Goal: Task Accomplishment & Management: Use online tool/utility

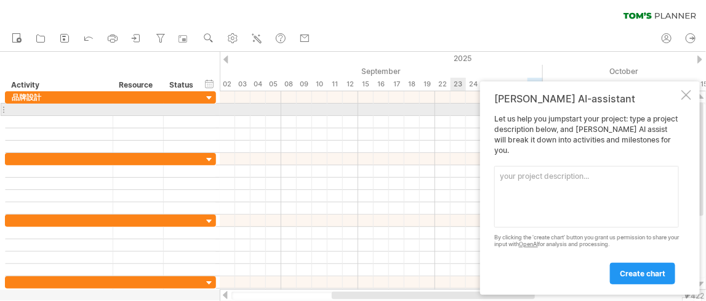
click at [684, 100] on div at bounding box center [687, 95] width 10 height 10
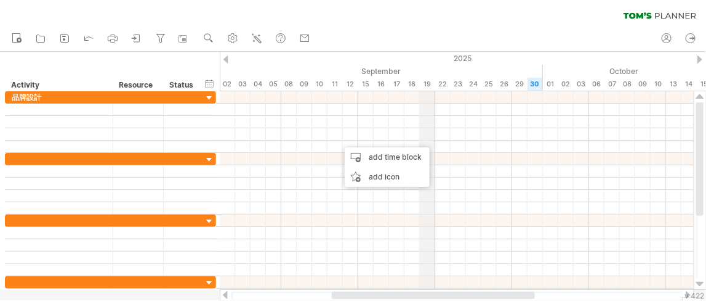
drag, startPoint x: 429, startPoint y: 61, endPoint x: 433, endPoint y: 32, distance: 29.2
click at [429, 59] on div "2025" at bounding box center [536, 58] width 2048 height 13
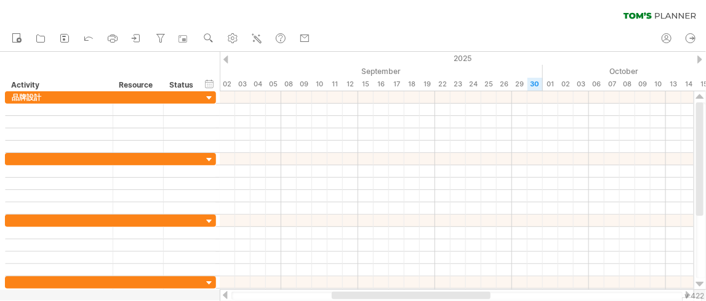
drag, startPoint x: 464, startPoint y: 14, endPoint x: 473, endPoint y: 15, distance: 8.7
drag, startPoint x: 476, startPoint y: 17, endPoint x: 495, endPoint y: 26, distance: 20.7
drag, startPoint x: 490, startPoint y: 24, endPoint x: 497, endPoint y: 25, distance: 7.4
click at [424, 69] on div "September" at bounding box center [373, 71] width 339 height 13
click at [233, 38] on use at bounding box center [233, 38] width 12 height 12
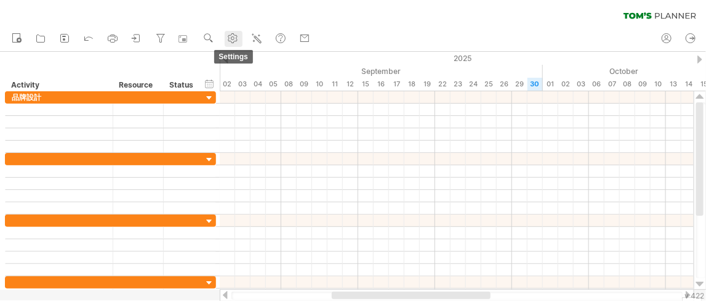
select select "*"
select select "**"
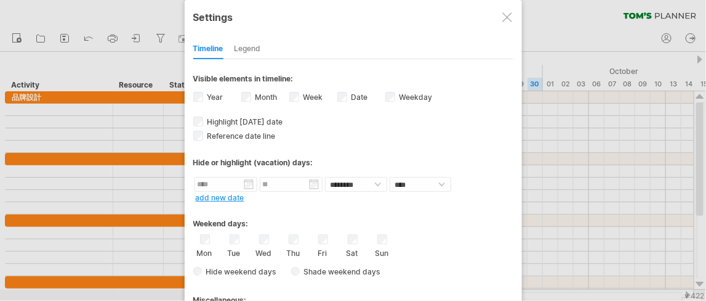
click at [257, 51] on div "Legend" at bounding box center [248, 49] width 26 height 20
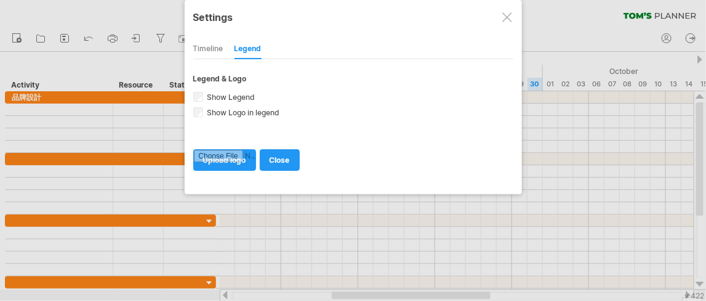
click at [206, 46] on div "Timeline" at bounding box center [208, 49] width 30 height 20
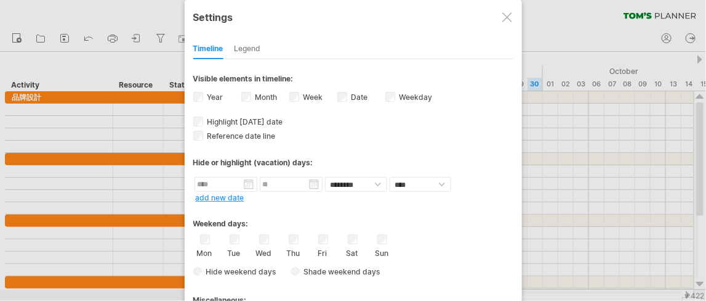
drag, startPoint x: 701, startPoint y: 177, endPoint x: 519, endPoint y: 203, distance: 184.7
click at [675, 230] on div at bounding box center [353, 150] width 706 height 301
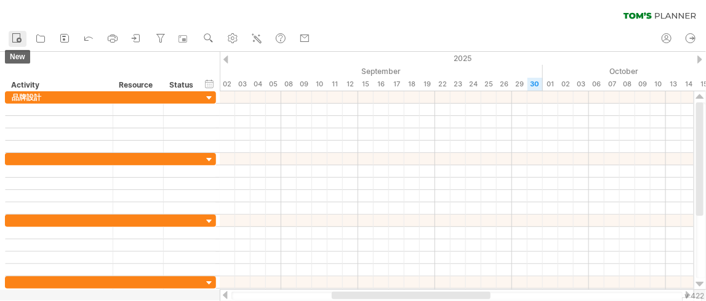
click at [20, 38] on icon at bounding box center [16, 37] width 12 height 12
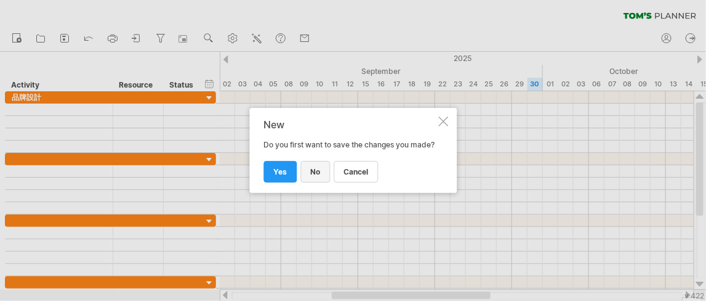
click at [315, 176] on span "no" at bounding box center [315, 171] width 10 height 9
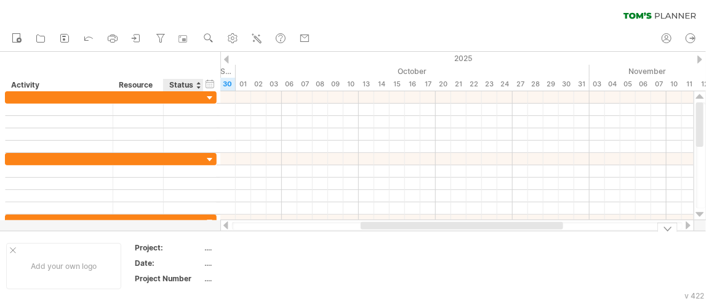
click at [206, 250] on div "...." at bounding box center [256, 247] width 103 height 10
click at [147, 243] on div "Project:" at bounding box center [169, 247] width 68 height 10
click at [214, 249] on div "...." at bounding box center [256, 247] width 103 height 10
click at [248, 248] on input "text" at bounding box center [254, 247] width 99 height 10
click at [245, 249] on input "text" at bounding box center [254, 247] width 99 height 10
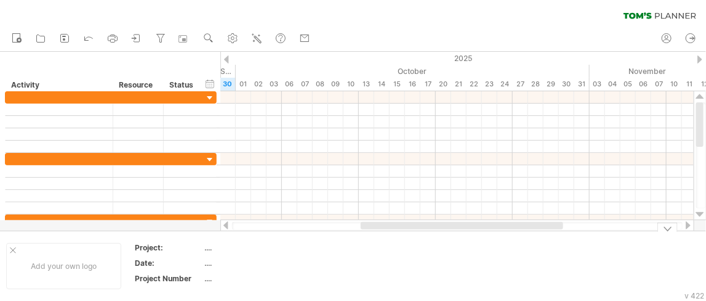
click at [297, 277] on div "...." at bounding box center [256, 278] width 103 height 10
click at [227, 267] on div "...." at bounding box center [256, 262] width 103 height 10
click at [218, 277] on div "...." at bounding box center [256, 278] width 103 height 10
click at [225, 62] on div at bounding box center [226, 59] width 5 height 8
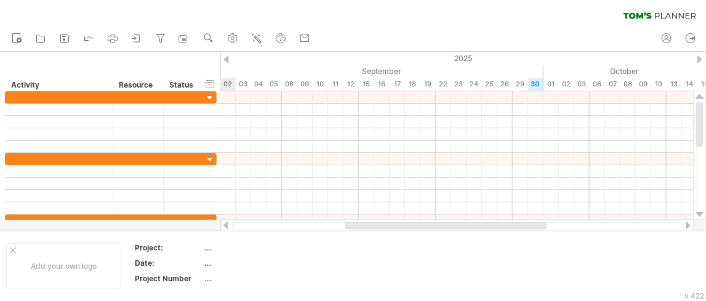
click at [225, 62] on div at bounding box center [226, 59] width 5 height 8
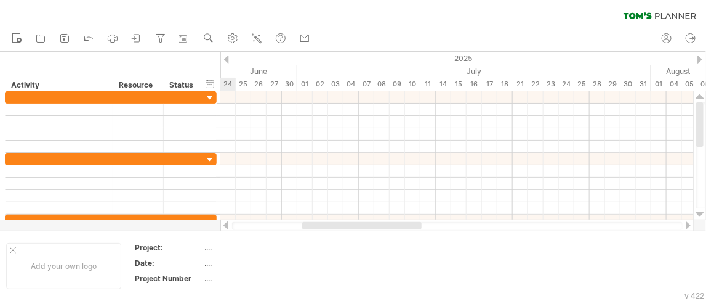
click at [225, 62] on div at bounding box center [226, 59] width 5 height 8
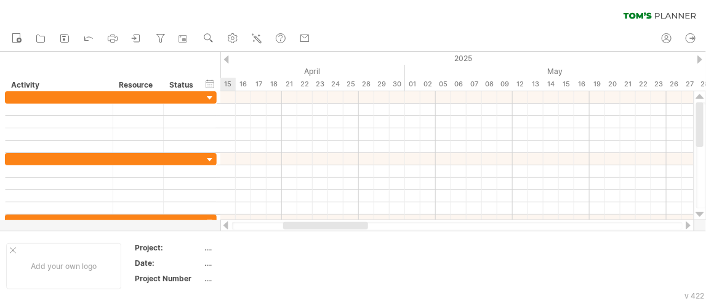
click at [225, 62] on div at bounding box center [226, 59] width 5 height 8
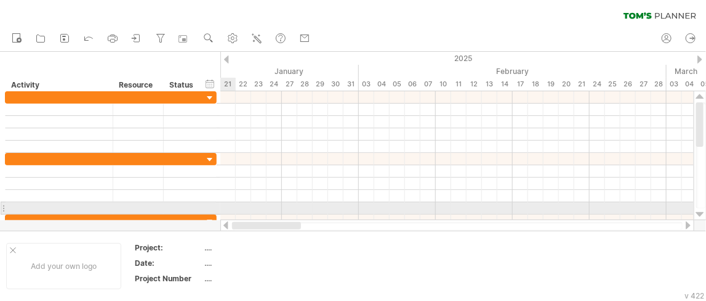
drag, startPoint x: 299, startPoint y: 225, endPoint x: 220, endPoint y: 214, distance: 79.7
click at [220, 214] on div "Trying to reach plan.tomsplanner.com Connected again... 0% clear filter new" at bounding box center [353, 150] width 706 height 301
drag, startPoint x: 311, startPoint y: 225, endPoint x: 210, endPoint y: 211, distance: 102.0
click at [210, 211] on div "Trying to reach plan.tomsplanner.com Connected again... 0% clear filter new" at bounding box center [353, 150] width 706 height 301
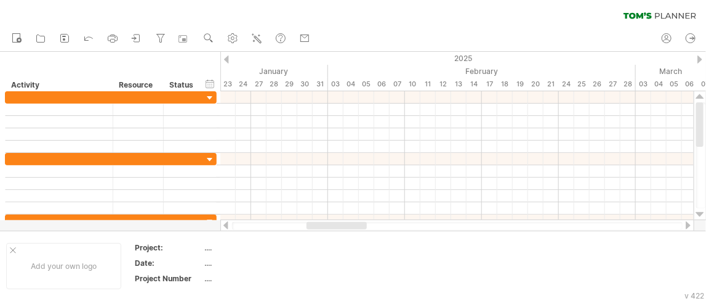
drag, startPoint x: 300, startPoint y: 227, endPoint x: 352, endPoint y: 226, distance: 51.7
click at [352, 226] on div at bounding box center [337, 225] width 60 height 7
drag, startPoint x: 352, startPoint y: 226, endPoint x: 397, endPoint y: 226, distance: 45.0
click at [397, 226] on div at bounding box center [457, 226] width 451 height 8
drag, startPoint x: 307, startPoint y: 224, endPoint x: 377, endPoint y: 235, distance: 70.5
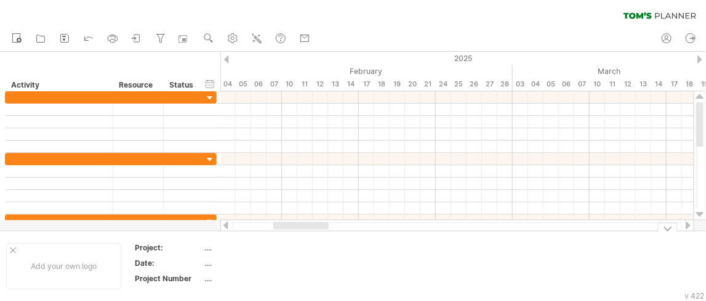
click at [371, 234] on div "Trying to reach plan.tomsplanner.com Connected again... 0% clear filter new" at bounding box center [353, 150] width 706 height 301
click at [257, 41] on icon at bounding box center [257, 38] width 12 height 12
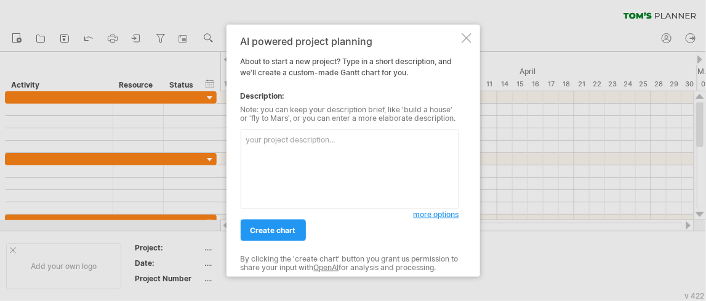
paste textarea "Toutes Charmantes"
type textarea "Toutes Charmantes 品牌建立"
drag, startPoint x: 269, startPoint y: 231, endPoint x: 402, endPoint y: 222, distance: 133.4
click at [397, 226] on div "create chart" at bounding box center [327, 224] width 173 height 31
click at [440, 216] on span "more options" at bounding box center [437, 213] width 46 height 9
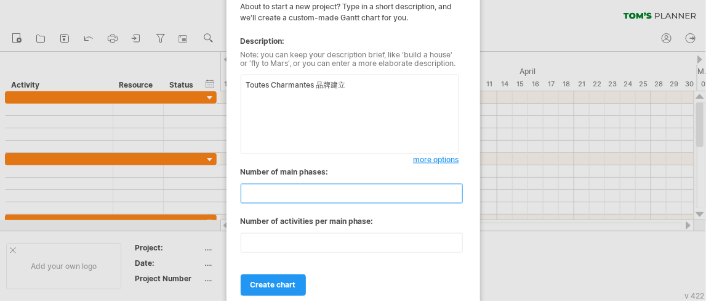
click at [334, 193] on input "**" at bounding box center [352, 194] width 222 height 20
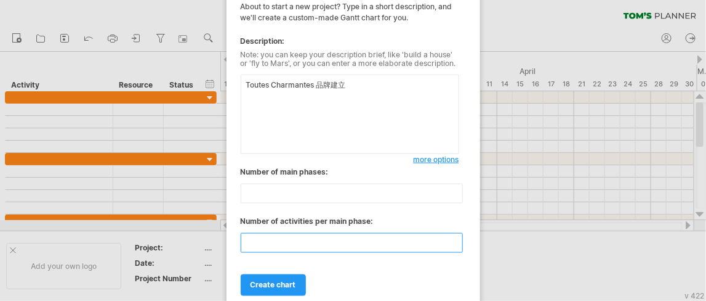
click at [338, 237] on input "**" at bounding box center [352, 243] width 222 height 20
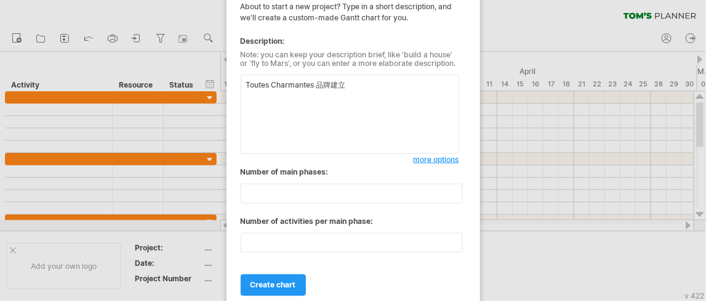
drag, startPoint x: 385, startPoint y: 220, endPoint x: 261, endPoint y: 210, distance: 124.2
click at [261, 210] on div "Number of main phases: ** Number of activities per main phase: **" at bounding box center [350, 214] width 219 height 97
click at [371, 228] on div "**" at bounding box center [350, 240] width 219 height 26
click at [376, 221] on div "Number of activities per main phase:" at bounding box center [350, 221] width 219 height 11
click at [280, 285] on span "create chart" at bounding box center [274, 284] width 46 height 9
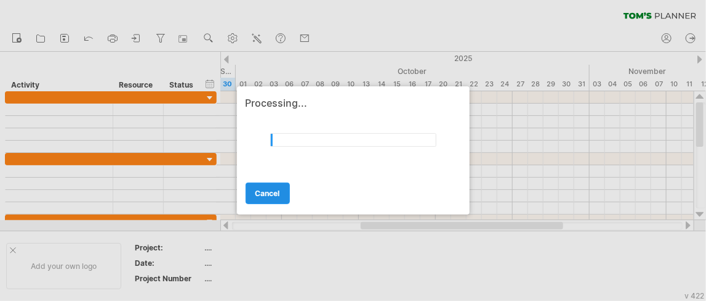
click at [271, 193] on span "cancel" at bounding box center [268, 192] width 25 height 9
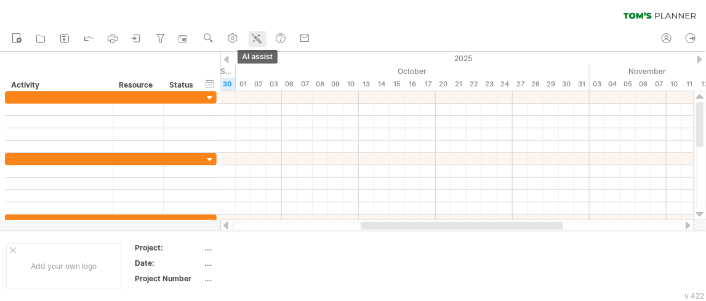
click at [254, 38] on icon at bounding box center [257, 38] width 12 height 12
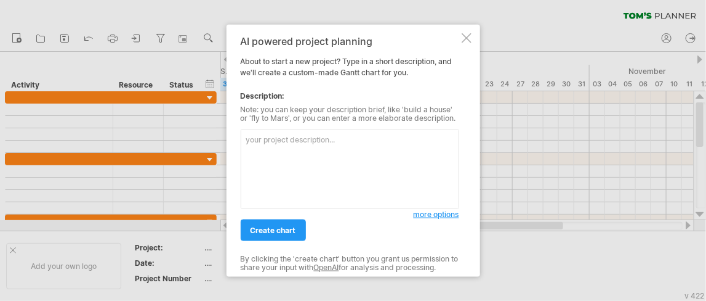
click at [360, 161] on textarea at bounding box center [350, 168] width 219 height 79
click at [429, 214] on span "more options" at bounding box center [437, 213] width 46 height 9
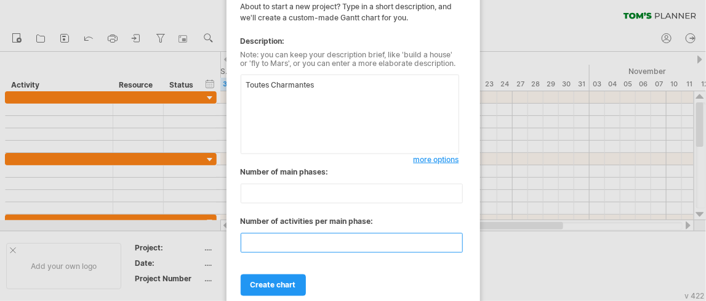
drag, startPoint x: 335, startPoint y: 245, endPoint x: 414, endPoint y: 175, distance: 106.0
click at [336, 245] on input "**" at bounding box center [352, 243] width 222 height 20
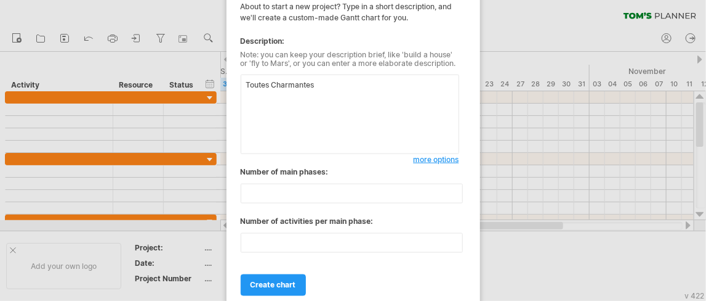
click at [427, 161] on span "more options" at bounding box center [437, 159] width 46 height 9
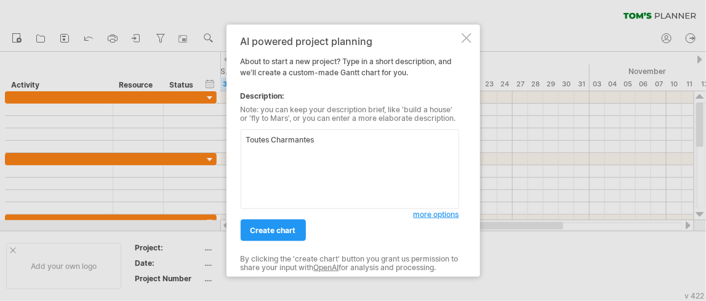
click at [438, 214] on span "more options" at bounding box center [437, 213] width 46 height 9
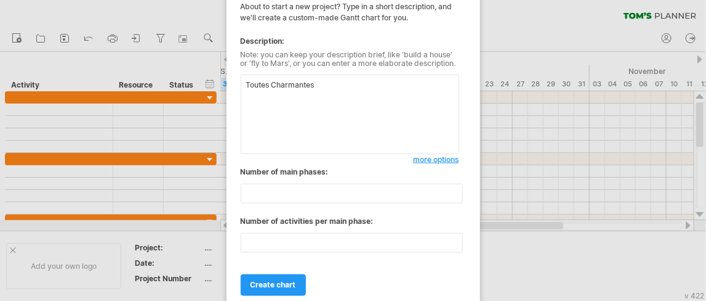
click at [343, 91] on textarea "Toutes Charmantes" at bounding box center [350, 114] width 219 height 79
type textarea "Toutes Charmantes 品牌建立"
drag, startPoint x: 373, startPoint y: 273, endPoint x: 386, endPoint y: 272, distance: 13.6
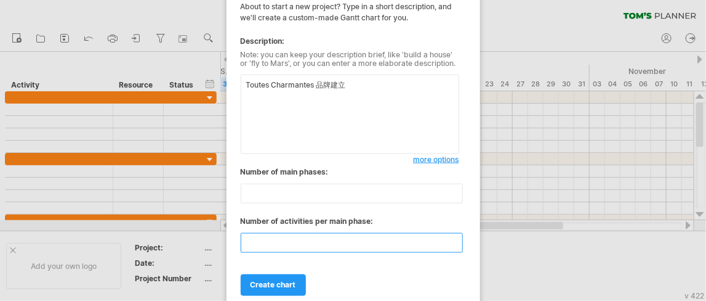
click at [455, 244] on input "**" at bounding box center [352, 243] width 222 height 20
click at [455, 239] on input "**" at bounding box center [352, 243] width 222 height 20
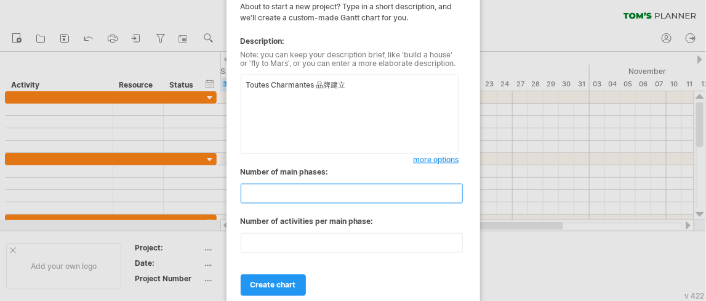
click at [410, 201] on input "**" at bounding box center [352, 194] width 222 height 20
click at [336, 92] on textarea "Toutes Charmantes 品牌建立" at bounding box center [350, 114] width 219 height 79
drag, startPoint x: 393, startPoint y: 83, endPoint x: 245, endPoint y: 62, distance: 149.9
click at [225, 59] on div "Trying to reach plan.tomsplanner.com Connected again... 0% clear filter new" at bounding box center [353, 150] width 706 height 301
click at [405, 44] on div "Description:" at bounding box center [350, 41] width 219 height 11
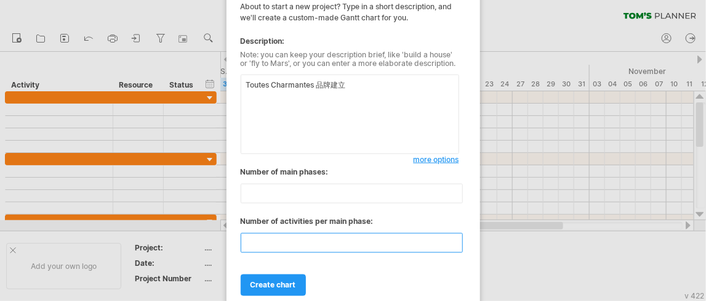
drag, startPoint x: 273, startPoint y: 243, endPoint x: 222, endPoint y: 244, distance: 51.7
click at [219, 244] on div "Trying to reach plan.tomsplanner.com Connected again... 0% clear filter new" at bounding box center [353, 150] width 706 height 301
type input "*"
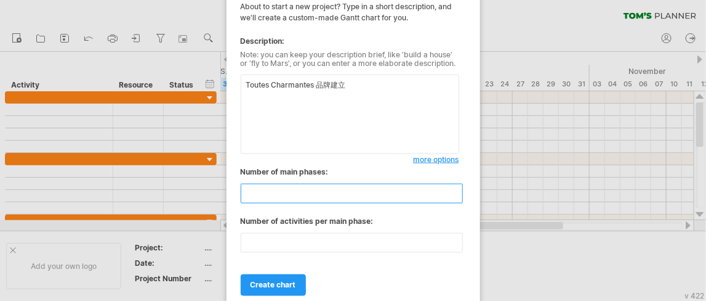
drag, startPoint x: 339, startPoint y: 200, endPoint x: 163, endPoint y: 181, distance: 177.2
click at [163, 181] on div "Trying to reach plan.tomsplanner.com Connected again... 0% clear filter new" at bounding box center [353, 150] width 706 height 301
type input "*"
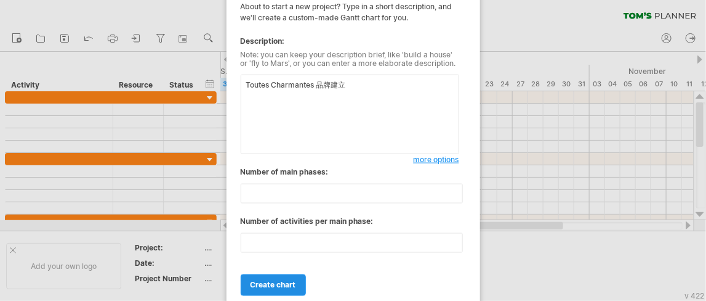
click at [281, 285] on span "create chart" at bounding box center [274, 284] width 46 height 9
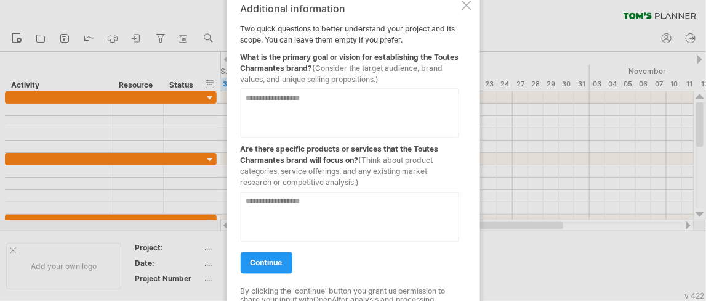
drag, startPoint x: 266, startPoint y: 61, endPoint x: 434, endPoint y: 78, distance: 169.0
click at [434, 78] on div "What is the primary goal or vision for establishing the Toutes Charmantes brand…" at bounding box center [350, 65] width 219 height 39
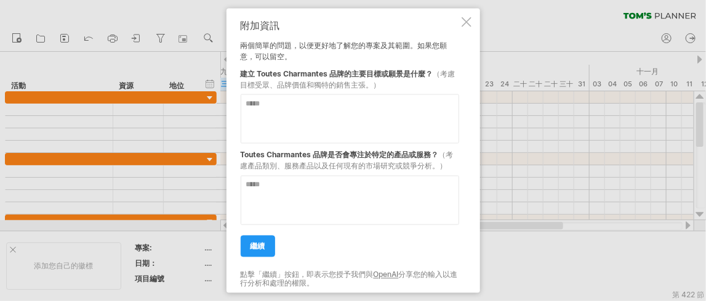
click at [352, 126] on textarea at bounding box center [350, 118] width 219 height 49
click at [336, 191] on textarea at bounding box center [350, 200] width 219 height 49
click at [329, 115] on textarea at bounding box center [350, 118] width 219 height 49
click at [333, 117] on textarea at bounding box center [350, 118] width 219 height 49
paste textarea "**********"
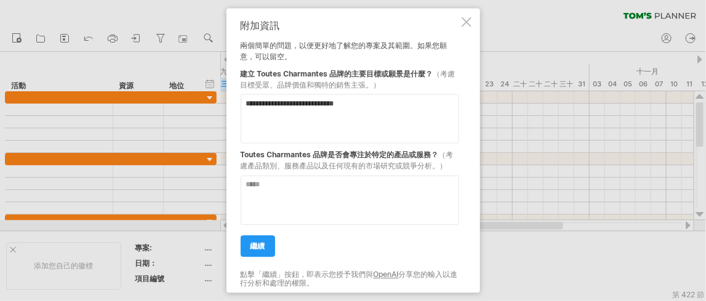
type textarea "**********"
click at [343, 201] on textarea at bounding box center [350, 200] width 219 height 49
type textarea "*"
type textarea "******"
click at [265, 239] on link "繼續" at bounding box center [258, 246] width 34 height 22
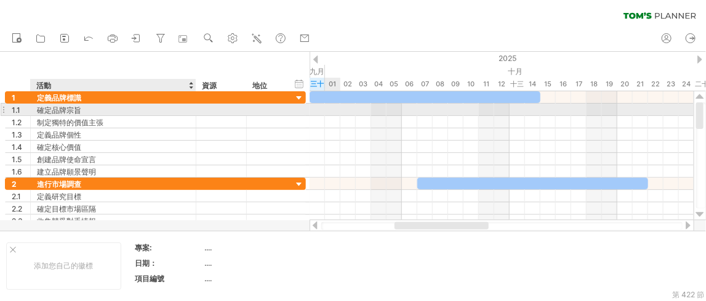
click at [121, 112] on div "確定品牌宗旨" at bounding box center [113, 109] width 153 height 12
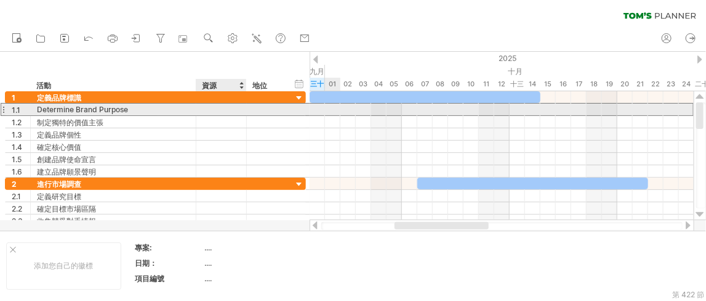
click at [222, 111] on div at bounding box center [222, 109] width 38 height 12
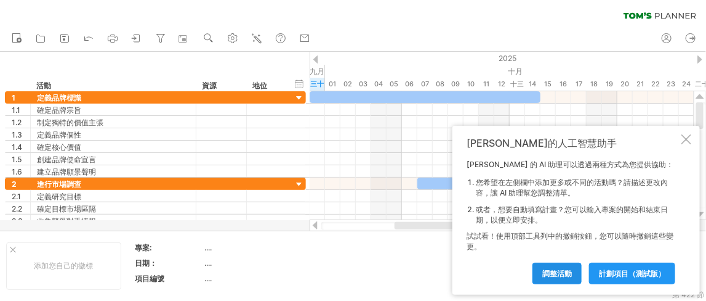
click at [559, 275] on font "調整活動" at bounding box center [558, 273] width 30 height 9
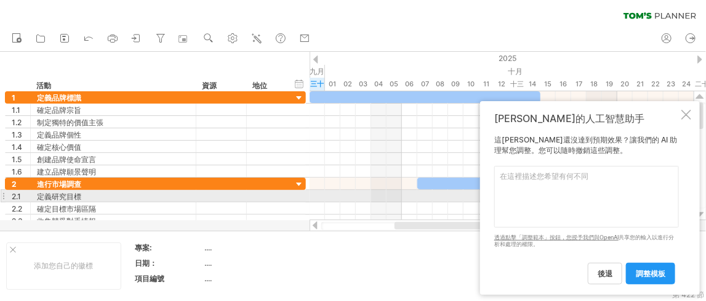
click at [570, 195] on textarea at bounding box center [587, 197] width 185 height 62
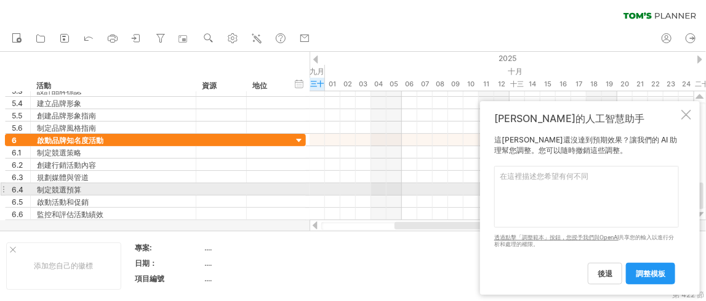
click at [551, 193] on textarea at bounding box center [587, 197] width 185 height 62
type textarea "關"
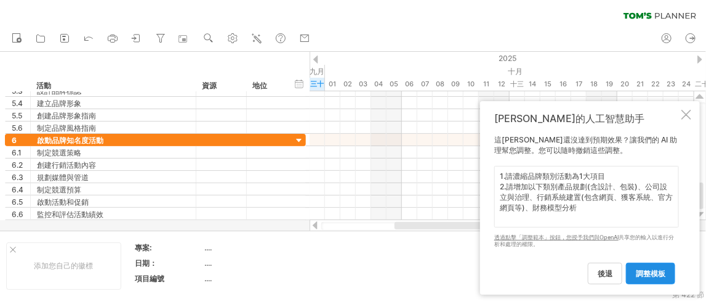
type textarea "1.請濃縮品牌類別活動為1大項目 2.請增加以下類別產品規劃(含設計、包裝)、公司設立與治理、行銷系統建置(包含網頁、獲客系統、官方網頁等)、財務模型分析"
click at [651, 270] on font "調整模板" at bounding box center [651, 273] width 30 height 9
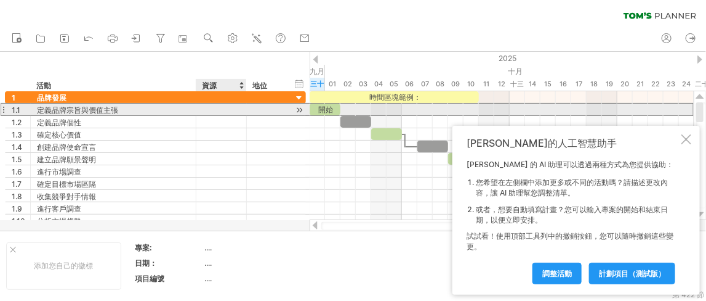
click at [220, 105] on div at bounding box center [222, 109] width 38 height 12
click at [290, 108] on div "**********" at bounding box center [155, 109] width 301 height 13
click at [300, 110] on div at bounding box center [300, 109] width 12 height 13
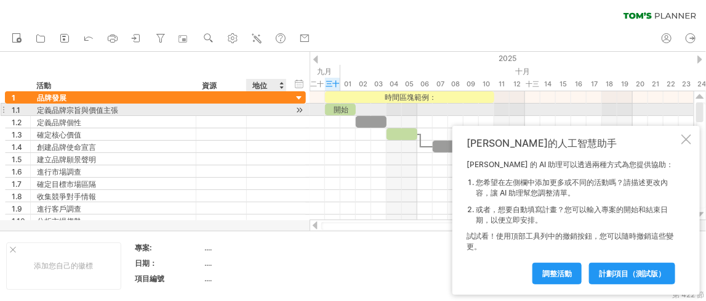
click at [300, 110] on div at bounding box center [300, 109] width 12 height 13
click at [297, 110] on div at bounding box center [300, 109] width 12 height 13
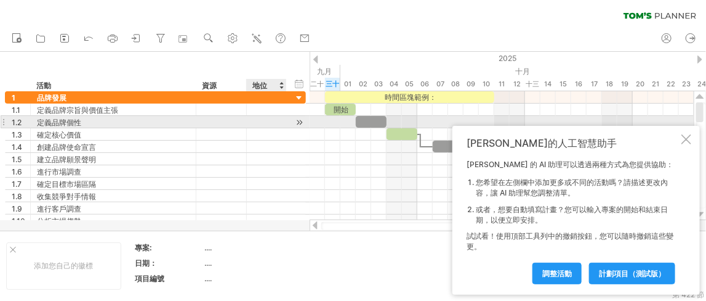
click at [297, 123] on div at bounding box center [300, 122] width 12 height 13
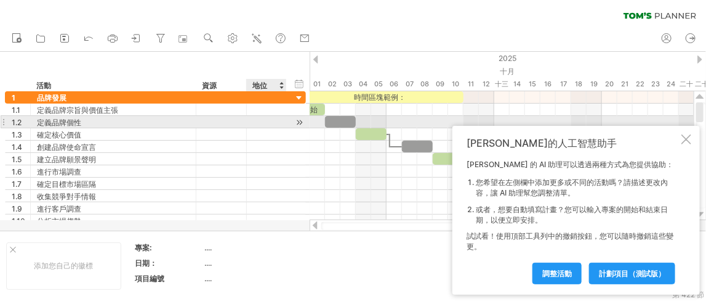
click at [297, 123] on div at bounding box center [300, 122] width 12 height 13
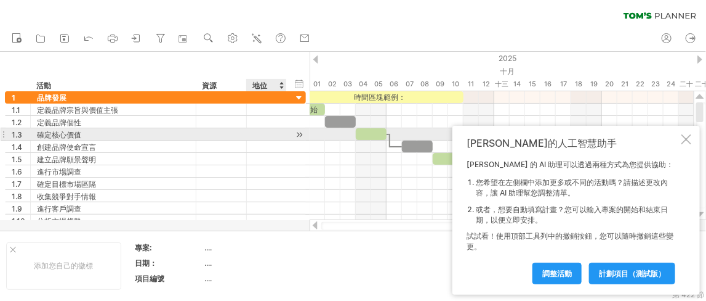
click at [302, 135] on div at bounding box center [300, 134] width 12 height 13
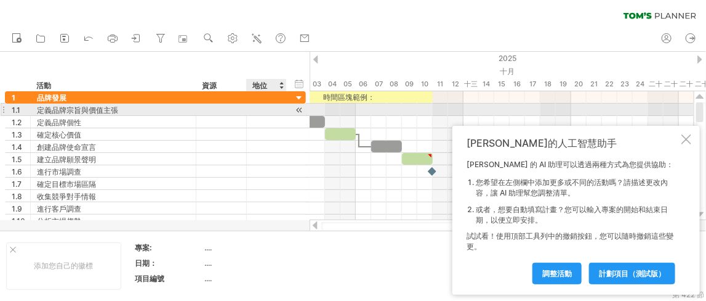
click at [298, 112] on div at bounding box center [300, 109] width 12 height 13
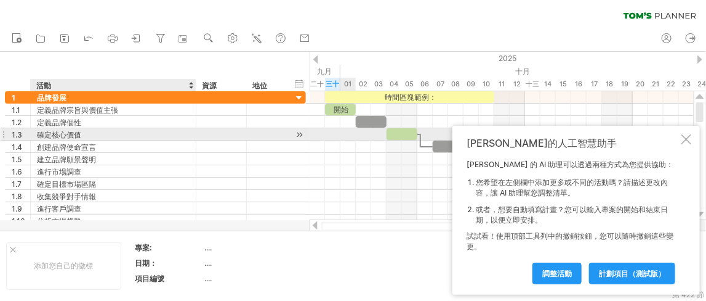
click at [78, 136] on font "確定核心價值" at bounding box center [59, 134] width 44 height 9
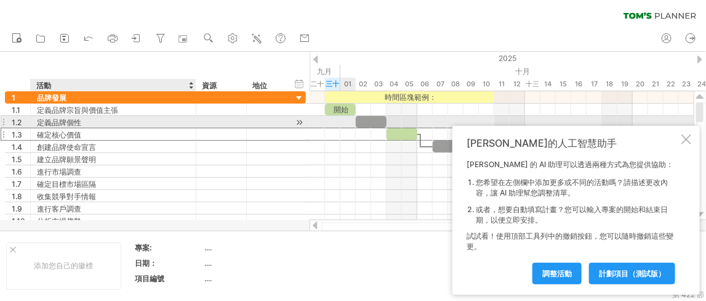
click at [88, 118] on div "定義品牌個性" at bounding box center [113, 122] width 153 height 12
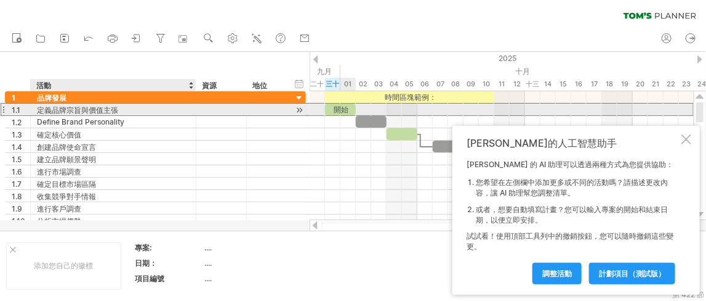
click at [115, 106] on font "定義品牌宗旨與價值主張" at bounding box center [77, 109] width 81 height 9
click at [101, 108] on font "定義品牌宗旨與價值主張" at bounding box center [77, 109] width 81 height 9
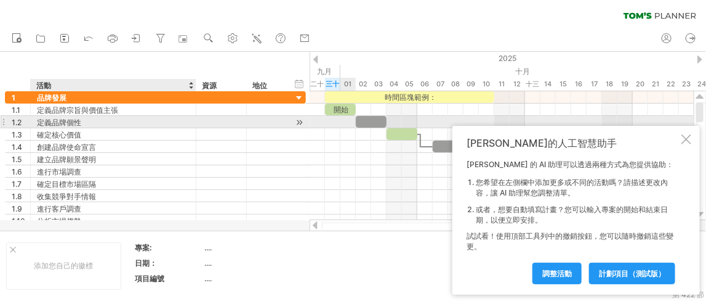
click at [88, 123] on div "定義品牌個性" at bounding box center [113, 122] width 153 height 12
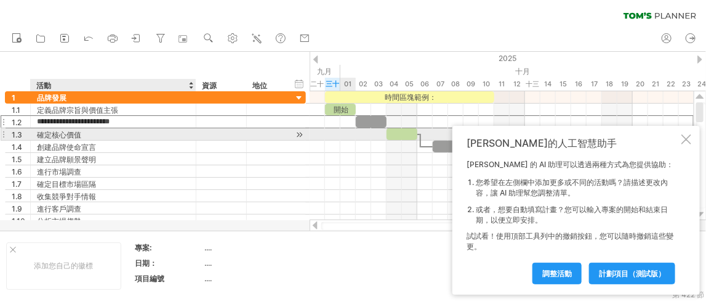
click at [75, 135] on font "確定核心價值" at bounding box center [59, 134] width 44 height 9
click at [69, 134] on font "確定核心價值" at bounding box center [59, 134] width 44 height 9
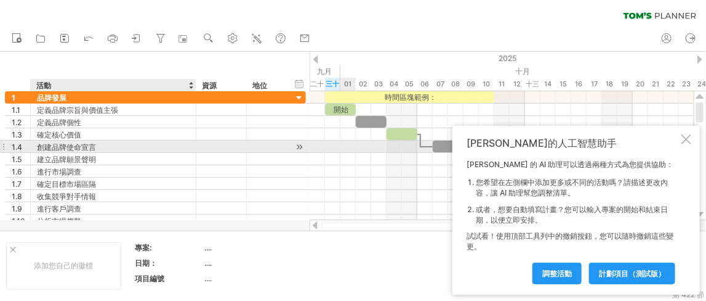
click at [77, 145] on font "創建品牌使命宣言" at bounding box center [66, 146] width 59 height 9
click at [105, 148] on div "創建品牌使命宣言" at bounding box center [113, 146] width 153 height 12
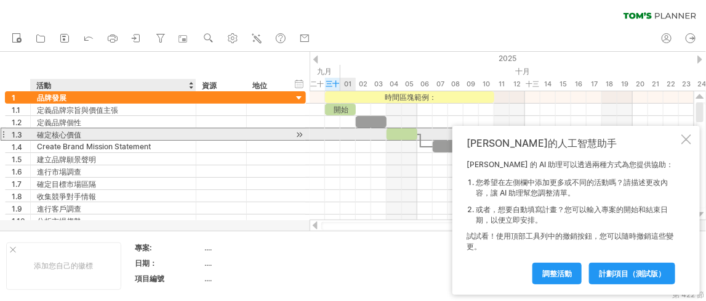
click at [119, 132] on div "確定核心價值" at bounding box center [113, 134] width 153 height 12
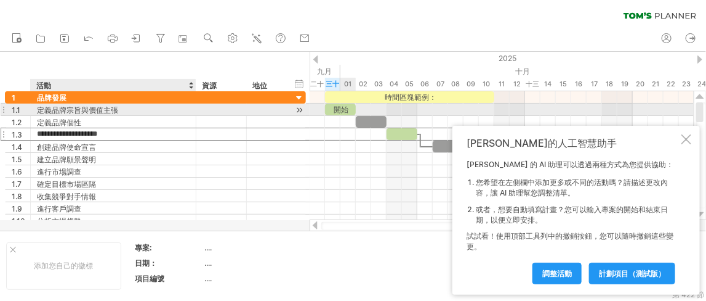
click at [119, 113] on div "定義品牌宗旨與價值主張" at bounding box center [113, 109] width 153 height 12
click at [119, 113] on input "**********" at bounding box center [113, 109] width 153 height 12
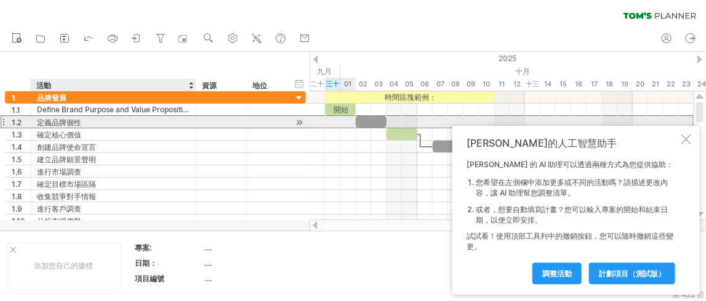
click at [114, 124] on div "定義品牌個性" at bounding box center [113, 122] width 153 height 12
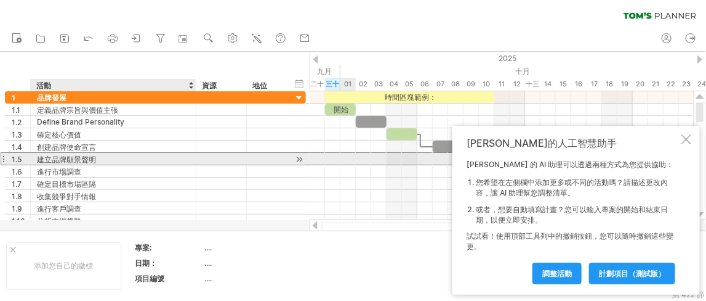
click at [141, 153] on div "建立品牌願景聲明" at bounding box center [113, 159] width 153 height 12
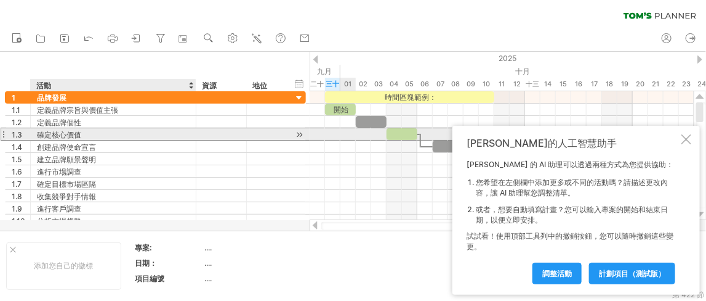
click at [123, 132] on div "確定核心價值" at bounding box center [113, 134] width 153 height 12
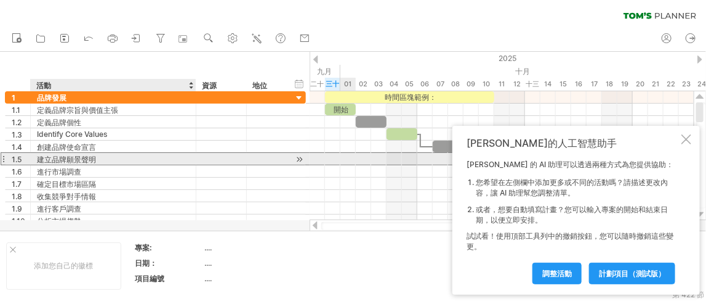
click at [122, 155] on div "建立品牌願景聲明" at bounding box center [113, 159] width 153 height 12
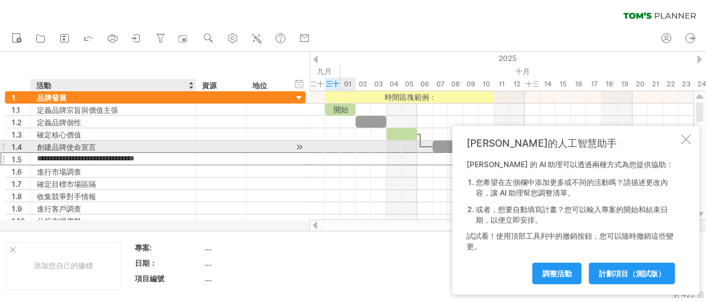
click at [124, 147] on div "創建品牌使命宣言" at bounding box center [113, 146] width 153 height 12
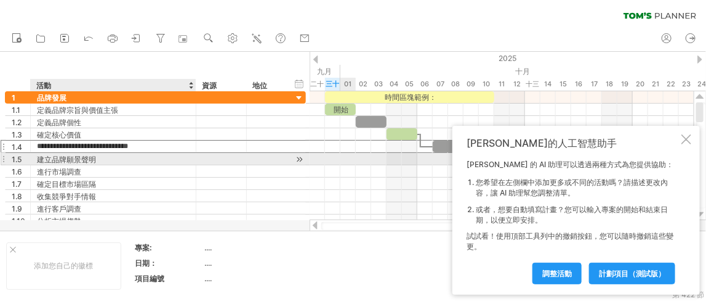
click at [123, 158] on div "建立品牌願景聲明" at bounding box center [113, 159] width 153 height 12
click at [126, 172] on div "進行市場調查" at bounding box center [113, 171] width 153 height 12
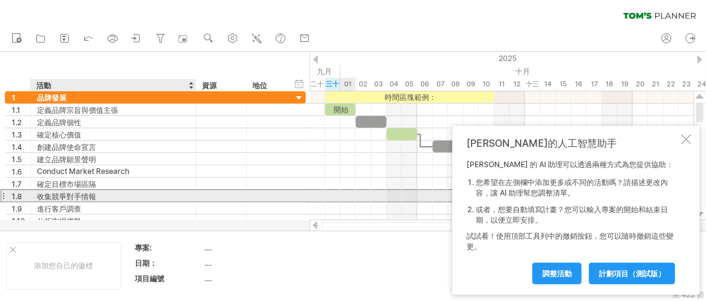
click at [127, 195] on div "收集競爭對手情報" at bounding box center [113, 196] width 153 height 12
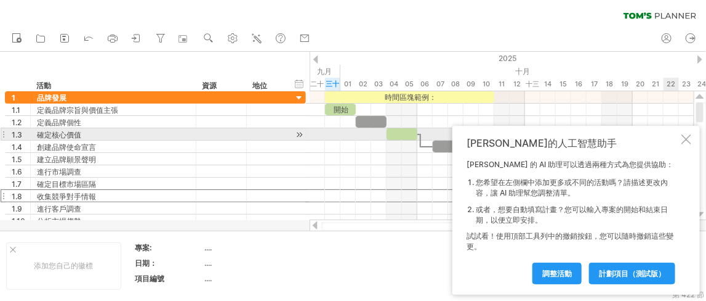
click at [687, 139] on div at bounding box center [687, 139] width 10 height 10
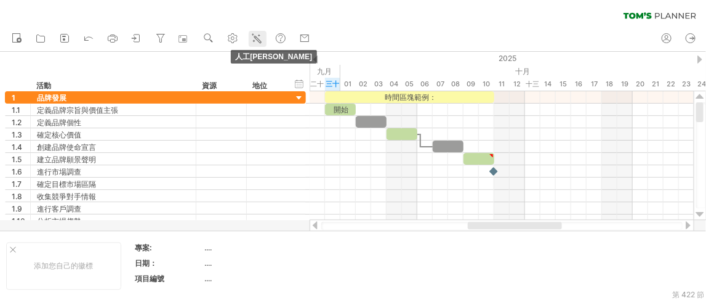
click at [259, 41] on icon at bounding box center [257, 39] width 7 height 7
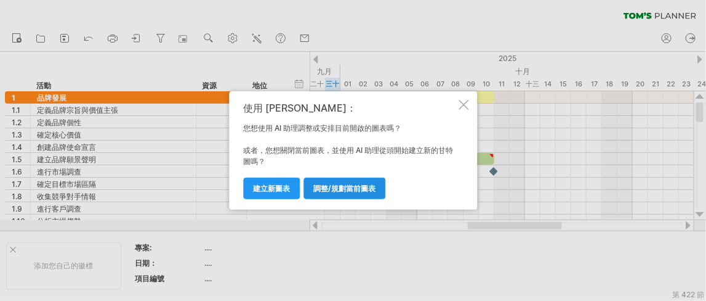
click at [355, 191] on font "調整/規劃當前圖表" at bounding box center [344, 188] width 62 height 9
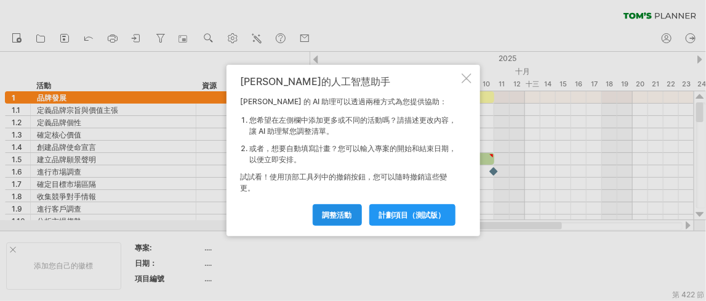
click at [331, 214] on font "調整活動" at bounding box center [338, 214] width 30 height 9
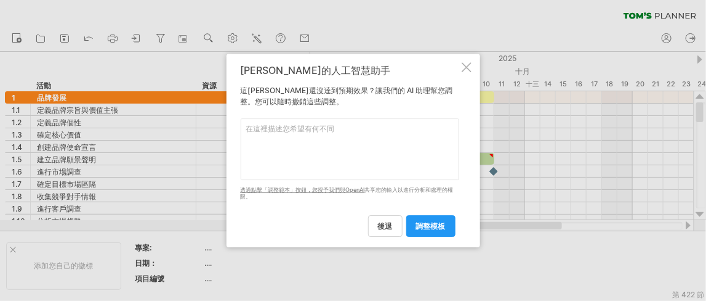
click at [329, 142] on textarea at bounding box center [350, 149] width 219 height 62
click at [466, 65] on div at bounding box center [467, 67] width 10 height 10
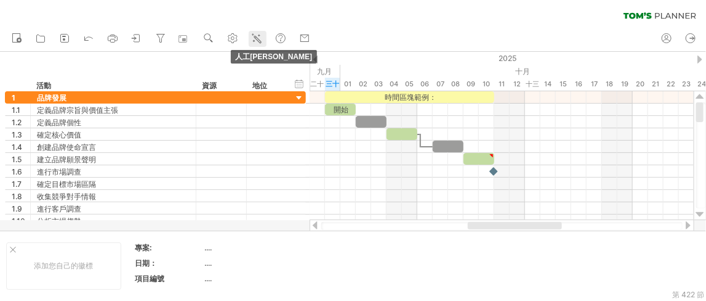
click at [260, 41] on icon at bounding box center [257, 38] width 12 height 12
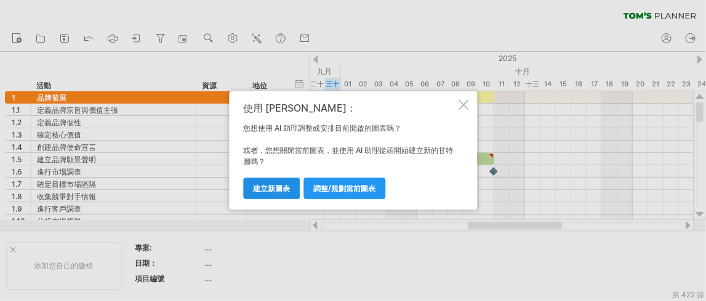
click at [279, 186] on font "建立新圖表" at bounding box center [271, 188] width 37 height 9
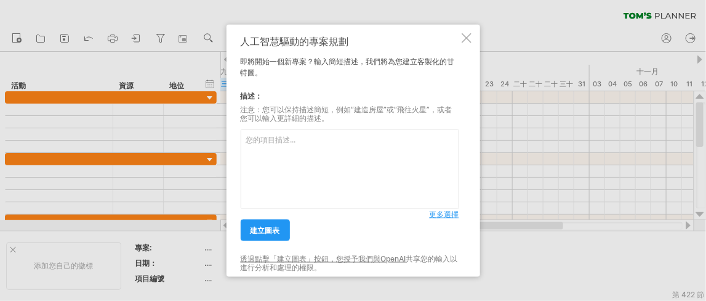
click at [466, 34] on div at bounding box center [467, 38] width 10 height 10
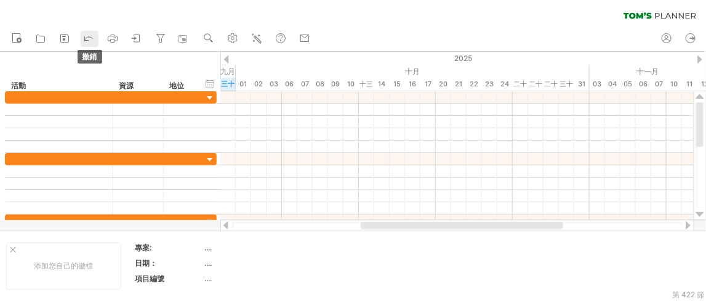
click at [93, 36] on icon at bounding box center [89, 37] width 12 height 12
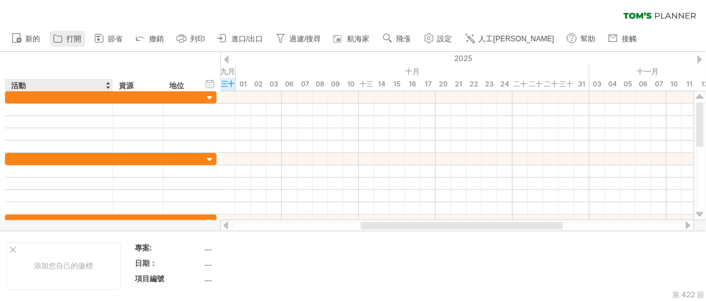
click at [65, 39] on link "打開" at bounding box center [67, 39] width 35 height 16
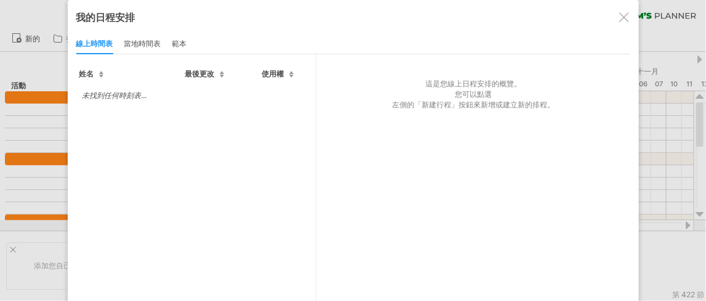
click at [116, 97] on font "未找到任何時刻表..." at bounding box center [115, 95] width 65 height 9
drag, startPoint x: 143, startPoint y: 127, endPoint x: 149, endPoint y: 70, distance: 57.0
click at [144, 126] on div "未找到任何時刻表..." at bounding box center [196, 190] width 240 height 212
click at [145, 43] on font "當地時間表" at bounding box center [142, 43] width 37 height 9
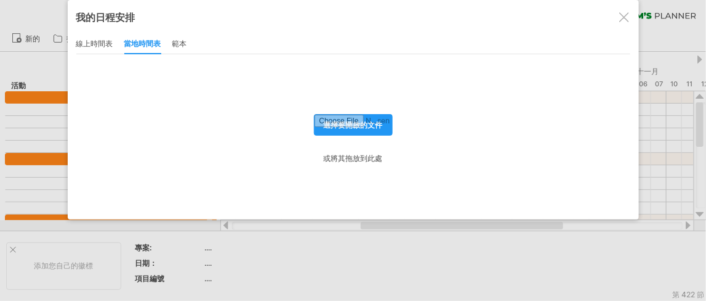
click at [186, 45] on font "範本" at bounding box center [179, 43] width 15 height 9
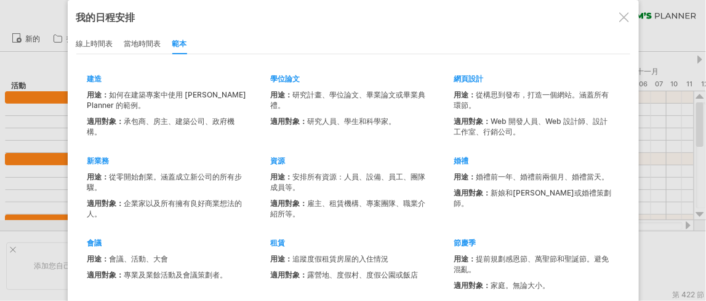
click at [91, 38] on div "線上時間表" at bounding box center [94, 44] width 37 height 20
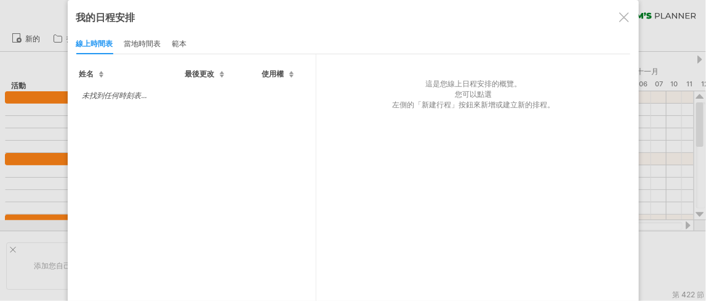
click at [620, 22] on div at bounding box center [625, 17] width 10 height 10
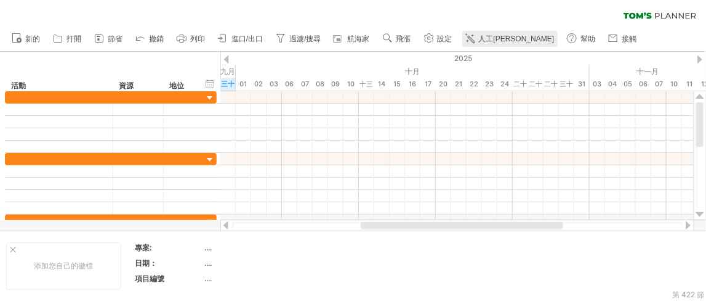
click at [490, 38] on font "人工[PERSON_NAME]" at bounding box center [517, 38] width 76 height 9
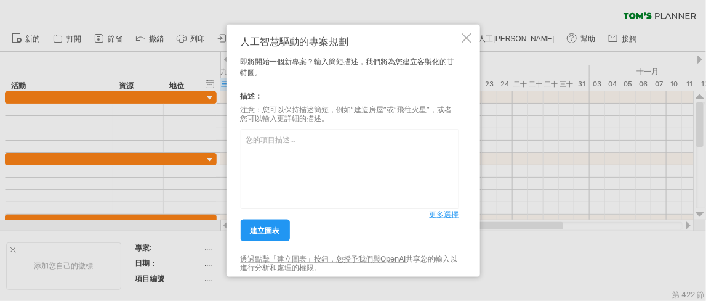
click at [283, 167] on textarea at bounding box center [350, 168] width 219 height 79
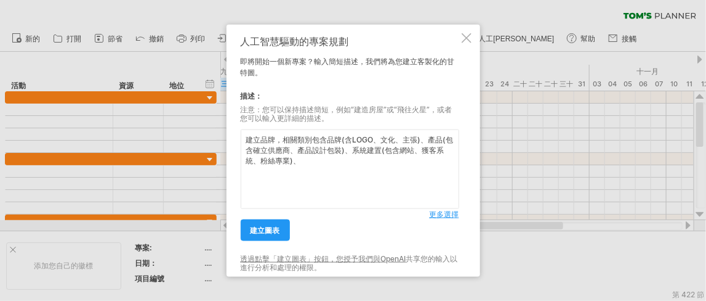
click at [418, 142] on textarea "建立品牌，相關類別包含品牌(含LOGO、文化、主張)、產品(包含確立供應商、產品設計包裝)、系統建置(包含網站、獲客系統、粉絲專業)、" at bounding box center [350, 168] width 219 height 79
click at [380, 169] on textarea "建立品牌，相關類別包含品牌(含LOGO、文化、主張、品牌活動)、產品(包含確立供應商、產品設計包裝)、系統建置(包含網站、獲客系統、粉絲專業)、" at bounding box center [350, 168] width 219 height 79
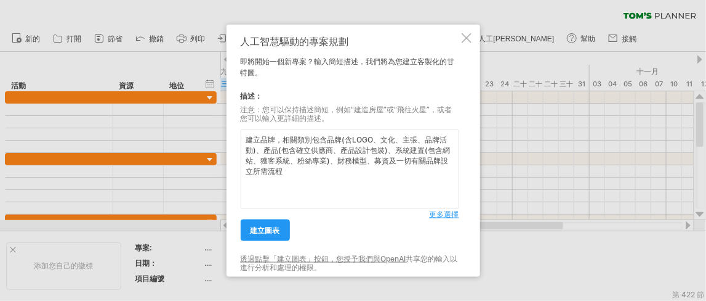
drag, startPoint x: 402, startPoint y: 179, endPoint x: 0, endPoint y: 42, distance: 424.8
click at [0, 42] on div "嘗試造訪 plan.tomsplanner.com 再次連接... 0% 清除過濾器 新的" at bounding box center [353, 150] width 706 height 301
type textarea "建立品牌，相關類別包含品牌(含LOGO、文化、主張、品牌活動)、產品(包含確立供應商、產品設計包裝)、系統建置(包含網站、獲客系統、粉絲專業)、財務模型、募資…"
click at [440, 213] on font "更多選擇" at bounding box center [445, 213] width 30 height 9
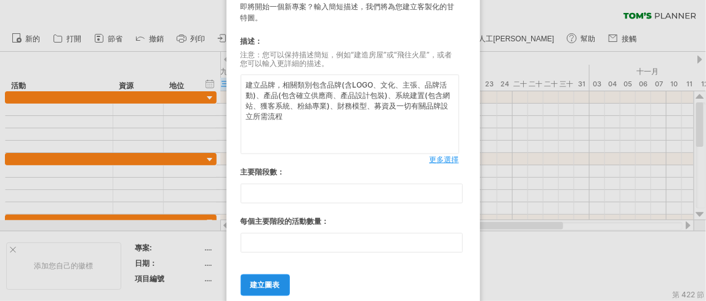
click at [270, 281] on font "建立圖表" at bounding box center [266, 284] width 30 height 9
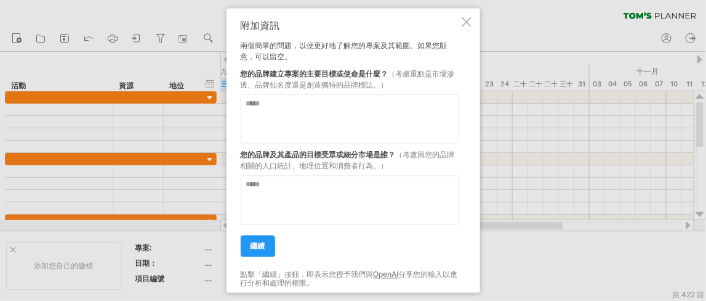
click at [350, 112] on textarea at bounding box center [350, 118] width 219 height 49
drag, startPoint x: 300, startPoint y: 70, endPoint x: 355, endPoint y: 74, distance: 55.0
click at [355, 74] on font "您的品牌建立專案的主要目標或使命是什麼？" at bounding box center [315, 73] width 148 height 9
click at [354, 96] on textarea at bounding box center [350, 118] width 219 height 49
click at [328, 111] on textarea at bounding box center [350, 118] width 219 height 49
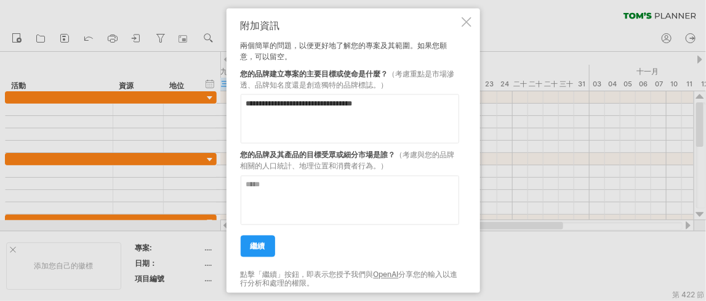
type textarea "**********"
click at [334, 204] on textarea at bounding box center [350, 200] width 219 height 49
click at [334, 202] on textarea at bounding box center [350, 200] width 219 height 49
drag, startPoint x: 262, startPoint y: 247, endPoint x: 276, endPoint y: 188, distance: 60.8
click at [279, 188] on div "**********" at bounding box center [350, 151] width 219 height 262
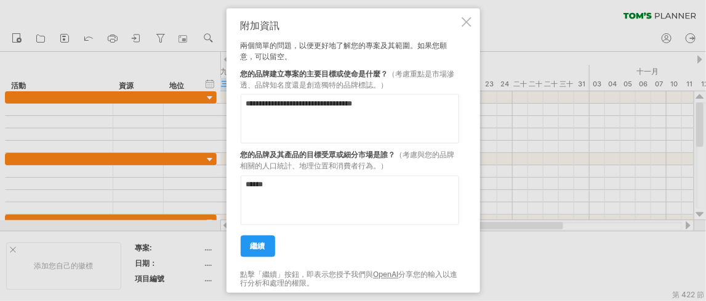
drag, startPoint x: 262, startPoint y: 188, endPoint x: 220, endPoint y: 188, distance: 41.9
click at [220, 188] on div "嘗試造訪 plan.tomsplanner.com 再次連接... 0% 清除過濾器 新的" at bounding box center [353, 150] width 706 height 301
type textarea "******"
click at [269, 246] on link "繼續" at bounding box center [258, 246] width 34 height 22
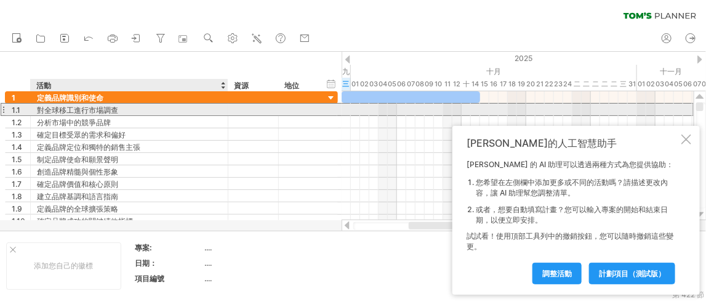
click at [150, 111] on div "對全球移工進行市場調查" at bounding box center [129, 109] width 185 height 12
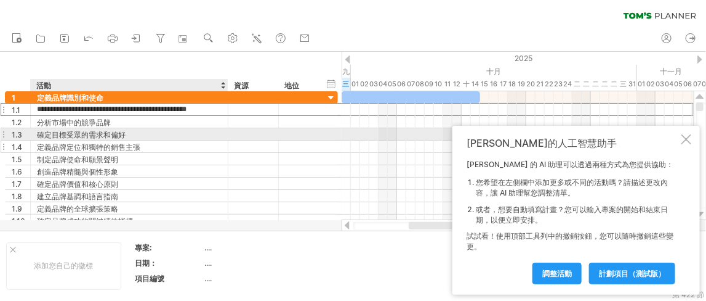
click at [149, 140] on div "定義品牌定位和獨特的銷售主張" at bounding box center [129, 146] width 185 height 12
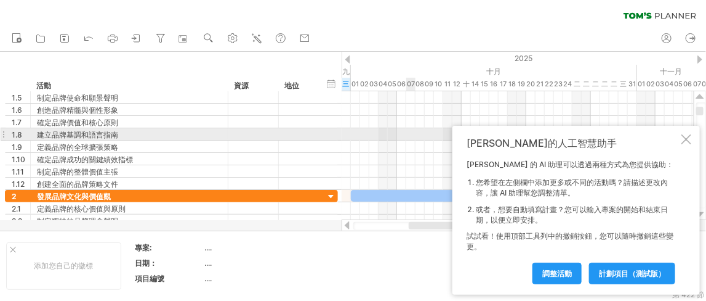
click at [690, 140] on div at bounding box center [687, 139] width 10 height 10
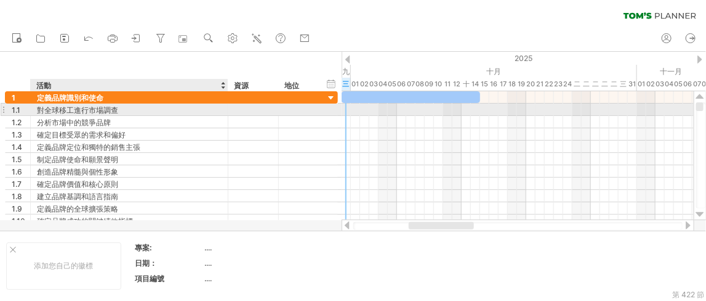
click at [122, 111] on div "對全球移工進行市場調查" at bounding box center [129, 109] width 185 height 12
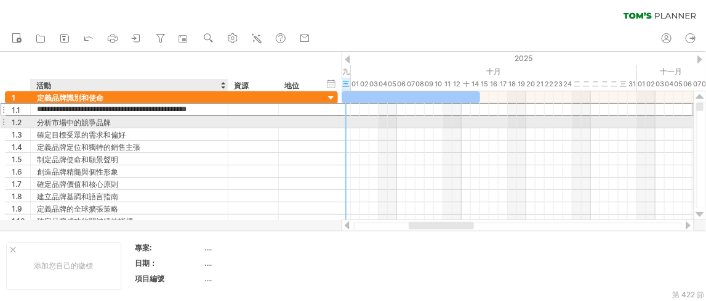
click at [127, 125] on div "分析市場中的競爭品牌" at bounding box center [129, 122] width 185 height 12
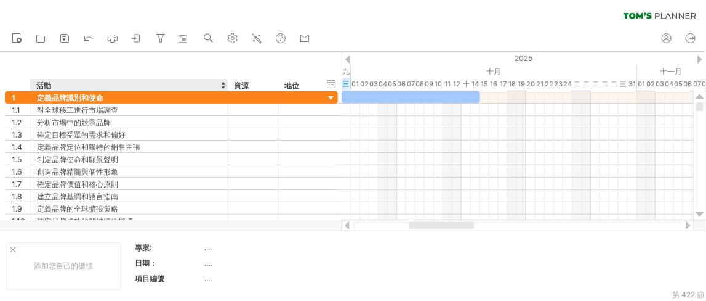
click at [176, 65] on div "隱藏開始/結束/持續時間 顯示開始/結束/持續時間 ******** 活動 ******** 資源 ****** 地位" at bounding box center [171, 71] width 342 height 39
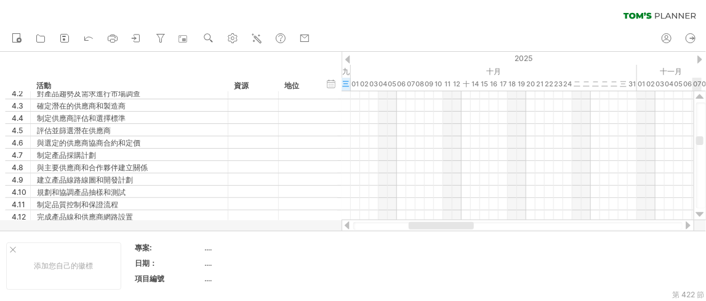
drag, startPoint x: 700, startPoint y: 171, endPoint x: 705, endPoint y: 81, distance: 90.1
click at [705, 81] on div "嘗試造訪 plan.tomsplanner.com 再次連接... 0% 清除過濾器 新的" at bounding box center [353, 150] width 706 height 301
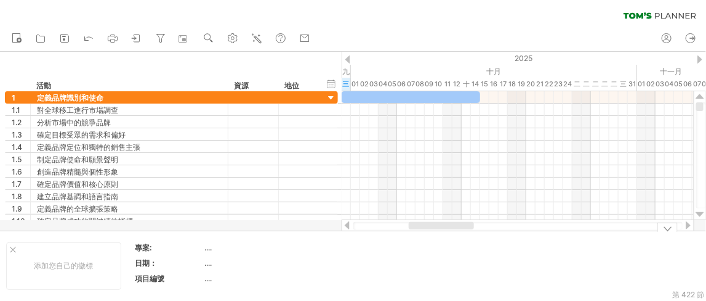
click at [669, 229] on div at bounding box center [668, 226] width 20 height 9
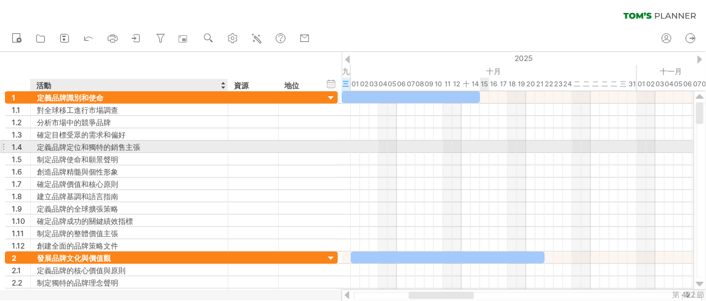
click at [145, 150] on div "定義品牌定位和獨特的銷售主張" at bounding box center [129, 146] width 185 height 12
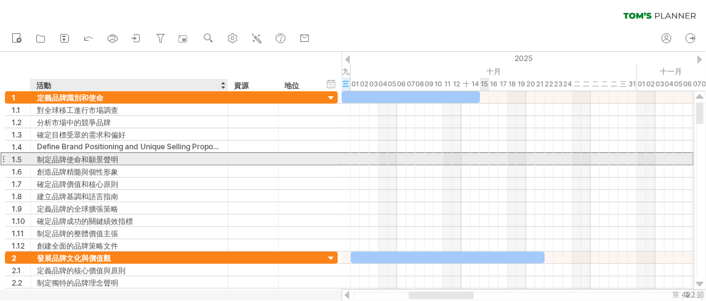
click at [149, 158] on div "制定品牌使命和願景聲明" at bounding box center [129, 159] width 185 height 12
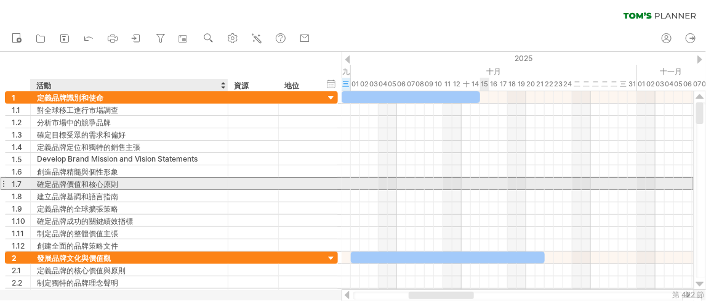
click at [141, 182] on div "確定品牌價值和核心原則" at bounding box center [129, 183] width 185 height 12
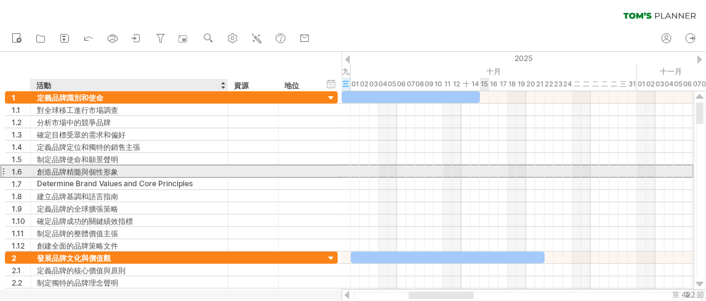
click at [144, 168] on div "創造品牌精髓與個性形象" at bounding box center [129, 171] width 185 height 12
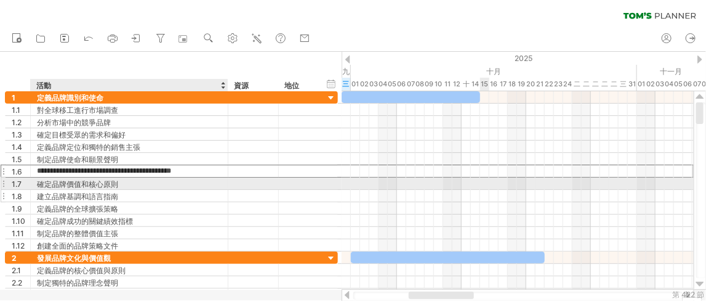
click at [142, 191] on div "建立品牌基調和語言指南" at bounding box center [129, 196] width 185 height 12
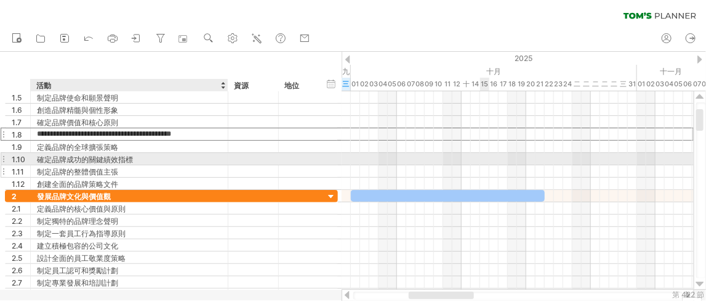
click at [128, 165] on div "制定品牌的整體價值主張" at bounding box center [129, 171] width 185 height 12
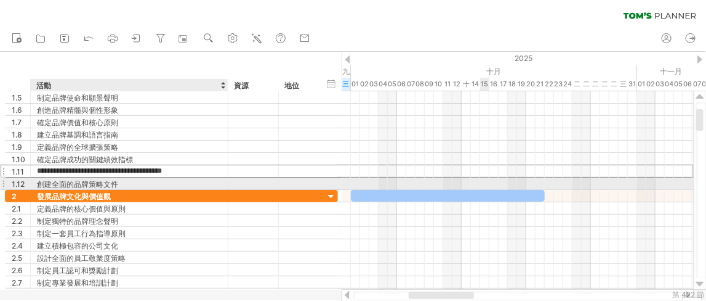
click at [137, 186] on div "創建全面的品牌策略文件" at bounding box center [129, 183] width 185 height 12
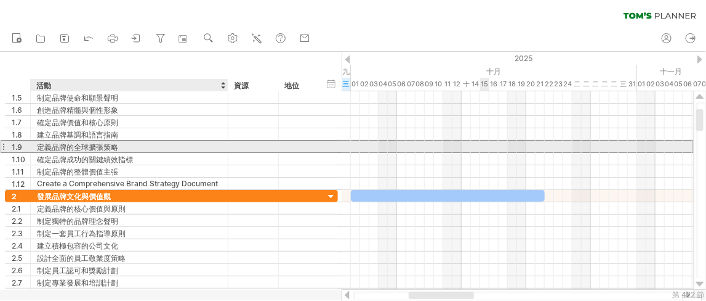
click at [160, 144] on div "定義品牌的全球擴張策略" at bounding box center [129, 146] width 185 height 12
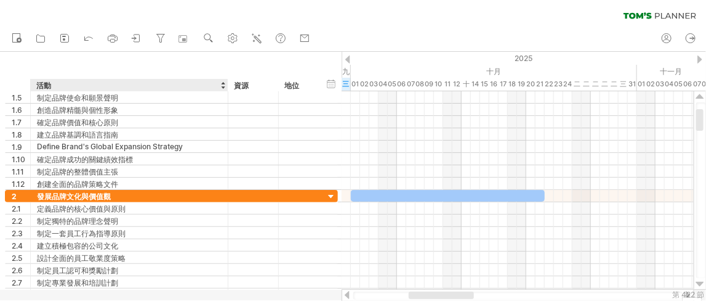
click at [178, 64] on div "隱藏開始/結束/持續時間 顯示開始/結束/持續時間 ******** 活動 ******** 資源 ****** 地位" at bounding box center [171, 71] width 342 height 39
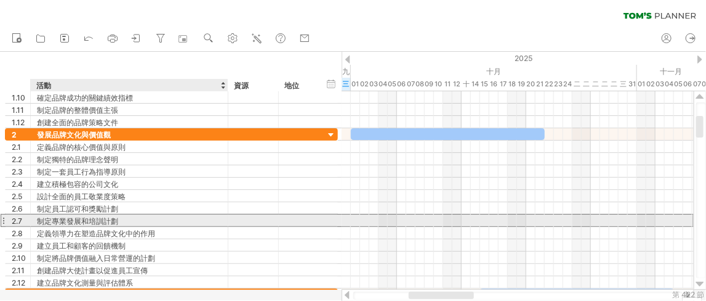
click at [132, 219] on div "制定專業發展和培訓計劃" at bounding box center [129, 220] width 185 height 12
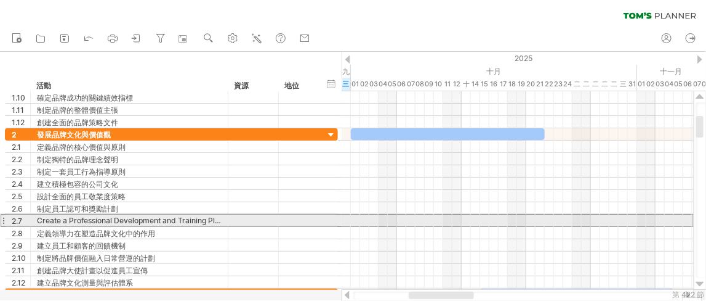
click at [3, 219] on div at bounding box center [3, 220] width 5 height 13
click at [2, 219] on div at bounding box center [3, 220] width 5 height 13
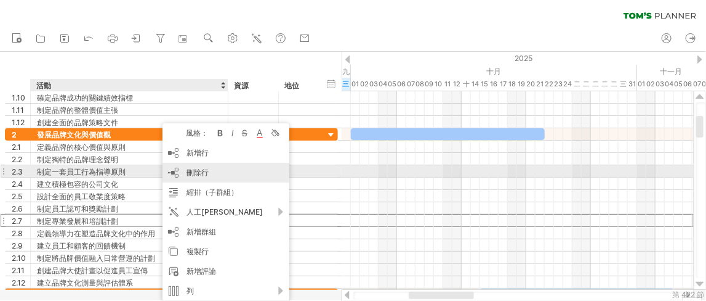
click at [204, 170] on font "刪除行" at bounding box center [198, 172] width 22 height 9
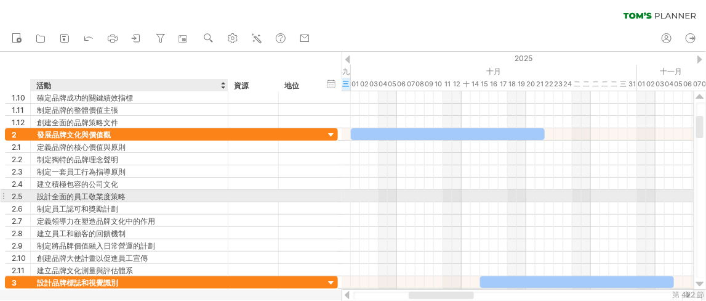
click at [143, 197] on div "設計全面的員工敬業度策略" at bounding box center [129, 196] width 185 height 12
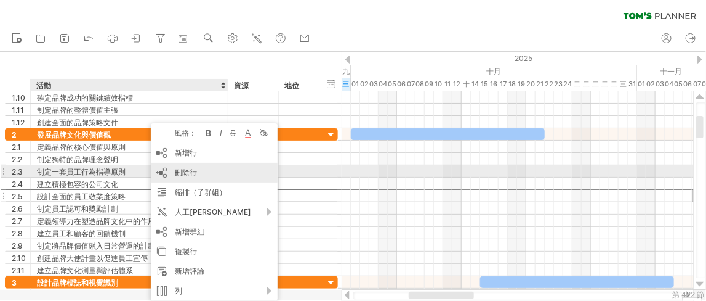
click at [197, 171] on div "刪除行 刪除選取的行" at bounding box center [214, 173] width 127 height 20
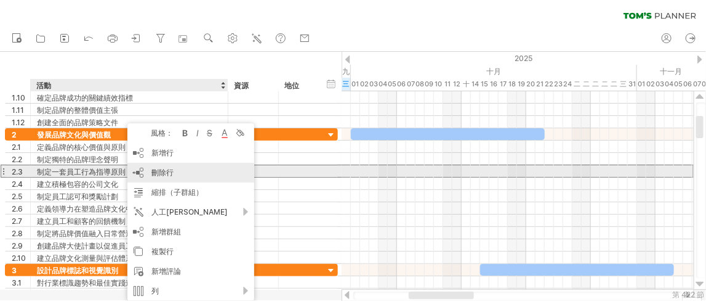
click at [163, 171] on font "刪除行" at bounding box center [163, 172] width 22 height 9
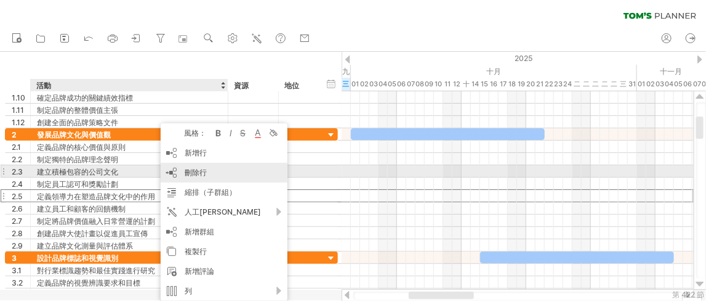
click at [195, 177] on div "刪除行 刪除選取的行" at bounding box center [224, 173] width 127 height 20
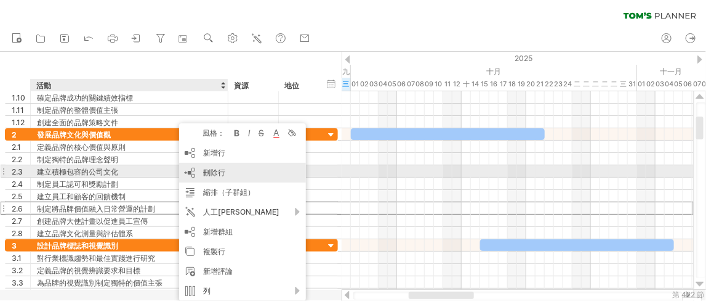
click at [204, 175] on font "刪除行" at bounding box center [214, 172] width 22 height 9
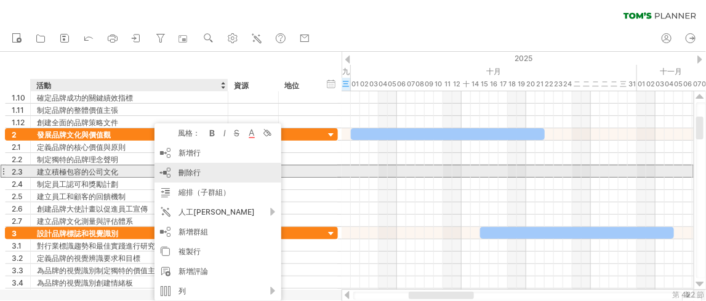
click at [176, 172] on div "刪除行 刪除選取的行" at bounding box center [218, 173] width 127 height 20
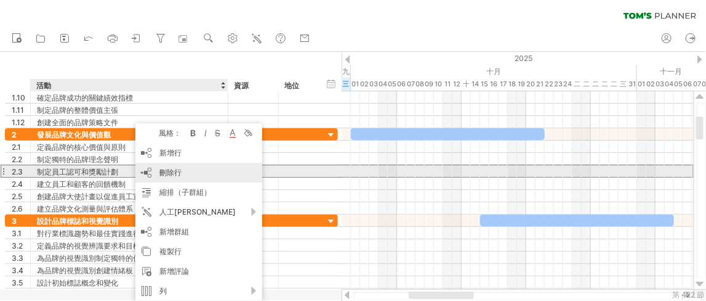
click at [160, 174] on font "刪除行" at bounding box center [171, 172] width 22 height 9
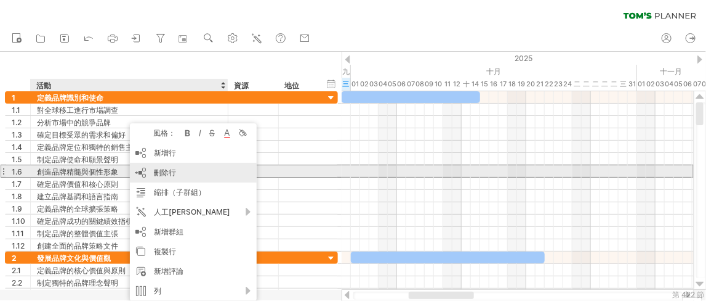
click at [149, 170] on div "刪除行 刪除選取的行" at bounding box center [193, 173] width 127 height 20
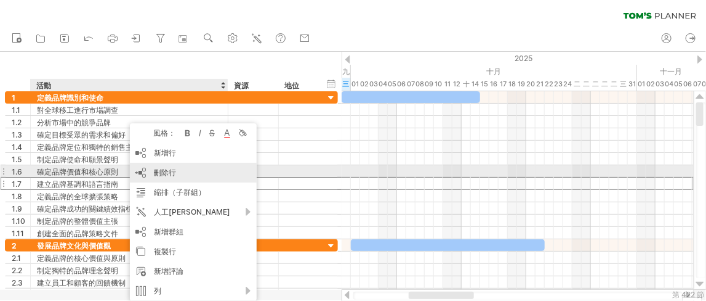
click at [155, 174] on font "刪除行" at bounding box center [165, 172] width 22 height 9
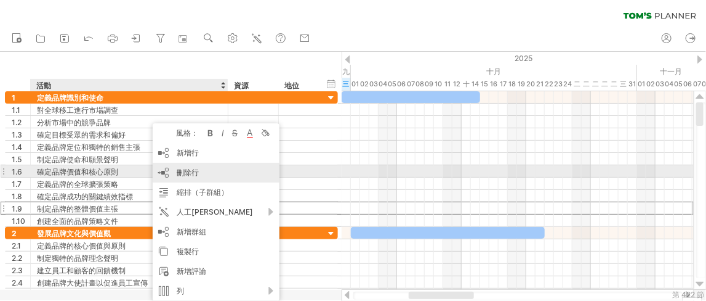
click at [190, 176] on font "刪除行" at bounding box center [188, 172] width 22 height 9
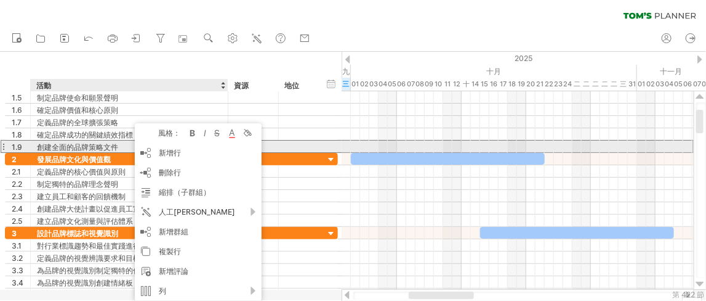
click at [111, 147] on font "創建全面的品牌策略文件" at bounding box center [77, 146] width 81 height 9
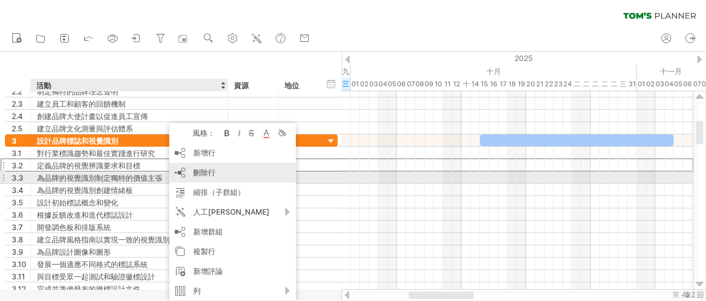
click at [197, 172] on font "刪除行" at bounding box center [204, 172] width 22 height 9
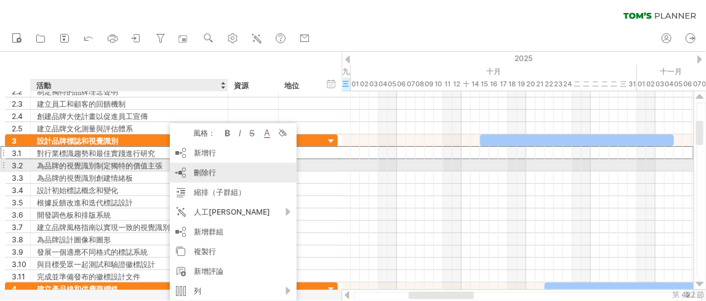
click at [204, 168] on font "刪除行" at bounding box center [205, 172] width 22 height 9
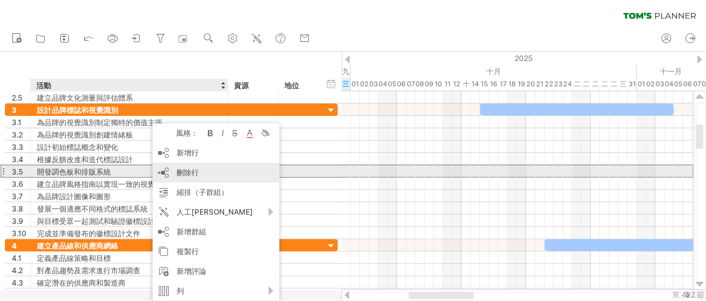
click at [177, 176] on font "刪除行" at bounding box center [188, 172] width 22 height 9
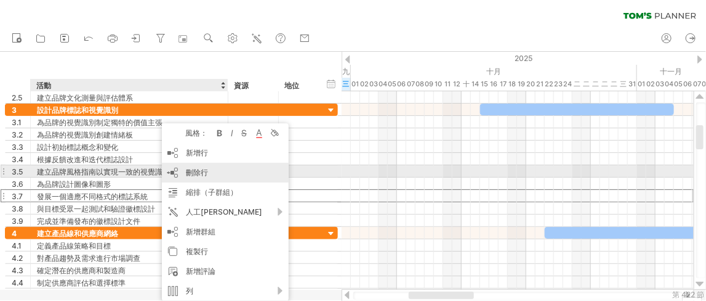
click at [193, 168] on font "刪除行" at bounding box center [197, 172] width 22 height 9
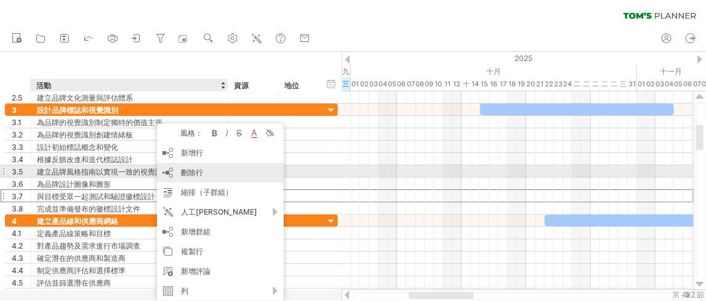
click at [186, 173] on font "刪除行" at bounding box center [192, 172] width 22 height 9
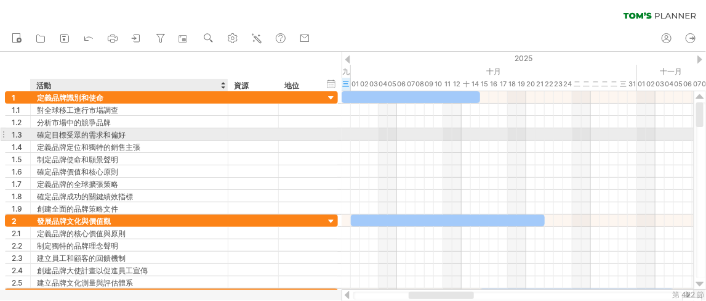
click at [125, 136] on div "確定目標受眾的需求和偏好" at bounding box center [129, 134] width 185 height 12
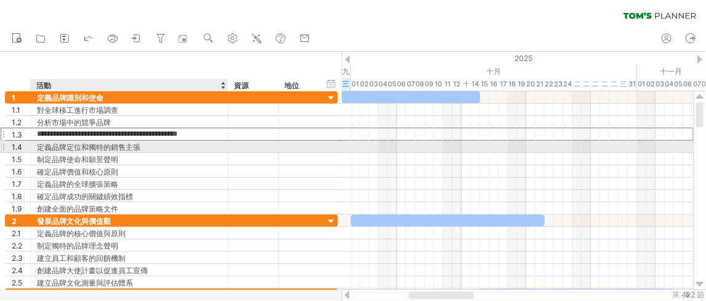
click at [123, 153] on div "制定品牌使命和願景聲明" at bounding box center [129, 159] width 185 height 12
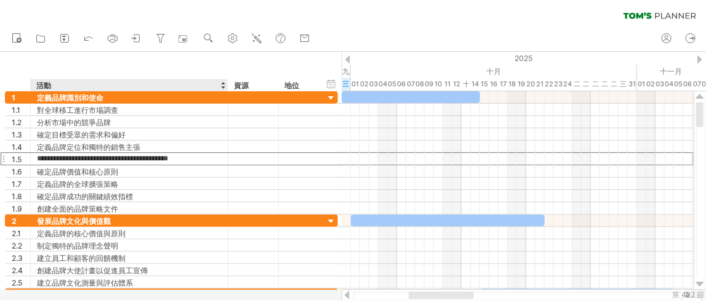
click at [137, 68] on div "隱藏開始/結束/持續時間 顯示開始/結束/持續時間 ******** 活動 ******** 資源 ****** 地位" at bounding box center [171, 71] width 342 height 39
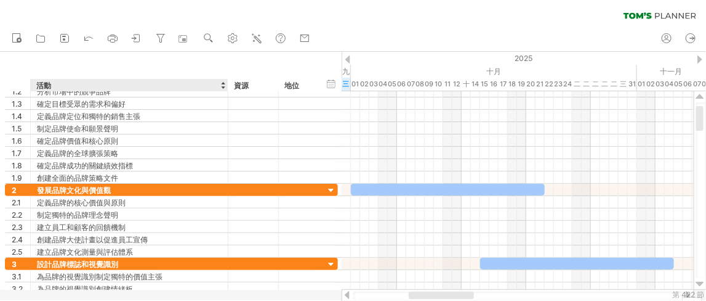
click at [161, 65] on div "隱藏開始/結束/持續時間 顯示開始/結束/持續時間 ******** 活動 ******** 資源 ****** 地位" at bounding box center [171, 71] width 342 height 39
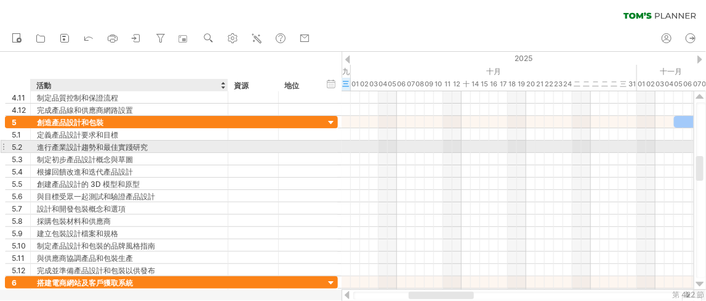
click at [192, 149] on div "進行產業設計趨勢和最佳實踐研究" at bounding box center [129, 146] width 185 height 12
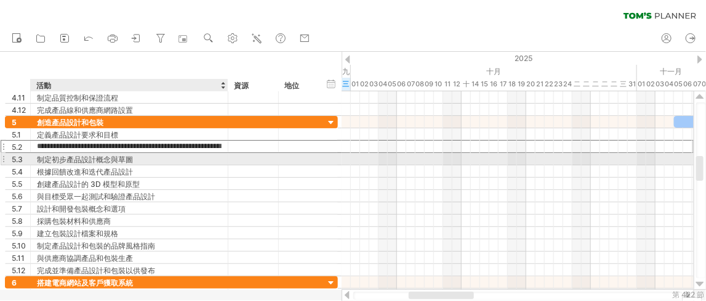
click at [194, 161] on div "制定初步產品設計概念與草圖" at bounding box center [129, 159] width 185 height 12
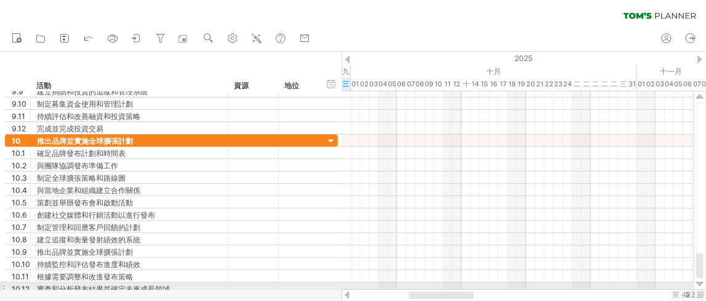
drag, startPoint x: 702, startPoint y: 206, endPoint x: 704, endPoint y: 286, distance: 80.1
click at [704, 286] on div at bounding box center [700, 190] width 13 height 198
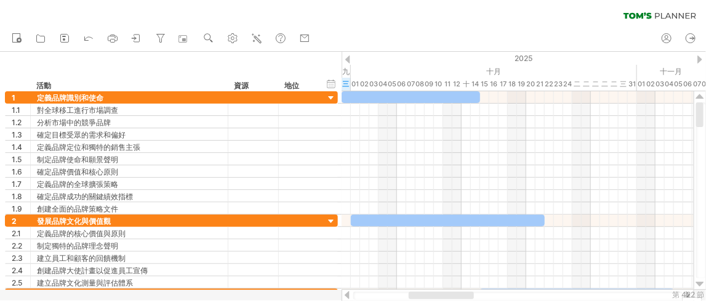
drag, startPoint x: 698, startPoint y: 261, endPoint x: 705, endPoint y: 60, distance: 200.9
click at [705, 60] on div "嘗試造訪 plan.tomsplanner.com 再次連接... 0% 清除過濾器 新的" at bounding box center [353, 150] width 706 height 301
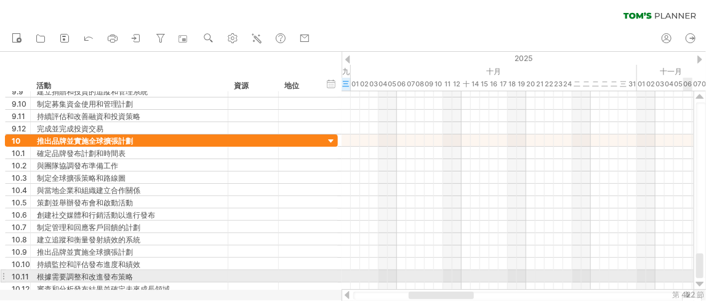
drag, startPoint x: 699, startPoint y: 111, endPoint x: 705, endPoint y: 277, distance: 165.8
click at [705, 277] on div at bounding box center [702, 190] width 10 height 176
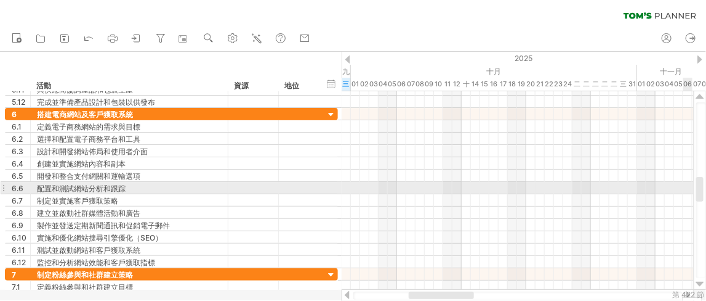
click at [697, 191] on div at bounding box center [700, 189] width 7 height 25
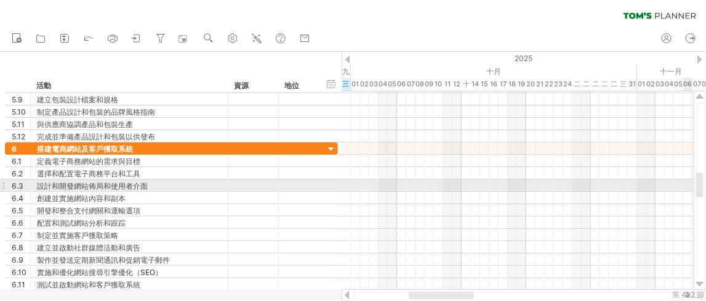
drag, startPoint x: 700, startPoint y: 188, endPoint x: 695, endPoint y: 184, distance: 6.5
click at [695, 184] on div at bounding box center [700, 190] width 13 height 198
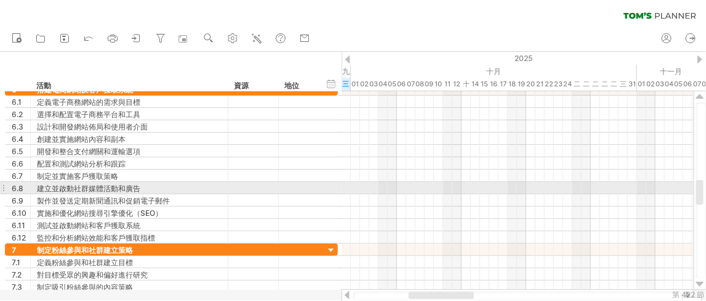
click at [697, 187] on div at bounding box center [700, 192] width 7 height 25
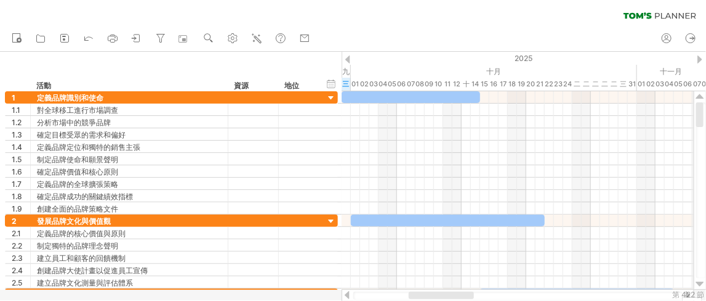
drag, startPoint x: 698, startPoint y: 190, endPoint x: 695, endPoint y: 90, distance: 99.8
click at [695, 90] on div "嘗試造訪 plan.tomsplanner.com 再次連接... 0% 清除過濾器 新的" at bounding box center [353, 150] width 706 height 301
click at [378, 24] on div "清除過濾器 重新套用濾鏡" at bounding box center [353, 13] width 706 height 26
drag, startPoint x: 703, startPoint y: 115, endPoint x: 700, endPoint y: 80, distance: 35.2
click at [700, 80] on div "嘗試造訪 plan.tomsplanner.com 再次連接... 0% 清除過濾器 新的" at bounding box center [353, 150] width 706 height 301
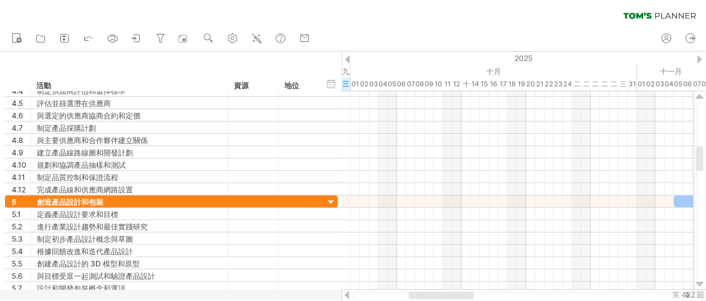
drag, startPoint x: 701, startPoint y: 115, endPoint x: 704, endPoint y: 86, distance: 29.7
click at [704, 86] on div "嘗試造訪 plan.tomsplanner.com 再次連接... 0% 清除過濾器 新的" at bounding box center [353, 150] width 706 height 301
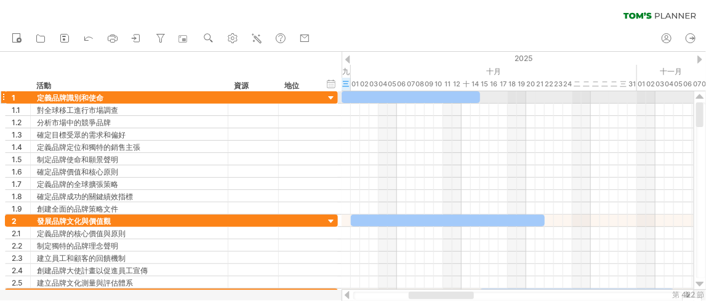
drag, startPoint x: 698, startPoint y: 116, endPoint x: 703, endPoint y: 94, distance: 22.6
click at [703, 94] on div at bounding box center [700, 190] width 13 height 198
click at [580, 14] on div "清除過濾器 重新套用濾鏡" at bounding box center [353, 13] width 706 height 26
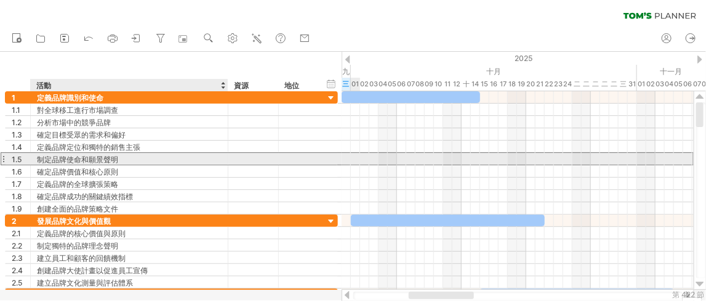
click at [174, 154] on div "制定品牌使命和願景聲明" at bounding box center [129, 159] width 185 height 12
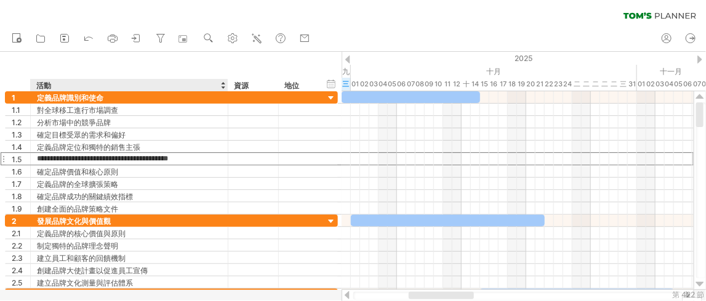
drag, startPoint x: 139, startPoint y: 60, endPoint x: 142, endPoint y: 70, distance: 9.9
click at [139, 61] on div "隱藏開始/結束/持續時間 顯示開始/結束/持續時間 ******** 活動 ******** 資源 ****** 地位" at bounding box center [171, 71] width 342 height 39
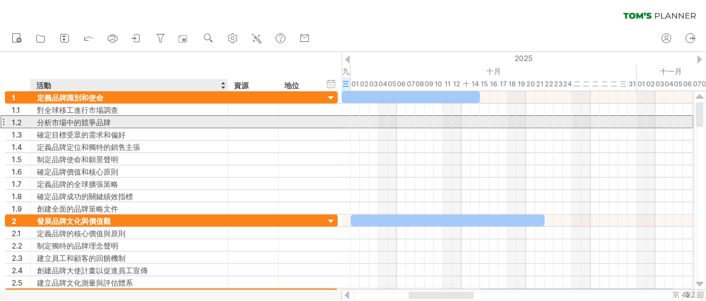
click at [184, 121] on div "分析市場中的競爭品牌" at bounding box center [129, 122] width 185 height 12
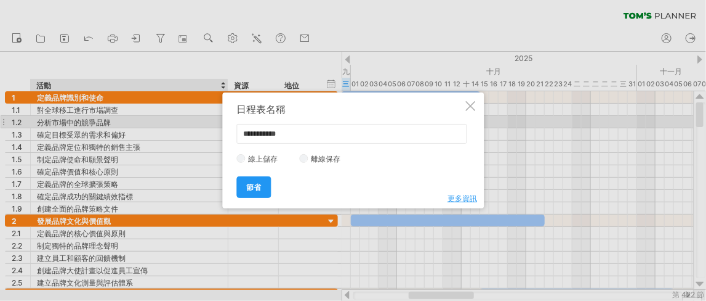
drag, startPoint x: 332, startPoint y: 136, endPoint x: 140, endPoint y: 116, distance: 193.2
click at [141, 117] on div "嘗試造訪 plan.tomsplanner.com 再次連接... 0% 清除過濾器 新的" at bounding box center [353, 150] width 706 height 301
type input "******"
click at [258, 186] on font "節省" at bounding box center [253, 186] width 15 height 9
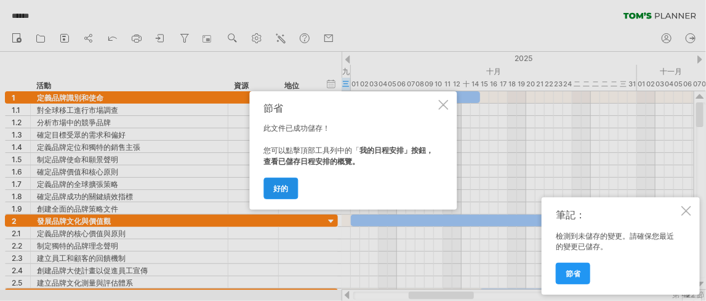
click at [280, 189] on font "好的" at bounding box center [280, 188] width 15 height 9
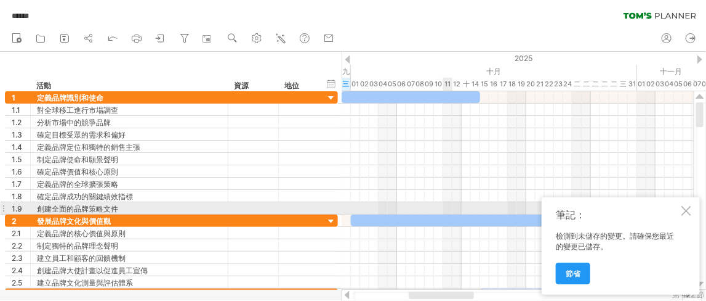
click at [687, 209] on div at bounding box center [687, 211] width 10 height 10
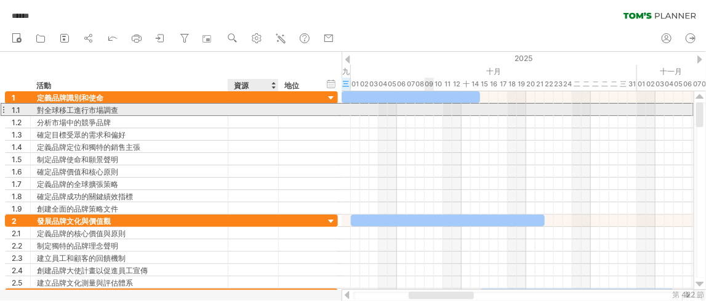
click at [262, 110] on div at bounding box center [254, 109] width 38 height 12
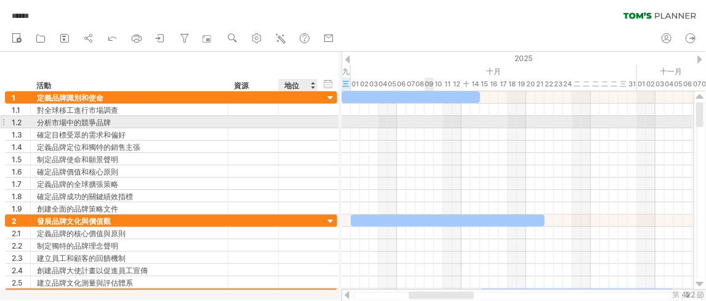
click at [313, 121] on div at bounding box center [316, 122] width 6 height 12
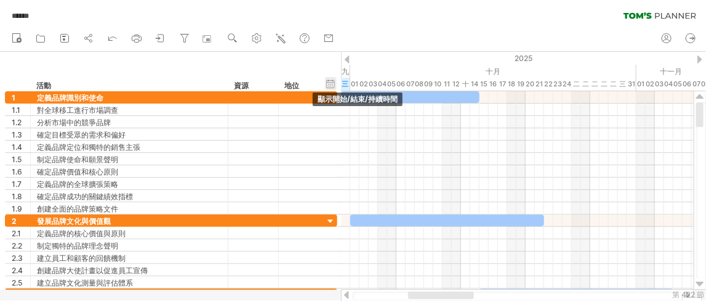
click at [329, 85] on div "隱藏開始/結束/持續時間 顯示開始/結束/持續時間" at bounding box center [331, 83] width 12 height 13
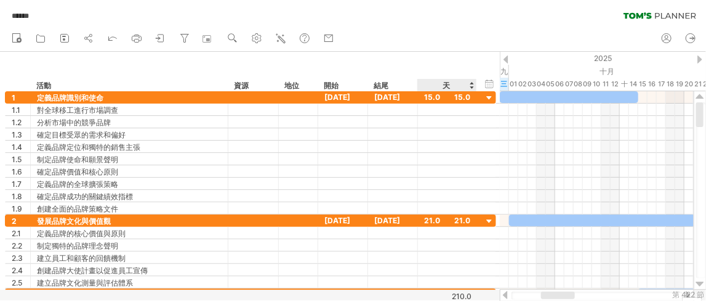
click at [477, 85] on div "隱藏開始/結束/持續時間 顯示開始/結束/持續時間 ******** 活動 ******** 資源 ****** 地位 開始 結尾 天" at bounding box center [250, 71] width 500 height 39
click at [488, 98] on div at bounding box center [490, 98] width 12 height 12
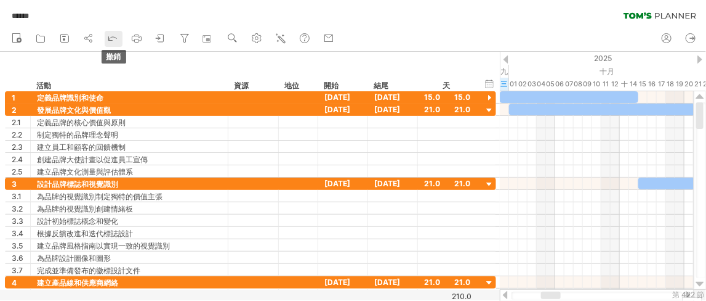
click at [110, 36] on icon at bounding box center [113, 37] width 12 height 12
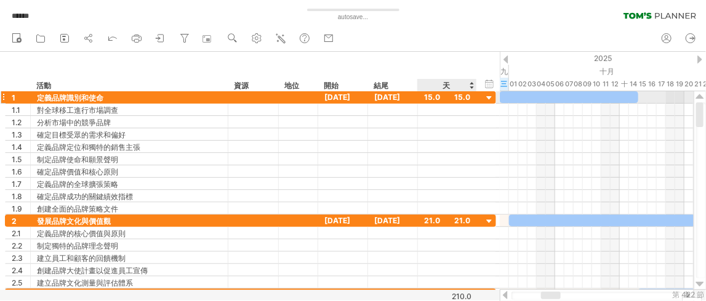
click at [487, 99] on div at bounding box center [490, 98] width 12 height 12
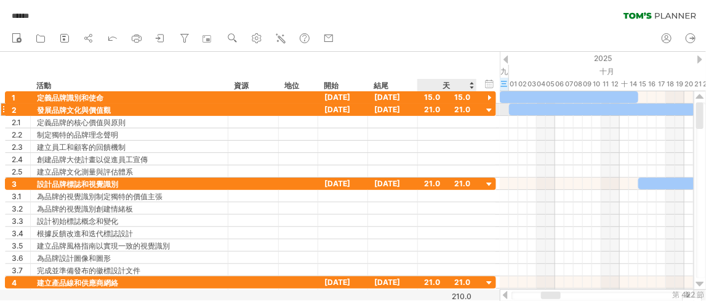
click at [490, 108] on div at bounding box center [490, 111] width 12 height 12
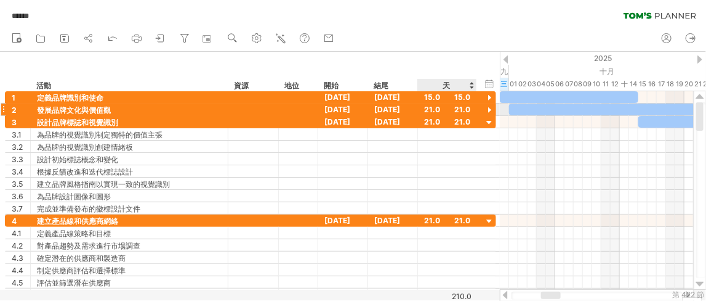
click at [490, 108] on div at bounding box center [490, 111] width 12 height 12
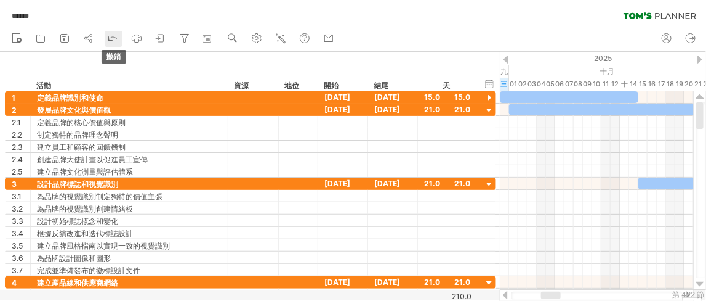
click at [115, 38] on icon at bounding box center [113, 37] width 12 height 12
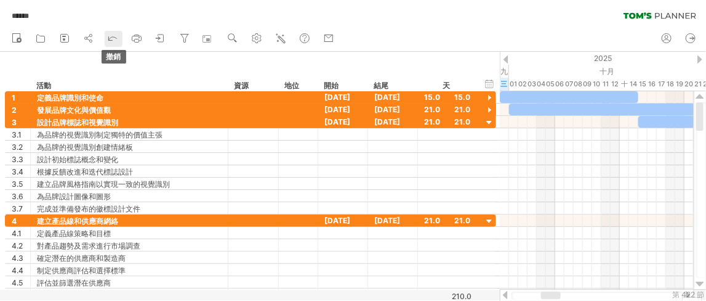
click at [115, 38] on icon at bounding box center [113, 37] width 12 height 12
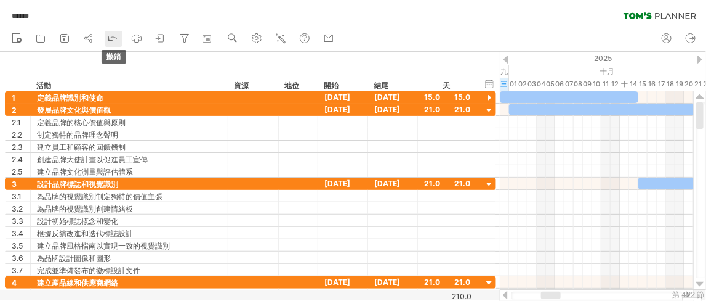
click at [115, 38] on icon at bounding box center [113, 37] width 12 height 12
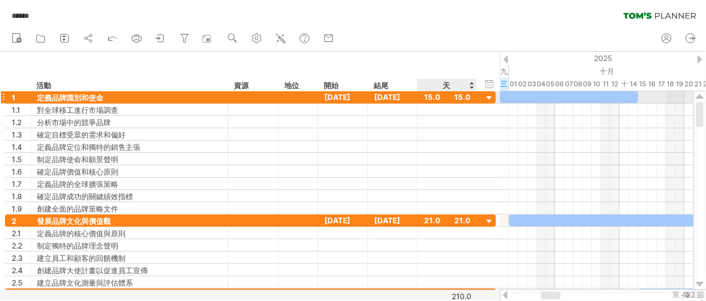
click at [487, 97] on div at bounding box center [490, 98] width 12 height 12
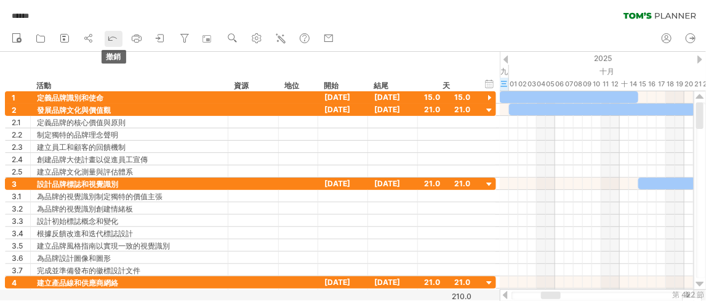
click at [109, 39] on polyline at bounding box center [110, 39] width 6 height 6
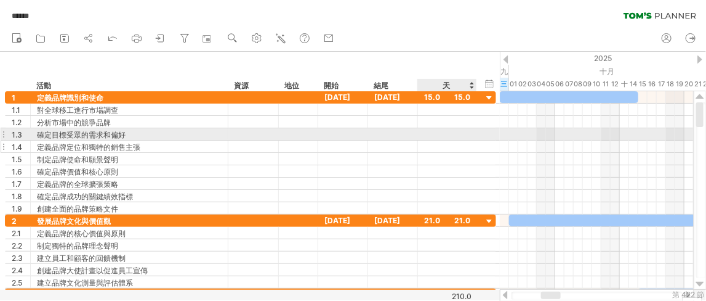
click at [441, 140] on div at bounding box center [447, 146] width 46 height 12
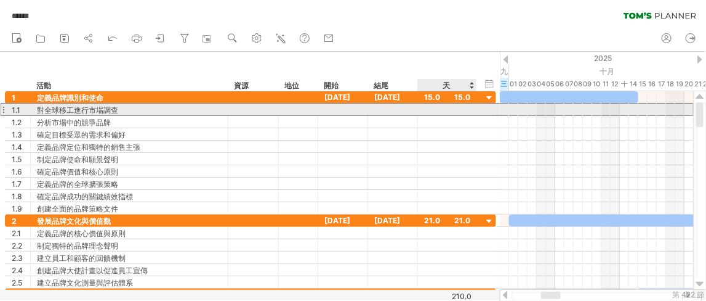
click at [432, 109] on div at bounding box center [447, 109] width 46 height 12
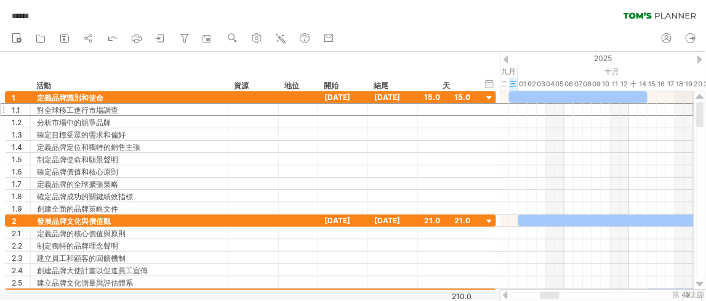
click at [552, 292] on div at bounding box center [550, 294] width 20 height 7
click at [491, 83] on div "隱藏開始/結束/持續時間 顯示開始/結束/持續時間" at bounding box center [490, 83] width 12 height 13
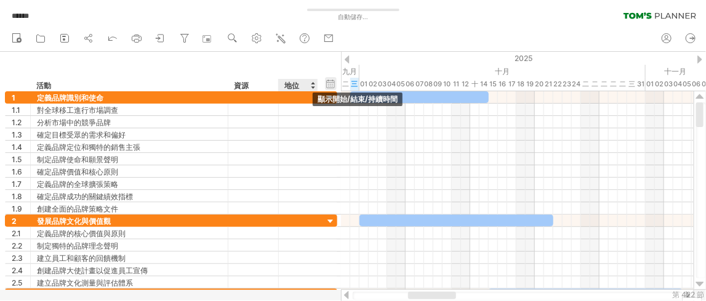
click at [331, 84] on div "隱藏開始/結束/持續時間 顯示開始/結束/持續時間" at bounding box center [331, 83] width 12 height 13
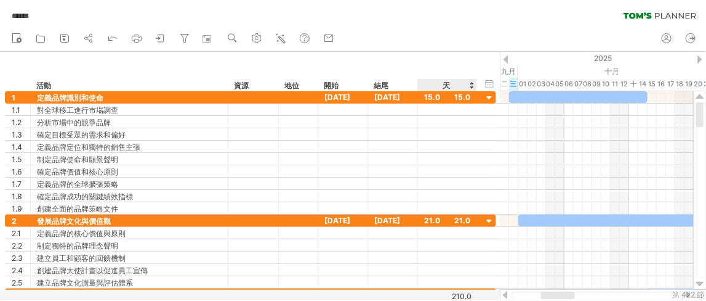
click at [477, 87] on div "隱藏開始/結束/持續時間 顯示開始/結束/持續時間 ******** 活動 ******** 資源 ****** 地位 開始 結尾 天" at bounding box center [250, 71] width 500 height 39
drag, startPoint x: 496, startPoint y: 61, endPoint x: 503, endPoint y: 62, distance: 6.9
click at [503, 62] on div "嘗試造訪 [DOMAIN_NAME] 再次連接... 0% 自動儲存... ****** 清除過濾器 重新套用濾鏡 新的" at bounding box center [353, 150] width 706 height 301
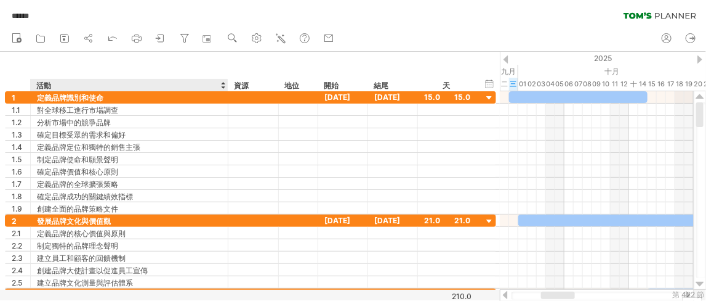
click at [203, 87] on div "活動" at bounding box center [128, 85] width 185 height 12
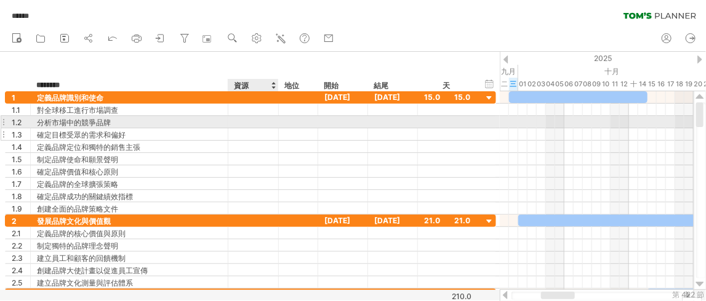
click at [297, 133] on div at bounding box center [298, 134] width 26 height 12
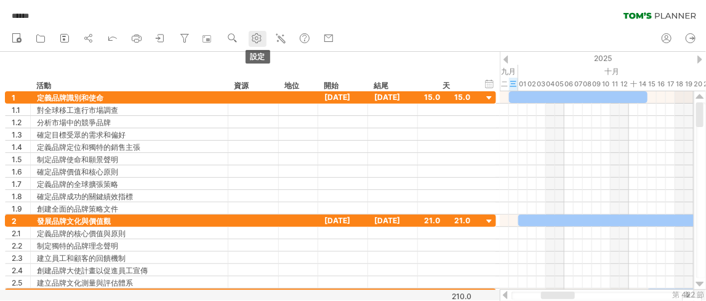
click at [255, 40] on use at bounding box center [257, 38] width 12 height 12
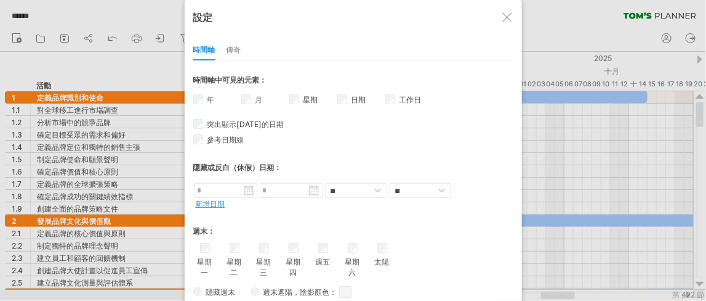
click at [504, 20] on div at bounding box center [508, 17] width 10 height 10
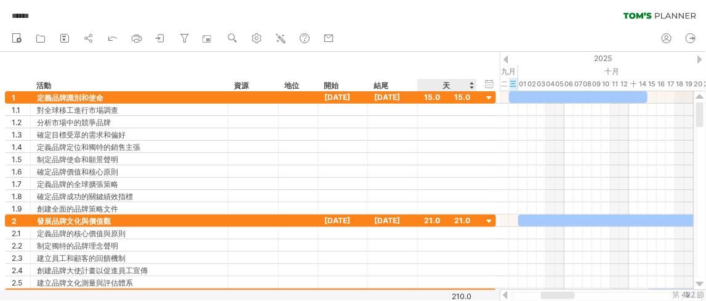
click at [479, 86] on div "隱藏開始/結束/持續時間 顯示開始/結束/持續時間 ******** 活動 ******** 資源 ****** 地位 開始 結尾 天" at bounding box center [250, 71] width 500 height 39
click at [471, 85] on div "天" at bounding box center [447, 85] width 59 height 12
click at [469, 87] on div "天" at bounding box center [447, 85] width 59 height 12
click at [447, 87] on font "天" at bounding box center [446, 85] width 7 height 9
click at [444, 85] on font "天" at bounding box center [446, 85] width 7 height 9
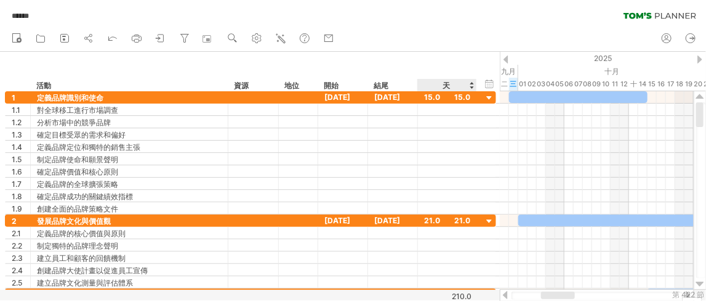
click at [447, 80] on font "天" at bounding box center [446, 84] width 7 height 9
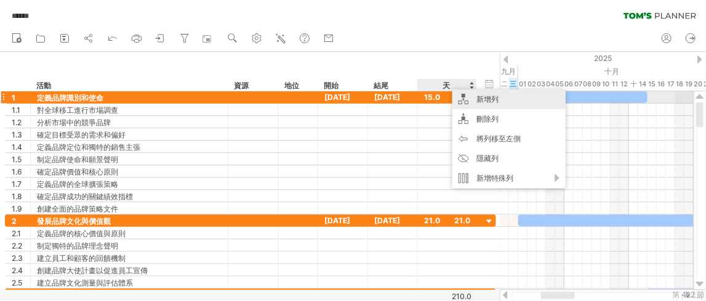
click at [467, 96] on div "新增列" at bounding box center [509, 99] width 113 height 20
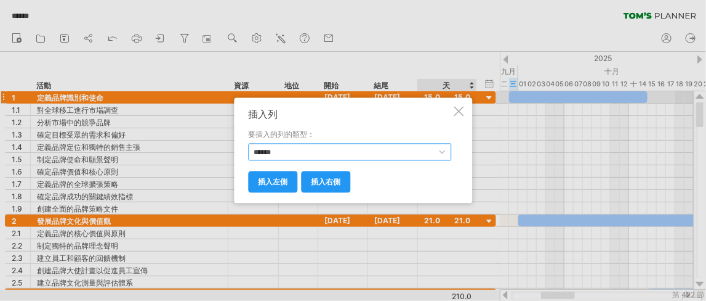
click at [334, 155] on select "****** **** **** ** ** *** ****" at bounding box center [349, 152] width 203 height 17
select select "******"
click at [248, 144] on select "****** **** **** ** ** *** ****" at bounding box center [349, 152] width 203 height 17
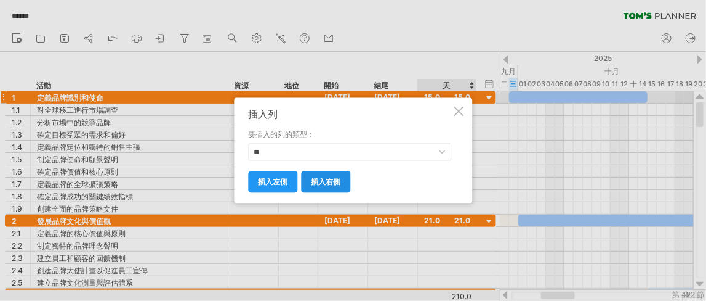
click at [315, 182] on font "插入右側" at bounding box center [326, 181] width 30 height 9
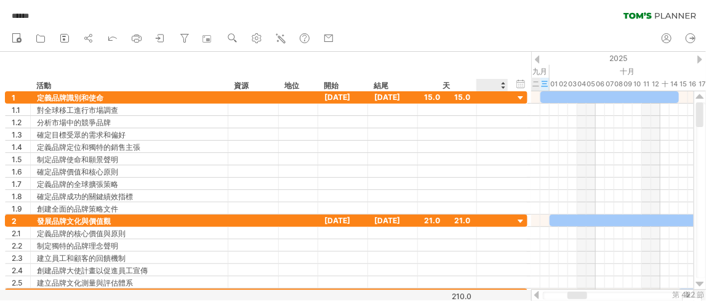
click at [491, 83] on div at bounding box center [492, 85] width 18 height 12
click at [490, 97] on div at bounding box center [493, 97] width 12 height 10
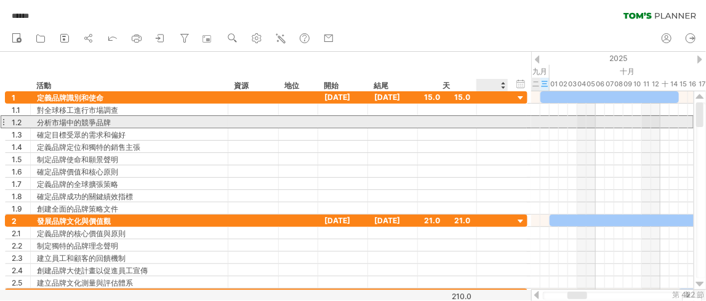
click at [480, 118] on div at bounding box center [492, 122] width 31 height 12
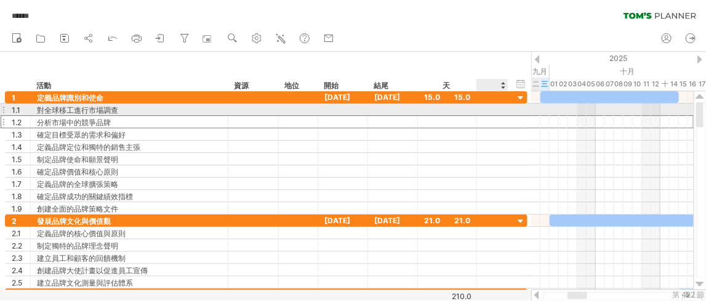
click at [490, 110] on div at bounding box center [493, 109] width 12 height 10
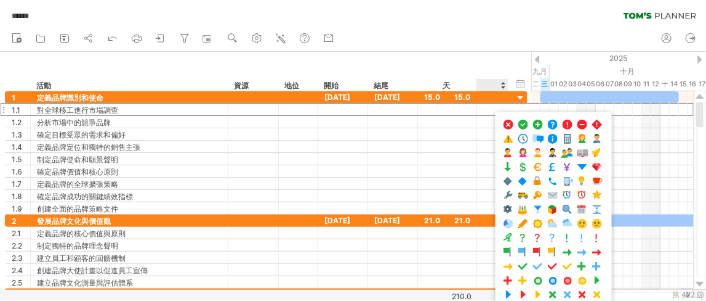
click at [486, 84] on div at bounding box center [492, 85] width 18 height 12
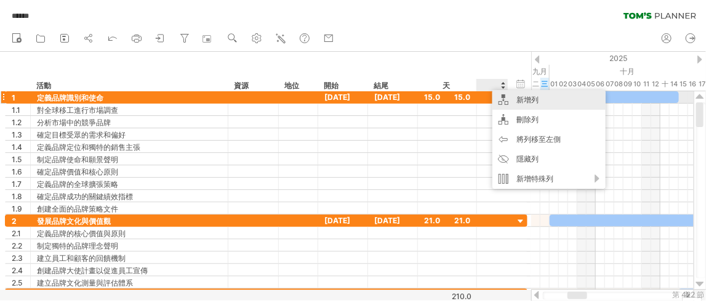
click at [528, 101] on font "新增列" at bounding box center [528, 99] width 22 height 9
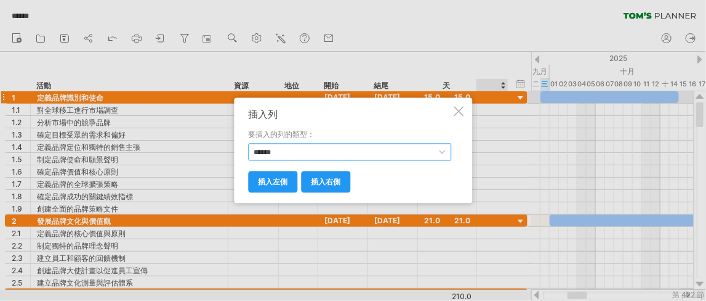
click at [357, 158] on select "****** **** **** ** ** *** ****" at bounding box center [349, 152] width 203 height 17
select select "**********"
click at [248, 144] on select "****** **** **** ** ** *** ****" at bounding box center [349, 152] width 203 height 17
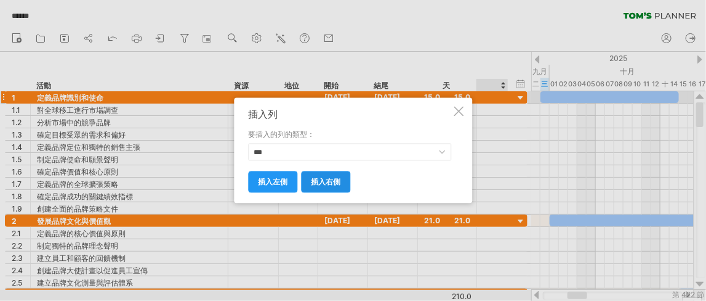
click at [338, 172] on link "插入右側" at bounding box center [325, 182] width 49 height 22
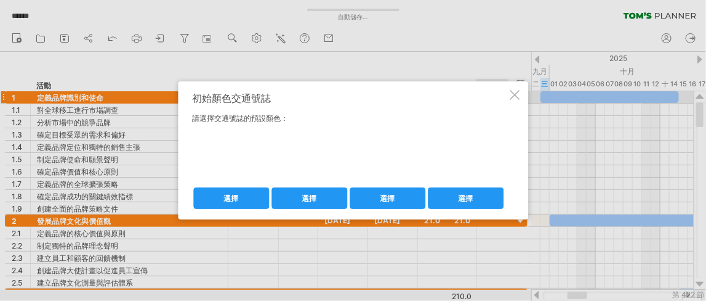
click at [236, 173] on div at bounding box center [348, 159] width 310 height 49
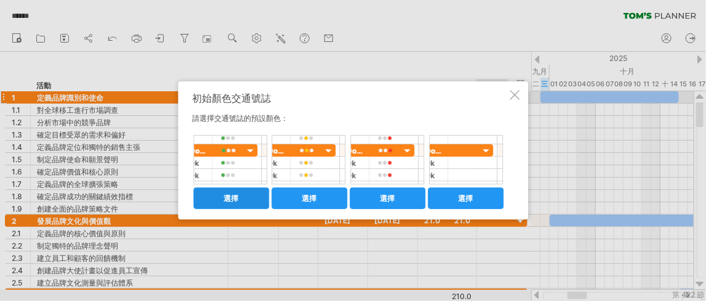
click at [245, 196] on link "選擇" at bounding box center [231, 198] width 76 height 22
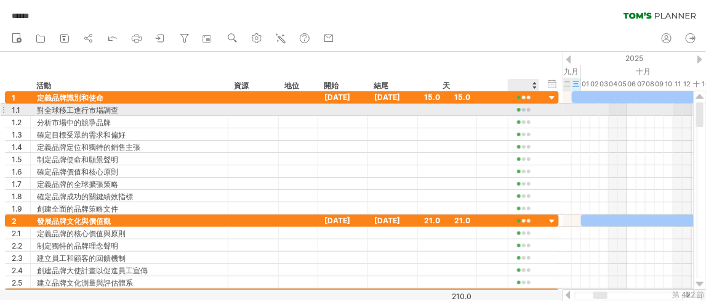
click at [522, 110] on div at bounding box center [524, 109] width 18 height 9
click at [524, 110] on div at bounding box center [524, 109] width 18 height 9
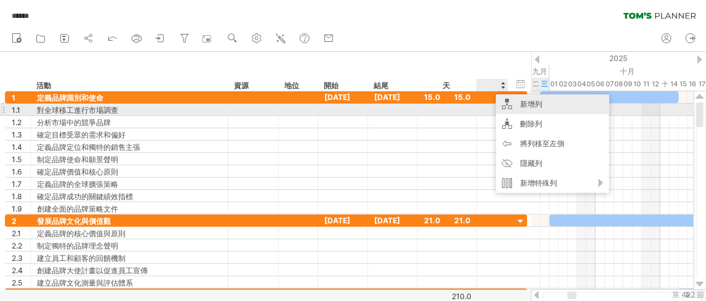
click at [520, 106] on font "新增列" at bounding box center [531, 103] width 22 height 9
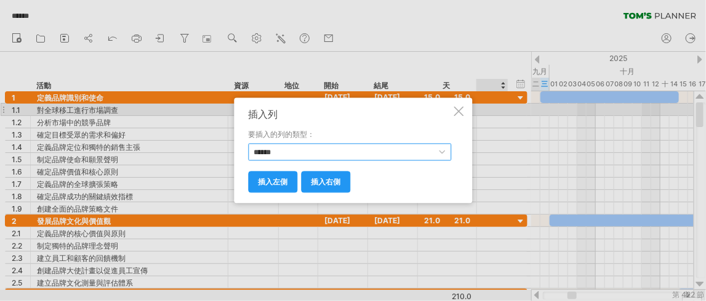
click at [351, 150] on select "****** **** **** ** ** *** ****" at bounding box center [349, 152] width 203 height 17
select select "**********"
click at [248, 144] on select "****** **** **** ** ** *** ****" at bounding box center [349, 152] width 203 height 17
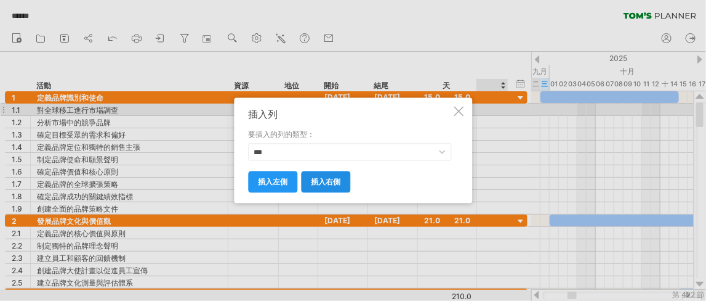
click at [323, 180] on font "插入右側" at bounding box center [326, 181] width 30 height 9
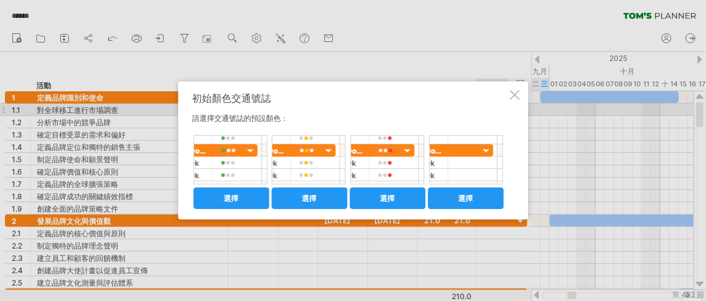
click at [448, 170] on div at bounding box center [348, 159] width 310 height 49
click at [461, 156] on div at bounding box center [348, 159] width 310 height 49
click at [459, 193] on font "選擇" at bounding box center [466, 197] width 15 height 9
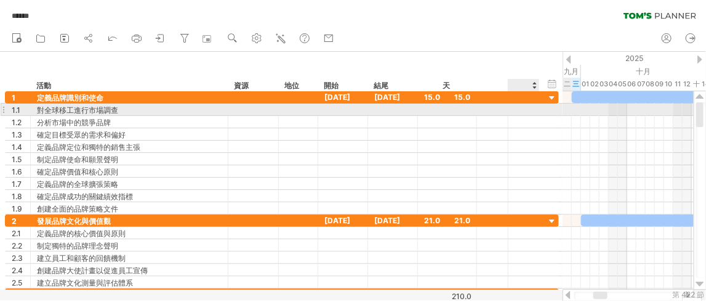
click at [524, 111] on div at bounding box center [524, 109] width 18 height 9
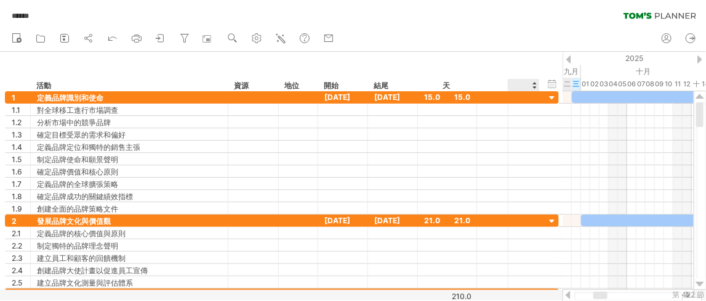
click at [487, 89] on div at bounding box center [492, 85] width 18 height 12
type input "*"
type input "**"
click at [523, 87] on div at bounding box center [523, 85] width 18 height 12
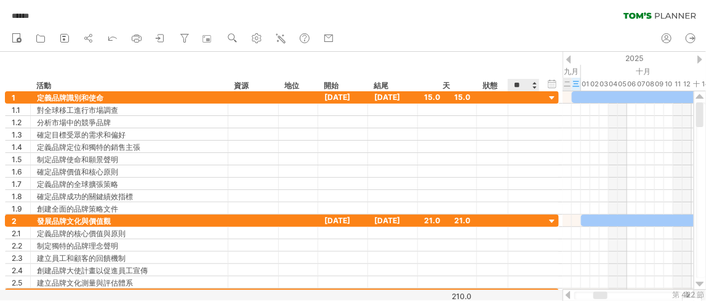
type input "*"
type input "****"
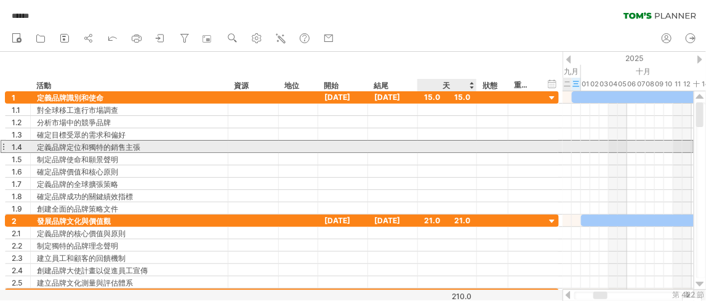
scroll to position [0, 0]
click at [448, 142] on div at bounding box center [447, 146] width 46 height 12
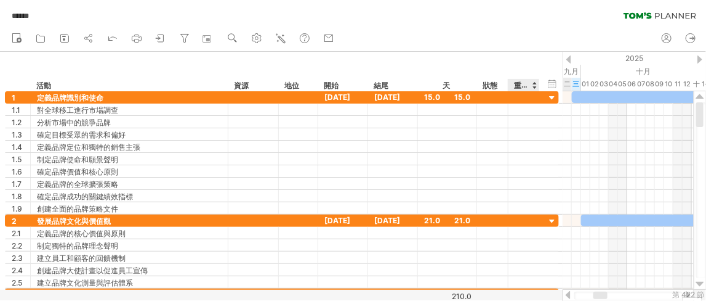
click at [519, 87] on font "重要程度" at bounding box center [529, 85] width 30 height 10
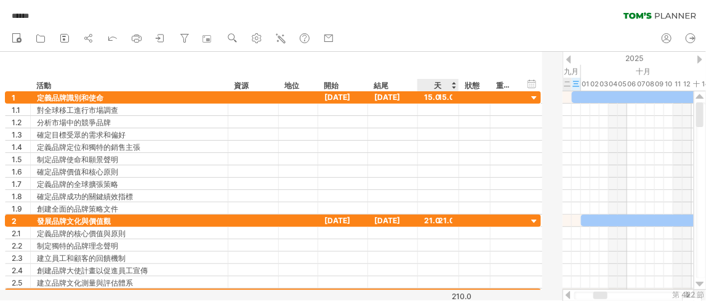
drag, startPoint x: 473, startPoint y: 86, endPoint x: 463, endPoint y: 85, distance: 9.9
click at [461, 85] on div at bounding box center [458, 85] width 4 height 12
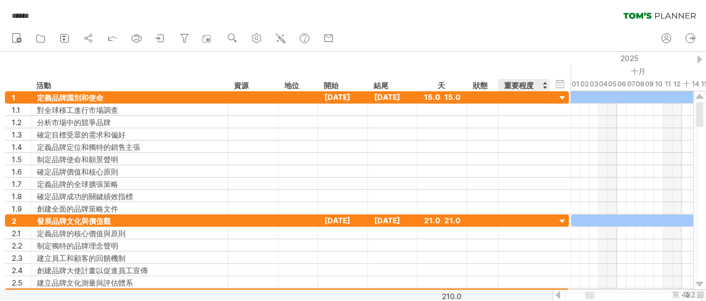
drag, startPoint x: 526, startPoint y: 86, endPoint x: 546, endPoint y: 86, distance: 20.3
click at [548, 86] on div at bounding box center [550, 85] width 4 height 12
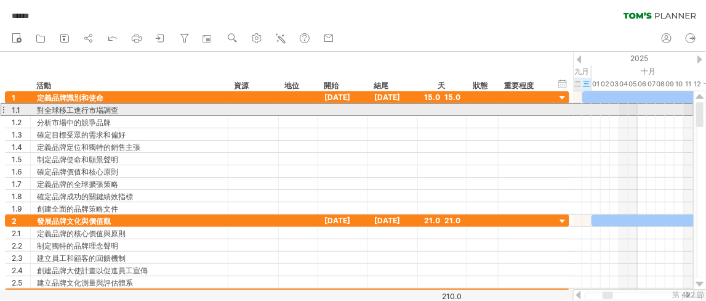
click at [515, 110] on div at bounding box center [524, 109] width 39 height 9
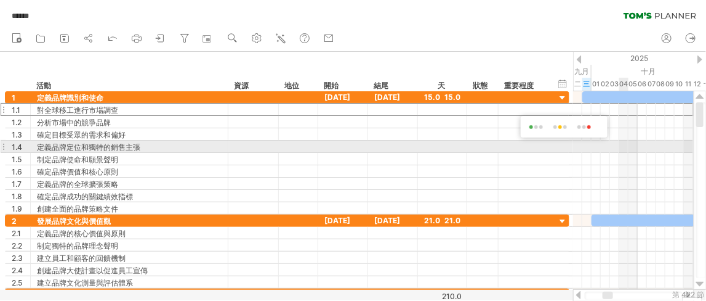
click at [628, 150] on div at bounding box center [633, 146] width 121 height 12
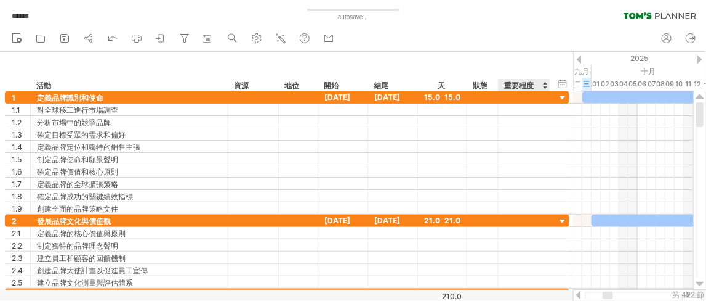
click at [515, 83] on font "重要程度" at bounding box center [519, 85] width 30 height 9
click at [519, 84] on font "重要程度" at bounding box center [519, 85] width 30 height 9
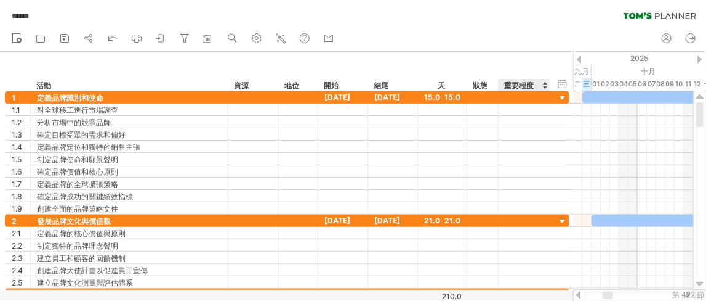
click at [512, 87] on font "重要程度" at bounding box center [519, 85] width 30 height 9
click at [517, 86] on font "重要程度" at bounding box center [519, 85] width 30 height 9
click at [515, 85] on font "重要程度" at bounding box center [519, 85] width 30 height 9
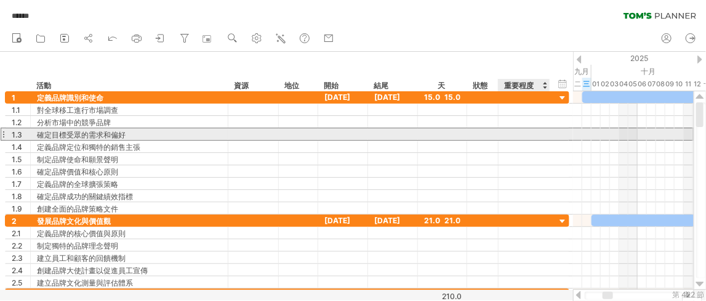
click at [487, 132] on div at bounding box center [482, 134] width 31 height 12
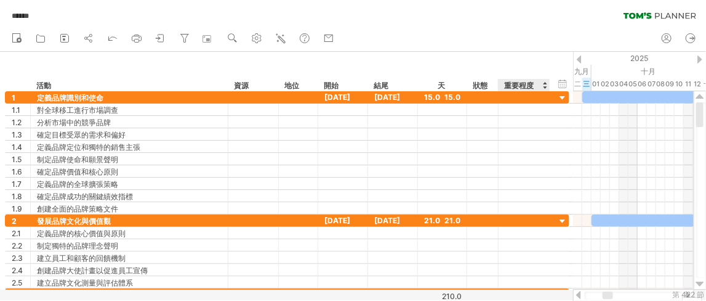
click at [512, 84] on font "重要程度" at bounding box center [519, 85] width 30 height 9
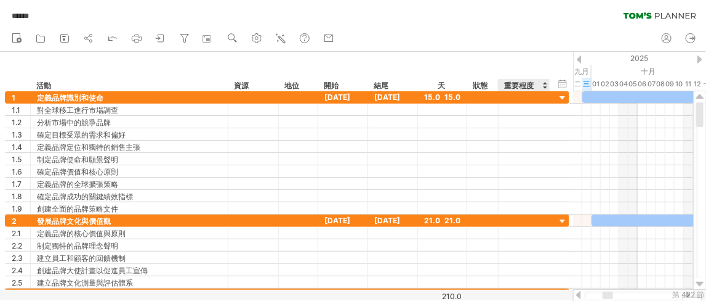
click at [519, 85] on font "重要程度" at bounding box center [519, 85] width 30 height 9
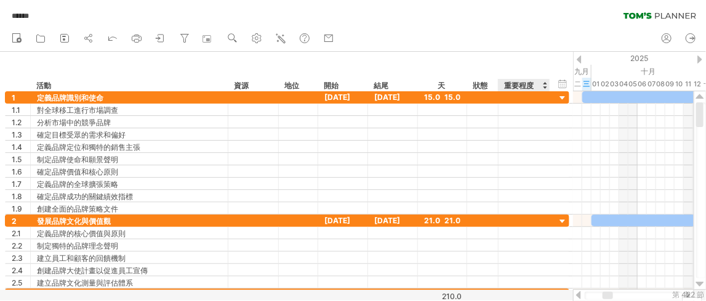
click at [519, 85] on font "重要程度" at bounding box center [519, 85] width 30 height 9
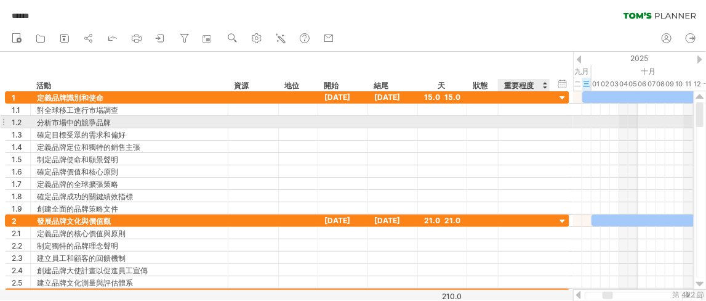
click at [528, 119] on div at bounding box center [524, 122] width 39 height 9
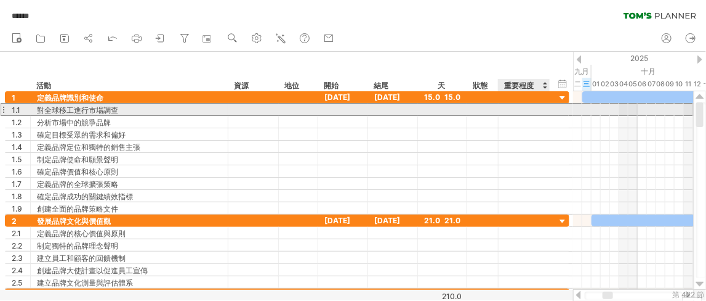
click at [523, 113] on div at bounding box center [524, 109] width 39 height 9
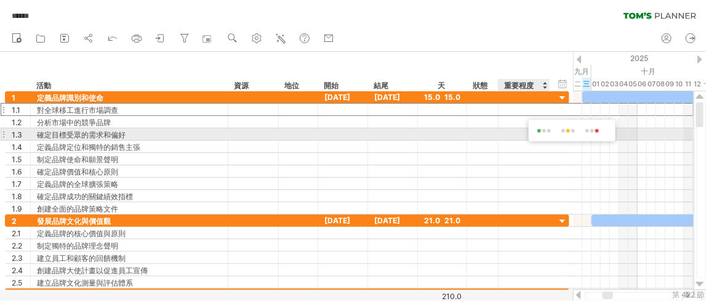
click at [300, 137] on div at bounding box center [298, 134] width 26 height 12
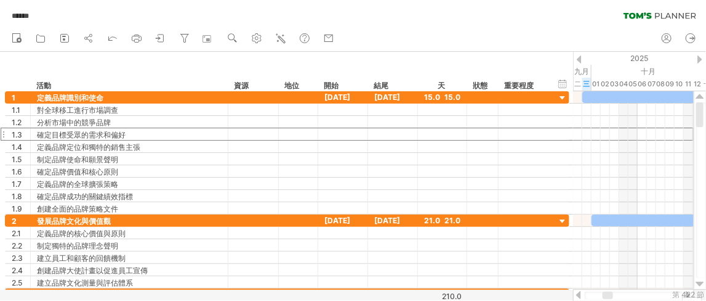
click at [577, 59] on div at bounding box center [579, 59] width 5 height 8
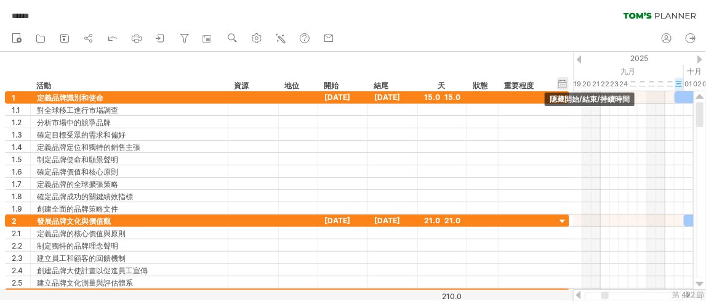
click at [564, 81] on div "隱藏開始/結束/持續時間 顯示開始/結束/持續時間" at bounding box center [563, 83] width 12 height 13
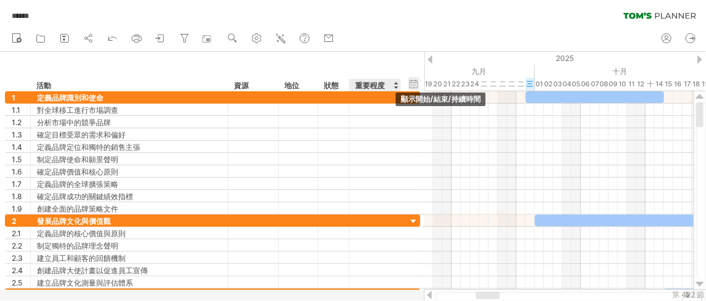
click at [414, 83] on div "隱藏開始/結束/持續時間 顯示開始/結束/持續時間" at bounding box center [414, 83] width 12 height 13
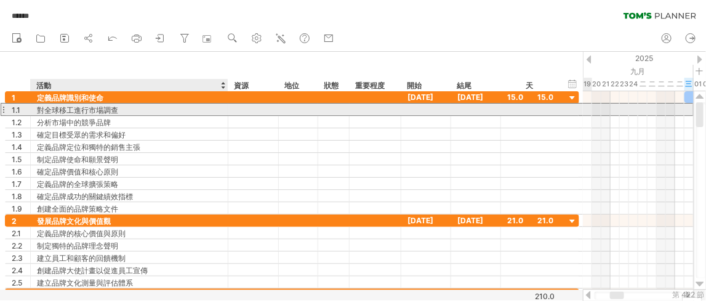
click at [196, 113] on div "對全球移工進行市場調查" at bounding box center [129, 109] width 185 height 12
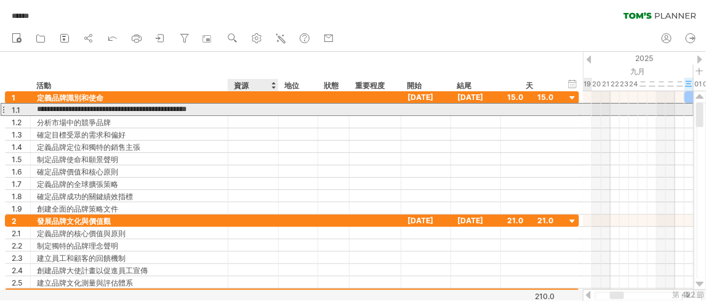
click at [253, 108] on div at bounding box center [254, 109] width 38 height 12
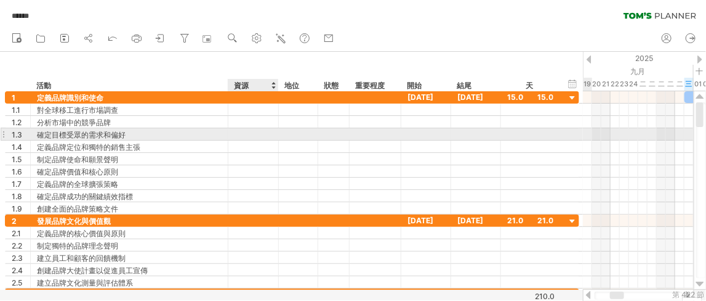
click at [246, 131] on div at bounding box center [254, 134] width 38 height 12
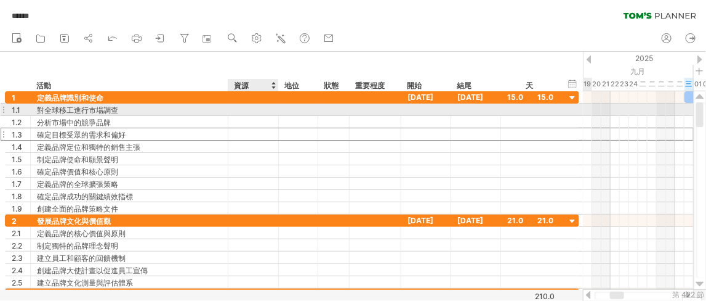
click at [254, 108] on div at bounding box center [254, 109] width 38 height 12
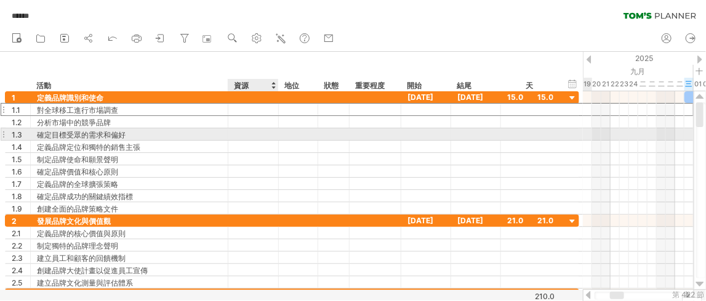
click at [257, 131] on div at bounding box center [254, 134] width 38 height 12
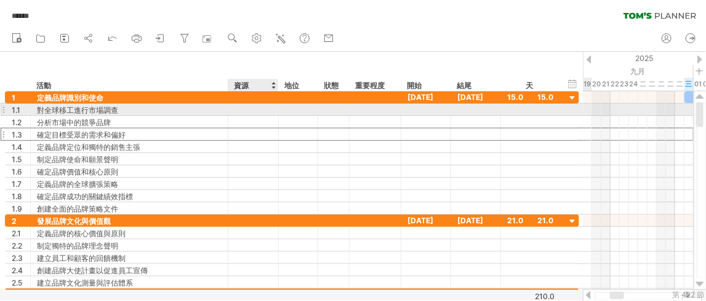
click at [258, 108] on div at bounding box center [254, 109] width 38 height 12
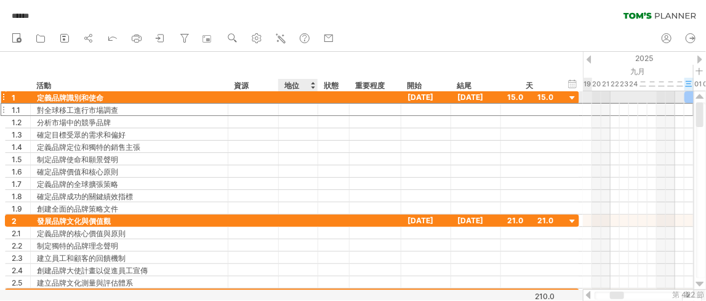
click at [318, 103] on div at bounding box center [333, 109] width 31 height 12
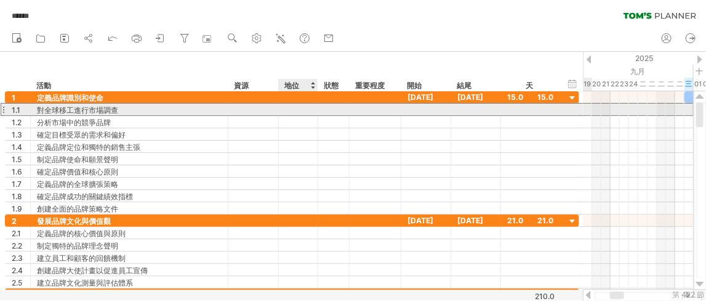
click at [302, 106] on div at bounding box center [298, 109] width 26 height 12
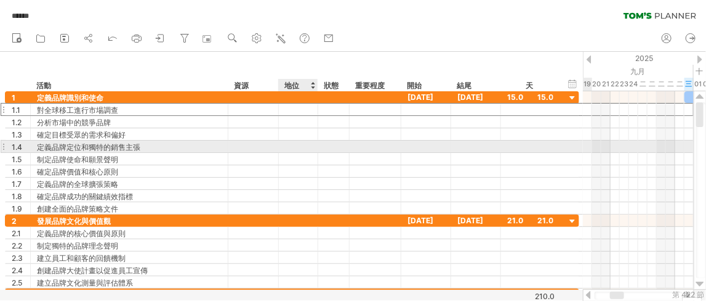
click at [294, 146] on div at bounding box center [298, 146] width 26 height 12
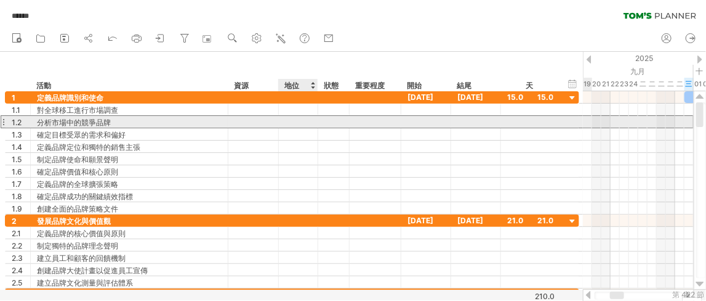
click at [294, 118] on div at bounding box center [298, 122] width 26 height 12
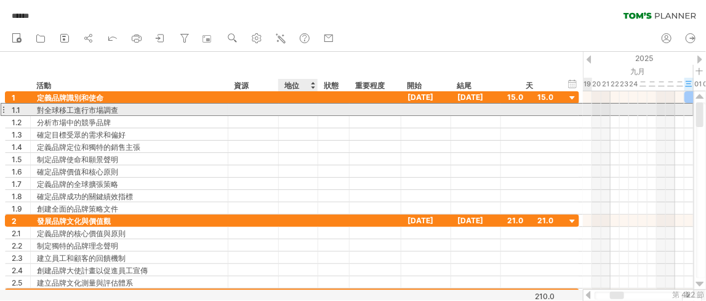
click at [296, 113] on div at bounding box center [298, 109] width 26 height 12
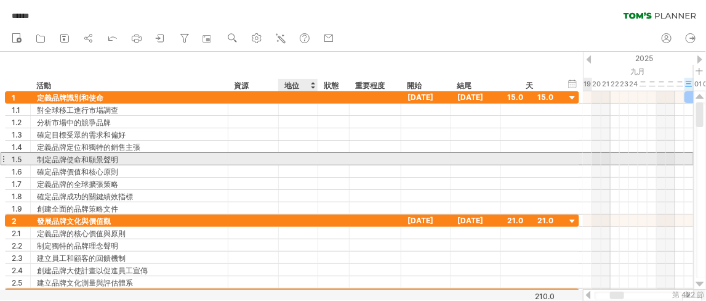
drag, startPoint x: 297, startPoint y: 153, endPoint x: 298, endPoint y: 134, distance: 19.7
click at [297, 155] on div at bounding box center [298, 159] width 26 height 12
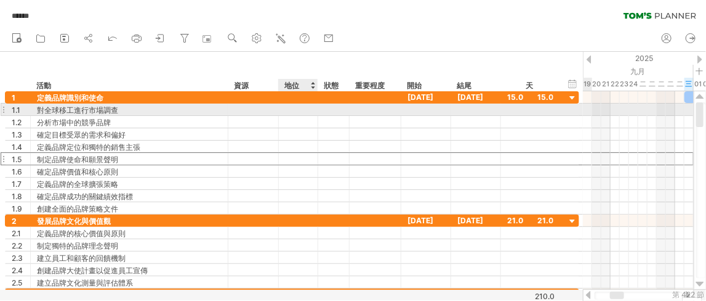
click at [302, 107] on div at bounding box center [298, 109] width 26 height 12
type input "******"
click at [305, 110] on div "[PERSON_NAME]" at bounding box center [298, 109] width 26 height 12
drag, startPoint x: 307, startPoint y: 108, endPoint x: 283, endPoint y: 110, distance: 24.7
click at [283, 110] on div "****** [PERSON_NAME]" at bounding box center [298, 109] width 39 height 12
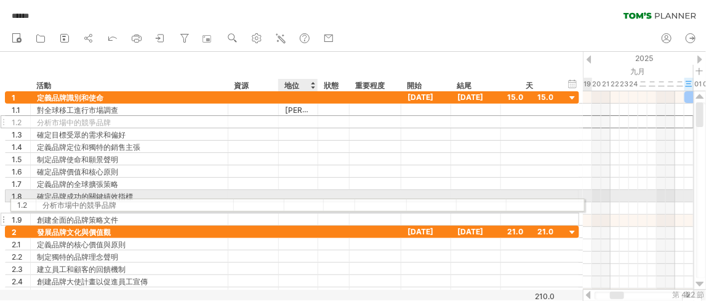
drag, startPoint x: 293, startPoint y: 121, endPoint x: 295, endPoint y: 203, distance: 81.3
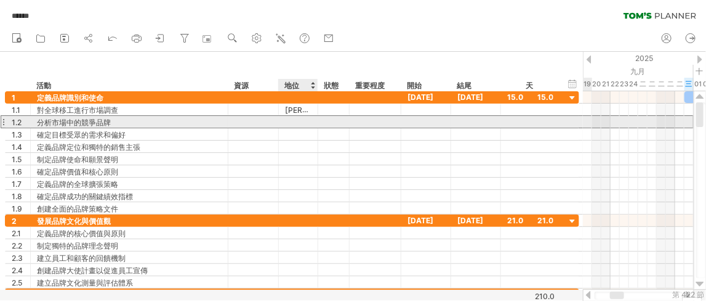
click at [300, 119] on div at bounding box center [298, 122] width 26 height 12
paste input "******"
type input "******"
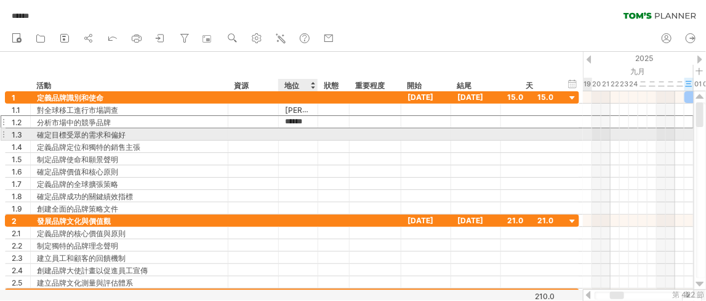
click at [295, 129] on div at bounding box center [298, 134] width 26 height 12
paste input "******"
type input "******"
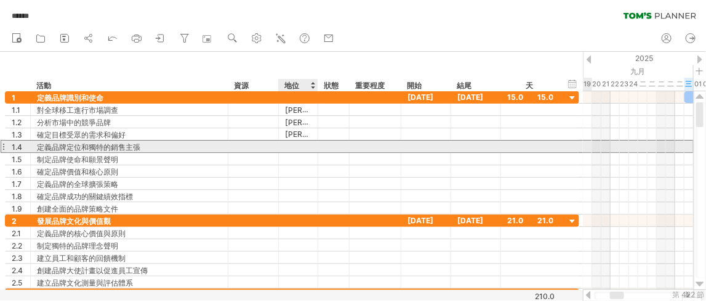
click at [293, 142] on div at bounding box center [298, 146] width 26 height 12
paste input "******"
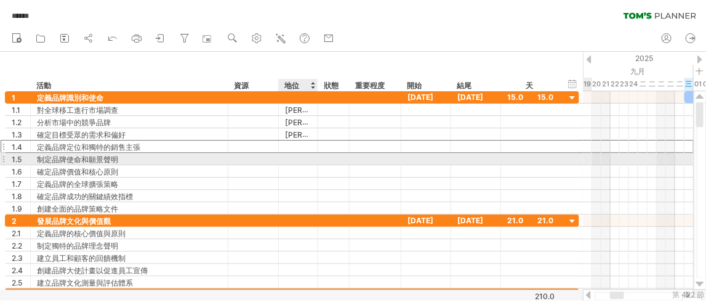
type input "******"
click at [296, 157] on div at bounding box center [298, 159] width 26 height 12
paste input "******"
type input "******"
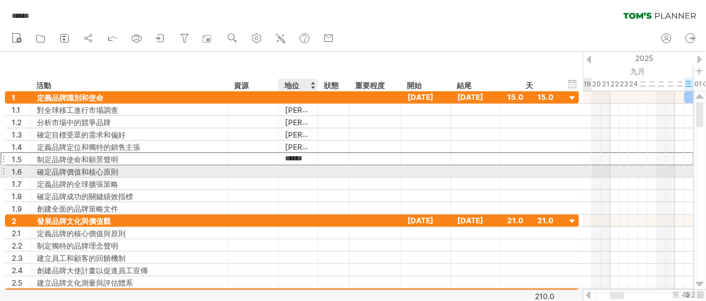
click at [295, 167] on div at bounding box center [298, 171] width 26 height 12
paste input "******"
type input "******"
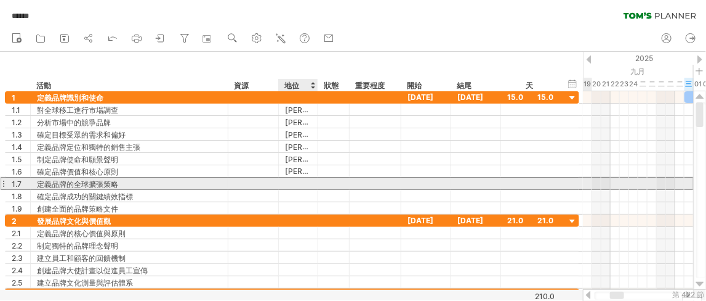
click at [294, 180] on div at bounding box center [298, 183] width 26 height 12
paste input "******"
type input "******"
click at [294, 190] on div at bounding box center [298, 196] width 26 height 12
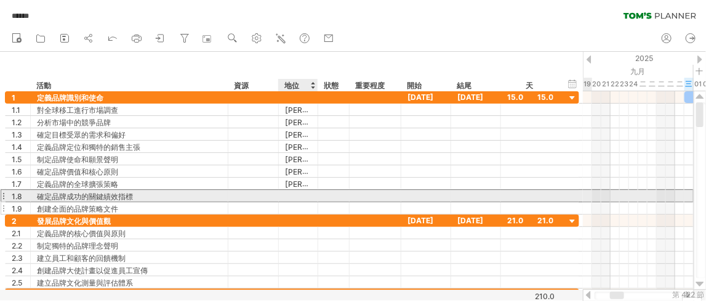
paste input "******"
type input "******"
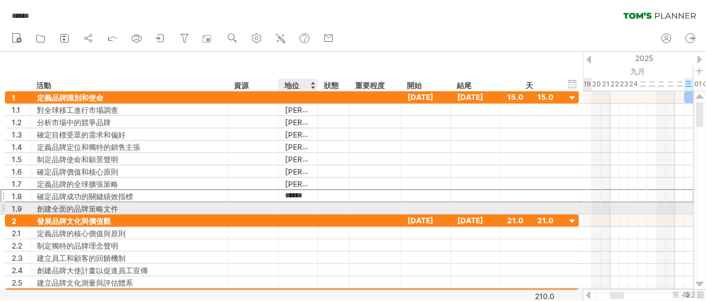
click at [298, 203] on div at bounding box center [298, 208] width 26 height 12
paste input "******"
type input "******"
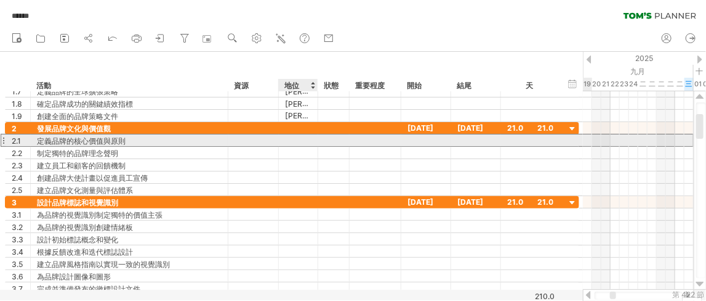
click at [294, 140] on div at bounding box center [298, 140] width 26 height 12
paste input "******"
type input "******"
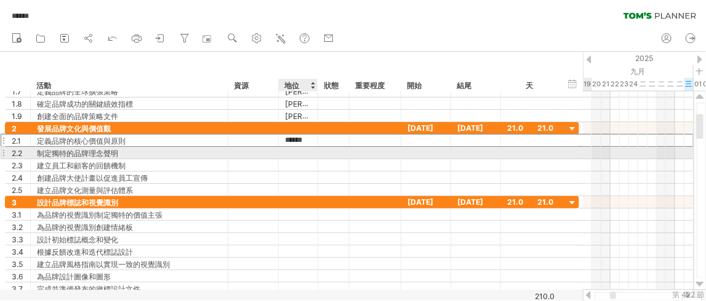
click at [294, 148] on div at bounding box center [298, 153] width 26 height 12
paste input "******"
type input "******"
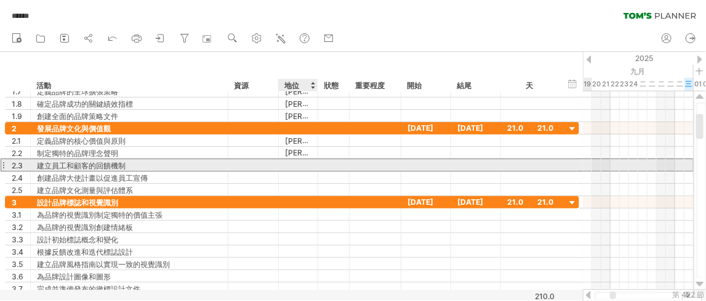
click at [293, 160] on div at bounding box center [298, 165] width 26 height 12
paste input "******"
type input "******"
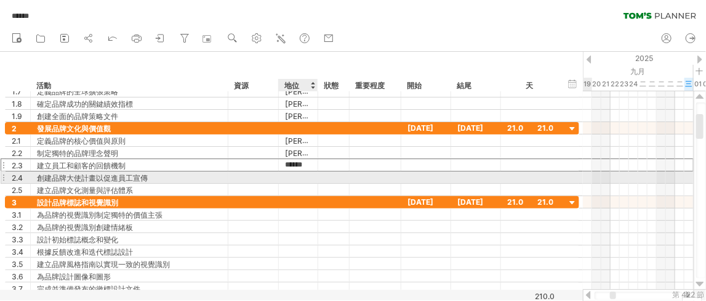
click at [294, 172] on div at bounding box center [298, 177] width 26 height 12
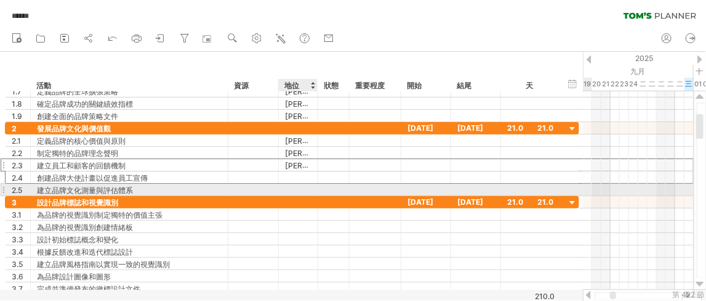
paste input "******"
type input "******"
click at [294, 185] on div at bounding box center [298, 190] width 26 height 12
paste input "******"
type input "******"
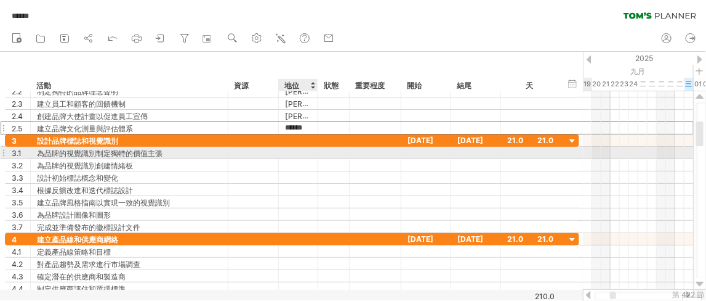
click at [295, 153] on div at bounding box center [298, 153] width 26 height 12
paste input "******"
type input "******"
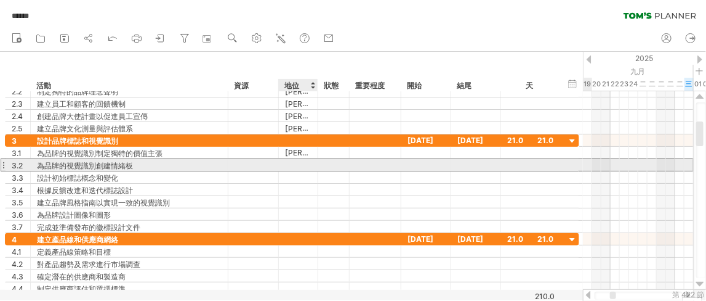
click at [297, 161] on div at bounding box center [298, 165] width 26 height 12
paste input "******"
type input "******"
click at [296, 171] on div at bounding box center [298, 177] width 26 height 12
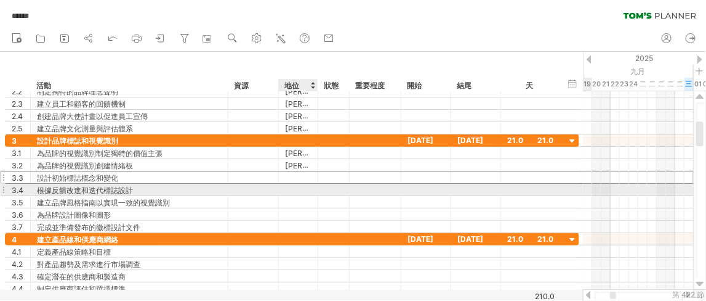
paste input "******"
type input "******"
click at [300, 187] on div at bounding box center [298, 190] width 26 height 12
paste input "******"
type input "******"
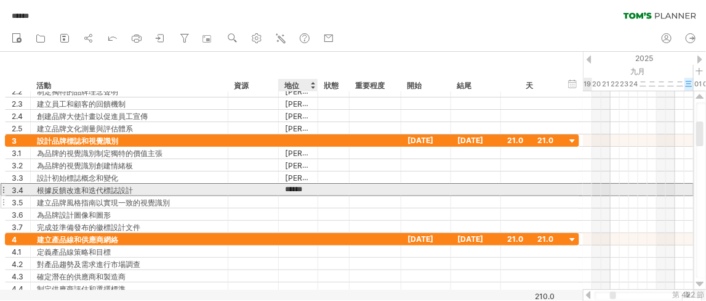
click at [299, 196] on div at bounding box center [298, 202] width 26 height 12
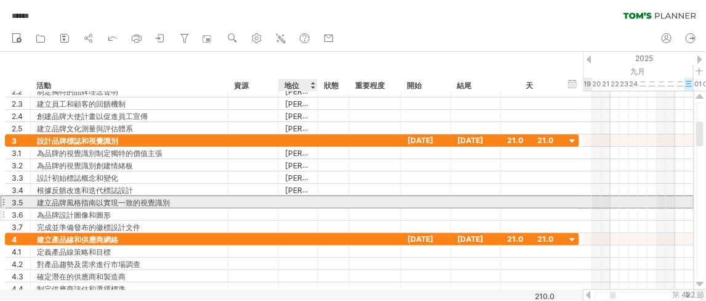
paste input "******"
type input "******"
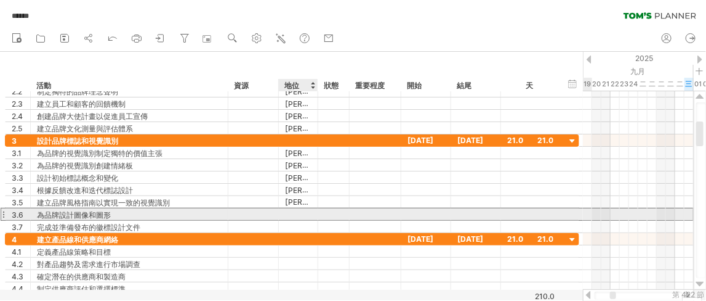
click at [299, 210] on div at bounding box center [298, 214] width 26 height 12
click at [300, 220] on div at bounding box center [298, 226] width 26 height 12
paste input "******"
type input "******"
click at [301, 210] on div at bounding box center [298, 214] width 26 height 12
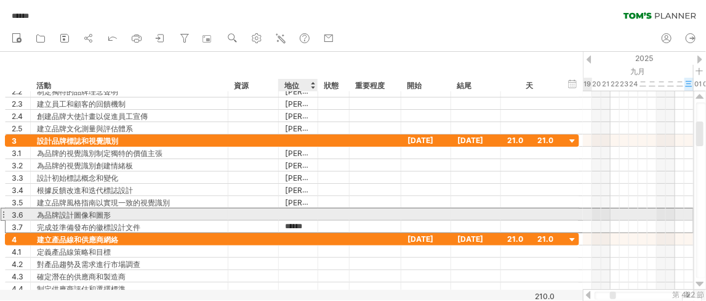
paste input "******"
type input "******"
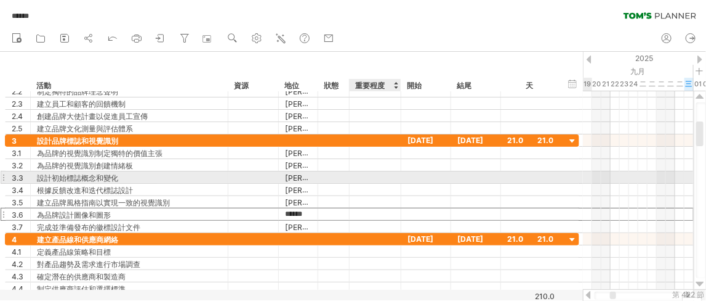
click at [376, 177] on div at bounding box center [375, 177] width 39 height 9
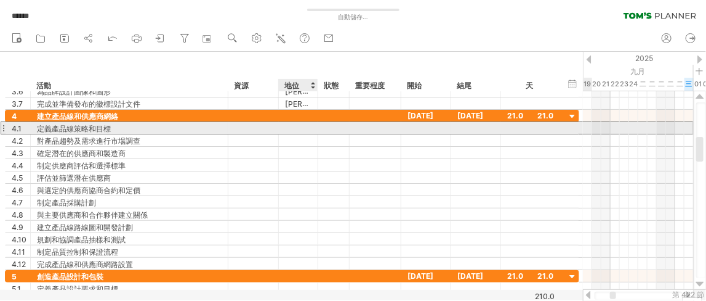
click at [304, 127] on div at bounding box center [298, 128] width 26 height 12
paste input "******"
type input "******"
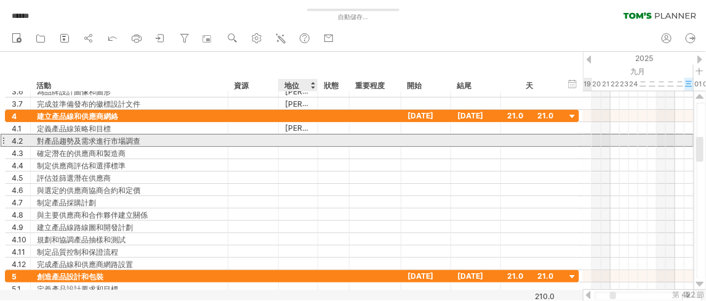
click at [294, 137] on div at bounding box center [298, 140] width 26 height 12
paste input "******"
type input "******"
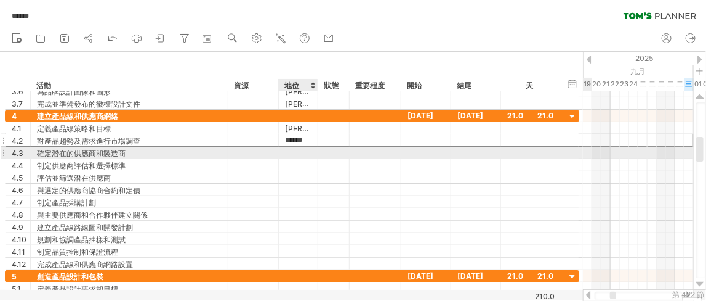
click at [294, 150] on div at bounding box center [298, 153] width 26 height 12
paste input "******"
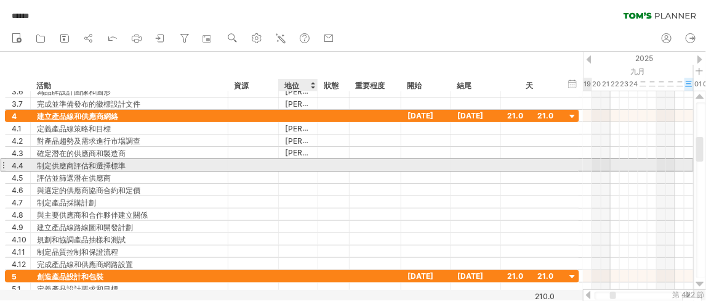
click at [294, 161] on div at bounding box center [298, 165] width 26 height 12
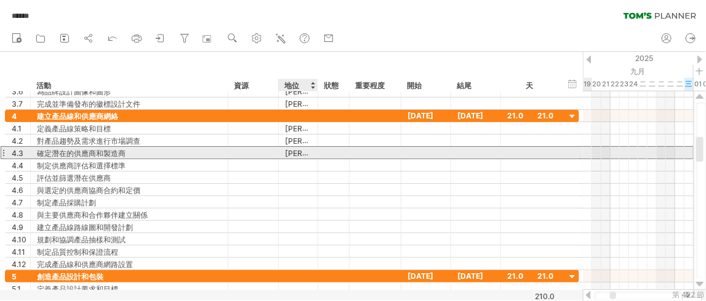
click at [302, 153] on div "[PERSON_NAME]" at bounding box center [298, 153] width 26 height 12
click at [309, 153] on input "******" at bounding box center [298, 153] width 26 height 12
drag, startPoint x: 309, startPoint y: 153, endPoint x: 283, endPoint y: 152, distance: 26.5
click at [283, 152] on div "****** [PERSON_NAME]" at bounding box center [298, 153] width 39 height 12
type input "*****"
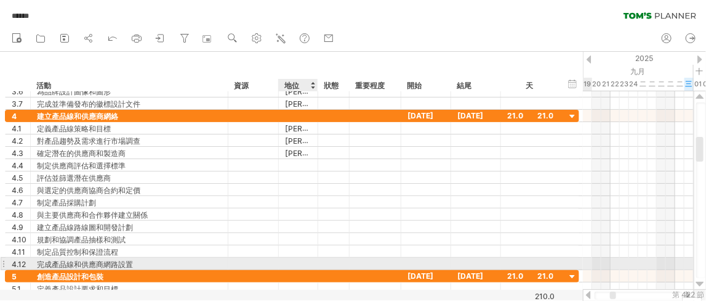
click at [299, 259] on div at bounding box center [298, 263] width 26 height 12
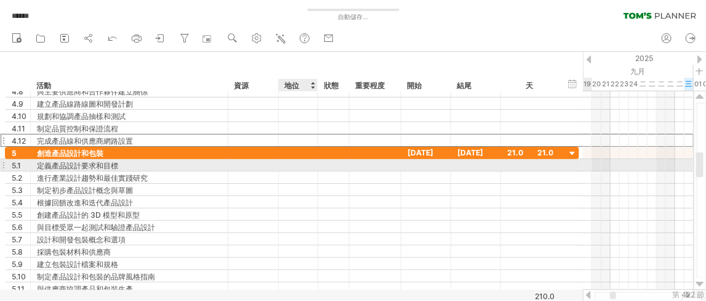
click at [297, 165] on div at bounding box center [298, 165] width 26 height 12
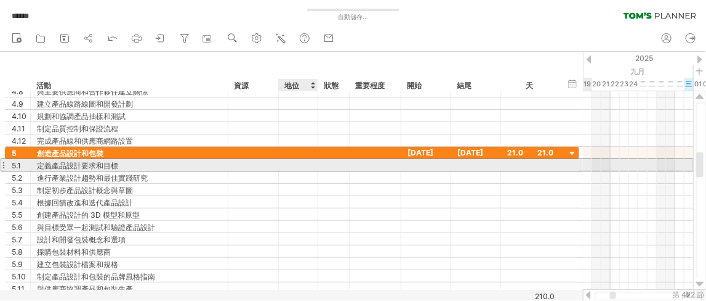
paste input "******"
type input "******"
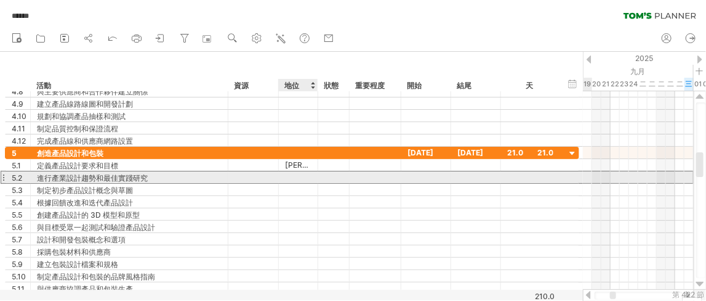
click at [301, 175] on div at bounding box center [298, 177] width 26 height 12
paste input "******"
type input "******"
click at [298, 184] on div at bounding box center [298, 190] width 26 height 12
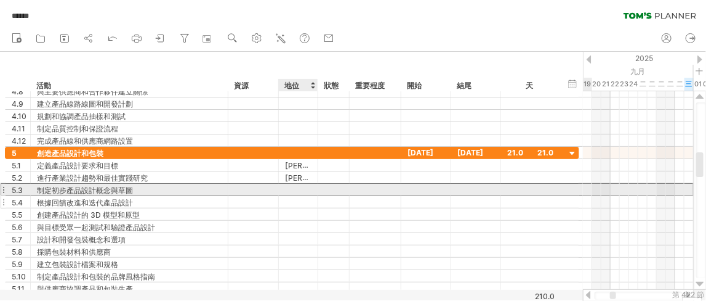
paste input "******"
type input "******"
click at [298, 196] on div at bounding box center [298, 202] width 26 height 12
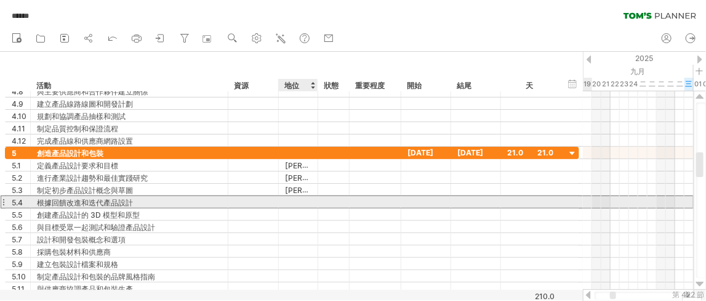
paste input "******"
click at [300, 204] on input "******" at bounding box center [298, 202] width 26 height 12
paste input "******"
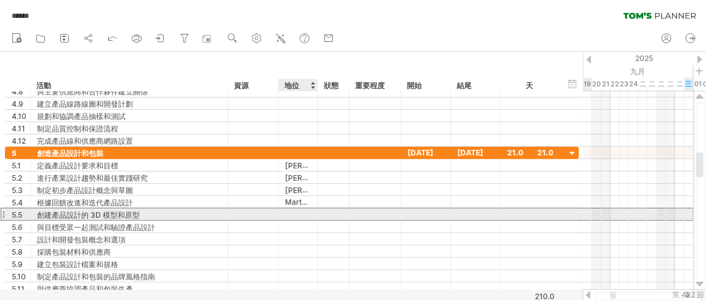
click at [301, 214] on div at bounding box center [298, 214] width 26 height 12
click at [304, 201] on font "馬丁寧" at bounding box center [319, 202] width 69 height 10
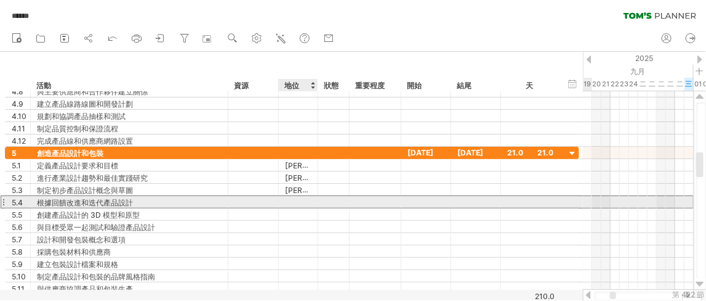
click at [302, 199] on div at bounding box center [298, 202] width 26 height 12
paste input "******"
type input "******"
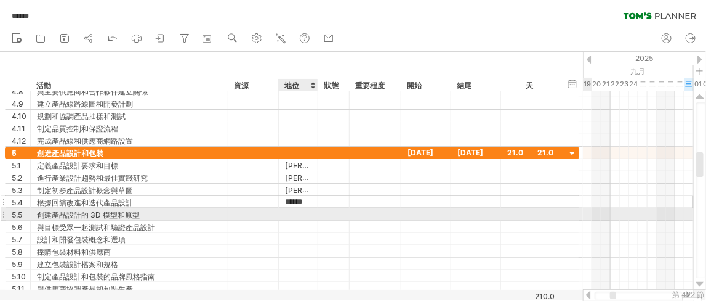
click at [301, 209] on div at bounding box center [298, 214] width 26 height 12
paste input "******"
type input "******"
click at [296, 220] on div at bounding box center [298, 226] width 26 height 12
paste
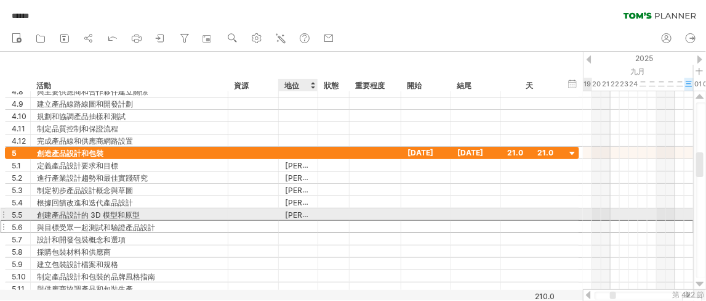
type input "******"
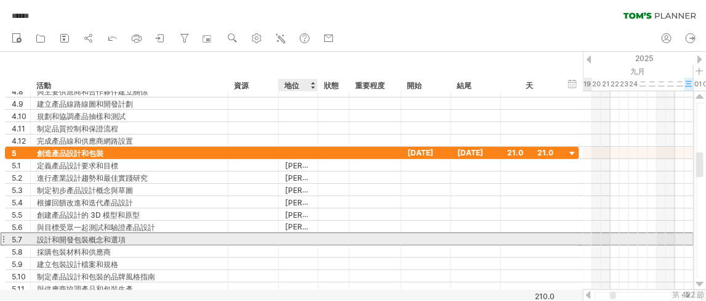
click at [297, 237] on div at bounding box center [298, 239] width 26 height 12
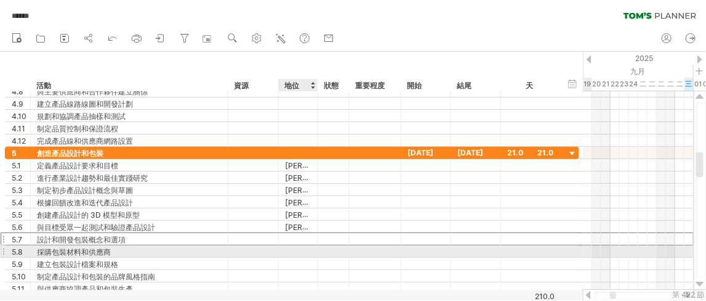
type input "******"
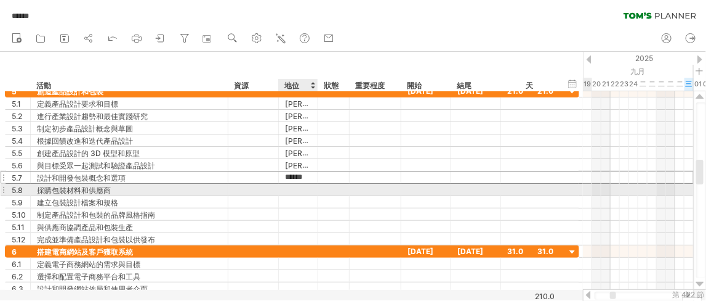
click at [297, 188] on div at bounding box center [298, 190] width 26 height 12
type input "******"
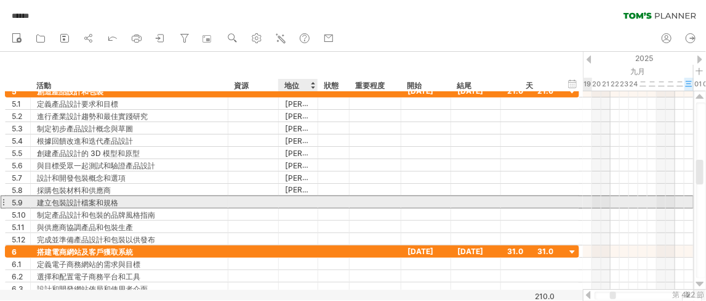
click at [296, 198] on div at bounding box center [298, 202] width 26 height 12
type input "******"
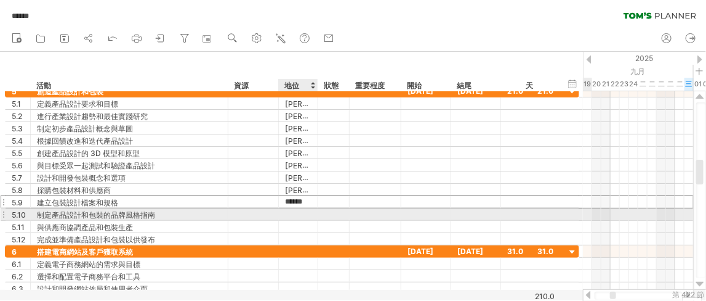
click at [299, 214] on div at bounding box center [298, 214] width 26 height 12
type input "******"
click at [408, 208] on div at bounding box center [427, 214] width 50 height 12
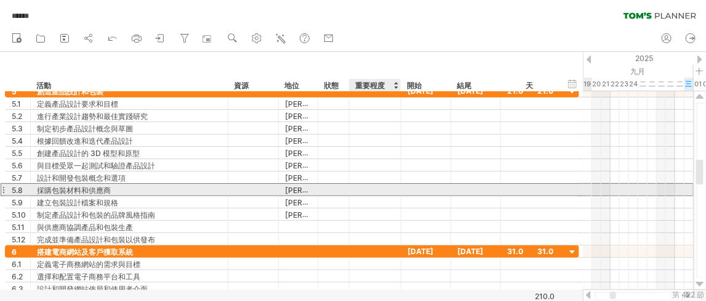
click at [358, 185] on div at bounding box center [375, 189] width 39 height 9
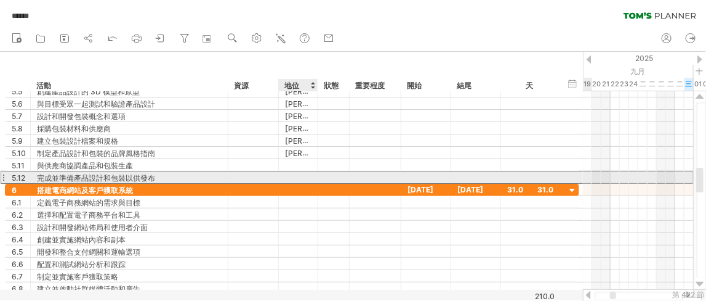
click at [293, 174] on div at bounding box center [298, 177] width 26 height 12
type input "******"
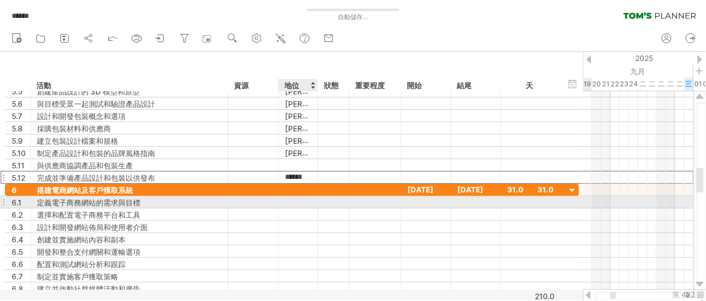
click at [295, 202] on div at bounding box center [298, 202] width 26 height 12
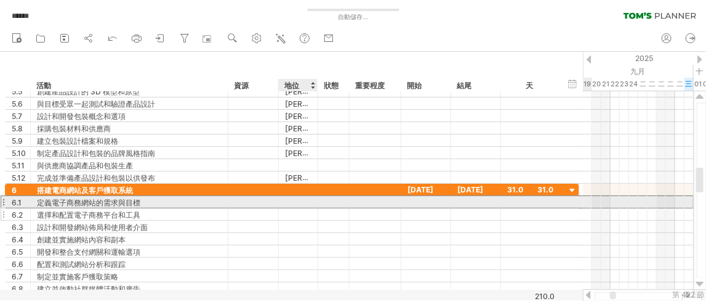
type input "******"
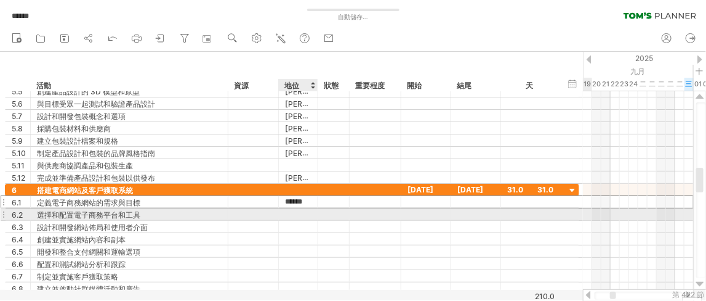
click at [295, 211] on div at bounding box center [298, 214] width 26 height 12
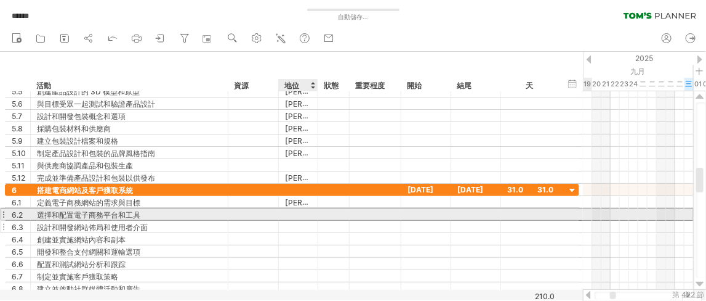
type input "******"
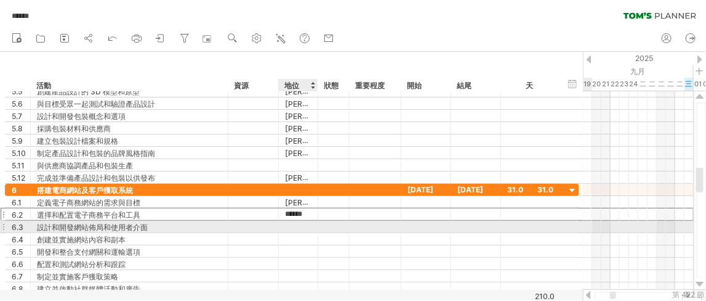
click at [299, 222] on div at bounding box center [298, 226] width 26 height 12
type input "******"
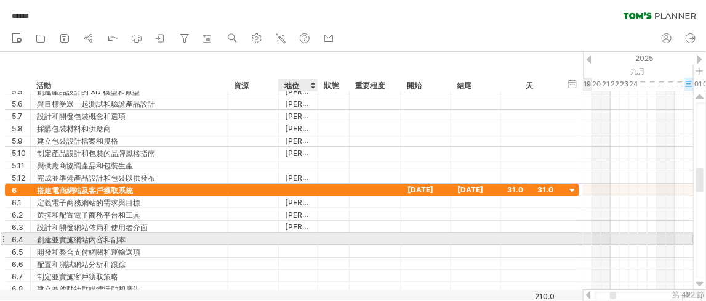
click at [297, 234] on div at bounding box center [298, 239] width 26 height 12
type input "******"
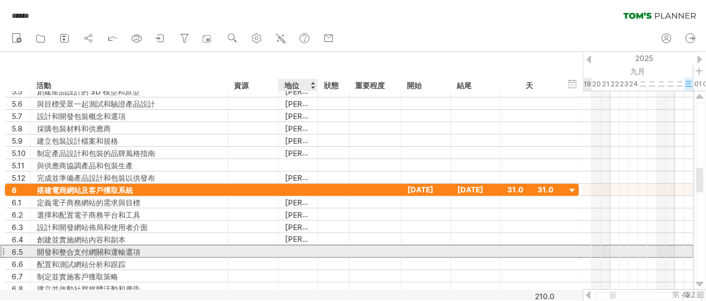
click at [295, 246] on div at bounding box center [298, 251] width 26 height 12
type input "******"
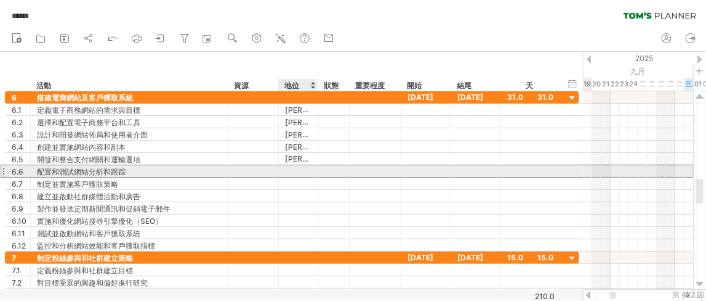
click at [294, 169] on div at bounding box center [298, 171] width 26 height 12
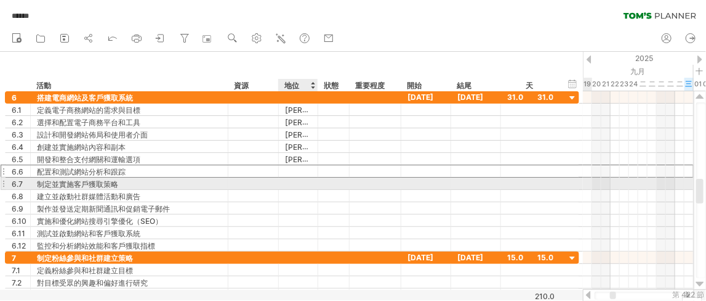
type input "******"
click at [298, 184] on div at bounding box center [298, 183] width 26 height 12
type input "******"
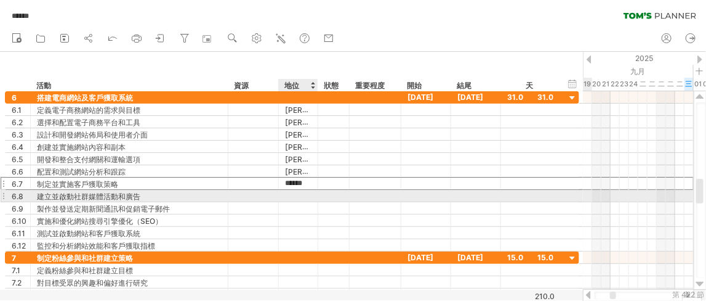
click at [294, 192] on div at bounding box center [298, 196] width 26 height 12
type input "******"
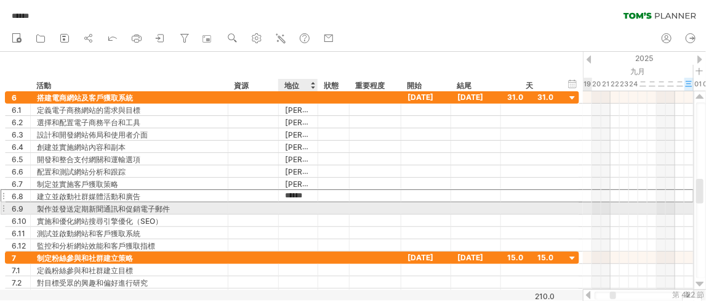
click at [294, 203] on div at bounding box center [298, 208] width 26 height 12
type input "******"
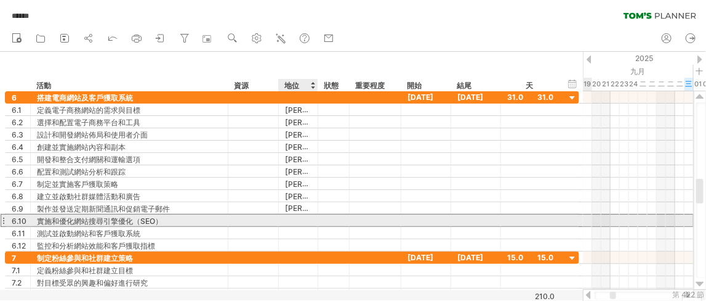
click at [296, 216] on div at bounding box center [298, 220] width 26 height 12
type input "******"
click at [297, 230] on div at bounding box center [298, 233] width 26 height 12
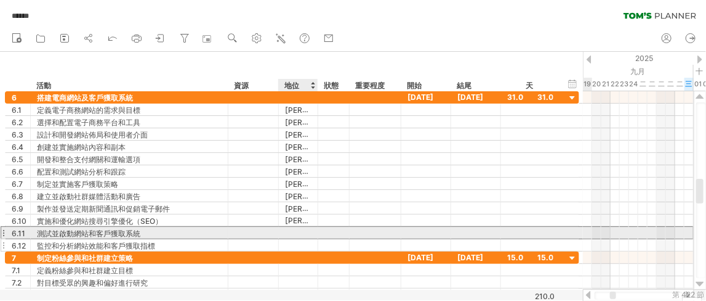
type input "******"
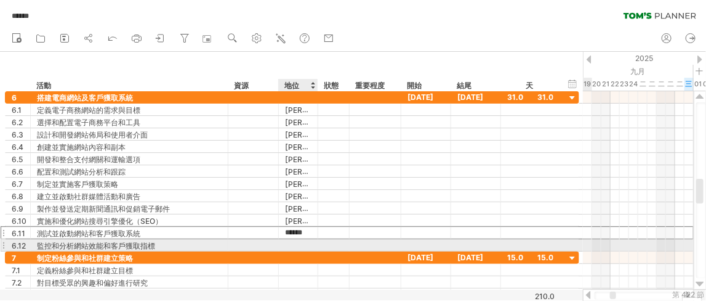
click at [298, 242] on div at bounding box center [298, 245] width 26 height 12
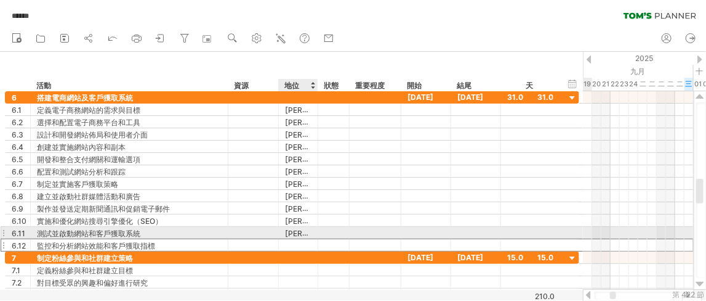
type input "******"
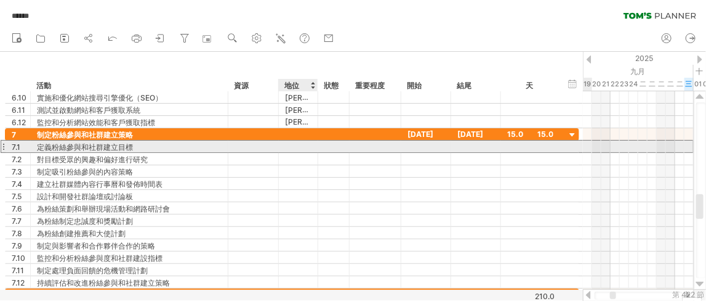
click at [294, 150] on div at bounding box center [298, 146] width 26 height 12
type input "******"
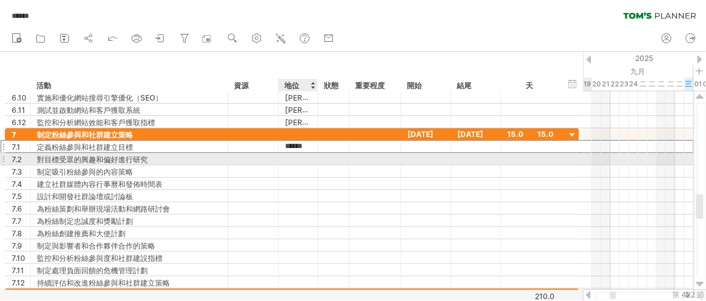
click at [296, 159] on div at bounding box center [298, 159] width 26 height 12
type input "******"
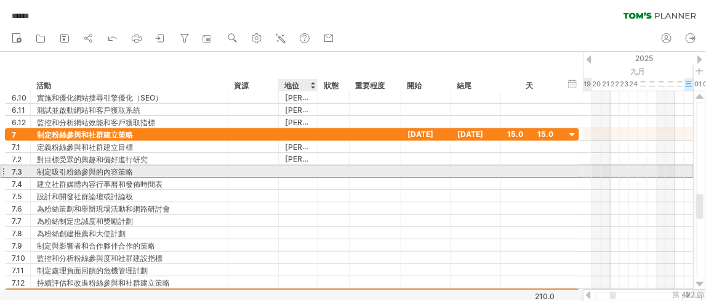
click at [298, 169] on div at bounding box center [298, 171] width 26 height 12
type input "******"
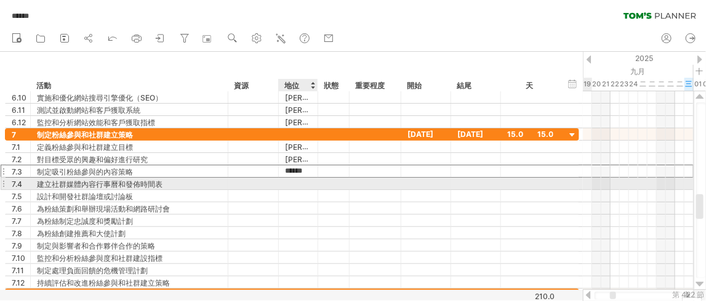
click at [299, 180] on div at bounding box center [298, 183] width 26 height 12
type input "******"
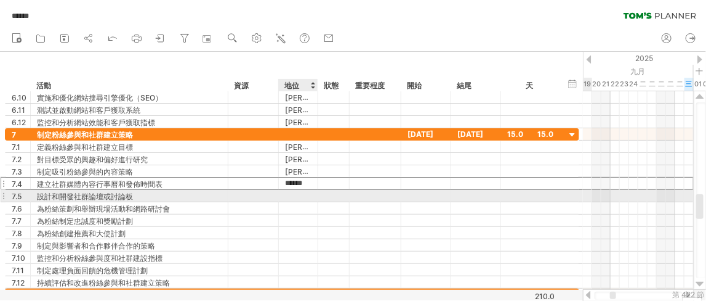
click at [299, 196] on div at bounding box center [298, 196] width 26 height 12
type input "******"
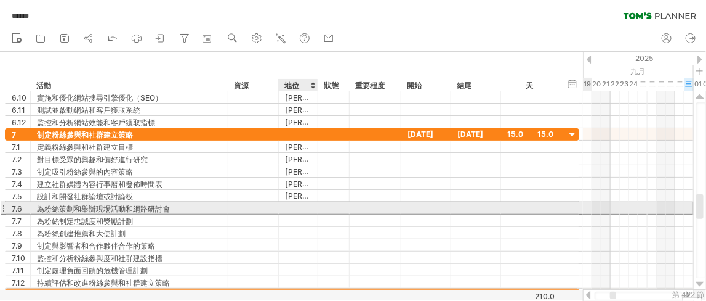
click at [298, 206] on div at bounding box center [298, 208] width 26 height 12
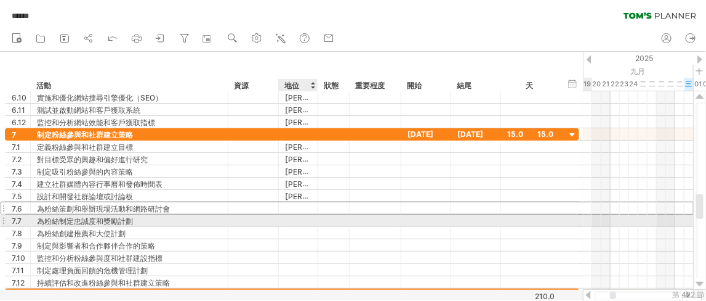
type input "******"
click at [299, 218] on div at bounding box center [298, 220] width 26 height 12
click at [299, 227] on div at bounding box center [298, 233] width 26 height 12
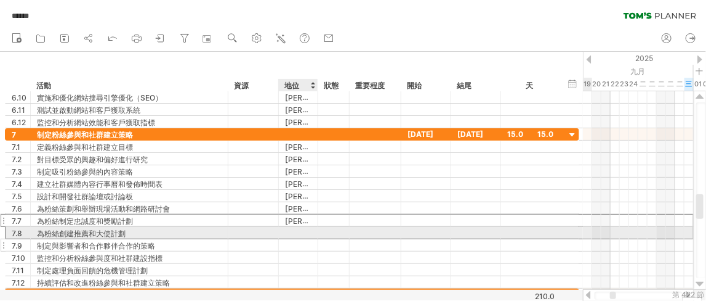
type input "******"
click at [300, 239] on div at bounding box center [298, 245] width 26 height 12
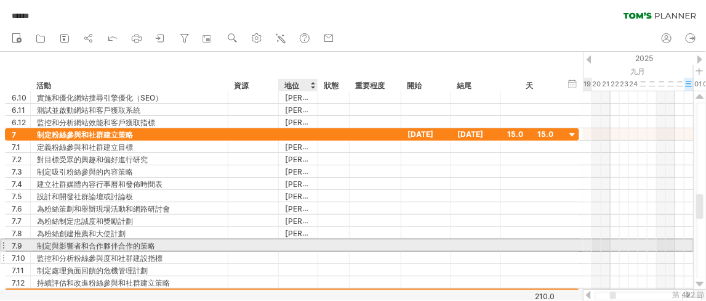
type input "******"
click at [301, 253] on div at bounding box center [298, 257] width 26 height 12
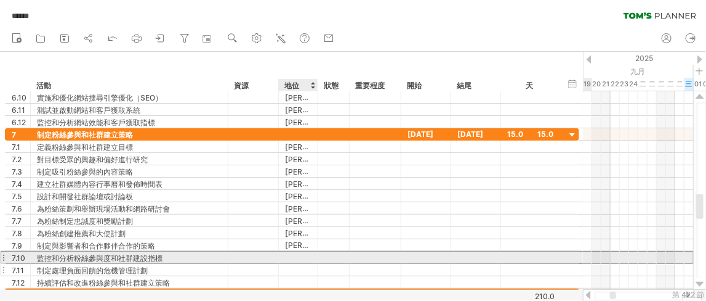
type input "******"
click at [301, 264] on div at bounding box center [298, 270] width 26 height 12
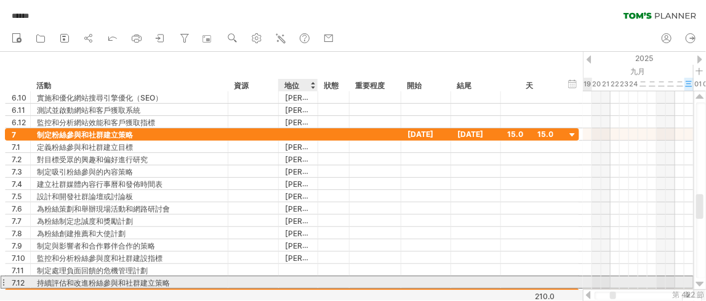
click at [303, 277] on div at bounding box center [298, 282] width 26 height 12
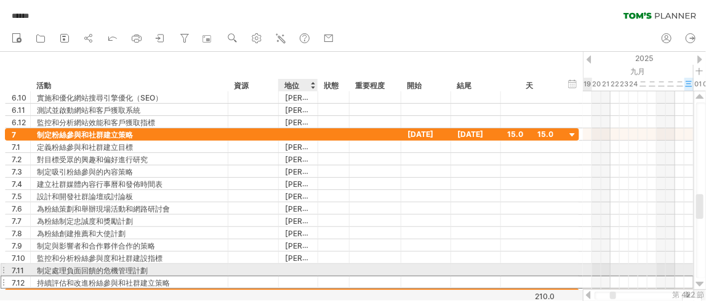
type input "******"
click at [311, 267] on div at bounding box center [298, 270] width 39 height 12
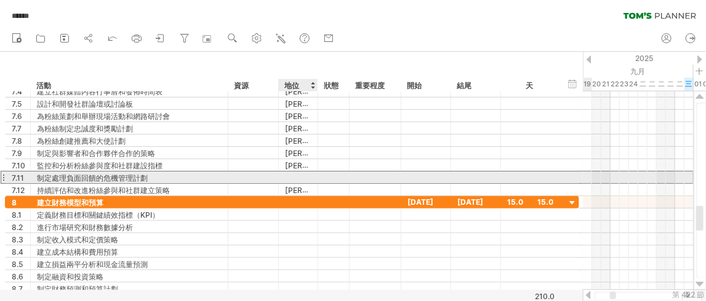
click at [291, 177] on div at bounding box center [298, 177] width 26 height 12
type input "******"
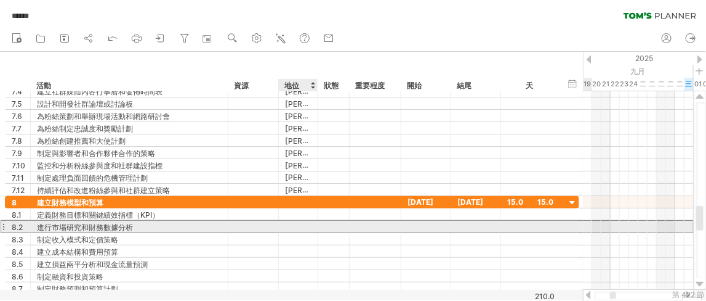
click at [286, 225] on div at bounding box center [298, 226] width 26 height 12
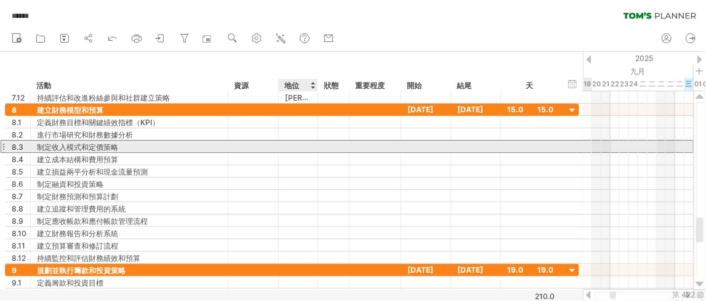
click at [291, 148] on div at bounding box center [298, 146] width 26 height 12
type input "******"
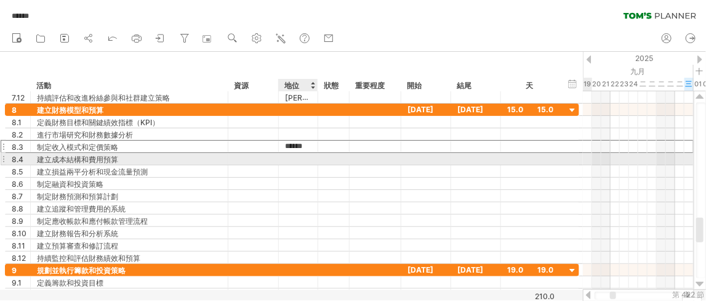
click at [293, 158] on div at bounding box center [298, 159] width 26 height 12
type input "******"
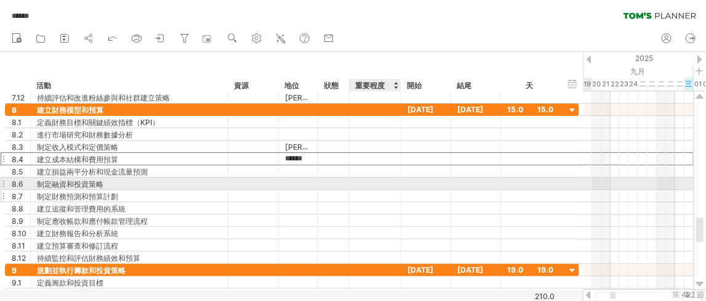
click at [364, 192] on div at bounding box center [375, 196] width 39 height 9
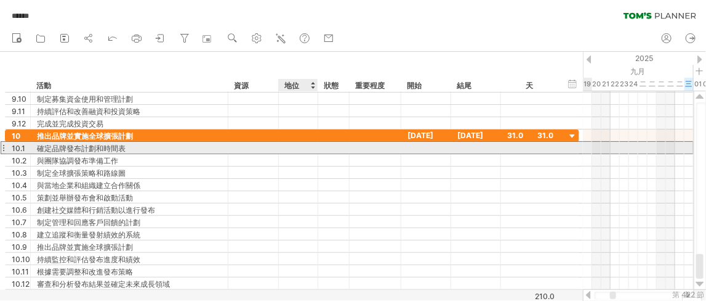
click at [296, 148] on div at bounding box center [298, 148] width 26 height 12
type input "******"
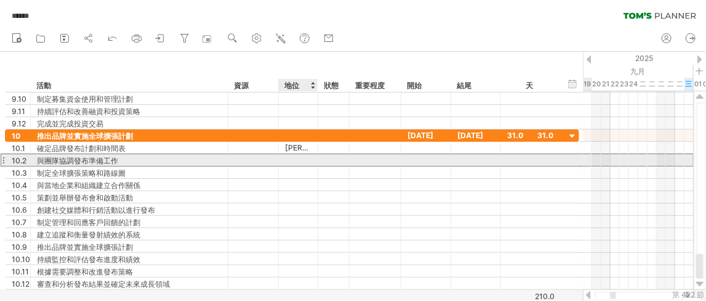
click at [296, 158] on div at bounding box center [298, 160] width 26 height 12
type input "******"
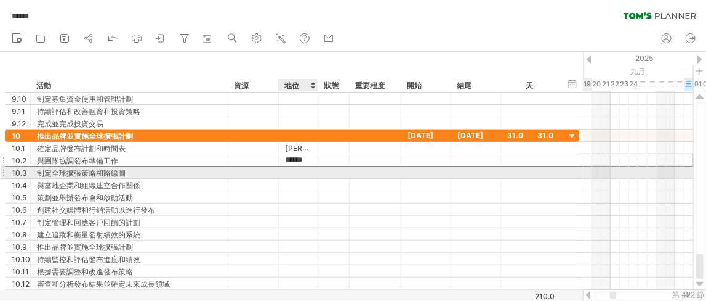
click at [299, 170] on div at bounding box center [298, 172] width 26 height 12
type input "******"
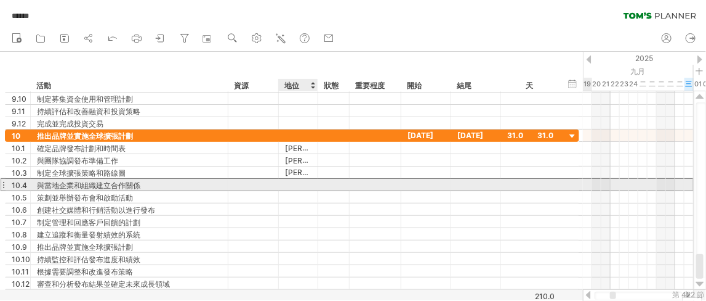
click at [304, 181] on div at bounding box center [298, 185] width 26 height 12
type input "******"
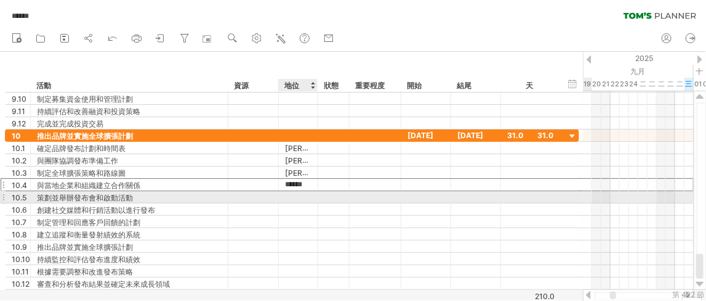
click at [307, 195] on div at bounding box center [298, 197] width 26 height 12
type input "******"
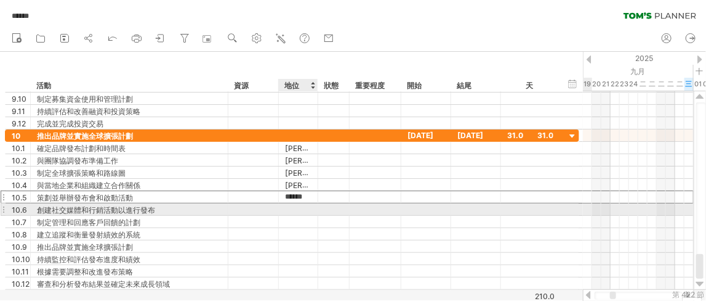
click at [305, 204] on div at bounding box center [298, 209] width 26 height 12
type input "******"
click at [301, 216] on div at bounding box center [298, 222] width 26 height 12
type input "******"
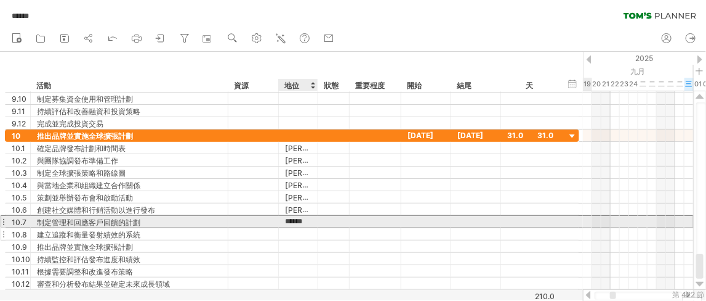
click at [299, 228] on div at bounding box center [298, 234] width 26 height 12
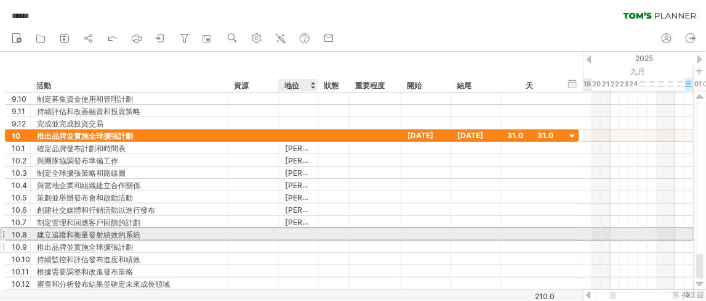
type input "******"
click at [297, 240] on div at bounding box center [298, 246] width 26 height 12
type input "******"
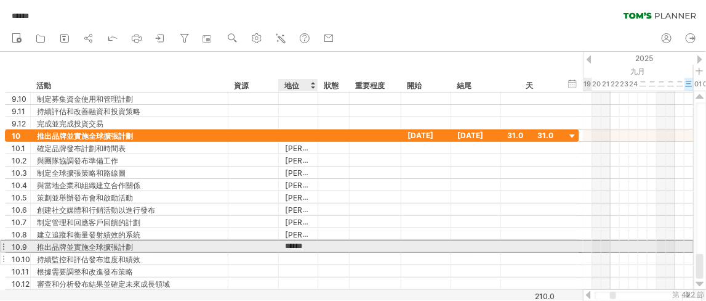
click at [298, 253] on div at bounding box center [298, 259] width 26 height 12
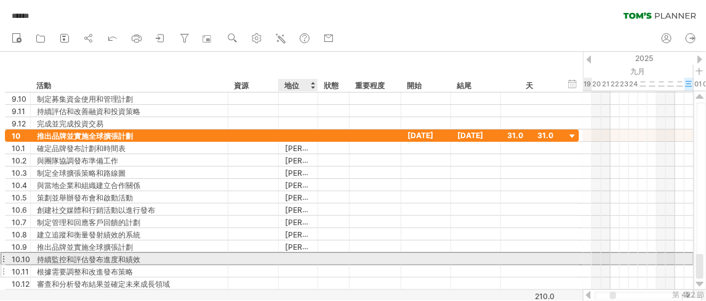
type input "******"
click at [298, 265] on div at bounding box center [298, 271] width 26 height 12
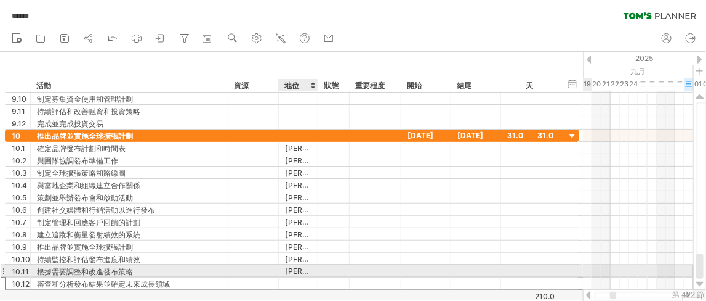
click at [297, 277] on div at bounding box center [298, 283] width 26 height 12
type input "******"
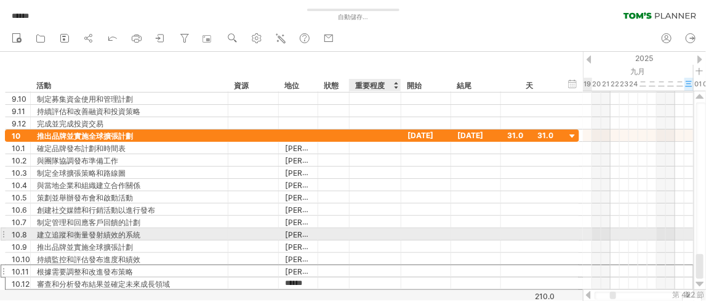
click at [368, 233] on div at bounding box center [375, 234] width 39 height 9
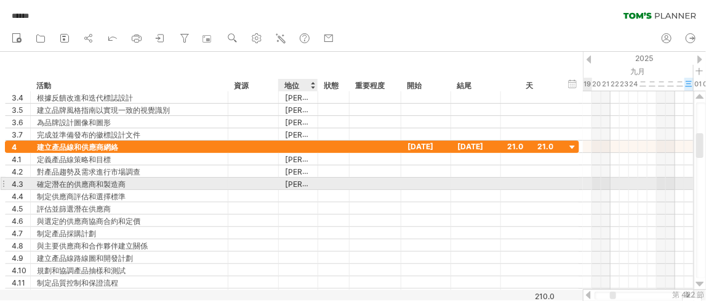
click at [296, 182] on font "[PERSON_NAME]" at bounding box center [316, 184] width 62 height 10
drag, startPoint x: 304, startPoint y: 182, endPoint x: 283, endPoint y: 182, distance: 20.9
click at [283, 182] on div "***** 傑瑞" at bounding box center [298, 183] width 39 height 12
click at [288, 180] on font "[PERSON_NAME]" at bounding box center [316, 184] width 62 height 10
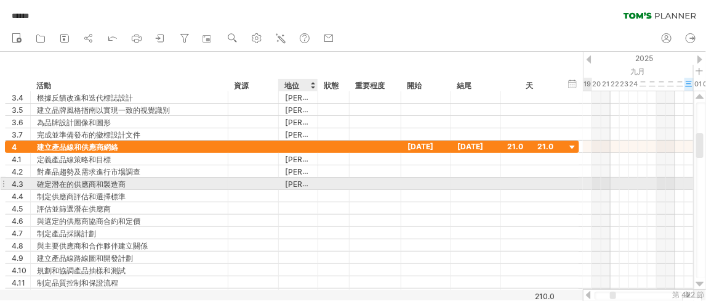
click at [287, 183] on font "[PERSON_NAME]" at bounding box center [316, 184] width 62 height 10
click at [293, 182] on font "[PERSON_NAME]" at bounding box center [316, 184] width 62 height 10
drag, startPoint x: 301, startPoint y: 182, endPoint x: 284, endPoint y: 182, distance: 17.2
click at [285, 182] on div "[PERSON_NAME]" at bounding box center [298, 183] width 26 height 12
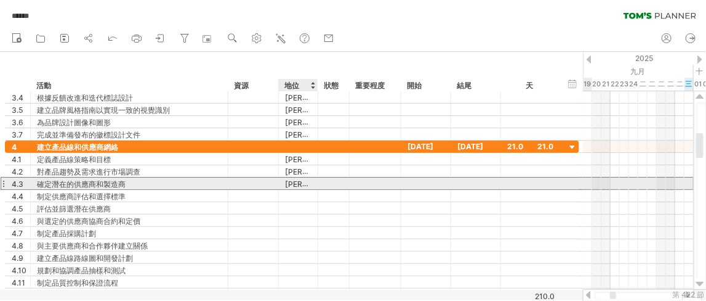
click at [293, 182] on font "[PERSON_NAME]" at bounding box center [316, 184] width 62 height 10
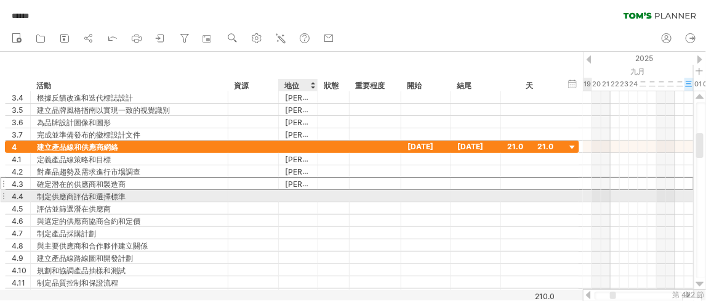
click at [300, 194] on div at bounding box center [298, 196] width 26 height 12
type input "******"
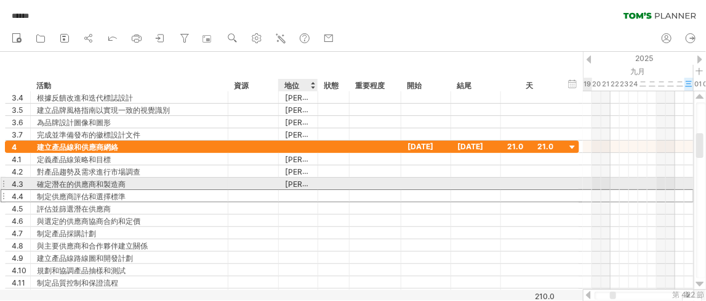
click at [296, 182] on font "[PERSON_NAME]" at bounding box center [316, 184] width 62 height 10
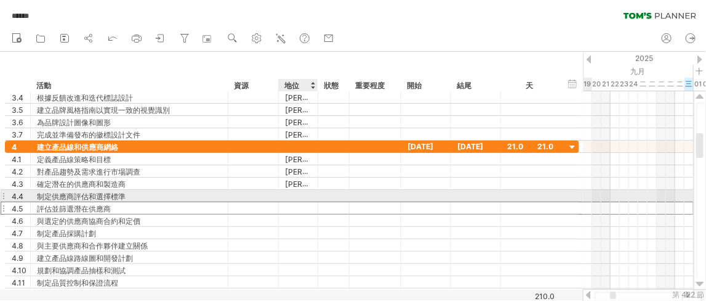
click at [302, 202] on div at bounding box center [298, 208] width 26 height 12
click at [301, 193] on div at bounding box center [298, 196] width 26 height 12
click at [301, 191] on input "text" at bounding box center [298, 196] width 26 height 12
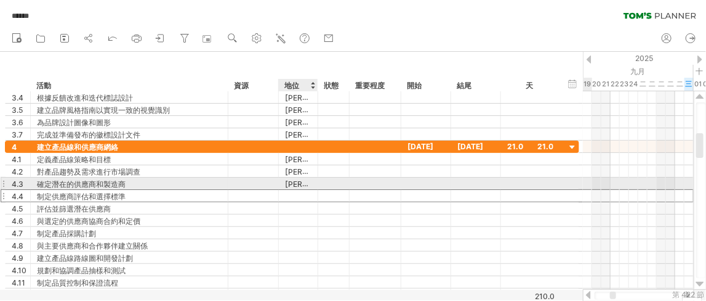
click at [295, 180] on font "[PERSON_NAME]" at bounding box center [316, 184] width 62 height 10
click at [292, 181] on font "[PERSON_NAME]" at bounding box center [316, 184] width 62 height 10
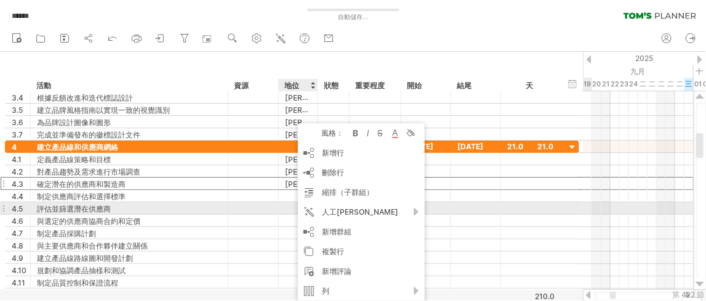
click at [263, 208] on div at bounding box center [254, 208] width 38 height 12
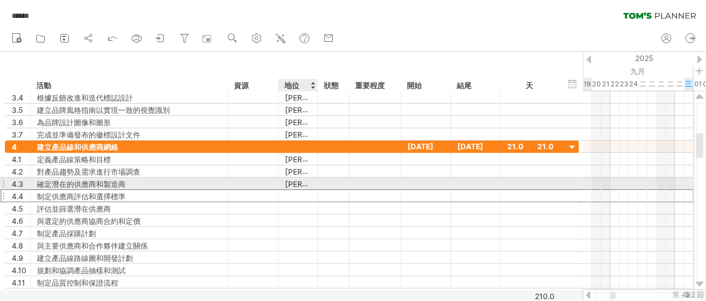
click at [310, 190] on div at bounding box center [298, 196] width 26 height 12
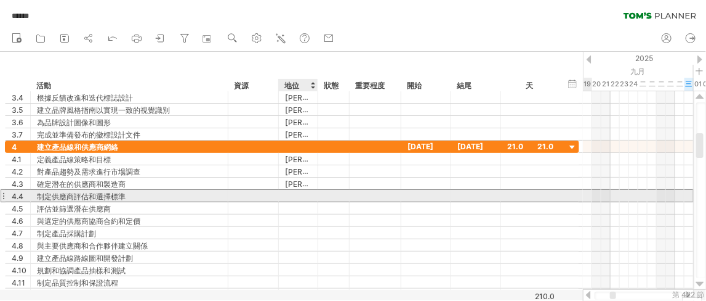
click at [297, 193] on input "text" at bounding box center [298, 196] width 26 height 12
type input "*****"
drag, startPoint x: 307, startPoint y: 192, endPoint x: 283, endPoint y: 197, distance: 24.7
click at [285, 197] on input "*****" at bounding box center [298, 196] width 26 height 12
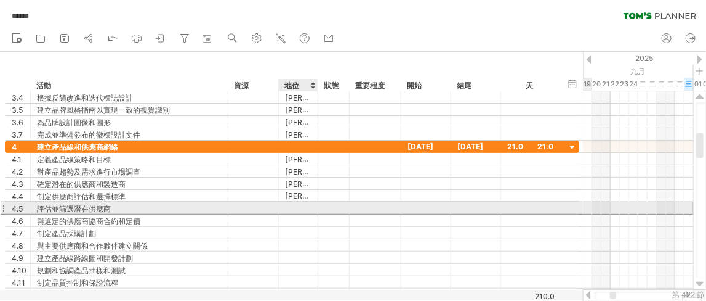
click at [293, 208] on div at bounding box center [298, 208] width 26 height 12
paste input "*****"
type input "*****"
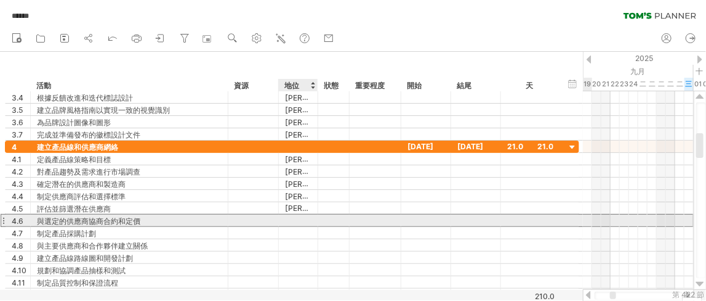
click at [293, 216] on div at bounding box center [298, 220] width 26 height 12
paste input "*****"
type input "*****"
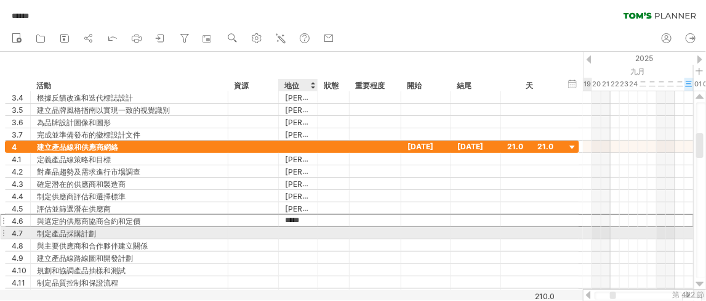
click at [294, 227] on div at bounding box center [298, 233] width 26 height 12
click at [293, 239] on div at bounding box center [298, 245] width 26 height 12
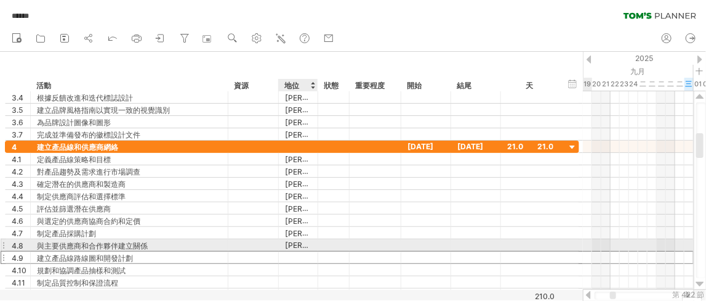
click at [294, 251] on div at bounding box center [298, 257] width 26 height 12
paste input "*****"
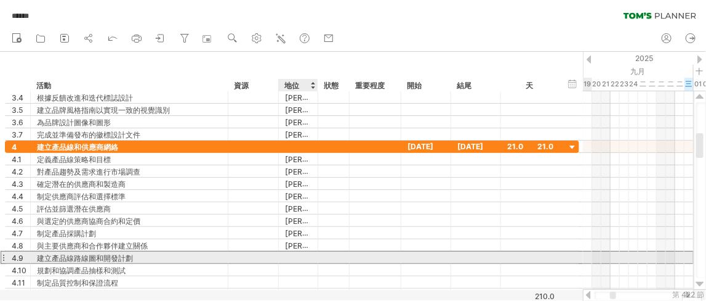
type input "*****"
click at [294, 264] on div at bounding box center [298, 270] width 26 height 12
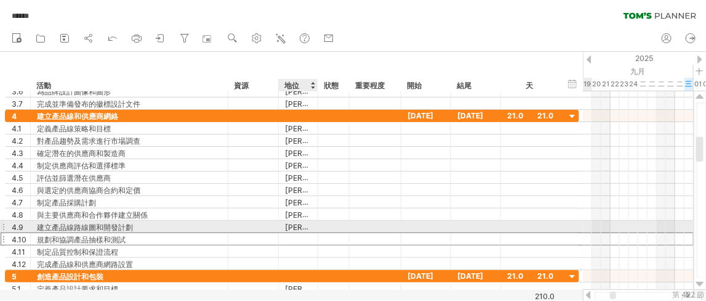
click at [294, 233] on input "text" at bounding box center [298, 239] width 26 height 12
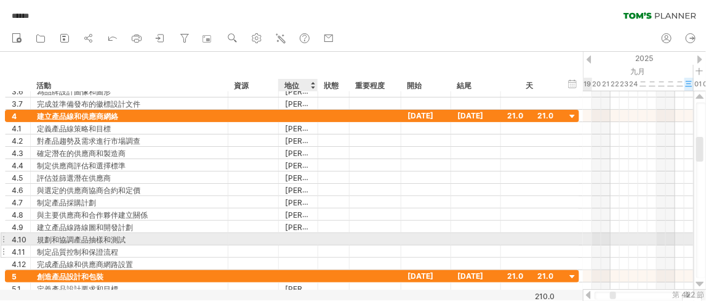
paste input "*****"
type input "*****"
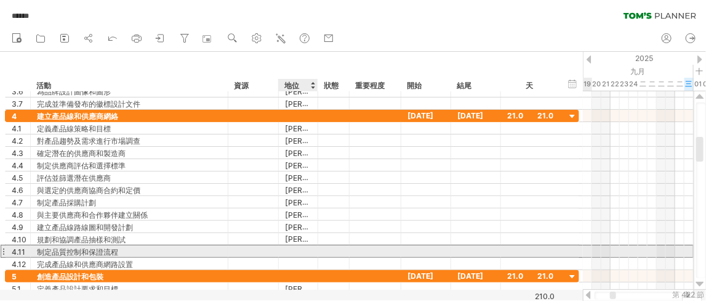
click at [294, 246] on div at bounding box center [298, 251] width 26 height 12
paste input "*****"
type input "*****"
click at [296, 257] on div at bounding box center [298, 263] width 26 height 12
paste input "*****"
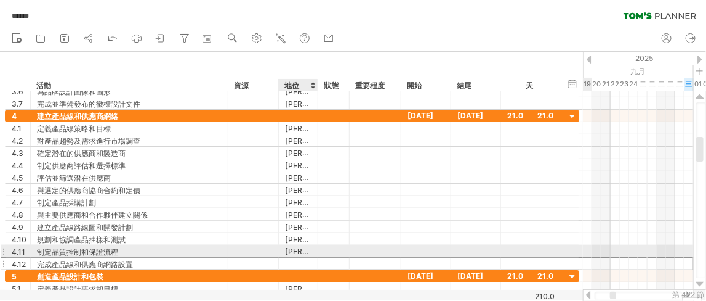
type input "*****"
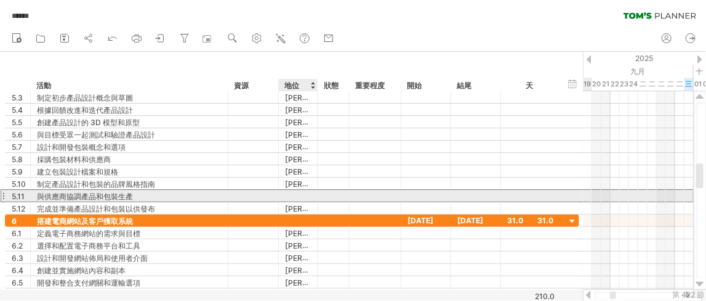
click at [303, 198] on div at bounding box center [298, 196] width 26 height 12
paste input "*****"
type input "*****"
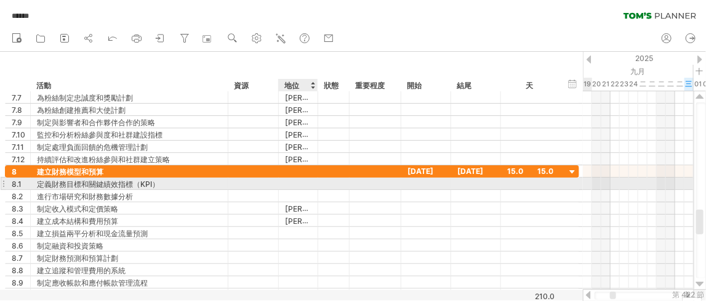
click at [299, 185] on div at bounding box center [298, 183] width 26 height 12
paste input "*****"
type input "*****"
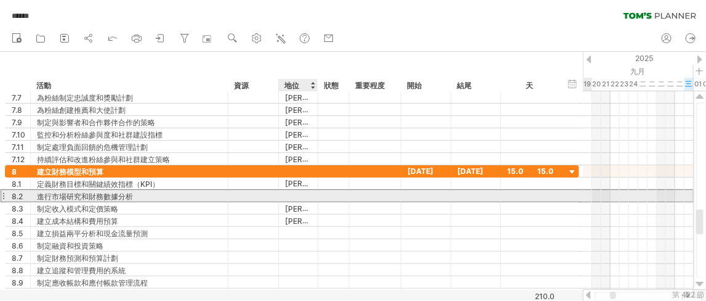
click at [302, 194] on div at bounding box center [298, 196] width 26 height 12
paste input "*****"
type input "*****"
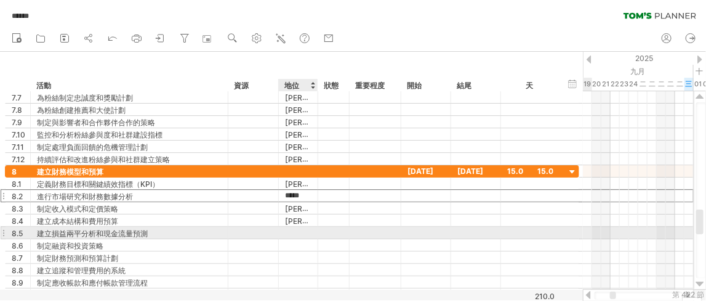
click at [304, 228] on div at bounding box center [298, 233] width 26 height 12
paste input "*****"
type input "*****"
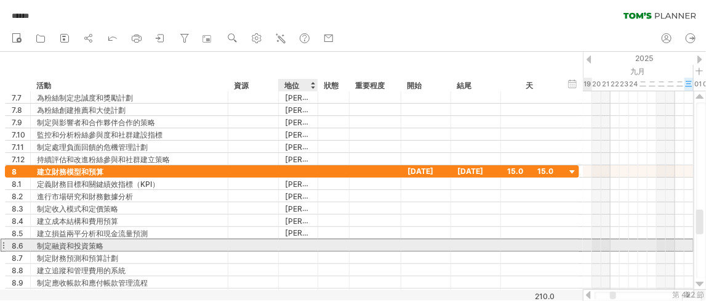
click at [301, 240] on div at bounding box center [298, 245] width 26 height 12
paste input "*****"
type input "*****"
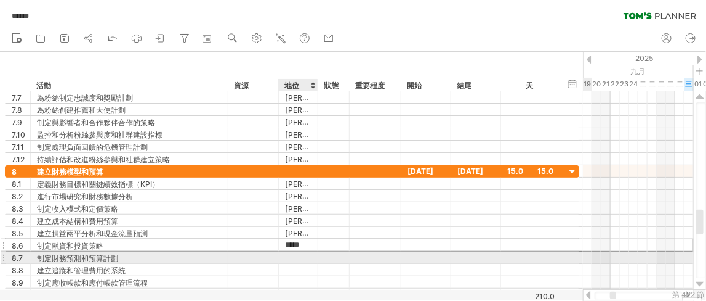
click at [298, 254] on div at bounding box center [298, 257] width 26 height 12
paste input "*****"
type input "*****"
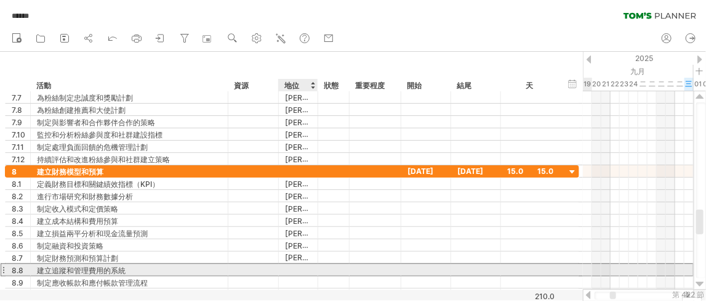
click at [298, 267] on div at bounding box center [298, 270] width 26 height 12
paste input "*****"
type input "*****"
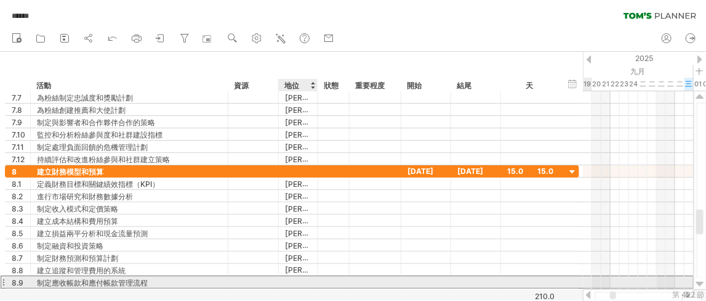
click at [299, 278] on div at bounding box center [298, 282] width 26 height 12
paste input "*****"
type input "*****"
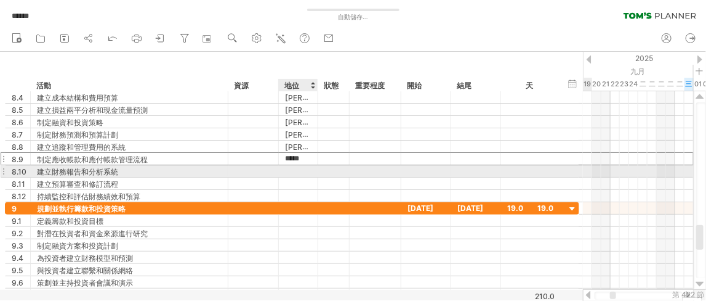
click at [296, 169] on div at bounding box center [298, 171] width 26 height 12
paste input "*****"
type input "*****"
click at [299, 177] on div at bounding box center [298, 183] width 26 height 12
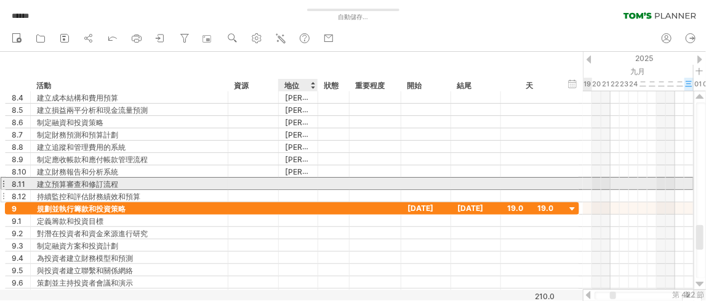
paste input "*****"
type input "*****"
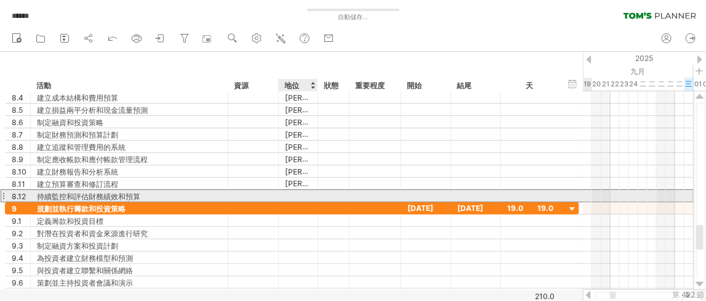
click at [295, 191] on div at bounding box center [298, 196] width 26 height 12
type input "*****"
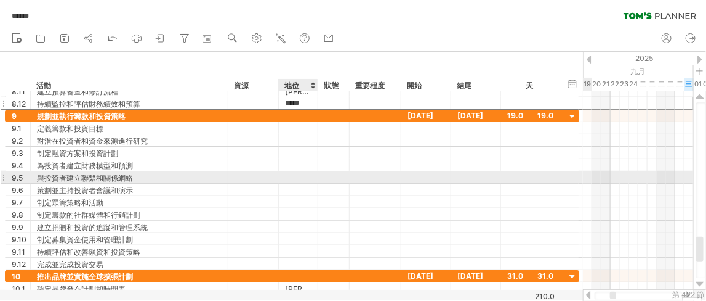
click at [300, 177] on div at bounding box center [298, 177] width 26 height 12
paste input "*****"
type input "*****"
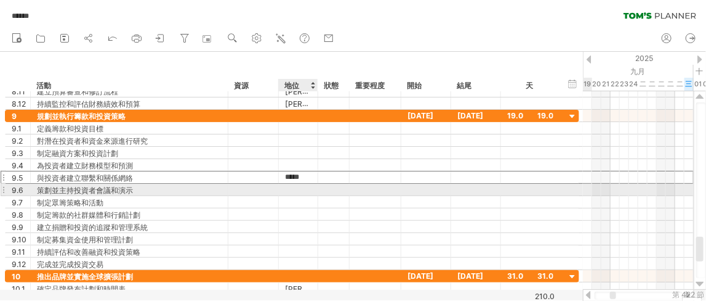
click at [299, 187] on div at bounding box center [298, 190] width 26 height 12
type input "*****"
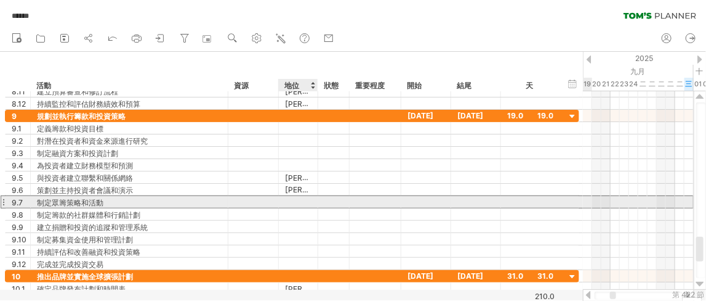
click at [298, 198] on div at bounding box center [298, 202] width 26 height 12
type input "*****"
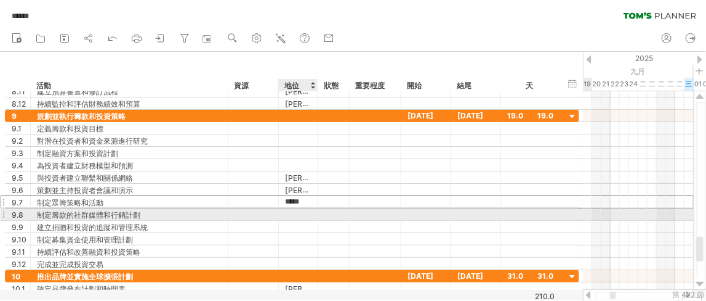
click at [298, 210] on div at bounding box center [298, 214] width 26 height 12
type input "*****"
click at [297, 224] on div at bounding box center [298, 226] width 26 height 12
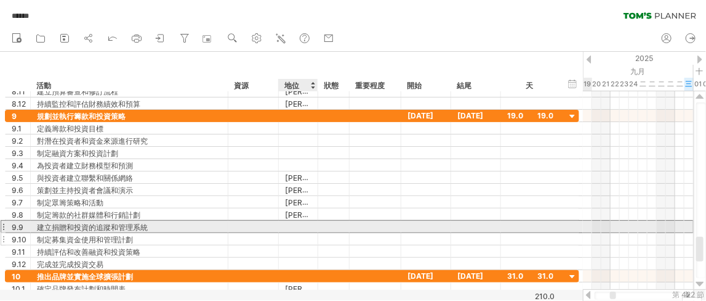
type input "*****"
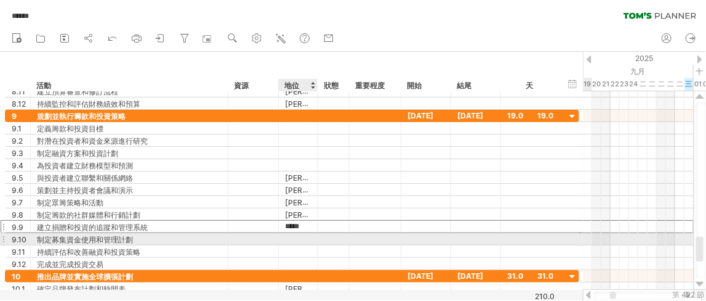
click at [298, 233] on div at bounding box center [298, 239] width 26 height 12
type input "*****"
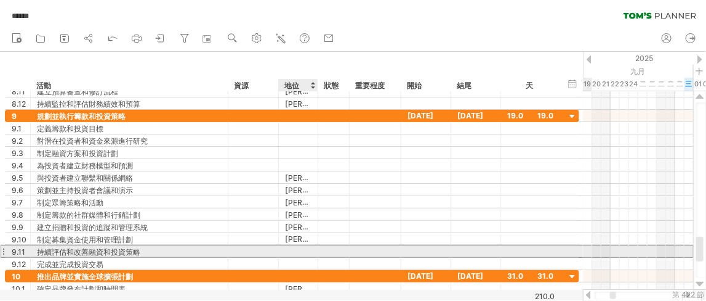
click at [300, 248] on div at bounding box center [298, 251] width 26 height 12
type input "*****"
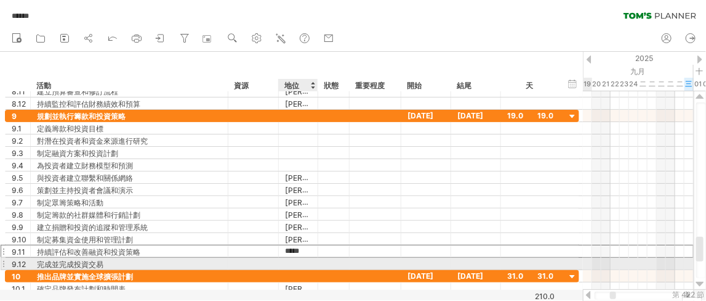
click at [300, 260] on div at bounding box center [298, 263] width 26 height 12
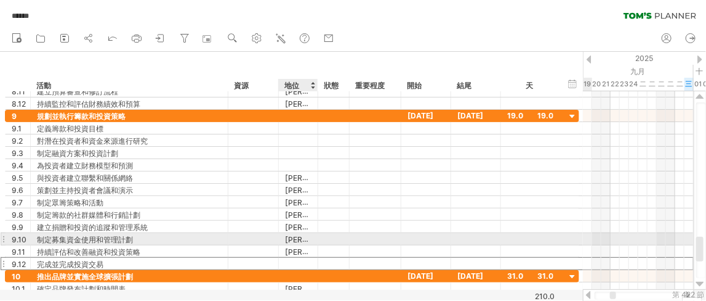
type input "*****"
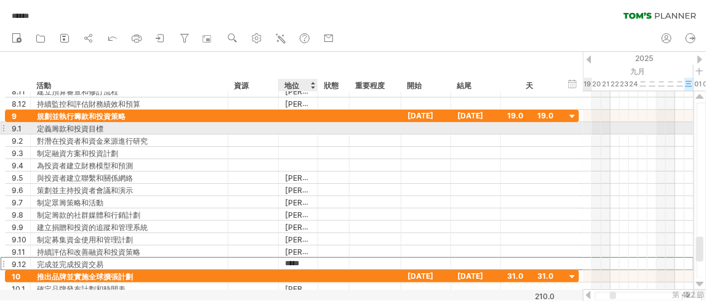
click at [301, 126] on div at bounding box center [298, 128] width 26 height 12
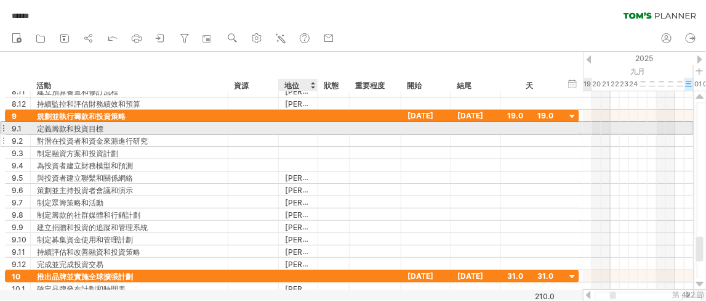
type input "*****"
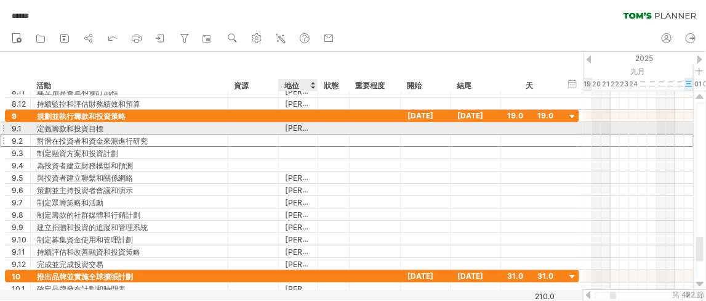
click at [297, 134] on div at bounding box center [298, 140] width 26 height 12
type input "*****"
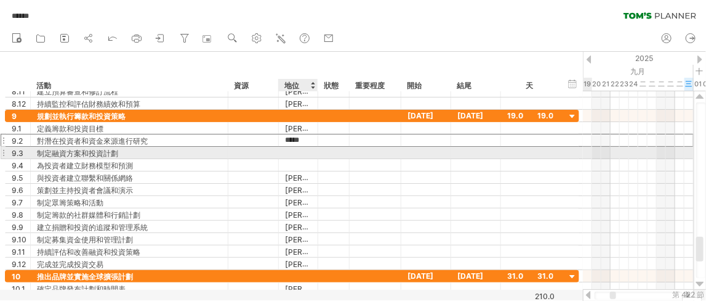
click at [297, 147] on div at bounding box center [298, 153] width 26 height 12
type input "*****"
click at [298, 159] on div at bounding box center [298, 165] width 26 height 12
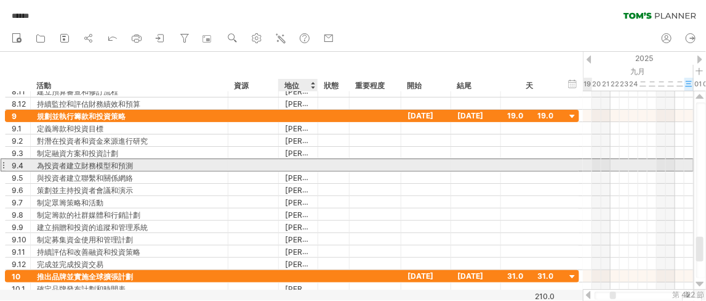
type input "*****"
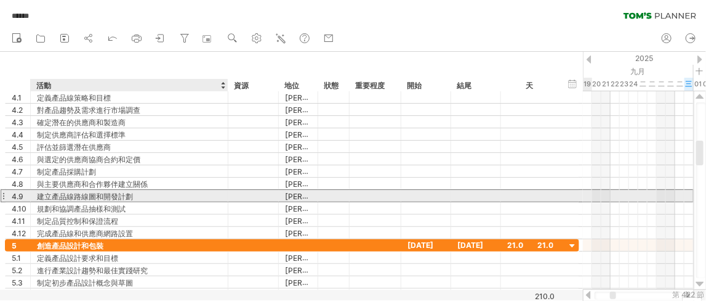
click at [134, 198] on div "建立產品線路線圖和開發計劃" at bounding box center [129, 196] width 185 height 12
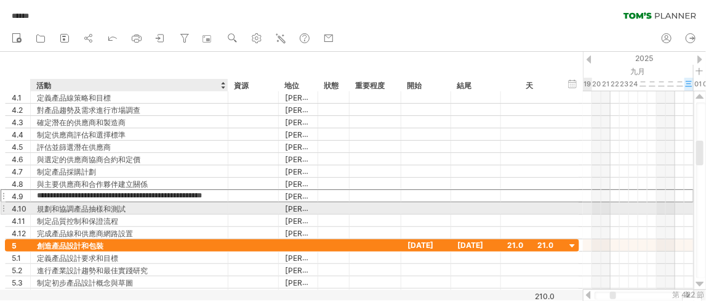
click at [124, 210] on div "規劃和協調產品抽樣和測試" at bounding box center [129, 208] width 185 height 12
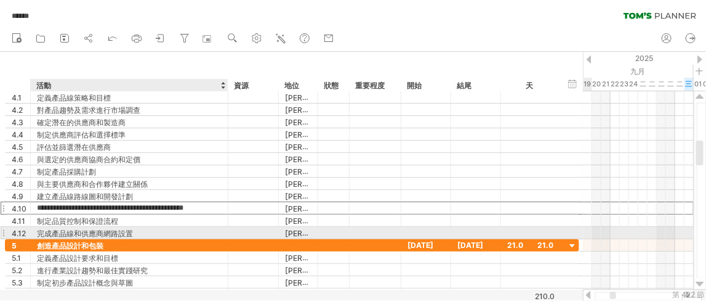
click at [49, 228] on font "完成產品線和供應商網路設置" at bounding box center [85, 232] width 96 height 9
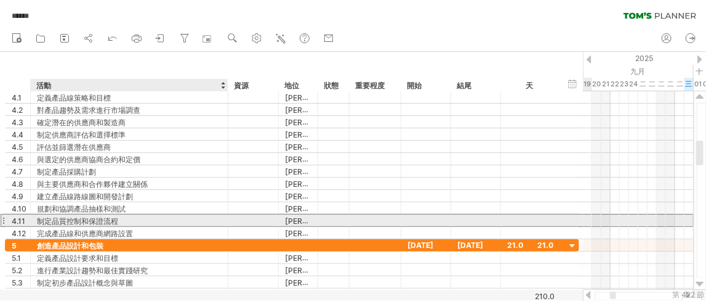
click at [129, 219] on div "制定品質控制和保證流程" at bounding box center [129, 220] width 185 height 12
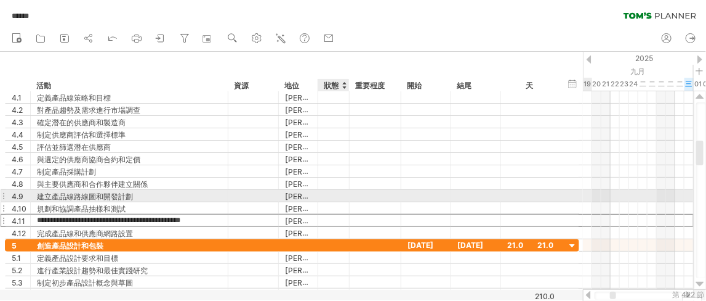
click at [379, 204] on div at bounding box center [375, 208] width 39 height 9
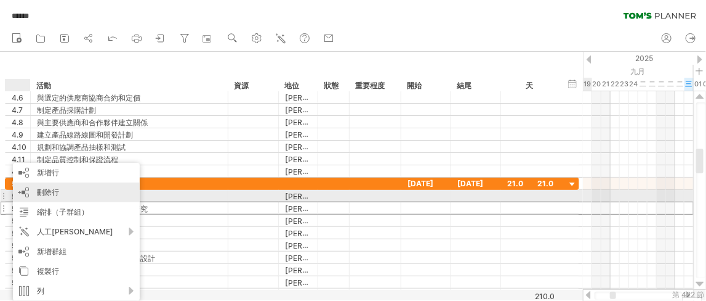
click at [83, 193] on div "刪除行 刪除選取的行" at bounding box center [76, 192] width 127 height 20
click at [58, 197] on div "刪除行 刪除選取的行" at bounding box center [77, 192] width 127 height 20
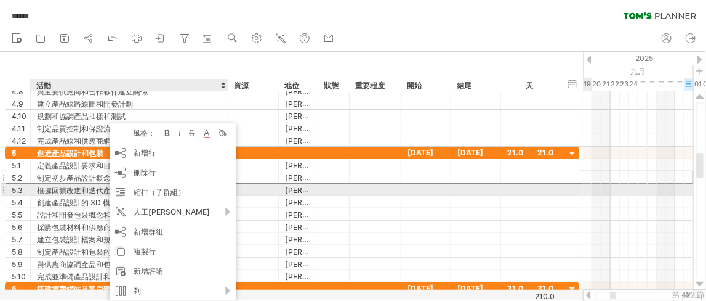
click at [60, 191] on font "根據回饋改進和迭代產品設計" at bounding box center [85, 189] width 96 height 9
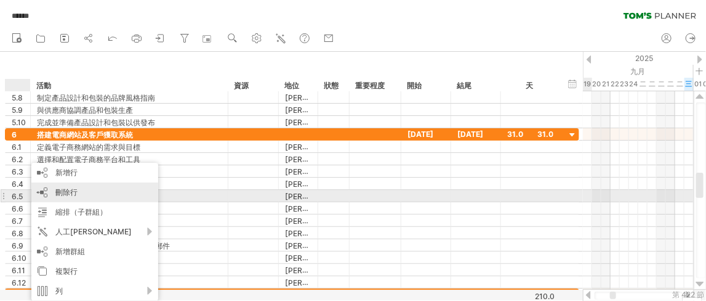
click at [71, 195] on font "刪除行" at bounding box center [66, 191] width 22 height 9
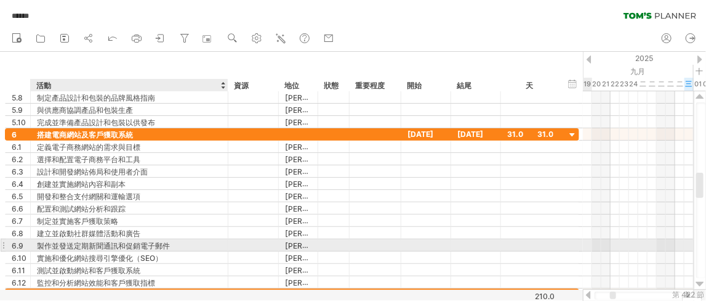
click at [168, 244] on font "製作並發送定期新聞通訊和促銷電子郵件" at bounding box center [103, 245] width 133 height 9
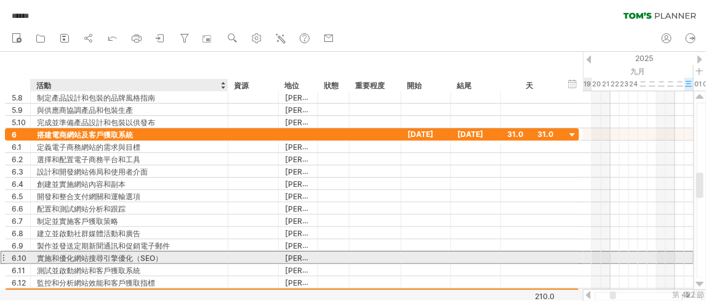
click at [160, 257] on font "實施和優化網站搜尋引擎優化（SEO）" at bounding box center [100, 257] width 126 height 9
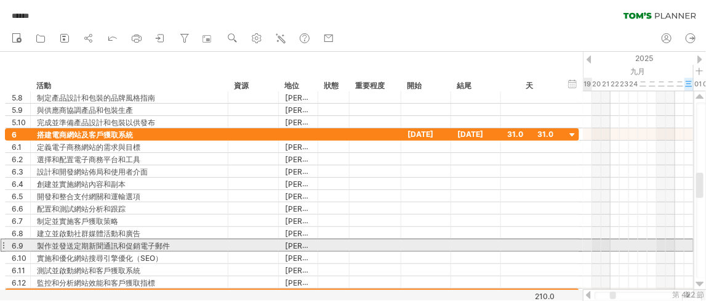
click at [6, 245] on div "6.9" at bounding box center [18, 245] width 25 height 12
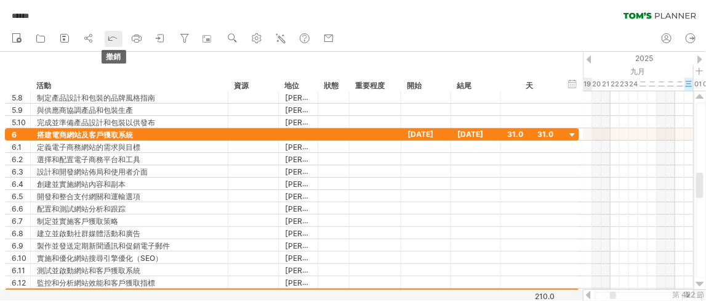
click at [106, 37] on link "撤銷" at bounding box center [114, 39] width 18 height 16
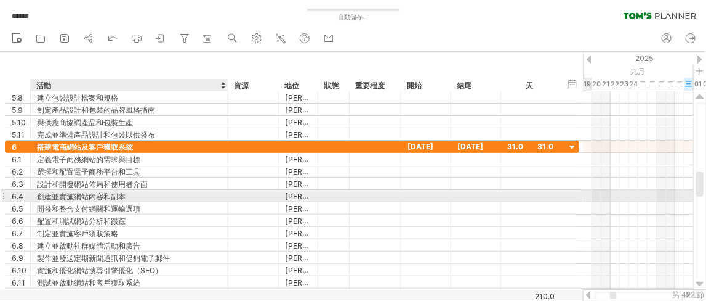
click at [132, 192] on div "創建並實施網站內容和副本" at bounding box center [129, 196] width 185 height 12
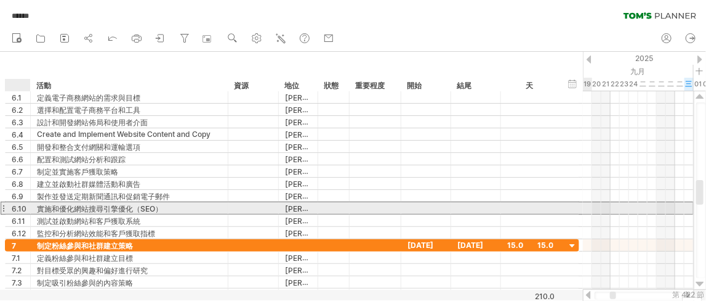
click at [18, 204] on font "6.10" at bounding box center [19, 208] width 15 height 9
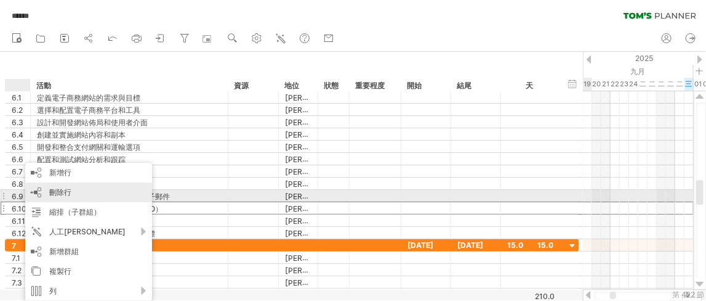
click at [59, 193] on font "刪除行" at bounding box center [60, 191] width 22 height 9
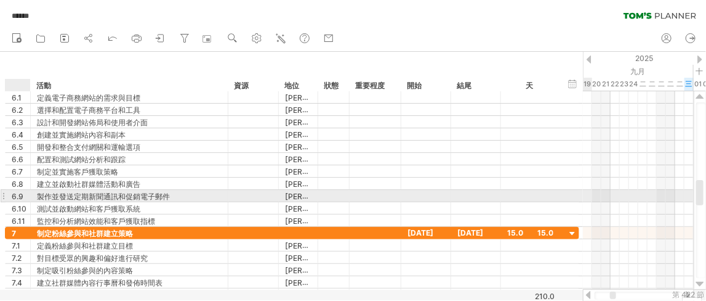
click at [18, 195] on font "6.9" at bounding box center [18, 196] width 12 height 9
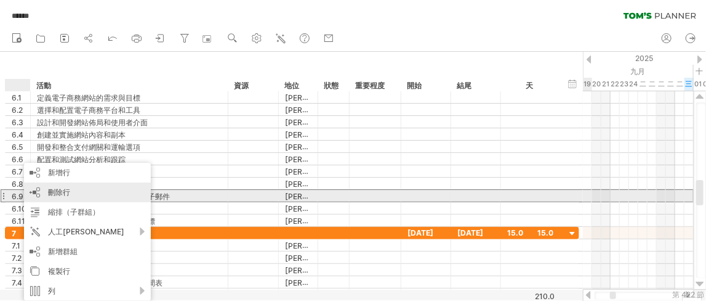
click at [47, 198] on div "刪除行 刪除選取的行" at bounding box center [87, 192] width 127 height 20
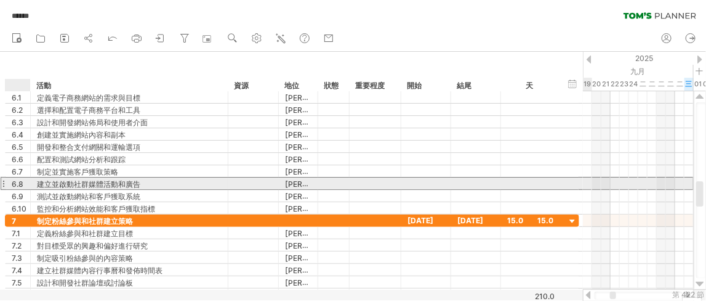
click at [20, 182] on font "6.8" at bounding box center [18, 183] width 12 height 9
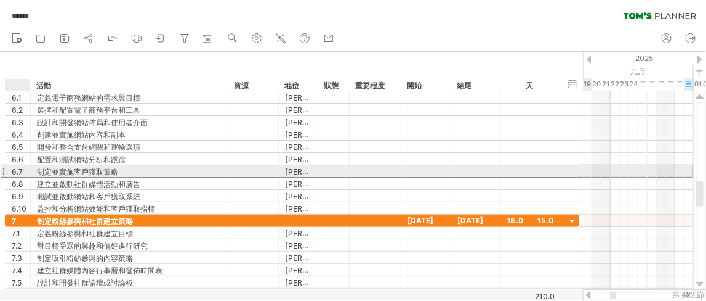
click at [24, 171] on div "6.7" at bounding box center [21, 171] width 18 height 12
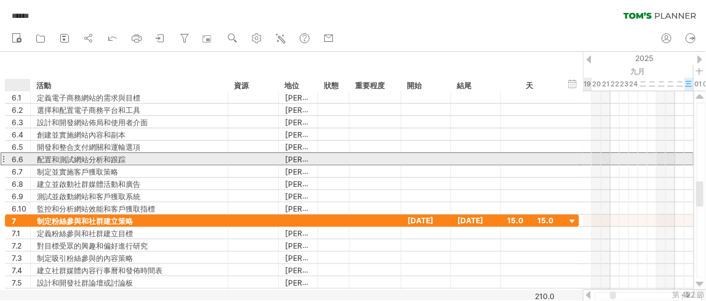
click at [23, 158] on div "6.6" at bounding box center [21, 159] width 18 height 12
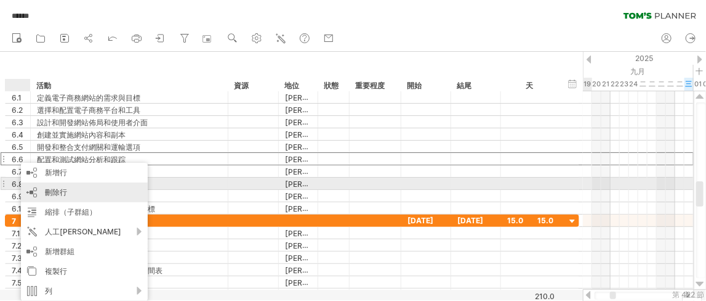
click at [51, 187] on font "刪除行" at bounding box center [56, 191] width 22 height 9
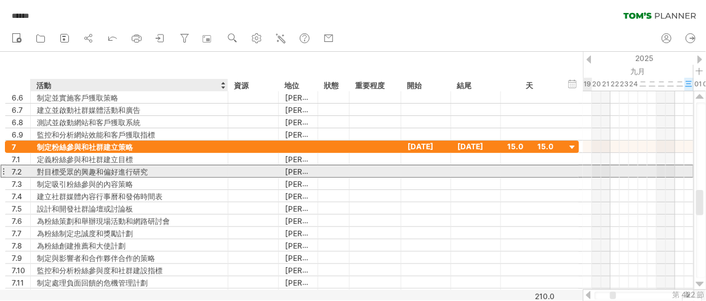
click at [79, 172] on font "對目標受眾的興趣和偏好進行研究" at bounding box center [92, 171] width 111 height 9
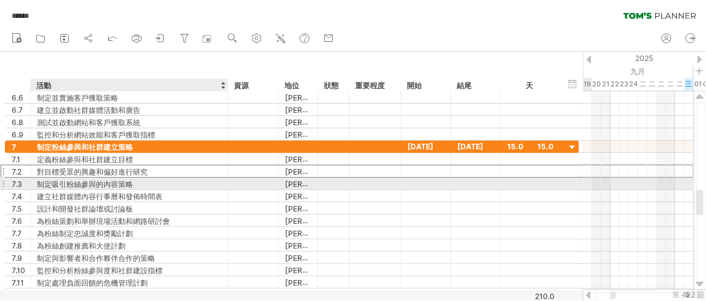
click at [79, 182] on font "制定吸引粉​​絲參與的內容策略" at bounding box center [85, 183] width 96 height 9
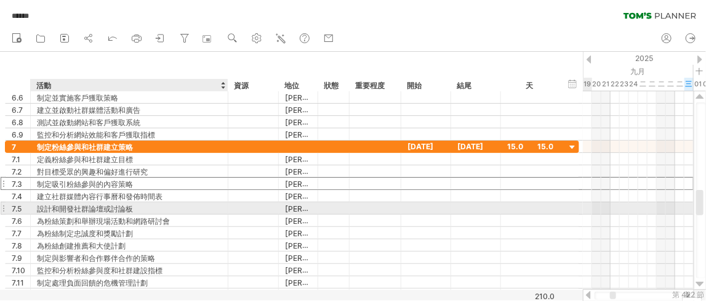
click at [93, 208] on font "設計和開發社群論壇或討論板" at bounding box center [85, 208] width 96 height 9
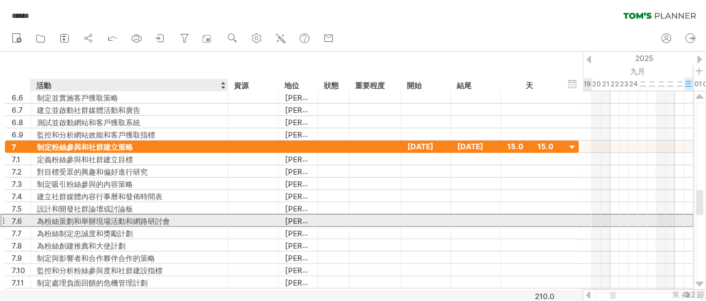
click at [103, 220] on font "為粉絲策劃和舉辦現場活動和網路研討會" at bounding box center [103, 220] width 133 height 9
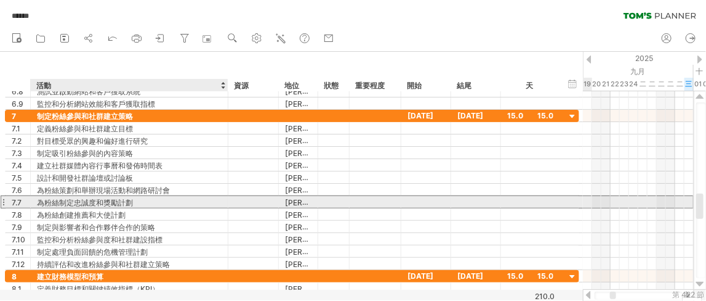
click at [110, 201] on font "為粉絲制定忠誠度和獎勵計劃" at bounding box center [85, 202] width 96 height 9
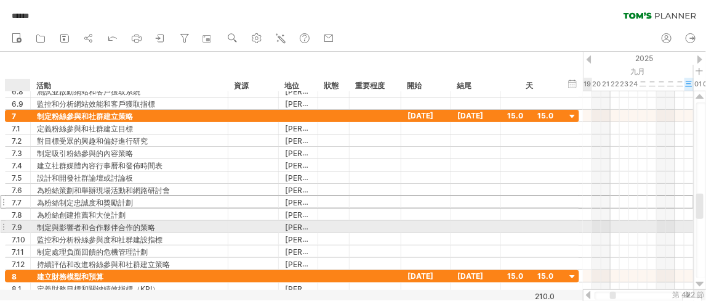
click at [7, 225] on div "7.9" at bounding box center [18, 226] width 25 height 12
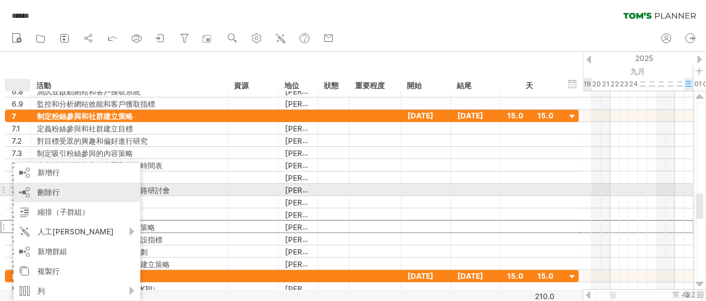
click at [49, 195] on font "刪除行" at bounding box center [49, 191] width 22 height 9
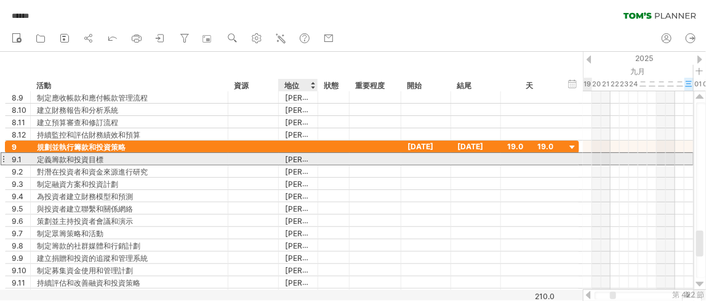
click at [288, 160] on font "[PERSON_NAME]" at bounding box center [316, 159] width 62 height 10
click at [283, 159] on div "***** 傑瑞" at bounding box center [298, 159] width 39 height 12
click at [299, 157] on font "[PERSON_NAME]" at bounding box center [316, 159] width 62 height 10
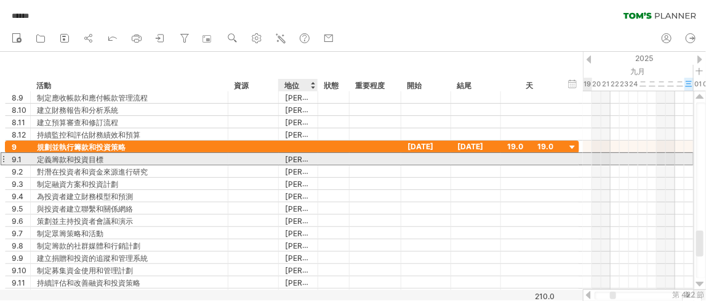
click at [299, 157] on font "[PERSON_NAME]" at bounding box center [316, 159] width 62 height 10
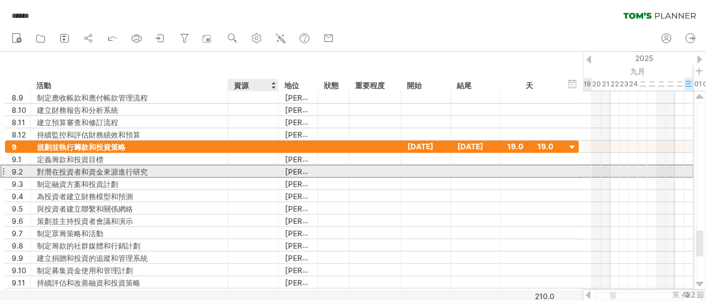
click at [243, 169] on div at bounding box center [254, 171] width 38 height 12
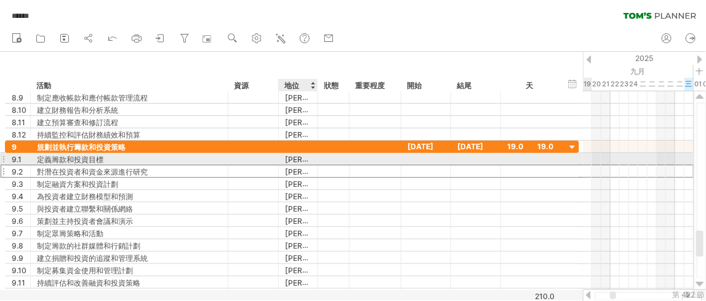
click at [298, 158] on font "[PERSON_NAME]" at bounding box center [316, 159] width 62 height 10
click at [295, 158] on font "[PERSON_NAME]" at bounding box center [316, 159] width 62 height 10
click at [294, 158] on font "[PERSON_NAME]" at bounding box center [316, 159] width 62 height 10
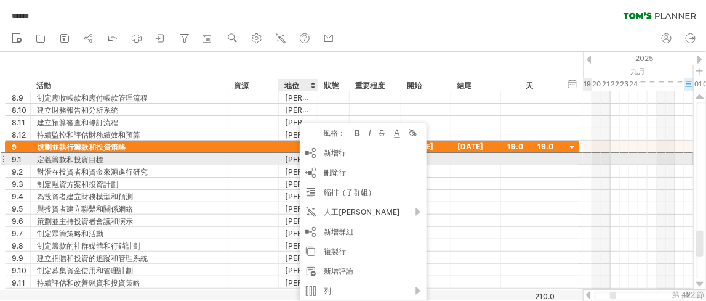
click at [283, 158] on div "***** 傑瑞" at bounding box center [298, 159] width 39 height 12
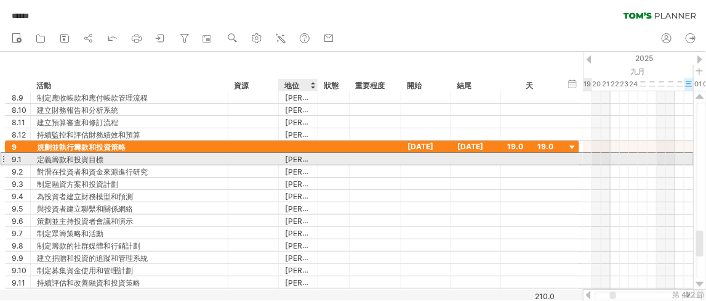
click at [291, 156] on font "[PERSON_NAME]" at bounding box center [316, 159] width 62 height 10
click at [294, 160] on font "[PERSON_NAME]" at bounding box center [316, 159] width 62 height 10
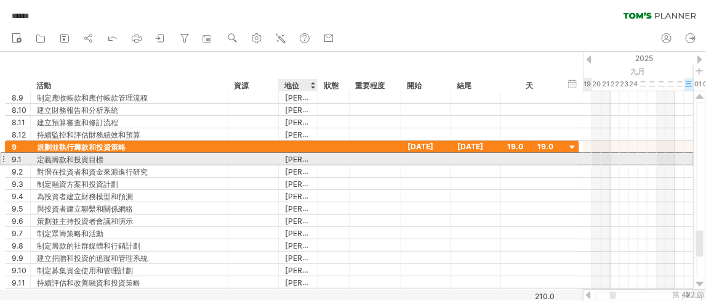
click at [296, 158] on font "[PERSON_NAME]" at bounding box center [316, 159] width 62 height 10
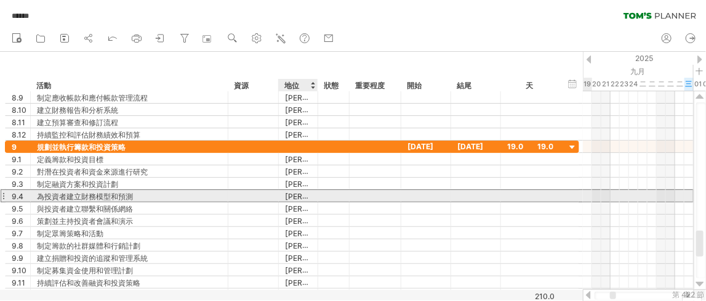
click at [291, 197] on font "[PERSON_NAME]" at bounding box center [316, 196] width 62 height 10
click at [297, 193] on font "[PERSON_NAME]" at bounding box center [316, 196] width 62 height 10
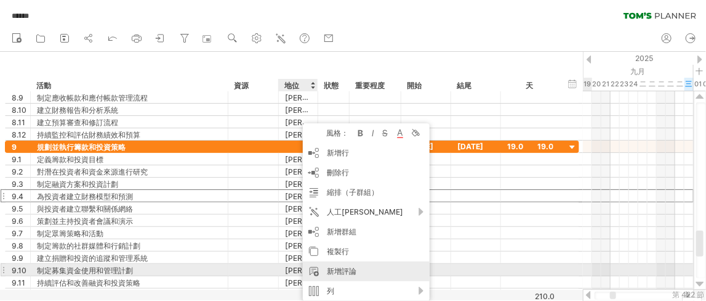
click at [368, 274] on div "新增評論" at bounding box center [366, 271] width 127 height 20
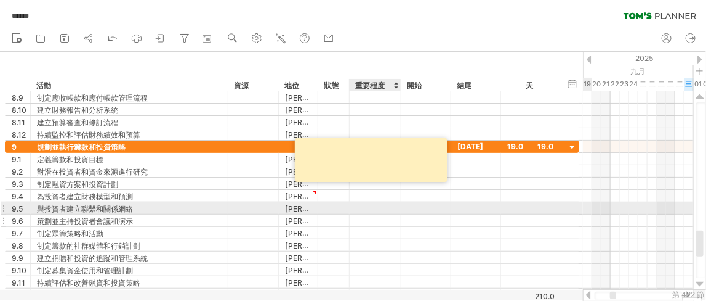
click at [391, 214] on div at bounding box center [376, 220] width 52 height 12
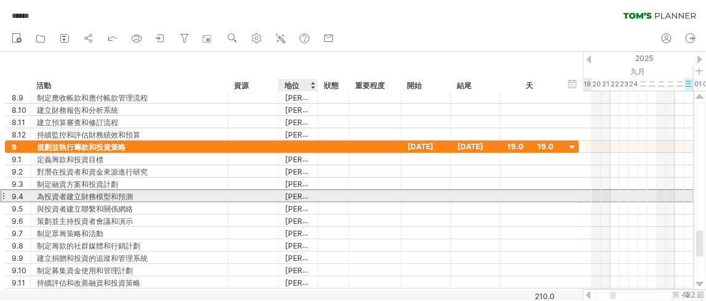
click at [301, 195] on div "[PERSON_NAME]" at bounding box center [298, 196] width 26 height 12
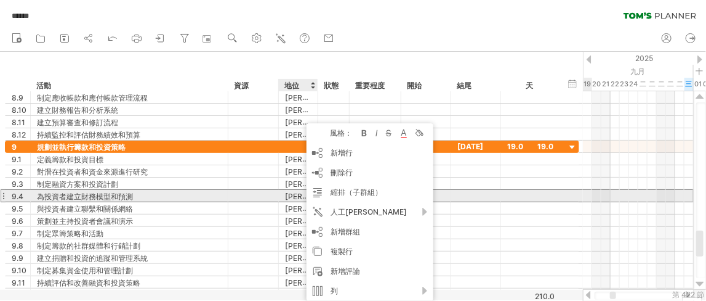
click at [294, 195] on font "[PERSON_NAME]" at bounding box center [316, 196] width 62 height 10
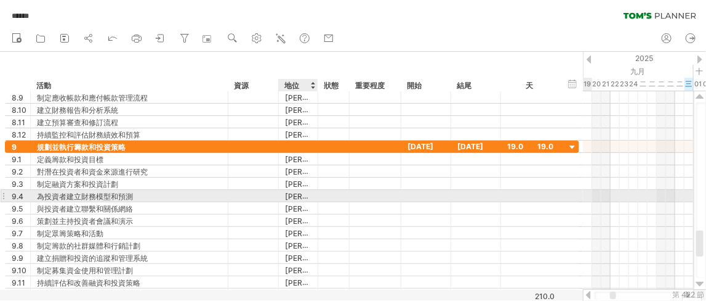
click at [313, 192] on div at bounding box center [316, 196] width 6 height 12
click at [306, 195] on div "[PERSON_NAME]" at bounding box center [298, 196] width 26 height 12
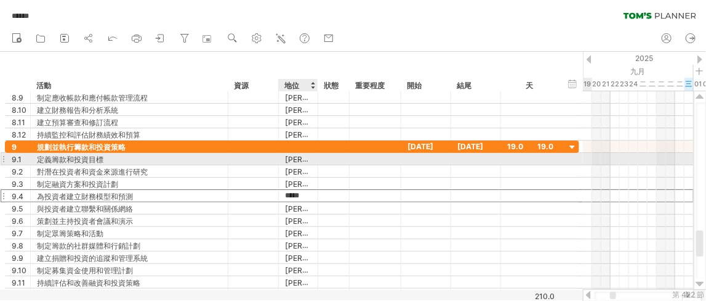
click at [303, 161] on div "[PERSON_NAME]" at bounding box center [298, 159] width 26 height 12
click at [299, 161] on input "*****" at bounding box center [298, 159] width 26 height 12
click at [303, 161] on input "*****" at bounding box center [298, 159] width 26 height 12
type input "**********"
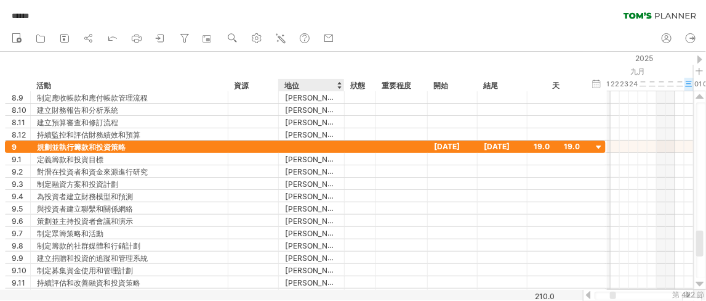
drag, startPoint x: 315, startPoint y: 82, endPoint x: 342, endPoint y: 84, distance: 26.5
click at [342, 84] on div at bounding box center [344, 85] width 4 height 12
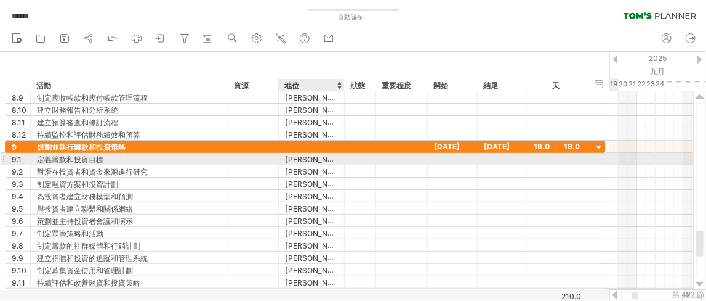
click at [312, 160] on font "[PERSON_NAME]/[PERSON_NAME]" at bounding box center [348, 159] width 126 height 10
click at [307, 158] on font "[PERSON_NAME]/[PERSON_NAME]" at bounding box center [348, 159] width 126 height 10
click at [312, 157] on font "[PERSON_NAME]/[PERSON_NAME]" at bounding box center [348, 159] width 126 height 10
click at [320, 157] on div "[PERSON_NAME]/[PERSON_NAME]" at bounding box center [311, 159] width 53 height 12
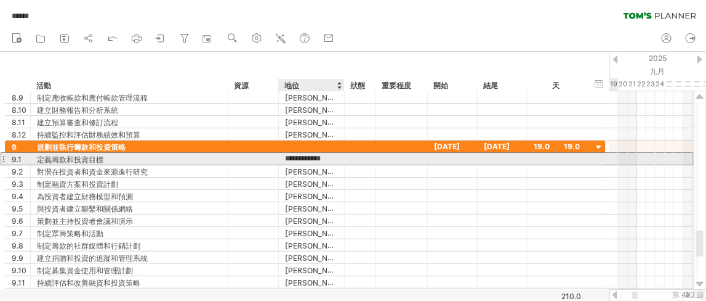
click at [333, 157] on input "**********" at bounding box center [311, 159] width 53 height 12
drag, startPoint x: 334, startPoint y: 157, endPoint x: 281, endPoint y: 156, distance: 53.6
click at [281, 156] on div "**********" at bounding box center [312, 159] width 66 height 12
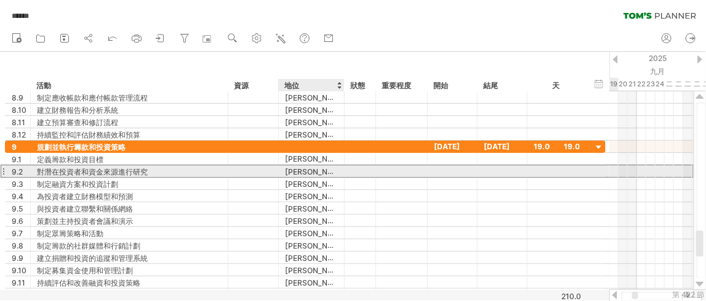
click at [321, 173] on div "[PERSON_NAME]" at bounding box center [311, 171] width 53 height 12
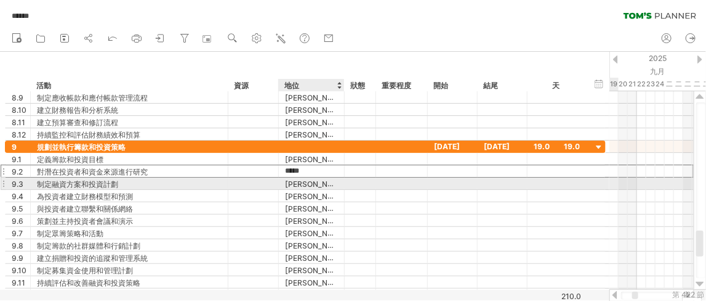
click at [326, 184] on div "[PERSON_NAME]" at bounding box center [311, 183] width 53 height 12
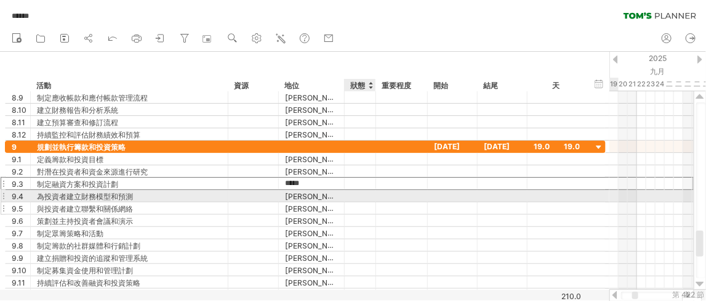
click at [384, 204] on div at bounding box center [401, 208] width 39 height 9
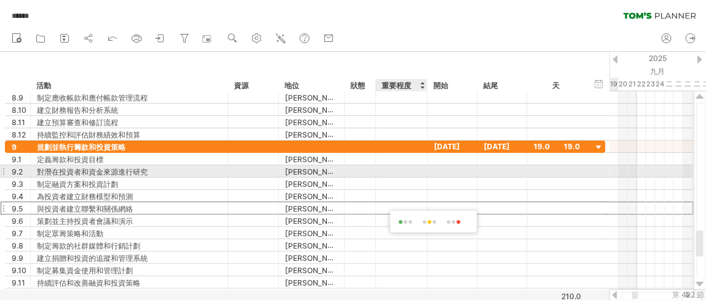
click at [6, 169] on div "9.2" at bounding box center [18, 171] width 25 height 12
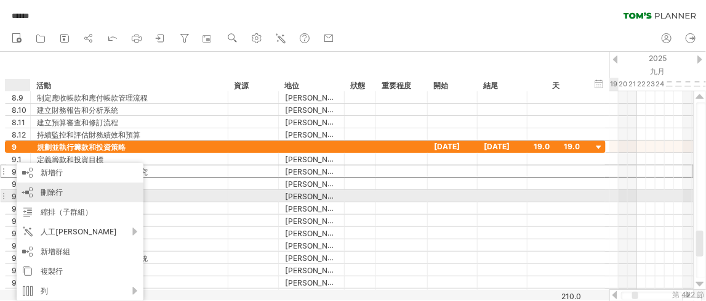
click at [63, 195] on div "刪除行 刪除選取的行" at bounding box center [80, 192] width 127 height 20
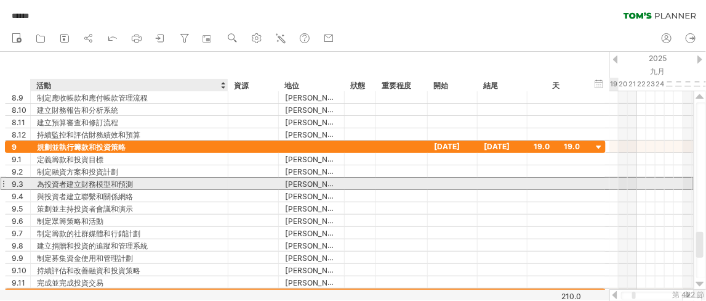
click at [133, 184] on div "為投資者建立財務模型和預測" at bounding box center [129, 183] width 185 height 12
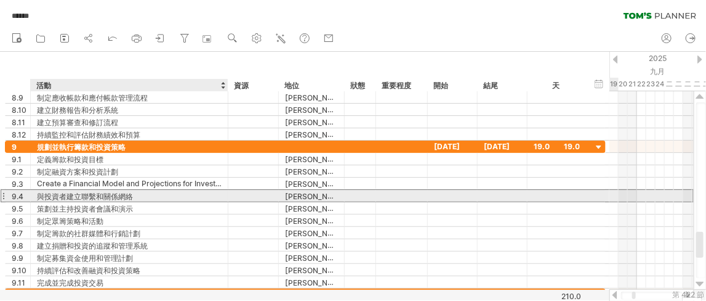
click at [144, 193] on div "與投資者建立聯繫和關係網絡" at bounding box center [129, 196] width 185 height 12
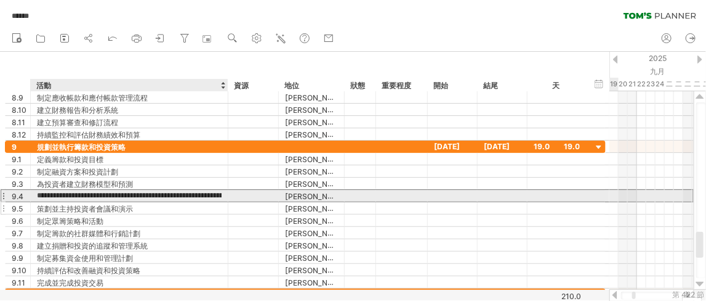
click at [158, 206] on div "策劃並主持投資者會議和演示" at bounding box center [129, 208] width 185 height 12
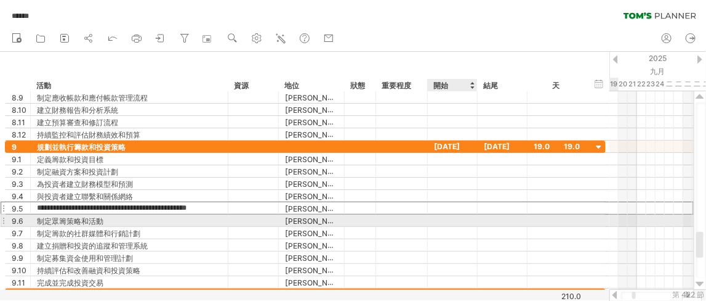
click at [469, 220] on div at bounding box center [453, 220] width 50 height 12
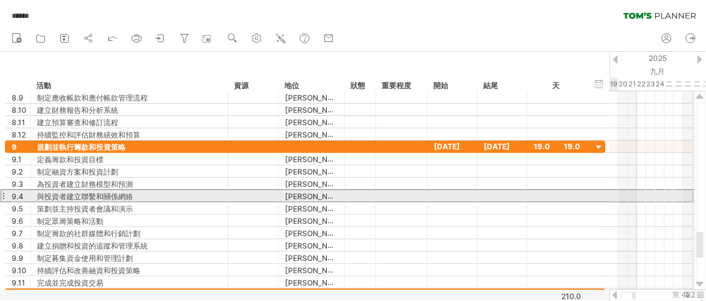
click at [8, 195] on div "9.4" at bounding box center [18, 196] width 25 height 12
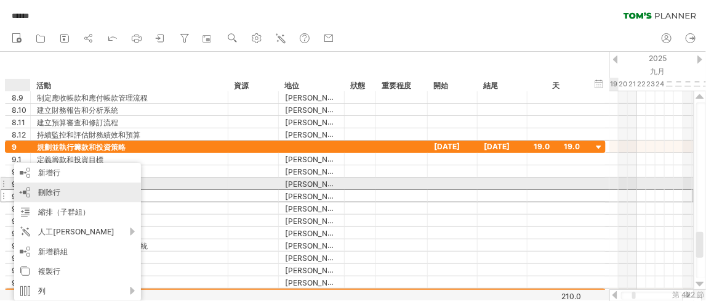
click at [58, 188] on font "刪除行" at bounding box center [49, 191] width 22 height 9
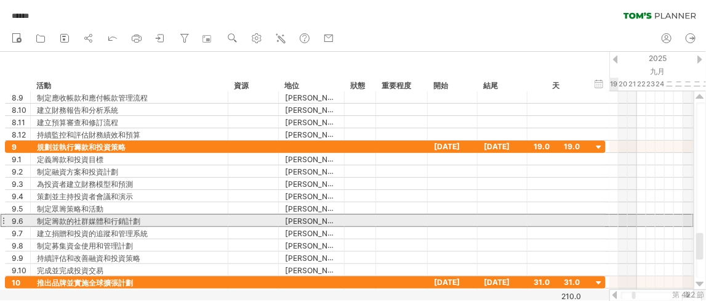
click at [7, 216] on div "9.6" at bounding box center [18, 220] width 25 height 12
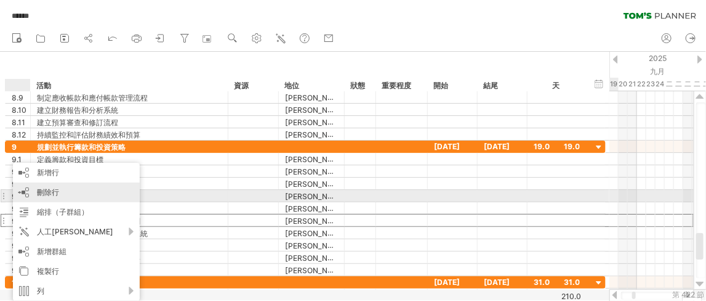
click at [49, 192] on font "刪除行" at bounding box center [48, 191] width 22 height 9
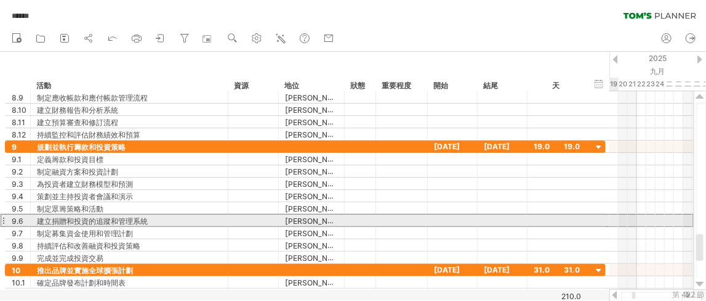
click at [6, 220] on div "9.6" at bounding box center [18, 220] width 25 height 12
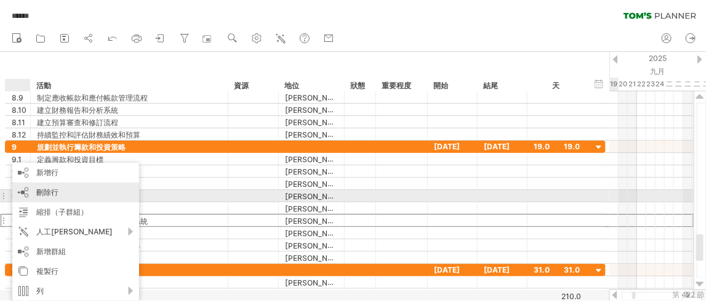
click at [42, 193] on font "刪除行" at bounding box center [47, 191] width 22 height 9
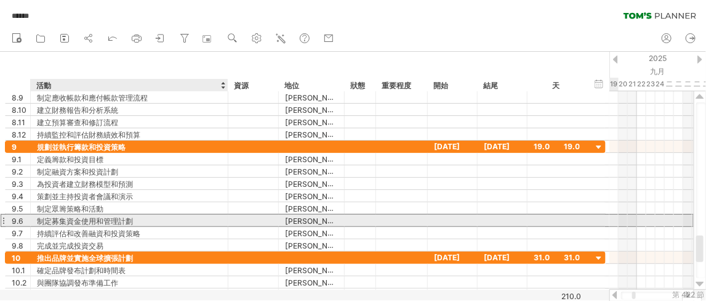
click at [155, 219] on div "制定募集資金使用和管理計劃" at bounding box center [129, 220] width 185 height 12
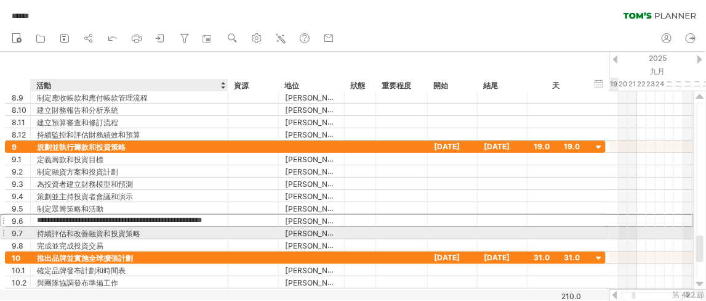
click at [155, 230] on div "持續評估和改善融資和投資策略" at bounding box center [129, 233] width 185 height 12
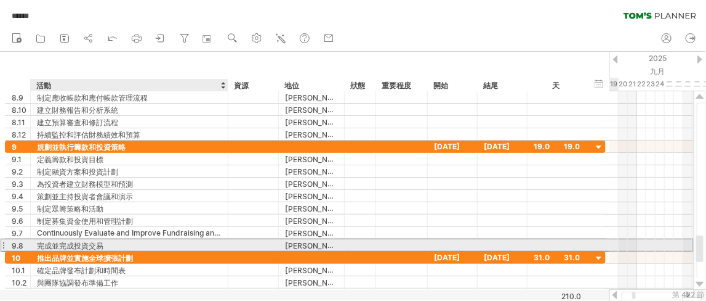
click at [160, 240] on div "完成並完成投資交易" at bounding box center [129, 245] width 185 height 12
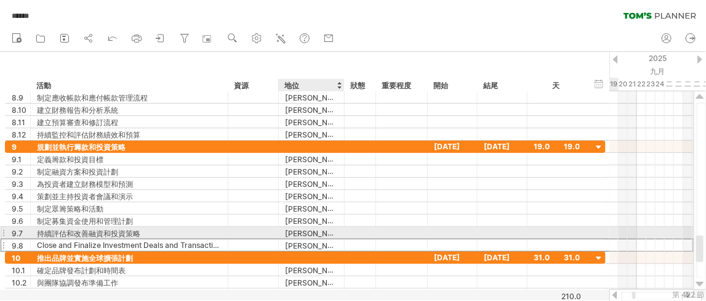
click at [331, 239] on div "[PERSON_NAME]" at bounding box center [311, 245] width 53 height 12
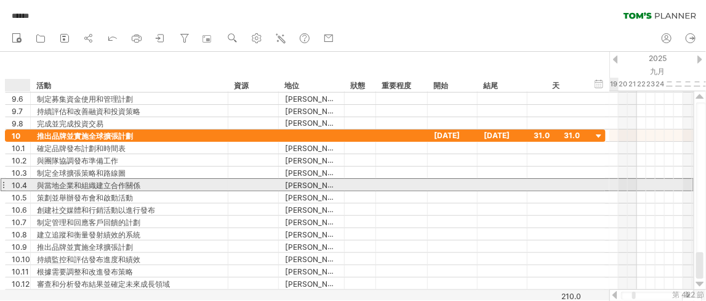
click at [9, 182] on div "10.4" at bounding box center [18, 185] width 25 height 12
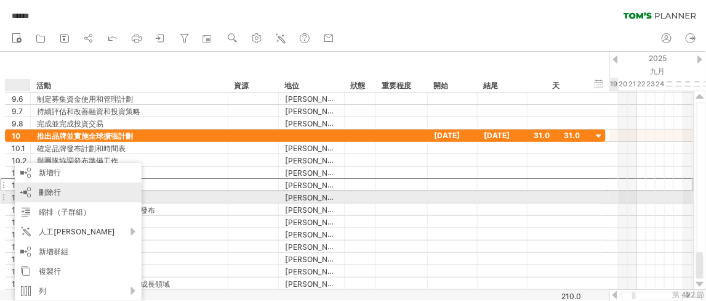
click at [46, 196] on div "刪除行 刪除選取的行" at bounding box center [78, 192] width 127 height 20
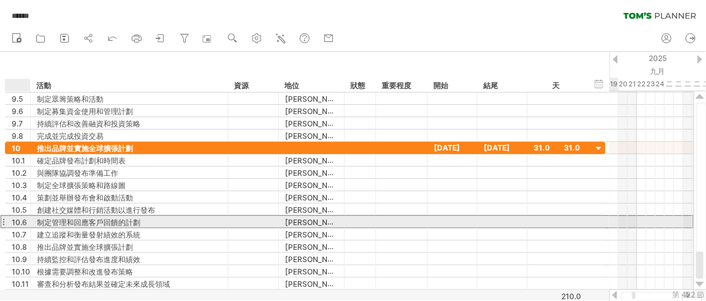
click at [217, 220] on div "制定管理和回應客戶回饋的計劃" at bounding box center [129, 222] width 185 height 12
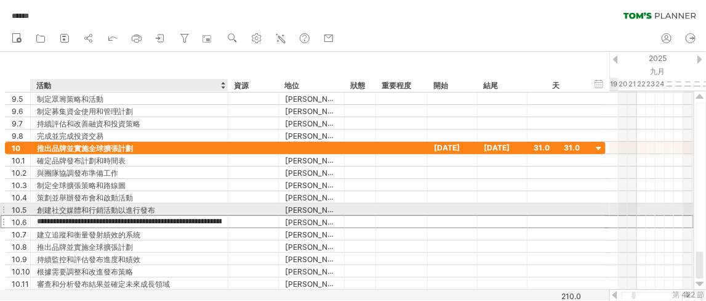
click at [167, 206] on div "創建社交媒體和行銷活動以進行發布" at bounding box center [129, 209] width 185 height 12
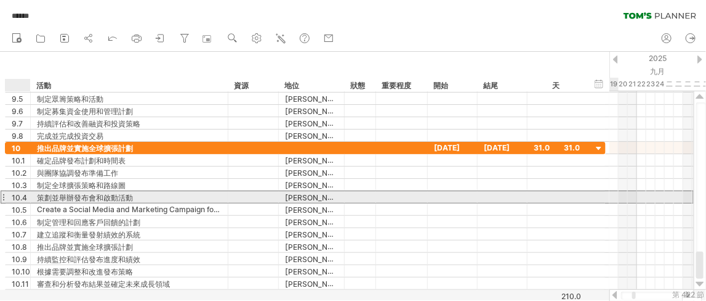
click at [12, 197] on font "10.4" at bounding box center [19, 197] width 15 height 9
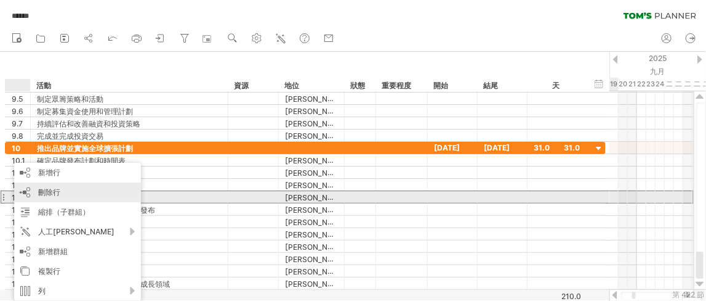
click at [47, 197] on div "刪除行 刪除選取的行" at bounding box center [77, 192] width 127 height 20
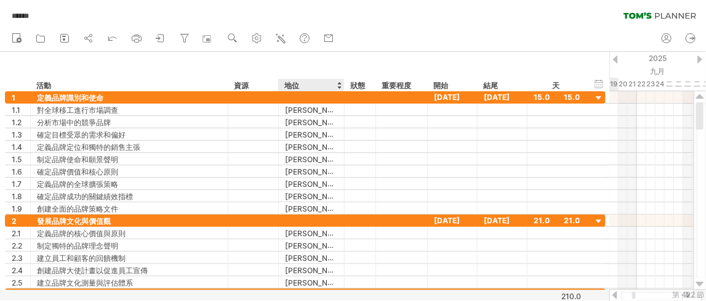
click at [298, 85] on font "地位" at bounding box center [292, 85] width 15 height 9
click at [305, 85] on div "地位" at bounding box center [311, 85] width 53 height 12
click at [0, 0] on input "******" at bounding box center [0, 0] width 0 height 0
drag, startPoint x: 320, startPoint y: 84, endPoint x: 262, endPoint y: 83, distance: 57.3
click at [262, 83] on div "******** 活動 ******** 資源 ****** 地位 ** 狀態 **** 重要程度 開始 結尾 天" at bounding box center [295, 85] width 581 height 12
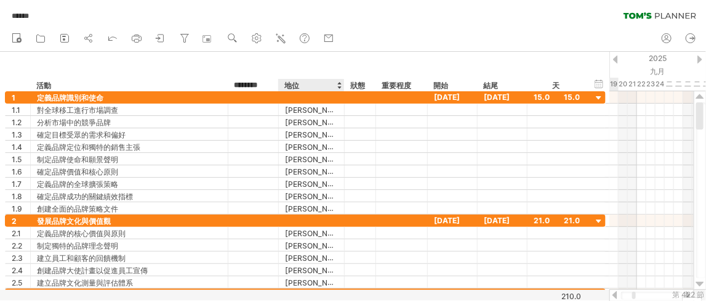
click at [314, 83] on div "地位" at bounding box center [311, 85] width 53 height 12
click at [264, 84] on div "資源" at bounding box center [253, 85] width 38 height 12
click at [0, 0] on input "********" at bounding box center [0, 0] width 0 height 0
click at [310, 89] on div "地位" at bounding box center [311, 85] width 53 height 12
click at [310, 89] on input "******" at bounding box center [311, 85] width 53 height 12
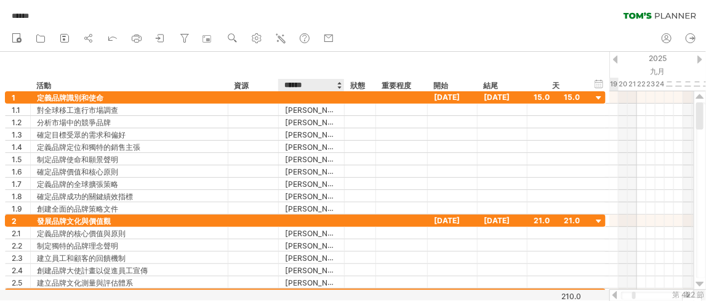
type input "********"
click at [251, 85] on div "資源" at bounding box center [253, 85] width 38 height 12
click at [313, 85] on div "資源" at bounding box center [311, 85] width 53 height 12
click at [241, 80] on font "資源" at bounding box center [241, 84] width 15 height 9
click at [251, 82] on div "資源" at bounding box center [253, 85] width 38 height 12
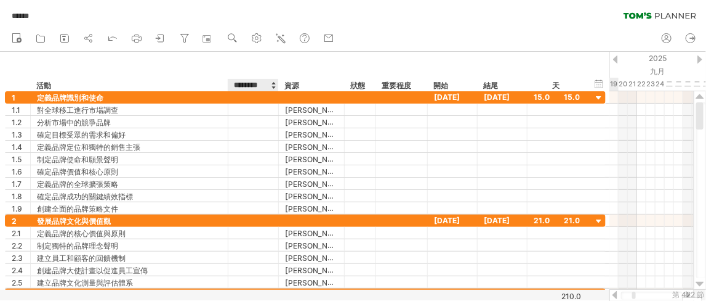
click at [251, 82] on input "********" at bounding box center [253, 85] width 38 height 12
type input "******"
click at [241, 148] on div at bounding box center [254, 146] width 38 height 12
click at [245, 84] on font "地位" at bounding box center [241, 85] width 15 height 9
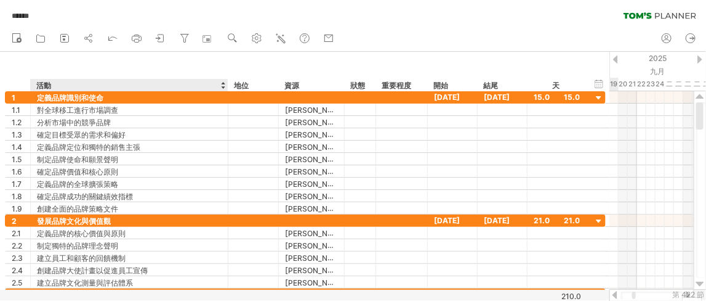
click at [233, 87] on div "****** 地位" at bounding box center [253, 85] width 51 height 12
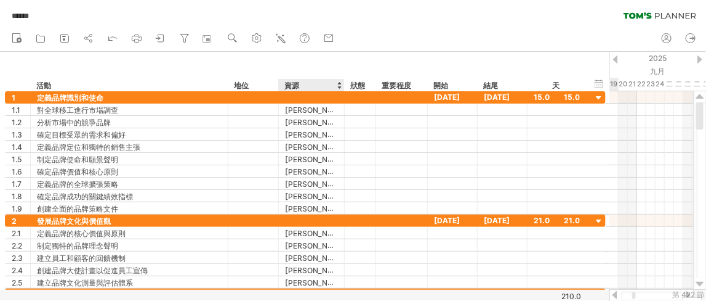
drag, startPoint x: 235, startPoint y: 85, endPoint x: 317, endPoint y: 86, distance: 81.9
click at [318, 86] on div "******** 活動 ****** 地位 ******** 資源 ** 狀態 **** 重要程度 開始 結尾 天" at bounding box center [295, 85] width 581 height 12
click at [326, 86] on input "********" at bounding box center [311, 85] width 53 height 12
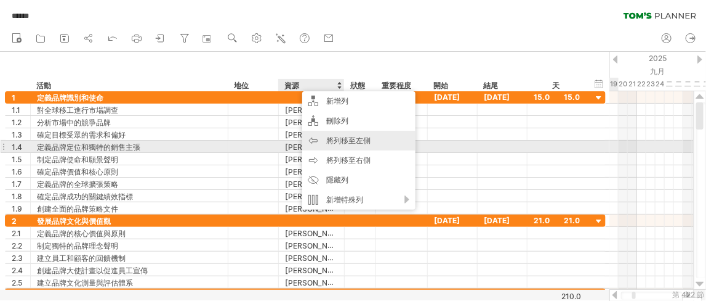
click at [374, 144] on div "將列移至左側" at bounding box center [358, 141] width 113 height 20
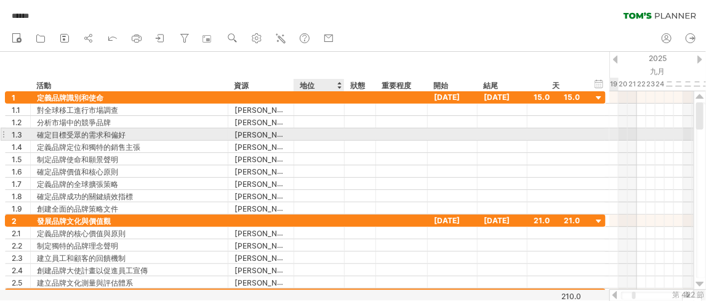
click at [318, 137] on div at bounding box center [320, 134] width 38 height 12
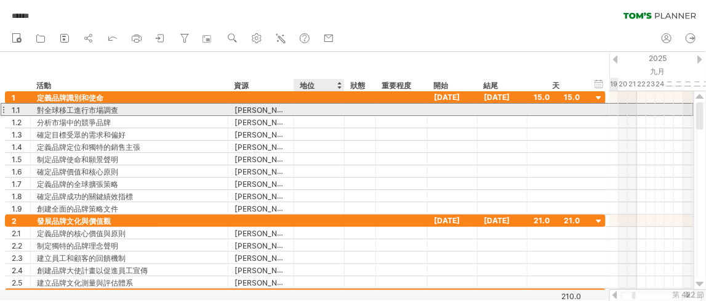
click at [319, 113] on div at bounding box center [320, 109] width 38 height 12
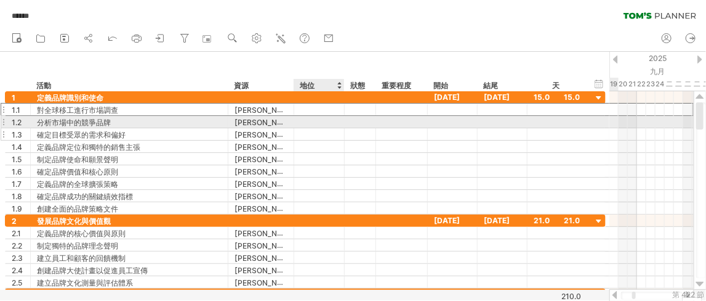
click at [310, 128] on div at bounding box center [320, 134] width 38 height 12
click at [316, 119] on div at bounding box center [320, 122] width 38 height 12
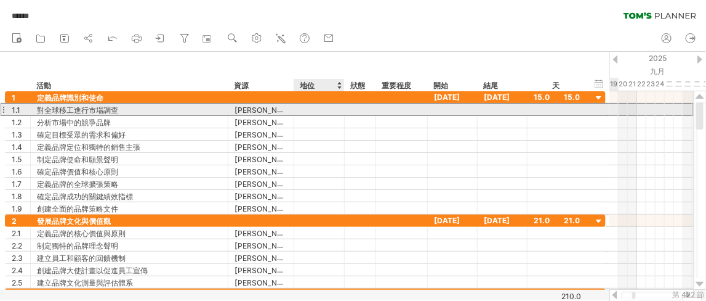
click at [317, 108] on div at bounding box center [320, 109] width 38 height 12
click at [319, 117] on div at bounding box center [320, 122] width 38 height 12
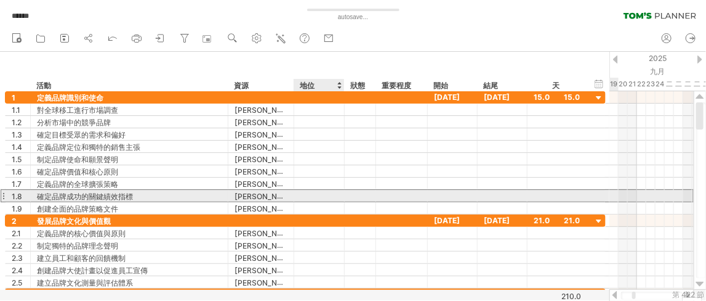
click at [299, 198] on div at bounding box center [319, 196] width 51 height 12
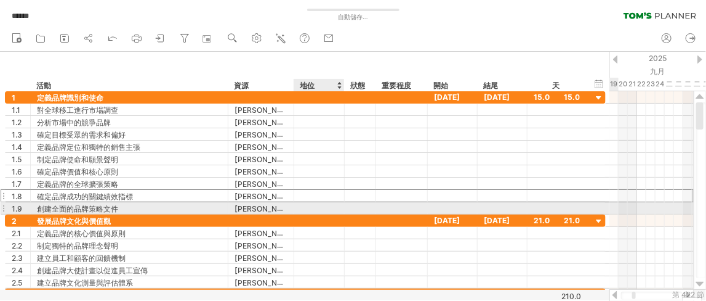
click at [315, 205] on div at bounding box center [320, 208] width 38 height 12
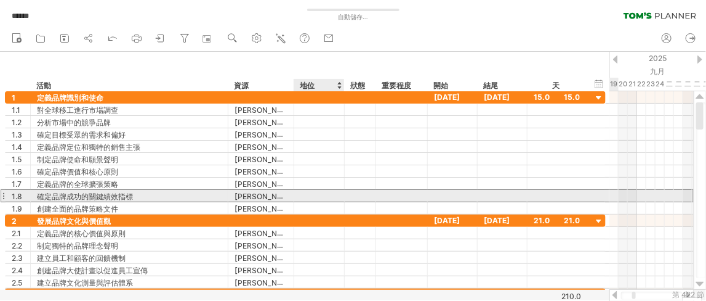
click at [315, 193] on div at bounding box center [320, 196] width 38 height 12
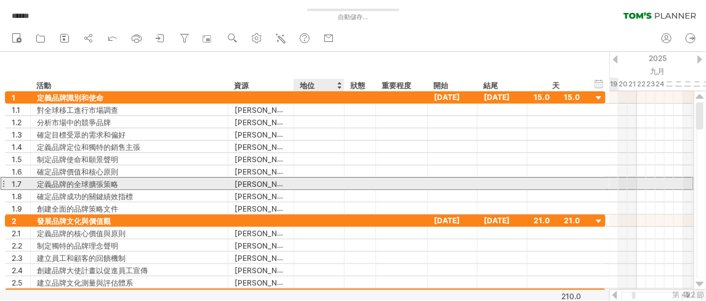
click at [317, 181] on div at bounding box center [320, 183] width 38 height 12
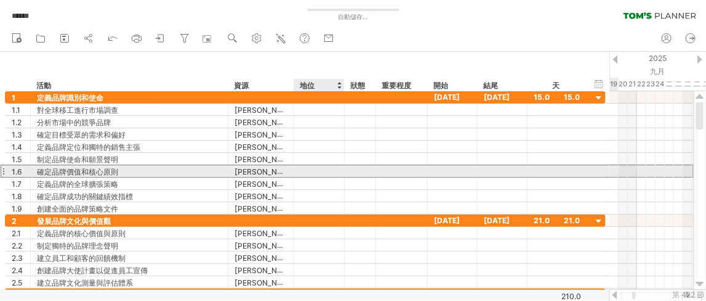
click at [317, 166] on div at bounding box center [320, 171] width 38 height 12
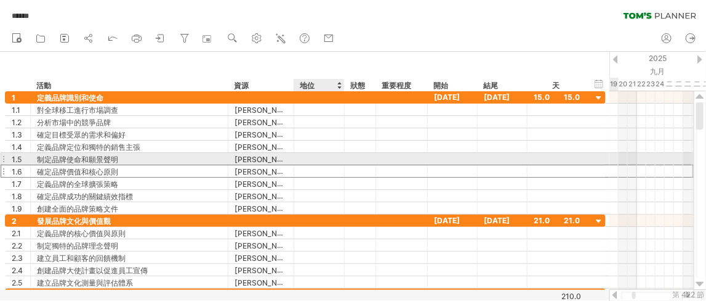
click at [317, 153] on div at bounding box center [320, 159] width 38 height 12
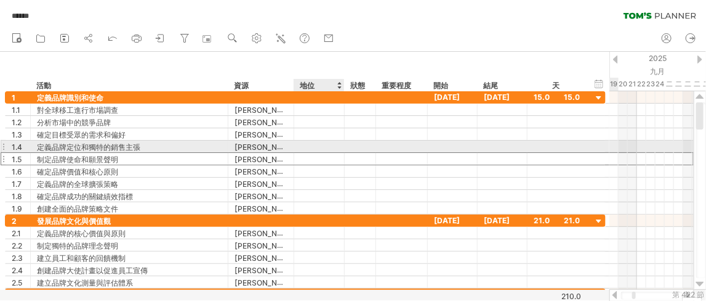
click at [314, 142] on div at bounding box center [320, 146] width 38 height 12
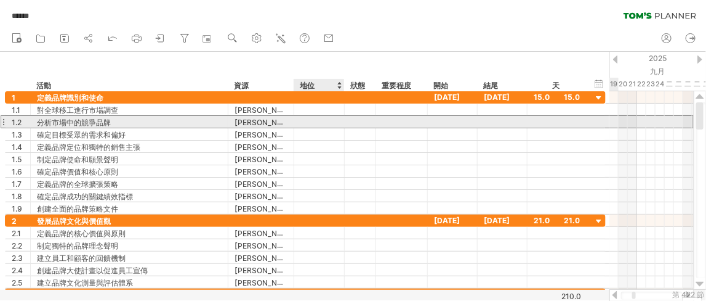
click at [313, 126] on div at bounding box center [320, 122] width 38 height 12
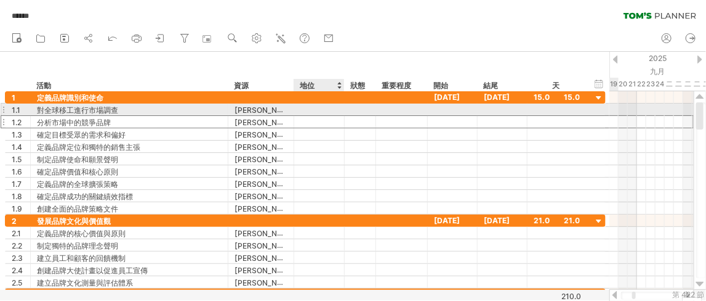
click at [313, 105] on div at bounding box center [320, 109] width 38 height 12
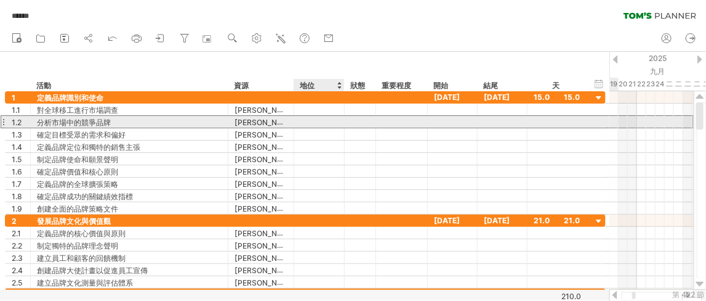
click at [313, 121] on div at bounding box center [320, 122] width 38 height 12
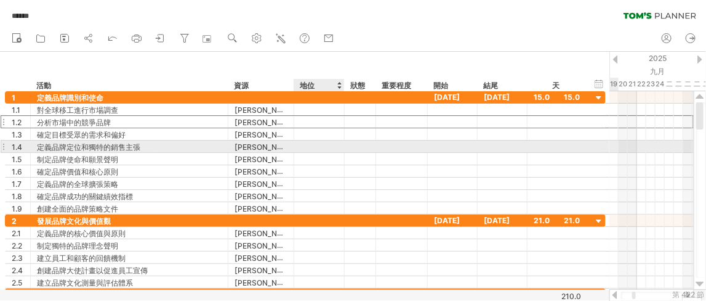
click at [317, 145] on div at bounding box center [320, 146] width 38 height 12
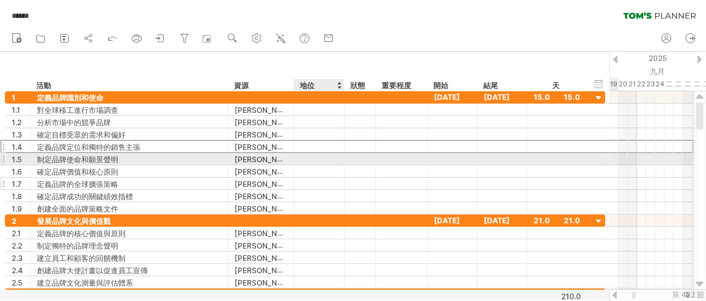
click at [317, 177] on div at bounding box center [320, 183] width 38 height 12
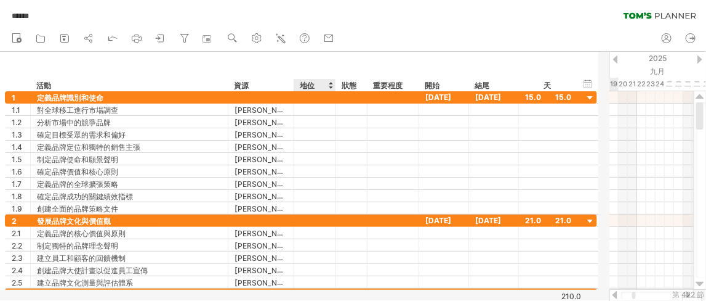
drag, startPoint x: 342, startPoint y: 84, endPoint x: 334, endPoint y: 86, distance: 8.8
click at [334, 86] on div at bounding box center [335, 85] width 4 height 12
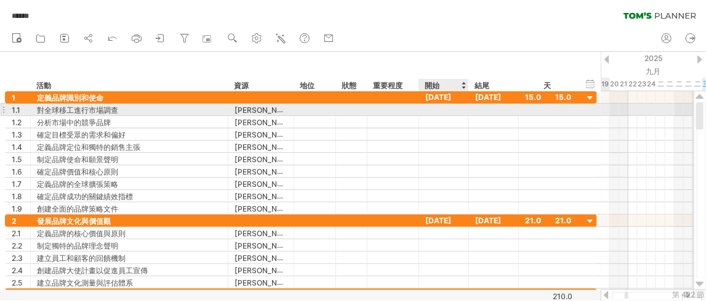
click at [459, 111] on div at bounding box center [444, 109] width 50 height 12
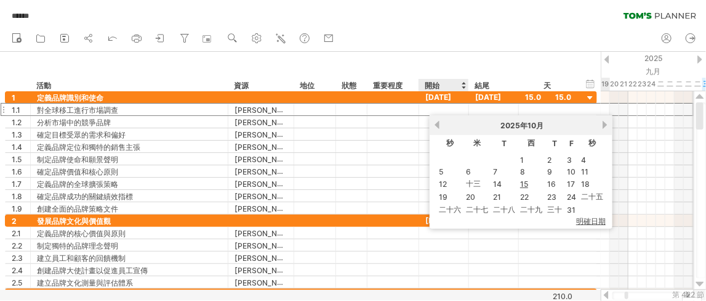
click at [469, 84] on div "結尾" at bounding box center [494, 85] width 50 height 12
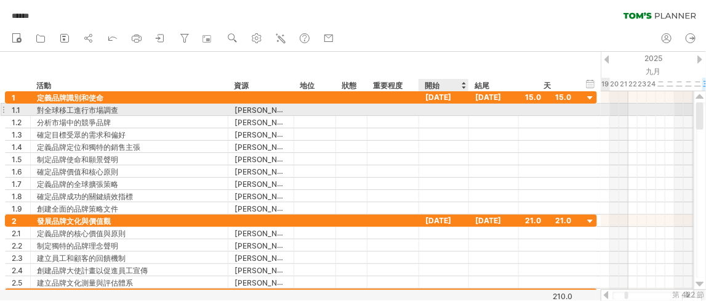
click at [455, 108] on div at bounding box center [444, 109] width 50 height 12
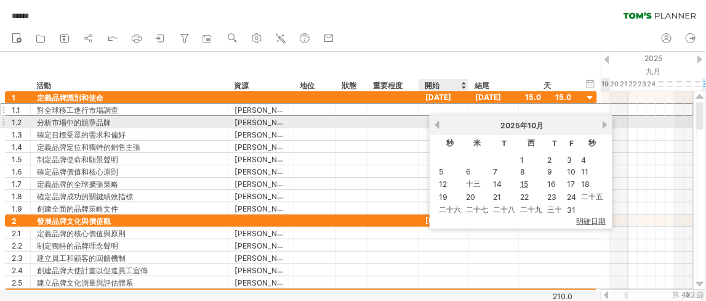
click at [437, 124] on link "以前的" at bounding box center [437, 124] width 9 height 9
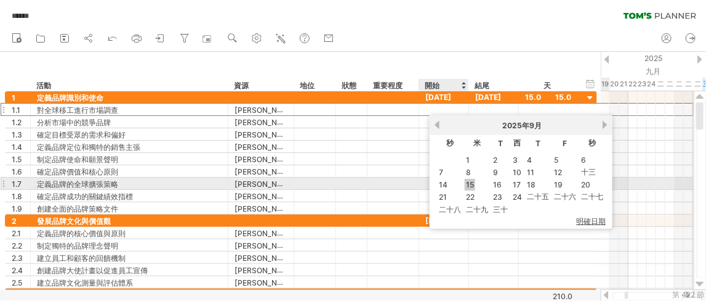
click at [469, 184] on font "15" at bounding box center [470, 184] width 8 height 9
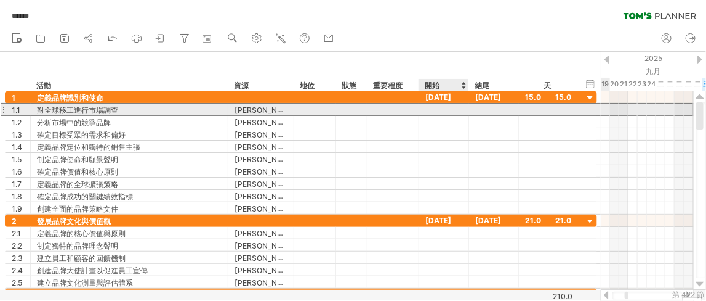
click at [451, 108] on div at bounding box center [444, 109] width 50 height 12
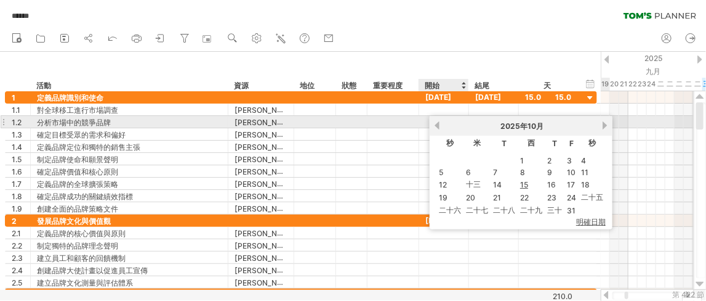
click at [438, 126] on link "以前的" at bounding box center [437, 125] width 9 height 9
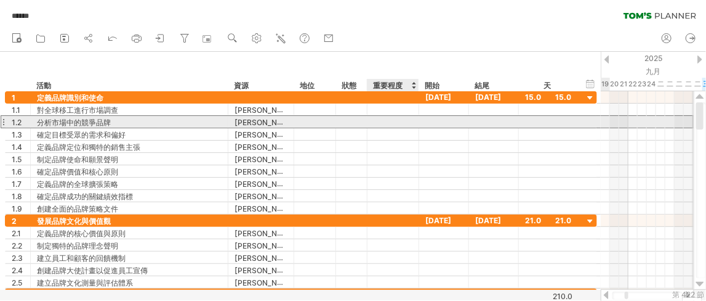
click at [380, 126] on div at bounding box center [394, 122] width 52 height 12
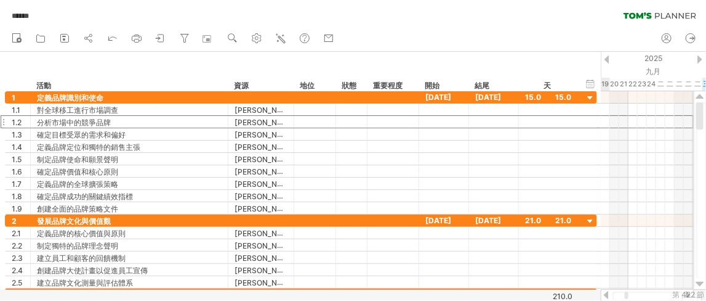
click at [608, 59] on div at bounding box center [607, 59] width 5 height 8
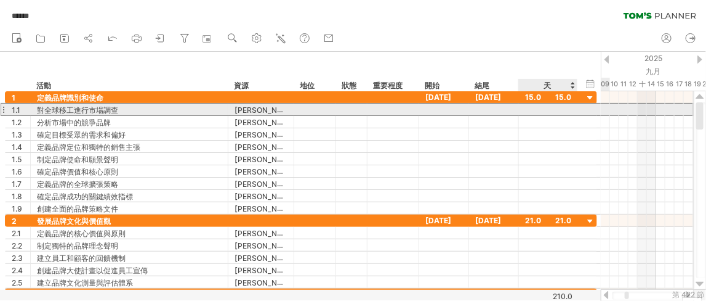
click at [568, 111] on div at bounding box center [548, 109] width 46 height 12
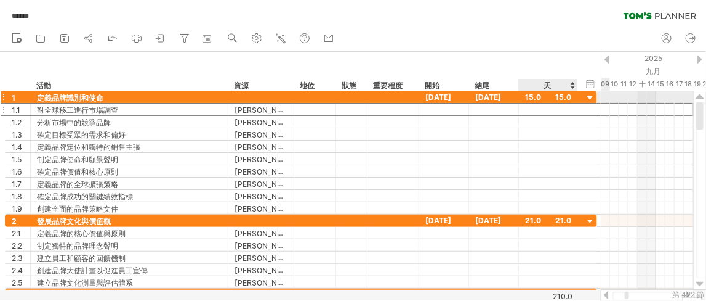
click at [558, 96] on div "15.0" at bounding box center [548, 97] width 46 height 12
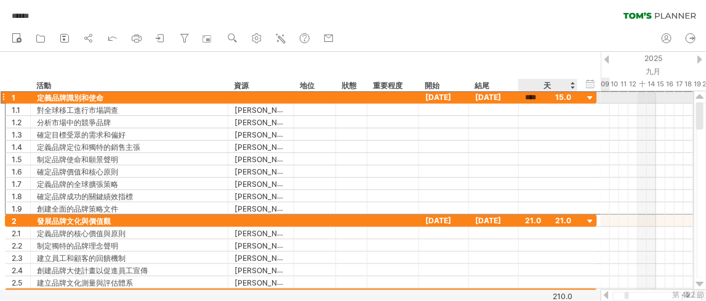
scroll to position [1, 0]
click at [531, 110] on div at bounding box center [548, 109] width 46 height 12
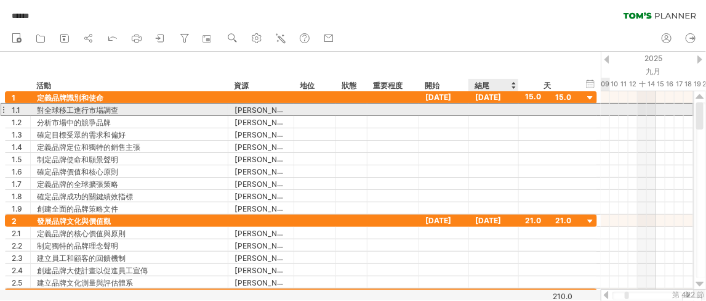
scroll to position [0, 0]
click at [498, 108] on div at bounding box center [494, 109] width 50 height 12
click at [442, 108] on div at bounding box center [444, 109] width 50 height 12
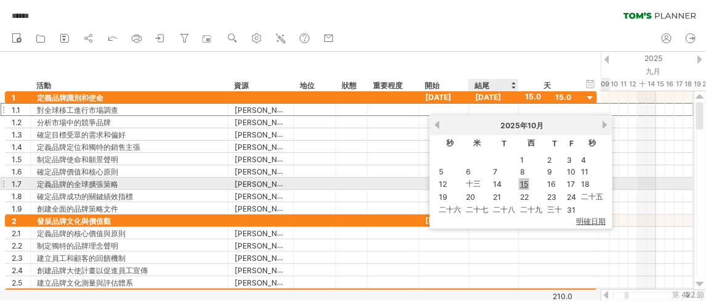
click at [522, 184] on font "15" at bounding box center [524, 183] width 8 height 9
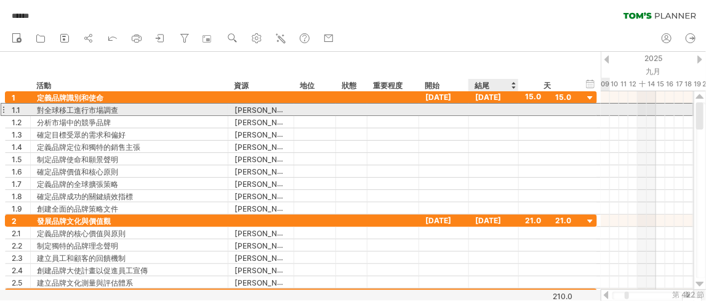
click at [485, 104] on div at bounding box center [494, 109] width 50 height 12
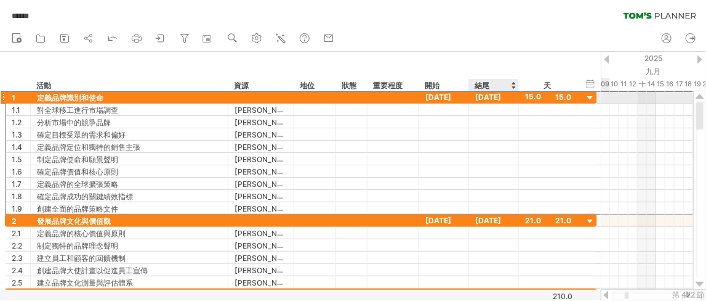
click at [493, 95] on font "[DATE]" at bounding box center [488, 96] width 26 height 9
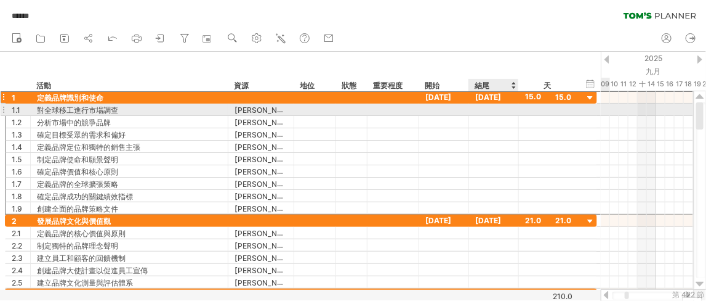
click at [491, 107] on div at bounding box center [494, 109] width 50 height 12
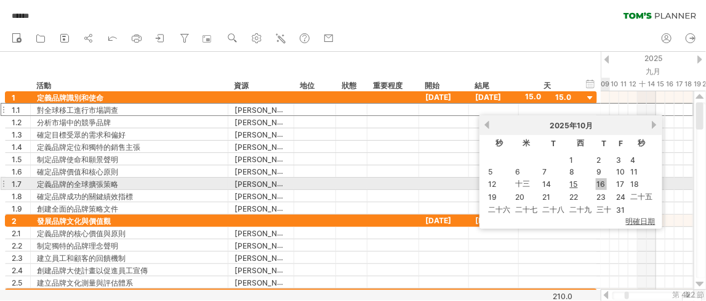
click at [601, 182] on font "16" at bounding box center [601, 183] width 9 height 9
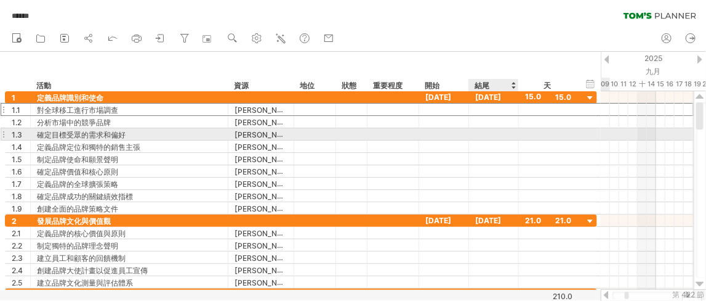
click at [499, 130] on div at bounding box center [494, 134] width 50 height 12
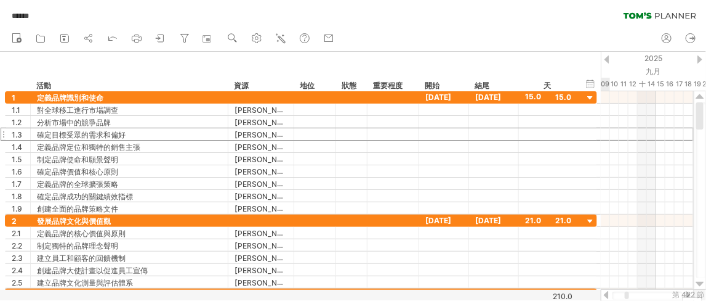
click at [628, 294] on div at bounding box center [627, 294] width 4 height 7
drag, startPoint x: 628, startPoint y: 294, endPoint x: 567, endPoint y: 286, distance: 60.9
click at [578, 297] on div "嘗試造訪 [DOMAIN_NAME] 再次連接... 0% 自動儲存... ****** 清除過濾器 重新套用濾鏡 新的" at bounding box center [353, 150] width 706 height 301
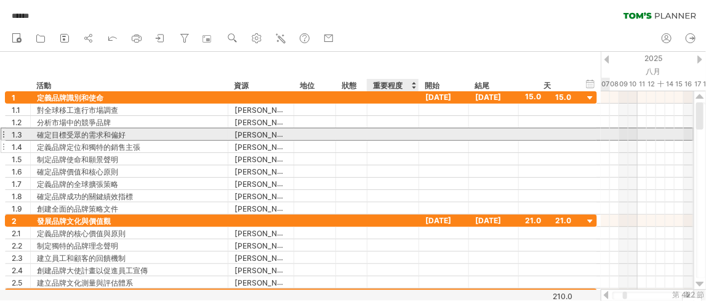
click at [419, 140] on div at bounding box center [444, 146] width 50 height 12
click at [390, 129] on div at bounding box center [394, 134] width 52 height 12
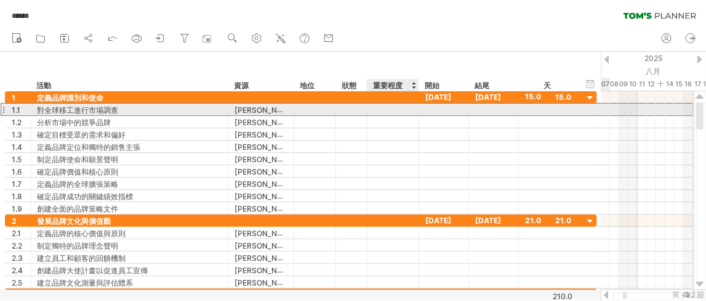
click at [281, 112] on div "[PERSON_NAME]" at bounding box center [261, 109] width 53 height 12
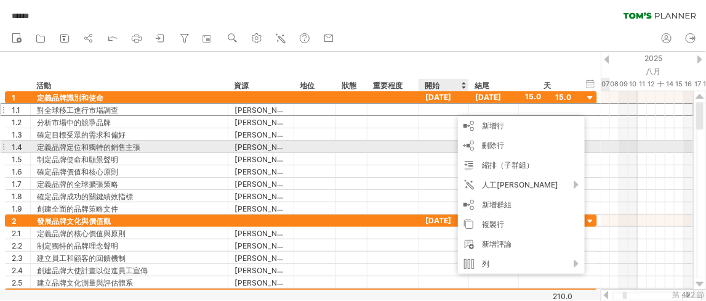
click at [365, 142] on div at bounding box center [366, 146] width 6 height 12
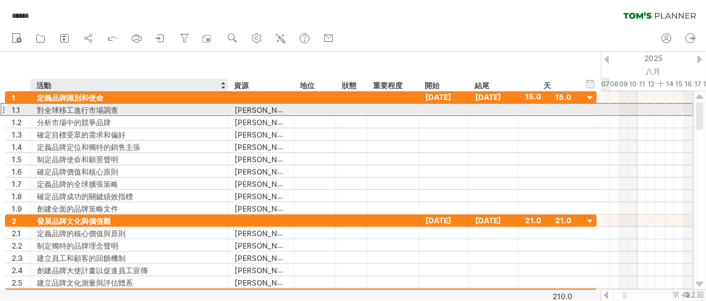
click at [162, 112] on div "對全球移工進行市場調查" at bounding box center [129, 109] width 185 height 12
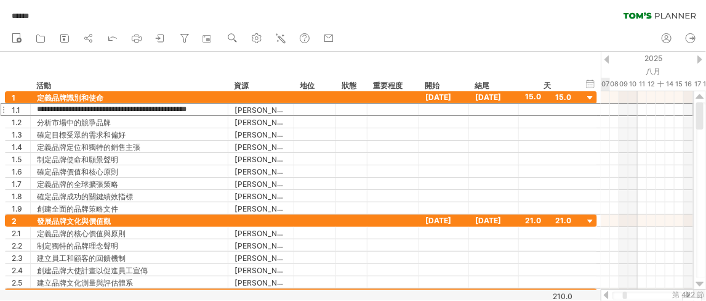
click at [608, 59] on div at bounding box center [607, 59] width 5 height 8
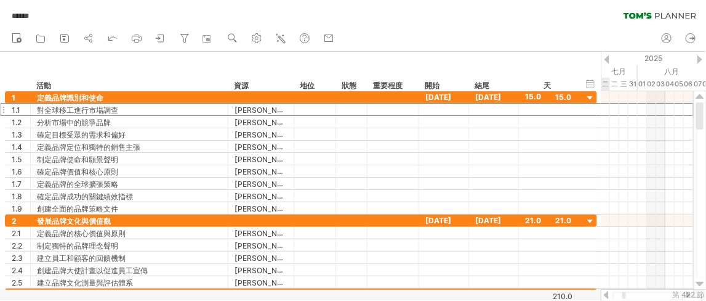
click at [608, 59] on div at bounding box center [607, 59] width 5 height 8
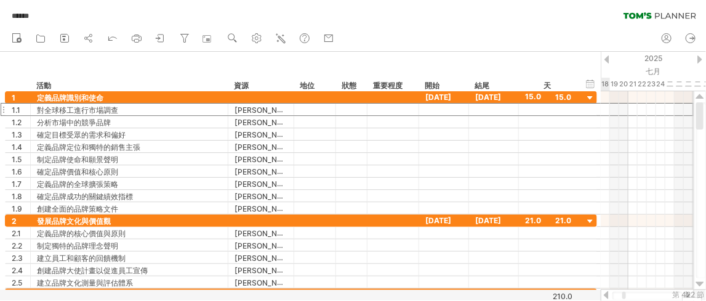
click at [608, 57] on div at bounding box center [607, 59] width 5 height 8
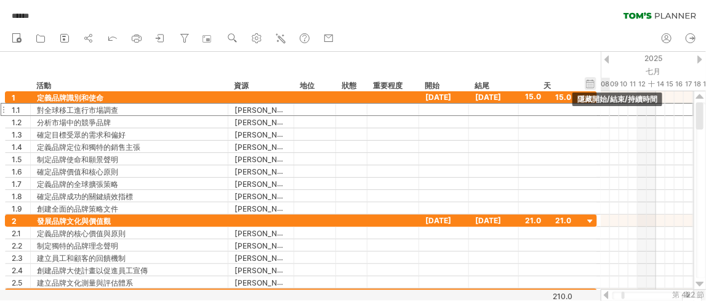
click at [591, 84] on div "隱藏開始/結束/持續時間 顯示開始/結束/持續時間" at bounding box center [591, 83] width 12 height 13
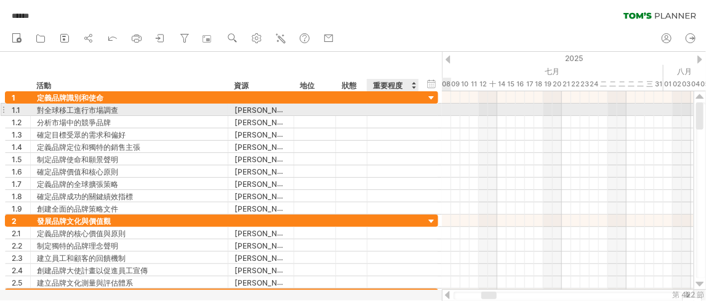
click at [408, 109] on div at bounding box center [393, 109] width 39 height 9
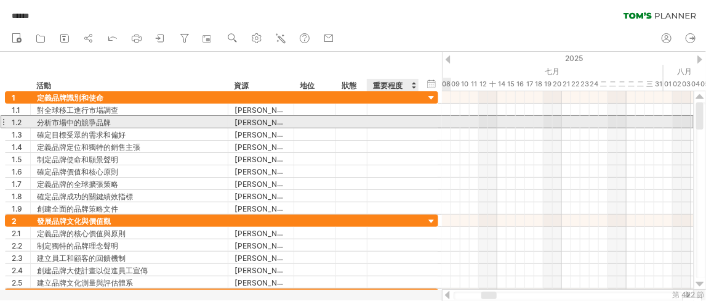
click at [397, 119] on div at bounding box center [393, 122] width 39 height 9
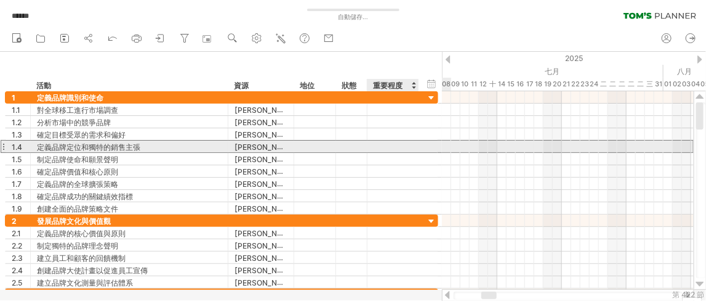
click at [287, 148] on div "****** [PERSON_NAME]" at bounding box center [261, 146] width 66 height 12
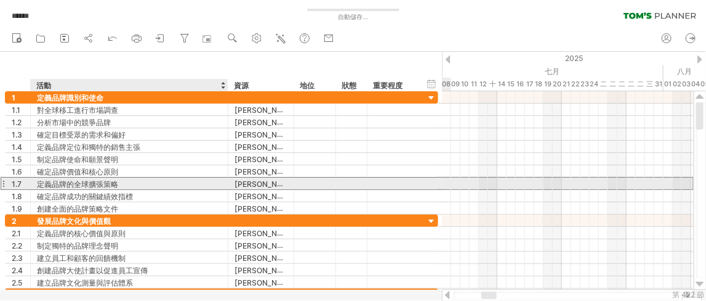
click at [134, 180] on div "定義品牌的全球擴張策略" at bounding box center [129, 183] width 185 height 12
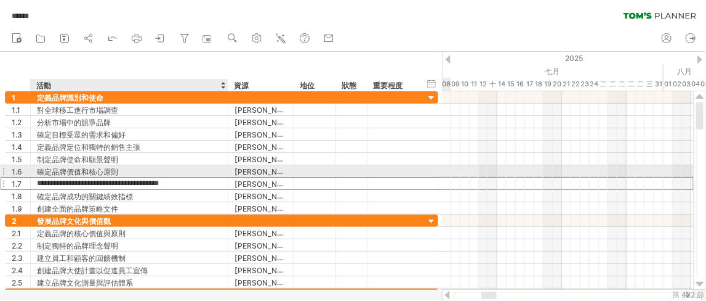
click at [166, 167] on div "確定品牌價值和核心原則" at bounding box center [129, 171] width 185 height 12
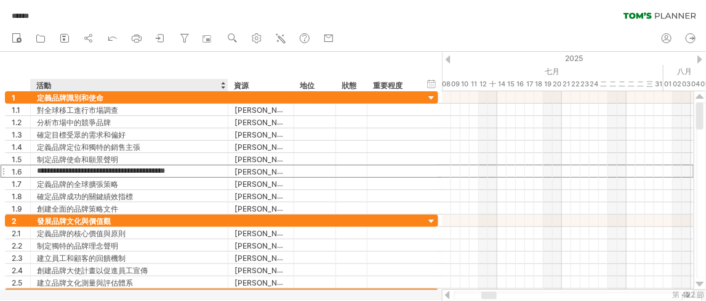
click at [171, 64] on div "隱藏開始/結束/持續時間 顯示開始/結束/持續時間 ******** 活動 ******** 資源 ****** 地位 ** 狀態 **** 重要程度" at bounding box center [221, 71] width 442 height 39
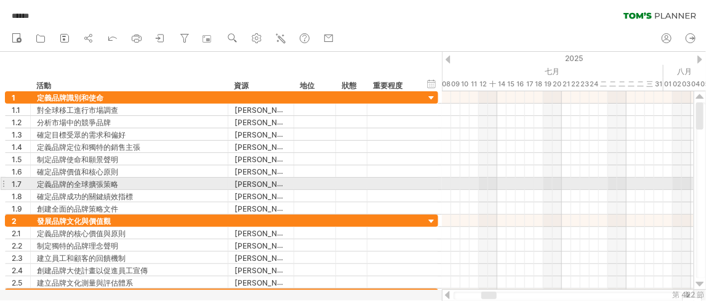
click at [4, 184] on div at bounding box center [3, 183] width 5 height 13
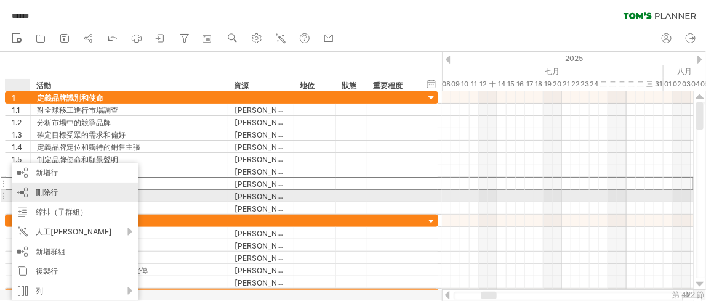
click at [54, 195] on font "刪除行" at bounding box center [47, 191] width 22 height 9
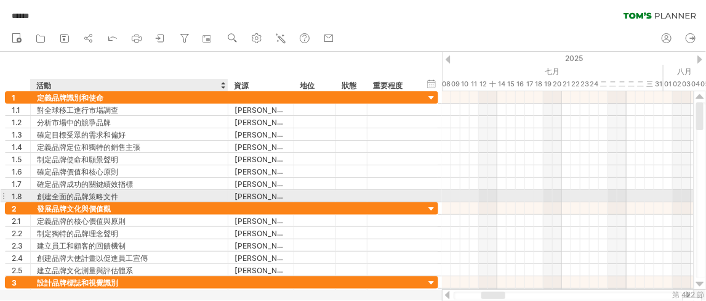
click at [147, 193] on div "創建全面的品牌策略文件" at bounding box center [129, 196] width 185 height 12
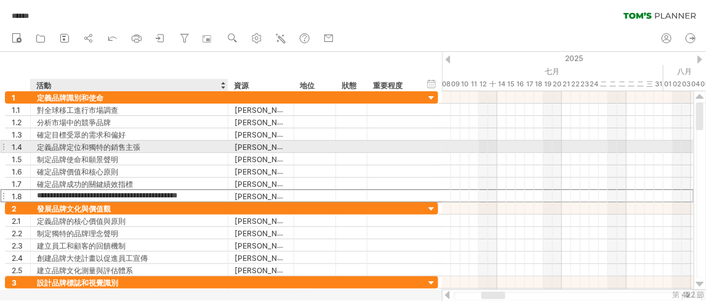
click at [195, 149] on div "定義品牌定位和獨特的銷售主張" at bounding box center [129, 146] width 185 height 12
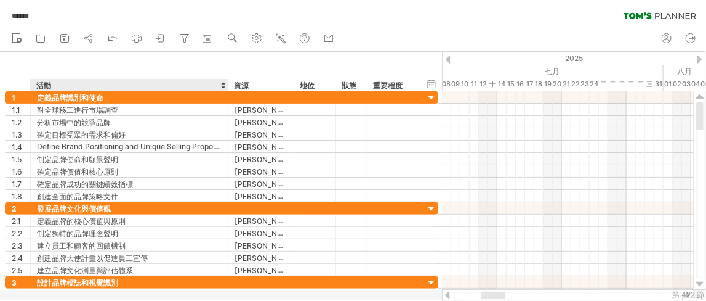
click at [156, 53] on div "隱藏開始/結束/持續時間 顯示開始/結束/持續時間 ******** 活動 ******** 資源 ****** 地位 ** 狀態 **** 重要程度" at bounding box center [221, 71] width 442 height 39
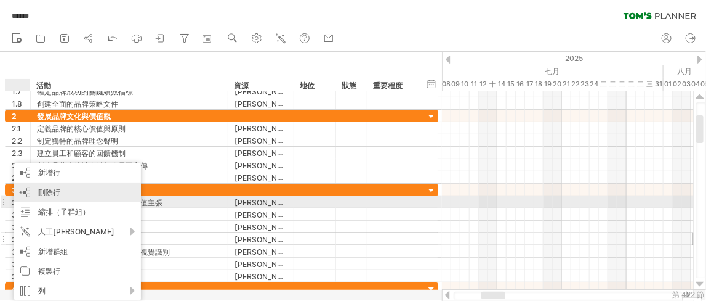
click at [63, 200] on div "刪除行 刪除選取的行" at bounding box center [77, 192] width 127 height 20
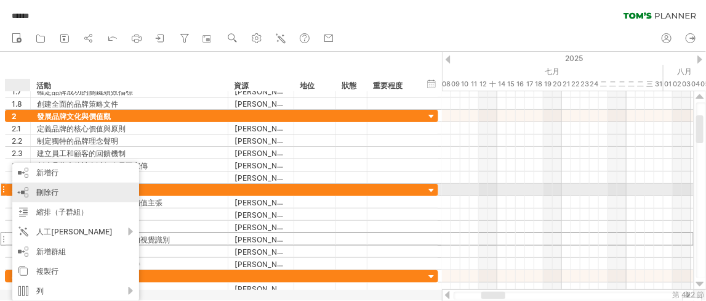
click at [52, 189] on font "刪除行" at bounding box center [47, 191] width 22 height 9
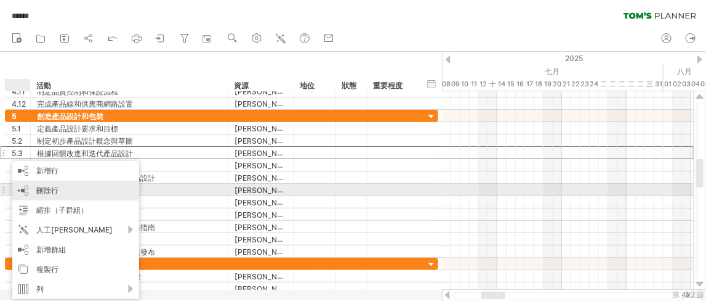
click at [49, 192] on font "刪除行" at bounding box center [47, 189] width 22 height 9
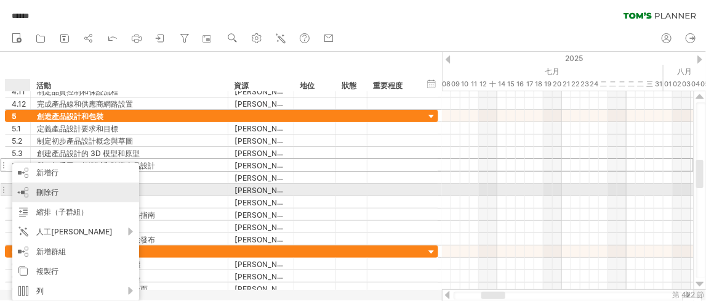
click at [63, 195] on div "刪除行 刪除選取的行" at bounding box center [75, 192] width 127 height 20
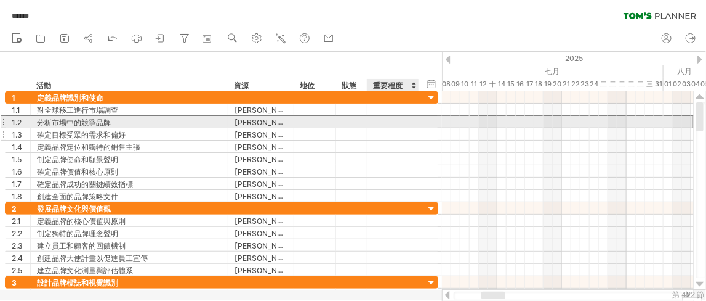
drag, startPoint x: 379, startPoint y: 121, endPoint x: 378, endPoint y: 127, distance: 6.4
click at [379, 118] on div at bounding box center [393, 122] width 39 height 9
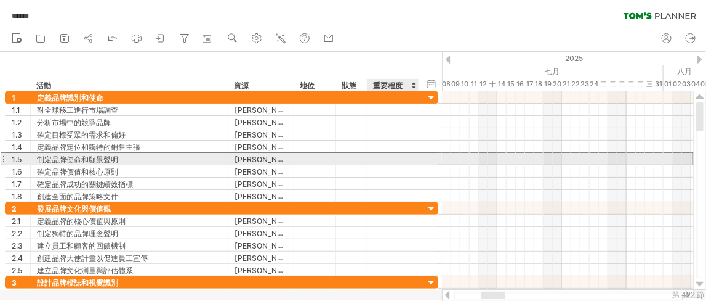
click at [349, 160] on div at bounding box center [352, 158] width 12 height 10
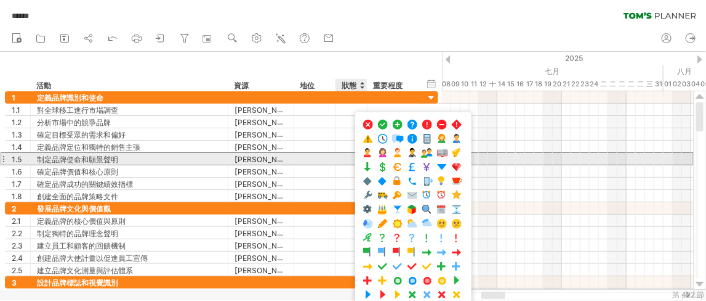
click at [321, 158] on div at bounding box center [315, 159] width 29 height 12
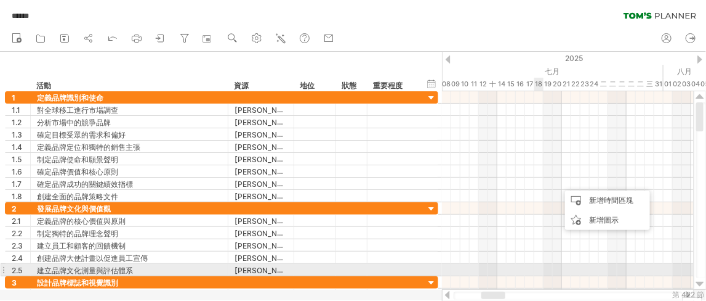
click at [543, 265] on div at bounding box center [568, 270] width 252 height 12
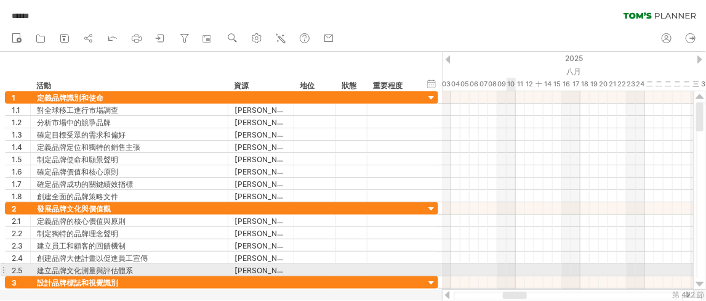
drag, startPoint x: 489, startPoint y: 296, endPoint x: 394, endPoint y: 263, distance: 101.1
click at [402, 267] on div "嘗試造訪 [DOMAIN_NAME] 再次連接... 0% 快速保存 ****** 清除過濾器 重新套用濾鏡" at bounding box center [353, 150] width 706 height 301
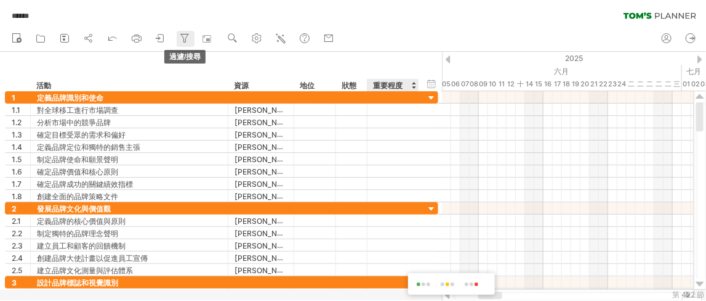
click at [188, 43] on icon at bounding box center [185, 38] width 12 height 12
type input "**********"
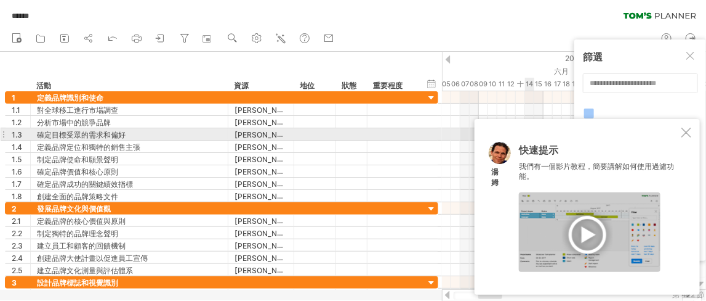
click at [688, 134] on div at bounding box center [687, 132] width 10 height 10
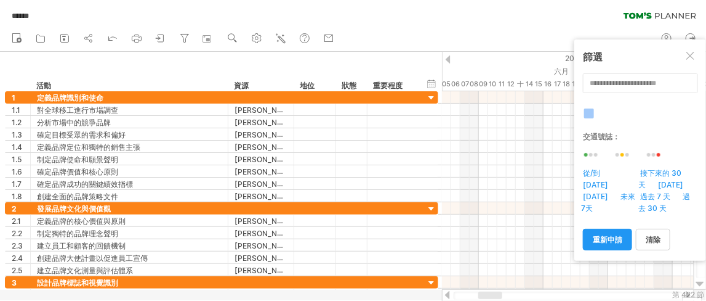
click at [692, 60] on div at bounding box center [692, 57] width 10 height 10
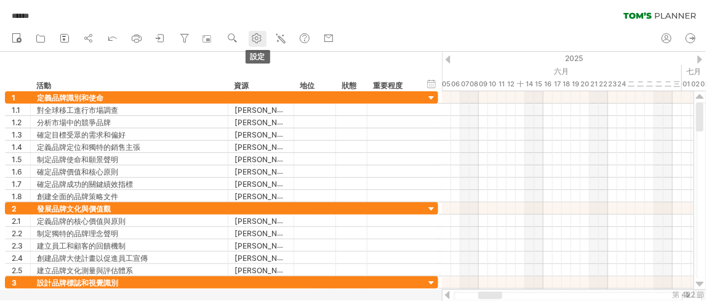
click at [259, 36] on use at bounding box center [257, 38] width 12 height 12
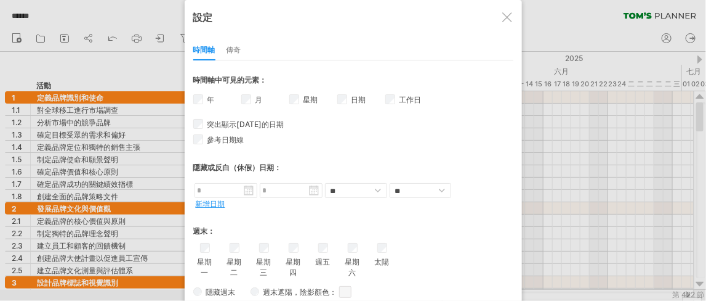
click at [512, 21] on div at bounding box center [508, 17] width 10 height 10
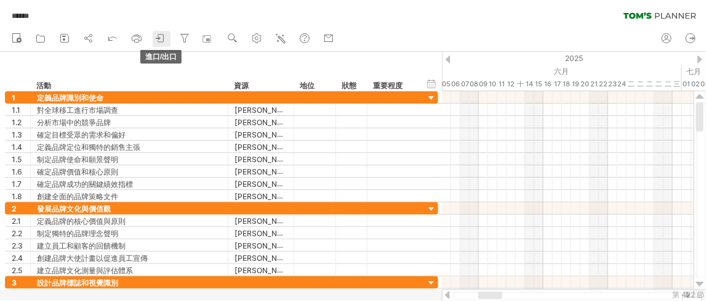
click at [161, 42] on icon at bounding box center [161, 37] width 6 height 7
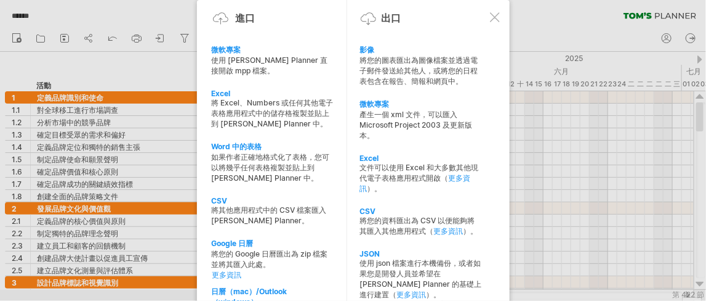
click at [497, 19] on div at bounding box center [495, 17] width 10 height 10
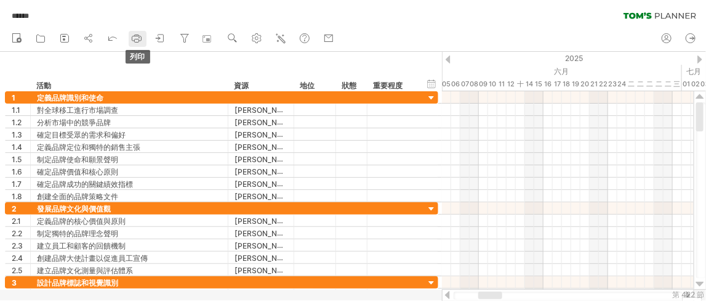
click at [142, 38] on icon at bounding box center [136, 38] width 9 height 5
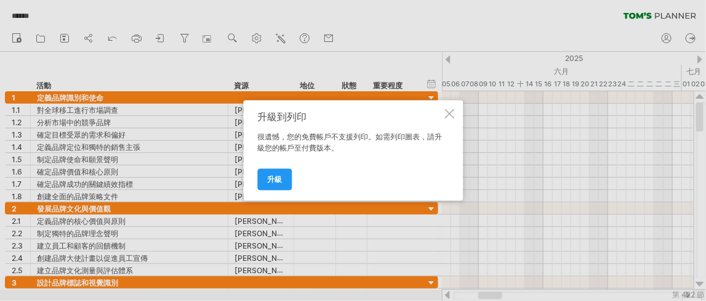
click at [448, 113] on div at bounding box center [450, 114] width 10 height 10
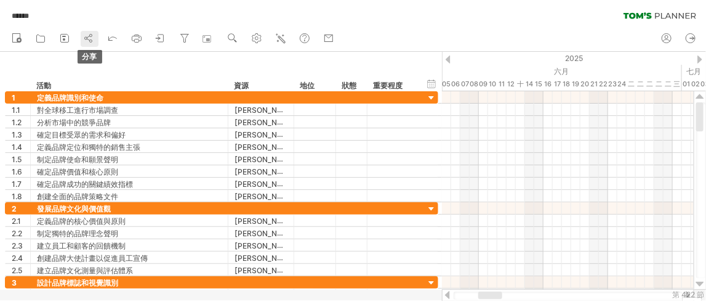
click at [88, 38] on icon at bounding box center [89, 38] width 12 height 12
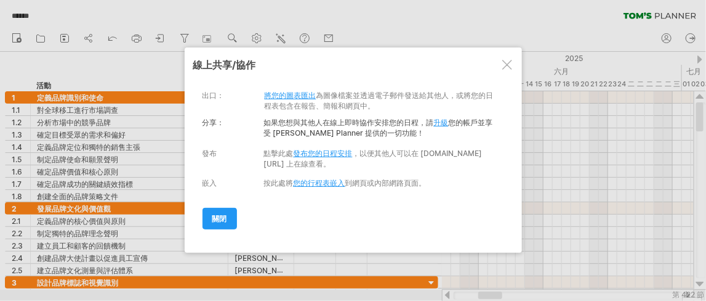
click at [443, 129] on div "分享： 如果您想與其他人在線上即時協作安排您的日程，請 升級 您的帳戶並享受 [PERSON_NAME] Planner 提供的一切功能！" at bounding box center [351, 124] width 296 height 27
click at [443, 125] on font "升級" at bounding box center [441, 122] width 15 height 9
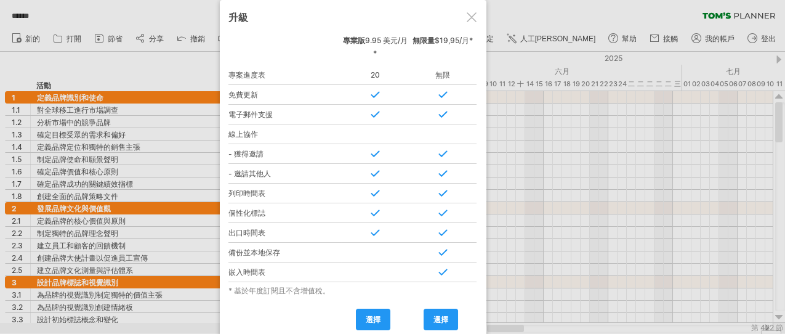
click at [378, 274] on div at bounding box center [375, 272] width 68 height 20
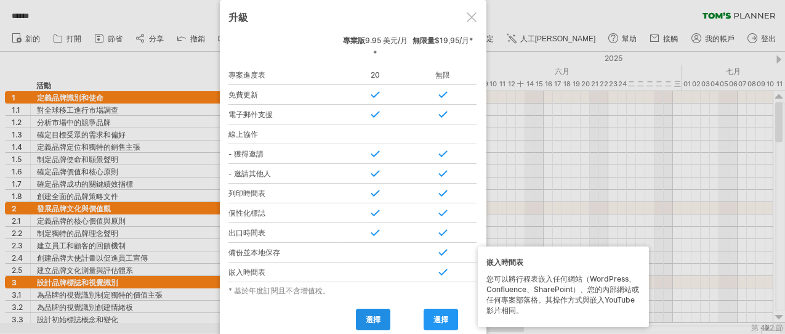
click at [369, 300] on font "選擇" at bounding box center [373, 319] width 15 height 9
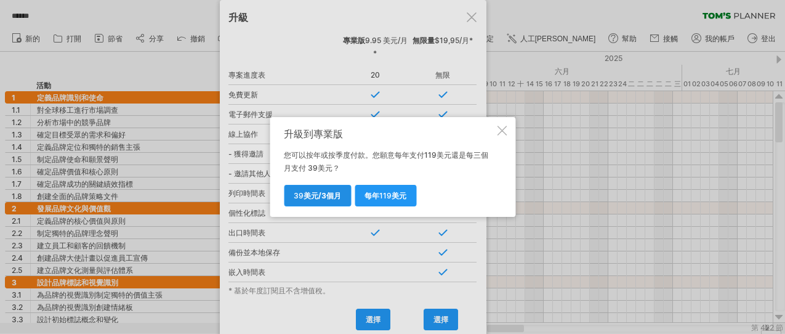
click at [326, 201] on link "39 美元 /3個月" at bounding box center [317, 196] width 67 height 22
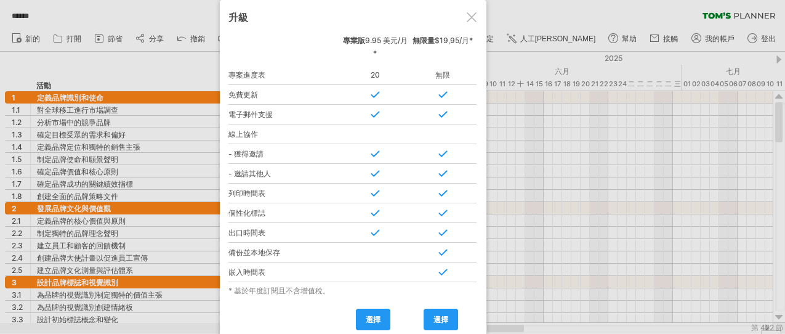
click at [469, 20] on div at bounding box center [472, 17] width 10 height 10
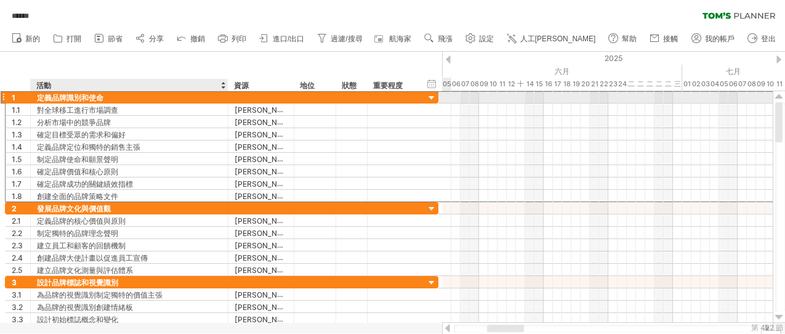
click at [97, 97] on font "定義品牌識別和使命" at bounding box center [70, 97] width 67 height 9
click at [82, 97] on font "定義品牌識別和使命" at bounding box center [70, 97] width 67 height 9
click at [120, 97] on div "定義品牌識別和使命" at bounding box center [129, 97] width 185 height 12
click at [172, 96] on input "**********" at bounding box center [129, 97] width 185 height 12
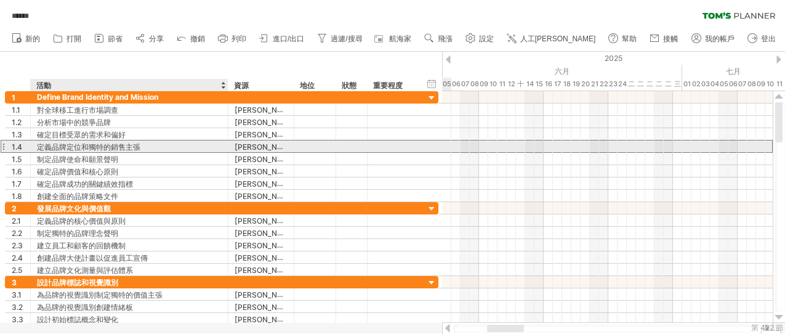
click at [159, 145] on div "定義品牌定位和獨特的銷售主張" at bounding box center [129, 146] width 185 height 12
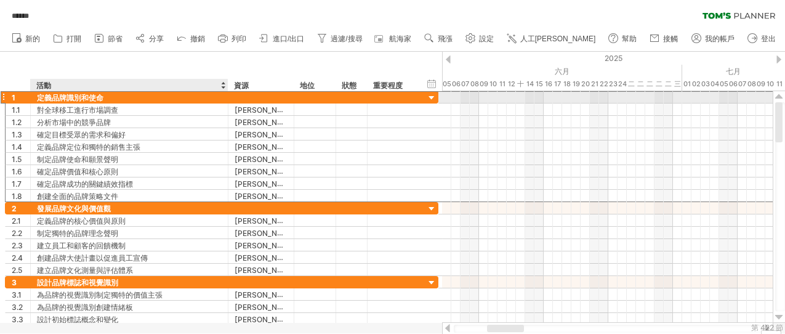
drag, startPoint x: 108, startPoint y: 98, endPoint x: 30, endPoint y: 96, distance: 77.6
click at [31, 96] on div "**********" at bounding box center [130, 97] width 198 height 12
click at [99, 102] on font "定義品牌識別和使命" at bounding box center [70, 97] width 67 height 9
click at [96, 99] on font "定義品牌識別和使命" at bounding box center [70, 97] width 67 height 9
click at [109, 98] on div "定義品牌識別和使命" at bounding box center [129, 97] width 185 height 12
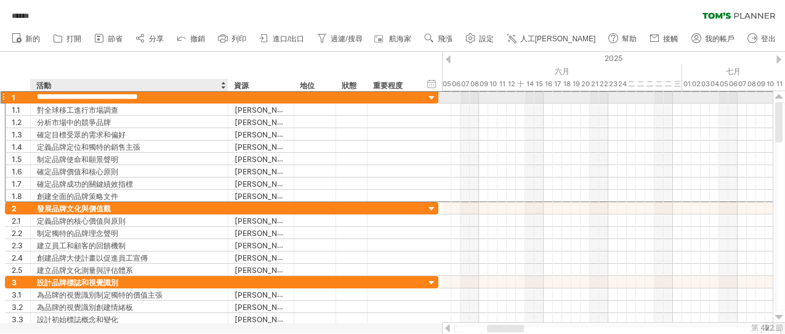
click at [109, 98] on input "**********" at bounding box center [129, 97] width 185 height 12
click at [153, 98] on input "**********" at bounding box center [129, 97] width 185 height 12
click at [166, 98] on input "**********" at bounding box center [129, 97] width 185 height 12
drag, startPoint x: 177, startPoint y: 98, endPoint x: 34, endPoint y: 97, distance: 142.9
click at [34, 98] on div "**********" at bounding box center [130, 97] width 198 height 12
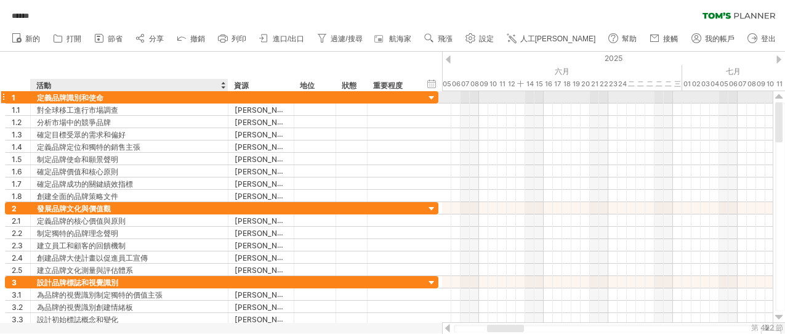
click at [116, 97] on div "定義品牌識別和使命" at bounding box center [129, 97] width 185 height 12
click at [116, 97] on input "**********" at bounding box center [129, 97] width 185 height 12
click at [160, 94] on input "**********" at bounding box center [129, 97] width 185 height 12
drag, startPoint x: 164, startPoint y: 97, endPoint x: 156, endPoint y: 97, distance: 7.4
click at [156, 97] on input "**********" at bounding box center [129, 97] width 185 height 12
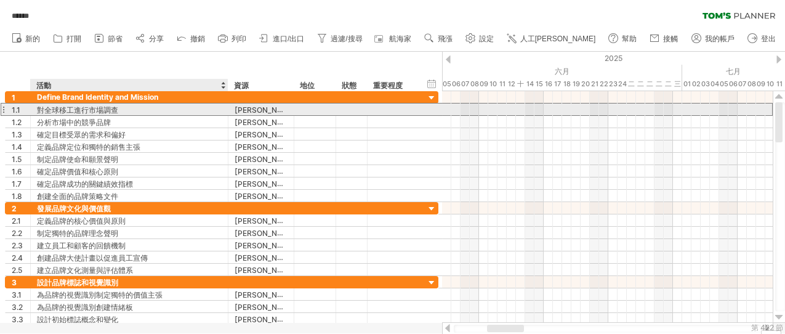
click at [163, 111] on div "對全球移工進行市場調查" at bounding box center [129, 109] width 185 height 12
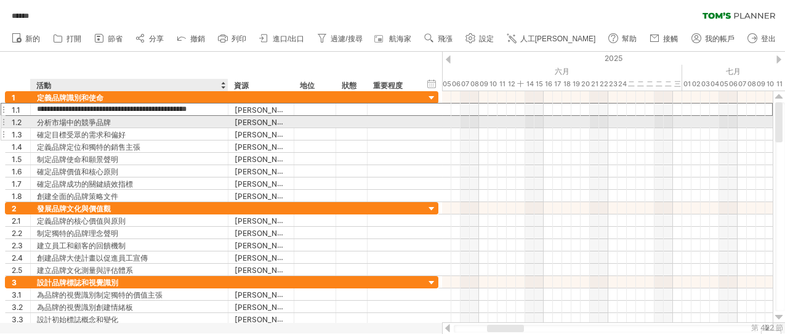
click at [171, 134] on div "確定目標受眾的需求和偏好" at bounding box center [129, 134] width 185 height 12
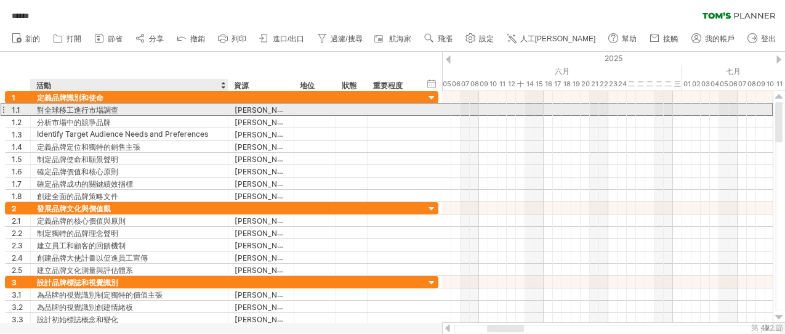
click at [147, 108] on div "對全球移工進行市場調查" at bounding box center [129, 109] width 185 height 12
click at [147, 108] on input "**********" at bounding box center [129, 109] width 185 height 12
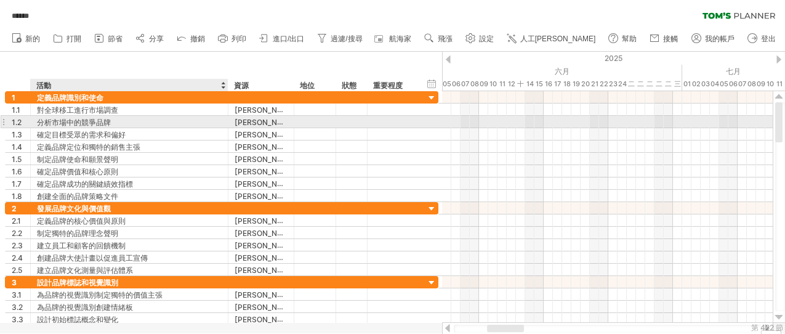
click at [144, 122] on div "分析市場中的競爭品牌" at bounding box center [129, 122] width 185 height 12
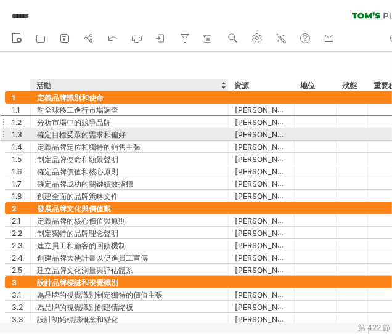
click at [89, 137] on font "確定目標受眾的需求和偏好" at bounding box center [81, 134] width 89 height 9
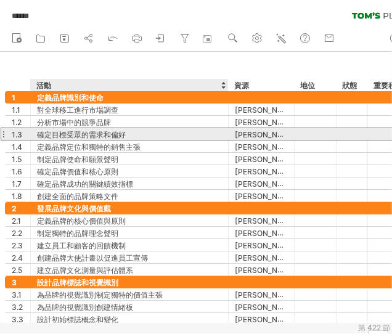
click at [135, 136] on div "確定目標受眾的需求和偏好" at bounding box center [129, 134] width 185 height 12
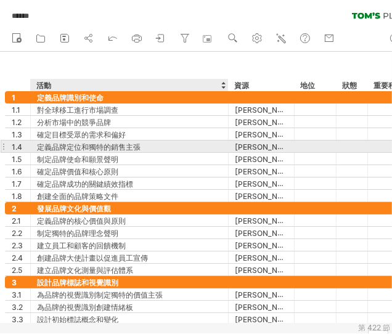
drag, startPoint x: 79, startPoint y: 148, endPoint x: 87, endPoint y: 148, distance: 8.0
click at [79, 148] on font "定義品牌定位和獨特的銷售主張" at bounding box center [88, 146] width 103 height 9
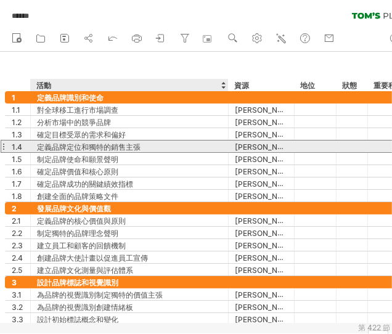
click at [95, 147] on font "定義品牌定位和獨特的銷售主張" at bounding box center [88, 146] width 103 height 9
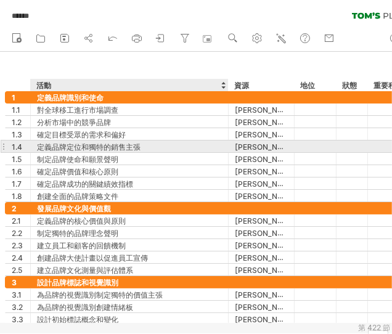
click at [142, 145] on div "定義品牌定位和獨特的銷售主張" at bounding box center [129, 146] width 185 height 12
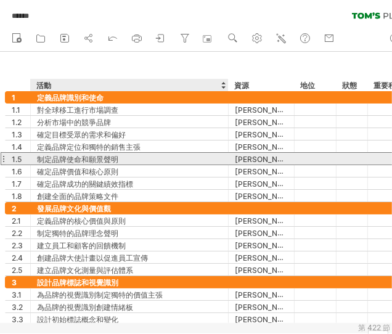
click at [148, 158] on div "制定品牌使命和願景聲明" at bounding box center [129, 159] width 185 height 12
click at [158, 158] on input "**********" at bounding box center [129, 159] width 185 height 12
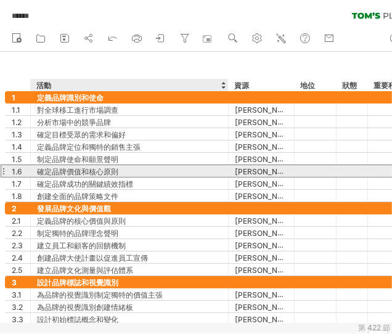
click at [92, 174] on font "確定品牌價值和核心原則" at bounding box center [77, 171] width 81 height 9
click at [150, 170] on div "確定品牌價值和核心原則" at bounding box center [129, 171] width 185 height 12
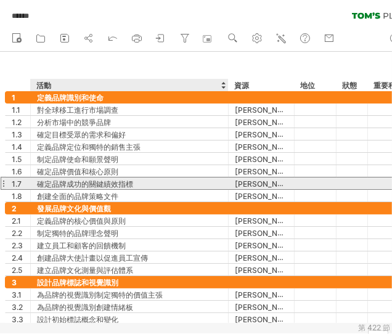
click at [163, 179] on div "確定品牌成功的關鍵績效指標" at bounding box center [129, 183] width 185 height 12
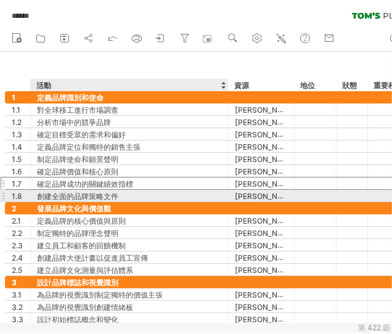
click at [84, 194] on font "創建全面的品牌策略文件" at bounding box center [77, 196] width 81 height 9
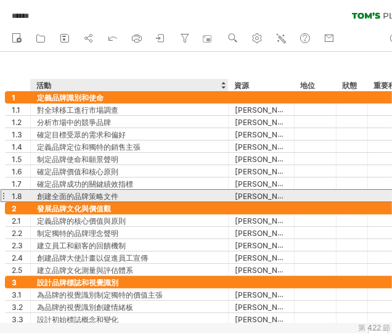
click at [123, 195] on div "創建全面的品牌策略文件" at bounding box center [129, 196] width 185 height 12
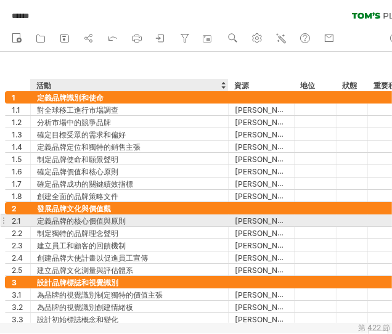
click at [129, 217] on div "定義品牌的核心價值與原則" at bounding box center [129, 220] width 185 height 12
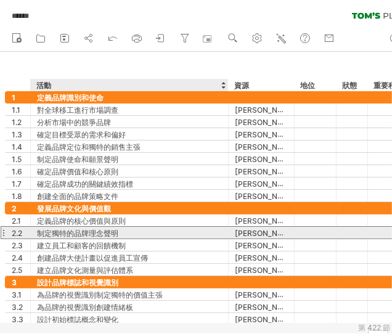
click at [92, 234] on font "制定獨特的品牌理念聲明" at bounding box center [77, 232] width 81 height 9
click at [143, 230] on div "制定獨特的品牌理念聲明" at bounding box center [129, 233] width 185 height 12
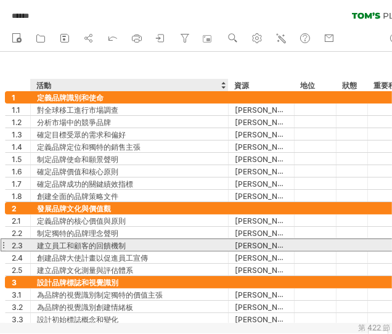
click at [145, 244] on div "建立員工和顧客的回饋機制" at bounding box center [129, 245] width 185 height 12
click at [111, 253] on font "創建品牌大使計畫以促進員工宣傳" at bounding box center [92, 257] width 111 height 9
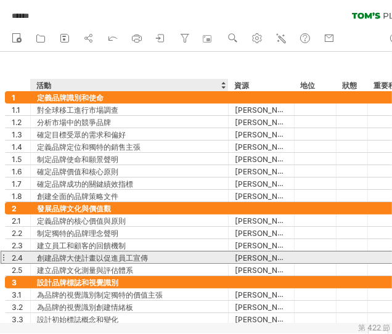
click at [126, 254] on font "創建品牌大使計畫以促進員工宣傳" at bounding box center [92, 257] width 111 height 9
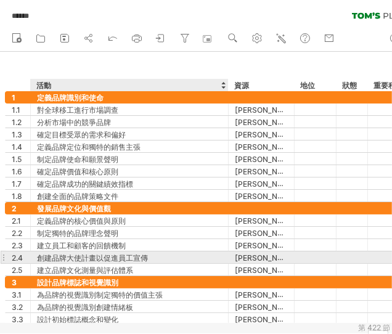
click at [154, 254] on div "創建品牌大使計畫以促進員工宣傳" at bounding box center [129, 257] width 185 height 12
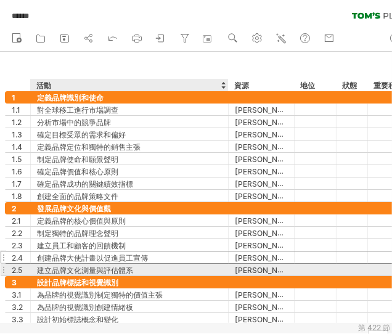
click at [145, 267] on div "建立品牌文化測量與評估體系" at bounding box center [129, 270] width 185 height 12
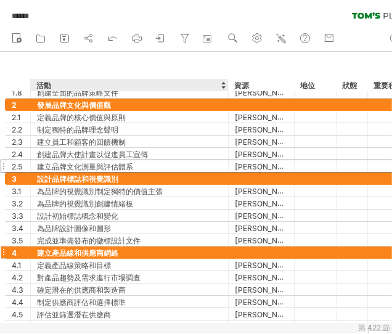
click at [130, 248] on div "建立產品線和供應商網絡" at bounding box center [129, 252] width 185 height 12
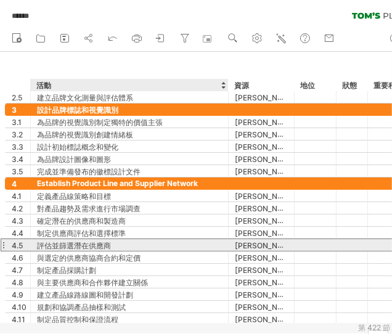
click at [111, 242] on div "評估並篩選潛在供應商" at bounding box center [129, 245] width 185 height 12
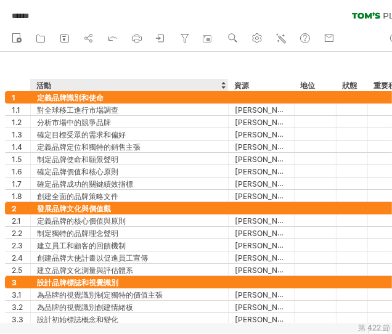
click at [176, 68] on div "隱藏開始/結束/持續時間 顯示開始/結束/持續時間 ******** 活動 ******** 資源 ****** 地位 ** 狀態 **** 重要程度" at bounding box center [221, 71] width 442 height 39
click at [88, 95] on font "定義品牌識別和使命" at bounding box center [70, 97] width 67 height 9
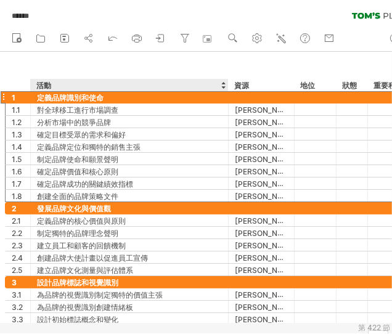
click at [111, 97] on div "定義品牌識別和使命" at bounding box center [129, 97] width 185 height 12
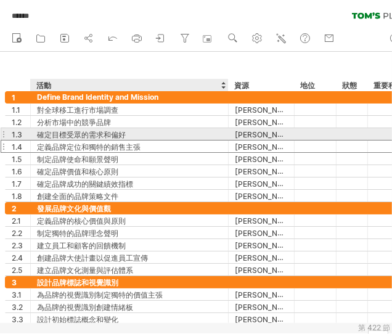
click at [48, 140] on div "定義品牌定位和獨特的銷售主張" at bounding box center [129, 146] width 185 height 12
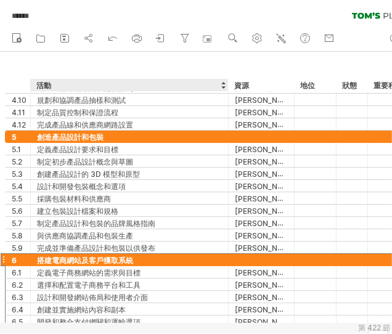
click at [104, 256] on font "搭建電商網站及客戶獲取系統" at bounding box center [85, 260] width 96 height 9
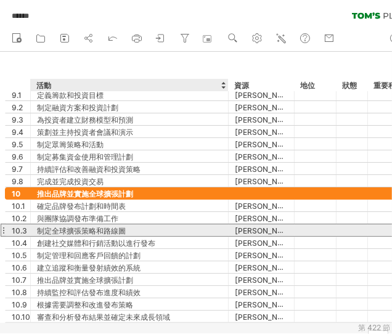
click at [198, 230] on div "制定全球擴張策略和路線圖" at bounding box center [129, 230] width 185 height 12
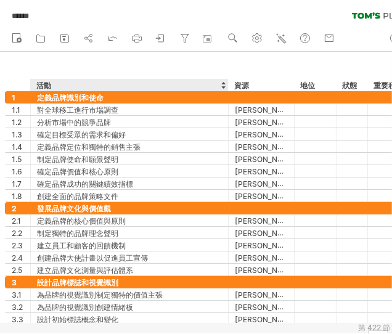
click at [163, 63] on div "隱藏開始/結束/持續時間 顯示開始/結束/持續時間 ******** 活動 ******** 資源 ****** 地位 ** 狀態 **** 重要程度" at bounding box center [221, 71] width 442 height 39
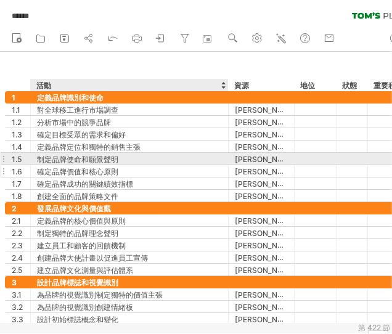
click at [100, 168] on font "確定品牌價值和核心原則" at bounding box center [77, 171] width 81 height 9
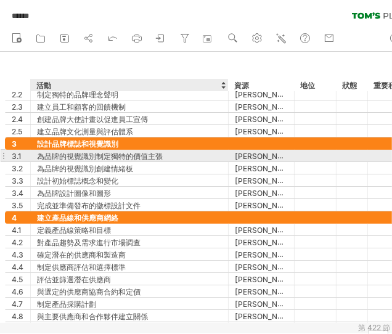
click at [81, 155] on font "為品牌的視覺識別制定獨特的價值主張" at bounding box center [100, 156] width 126 height 9
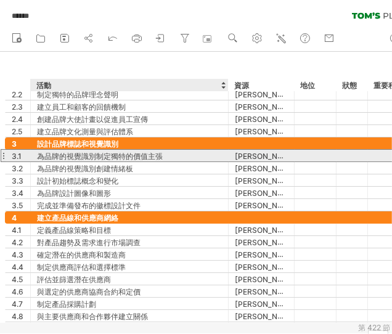
click at [145, 156] on font "為品牌的視覺識別制定獨特的價值主張" at bounding box center [100, 156] width 126 height 9
click at [176, 155] on div "為品牌的視覺識別制定獨特的價值主張" at bounding box center [129, 156] width 185 height 12
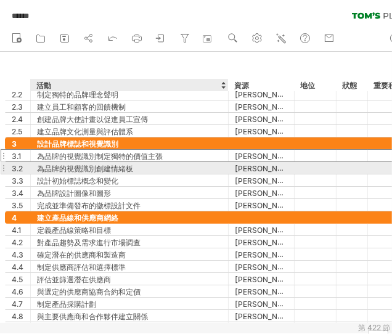
click at [158, 166] on div "為品牌的視覺識別創建情緒板" at bounding box center [129, 168] width 185 height 12
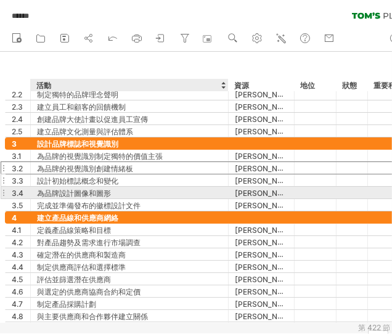
click at [124, 187] on div "為品牌設計圖像和圖形" at bounding box center [129, 193] width 185 height 12
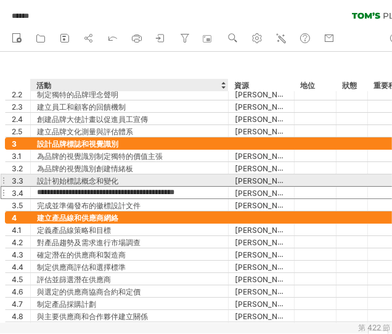
click at [147, 177] on div "設計初始標誌概念和變化" at bounding box center [129, 180] width 185 height 12
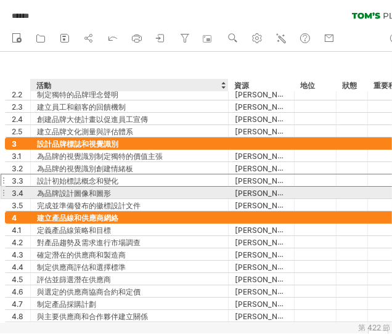
click at [76, 188] on font "為品牌設計圖像和圖形" at bounding box center [74, 192] width 74 height 9
click at [110, 188] on font "為品牌設計圖像和圖形" at bounding box center [74, 192] width 74 height 9
click at [121, 190] on div "為品牌設計圖像和圖形" at bounding box center [129, 193] width 185 height 12
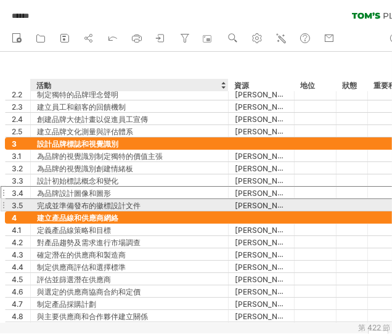
drag, startPoint x: 122, startPoint y: 205, endPoint x: 144, endPoint y: 205, distance: 21.6
click at [123, 205] on font "完成並準備發布的徽標設計文件" at bounding box center [88, 205] width 103 height 9
click at [169, 203] on div "完成並準備發布的徽標設計文件" at bounding box center [129, 205] width 185 height 12
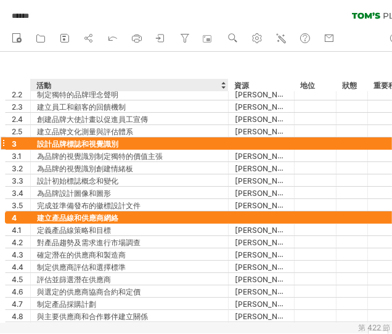
click at [134, 140] on div "設計品牌標誌和視覺識別" at bounding box center [129, 143] width 185 height 12
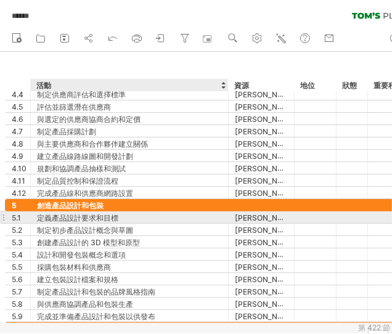
click at [176, 211] on div "定義產品設計要求和目標" at bounding box center [129, 217] width 185 height 12
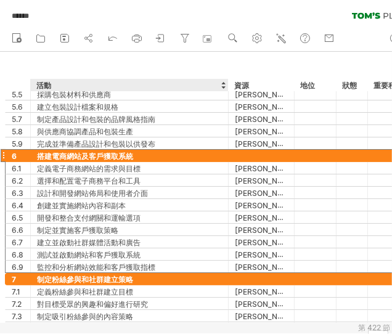
click at [136, 157] on div "搭建電商網站及客戶獲取系統" at bounding box center [129, 156] width 185 height 12
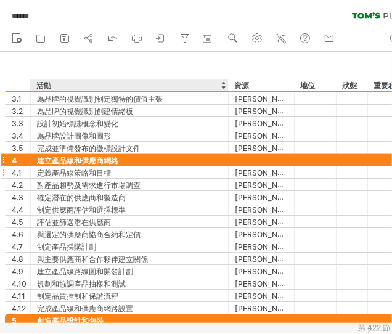
click at [72, 173] on font "定義產品線策略和目標" at bounding box center [74, 172] width 74 height 9
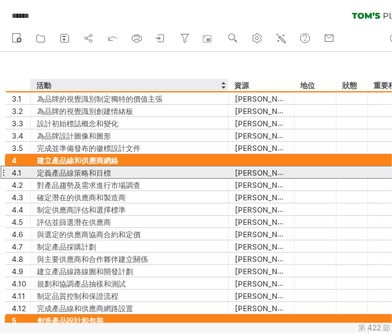
click at [109, 175] on font "定義產品線策略和目標" at bounding box center [74, 172] width 74 height 9
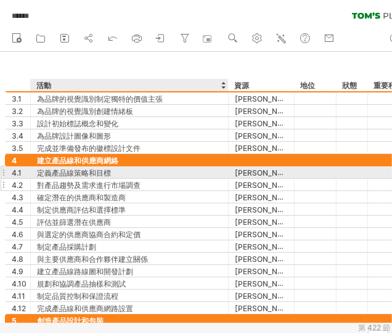
click at [140, 179] on div "對產品趨勢及需求進行市場調查" at bounding box center [129, 185] width 185 height 12
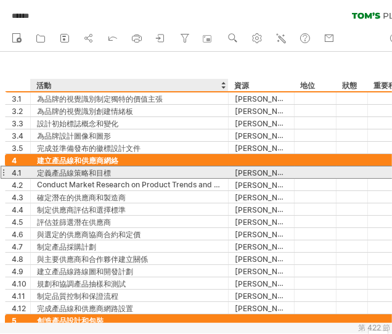
click at [144, 171] on div "定義產品線策略和目標" at bounding box center [129, 172] width 185 height 12
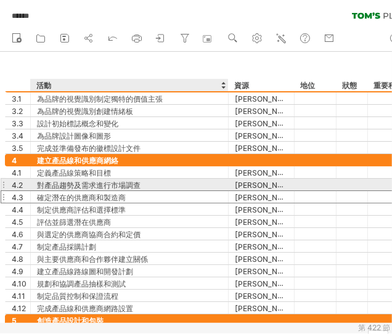
click at [172, 191] on div "確定潛在的供應商和製造商" at bounding box center [129, 197] width 185 height 12
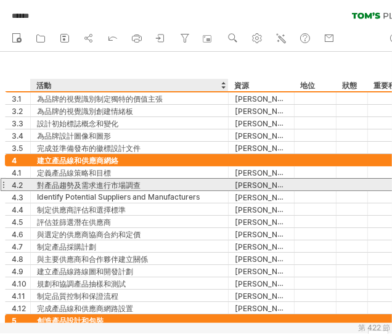
click at [179, 185] on div "對產品趨勢及需求進行市場調查" at bounding box center [129, 185] width 185 height 12
click at [192, 195] on div "確定潛在的供應商和製造商" at bounding box center [129, 197] width 185 height 12
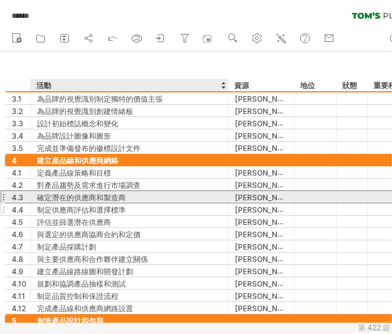
click at [190, 206] on div "制定供應商評估和選擇標準" at bounding box center [129, 209] width 185 height 12
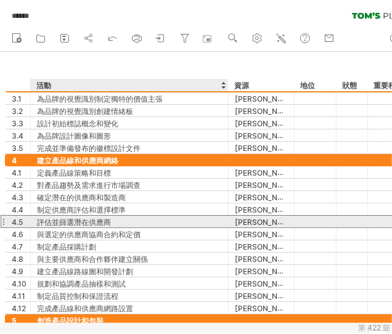
click at [166, 222] on div "評估並篩選潛在供應商" at bounding box center [129, 222] width 185 height 12
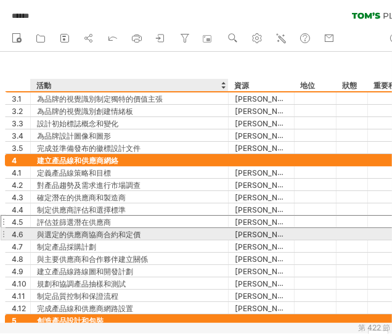
drag, startPoint x: 190, startPoint y: 232, endPoint x: 203, endPoint y: 230, distance: 12.4
click at [192, 231] on div "與選定的供應商協商合約和定價" at bounding box center [129, 234] width 185 height 12
click at [182, 240] on div "制定產品採購計劃" at bounding box center [129, 246] width 185 height 12
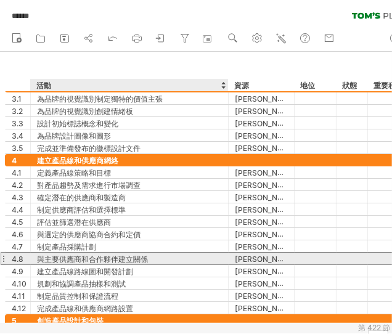
click at [190, 253] on div "與主要供應商和合作夥伴建立關係" at bounding box center [129, 259] width 185 height 12
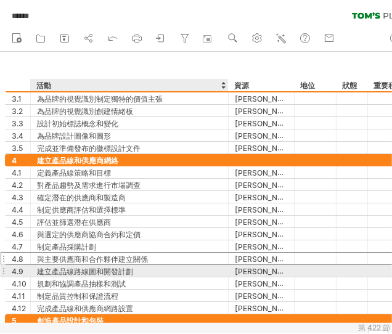
click at [176, 270] on div "建立產品線路線圖和開發計劃" at bounding box center [129, 271] width 185 height 12
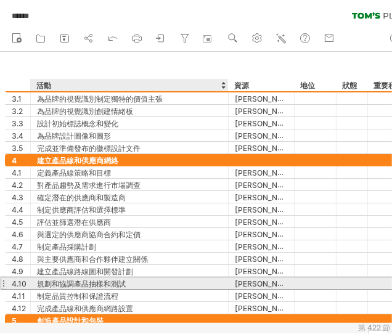
click at [145, 278] on div "規劃和協調產品抽樣和測試" at bounding box center [129, 283] width 185 height 12
click at [172, 289] on div "制定品質控制和保證流程" at bounding box center [129, 295] width 185 height 12
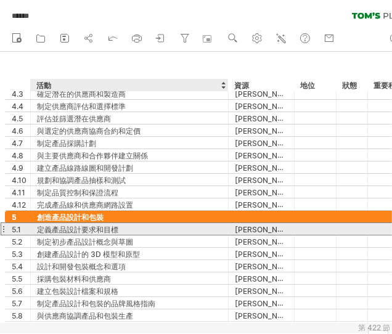
click at [164, 230] on div "定義產品設計要求和目標" at bounding box center [129, 229] width 185 height 12
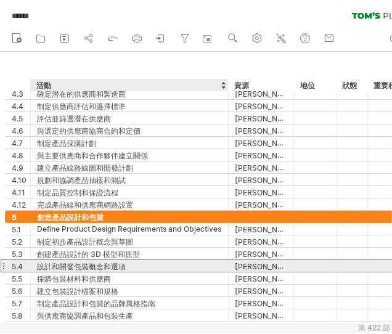
click at [158, 267] on div "設計和開發包裝概念和選項" at bounding box center [129, 266] width 185 height 12
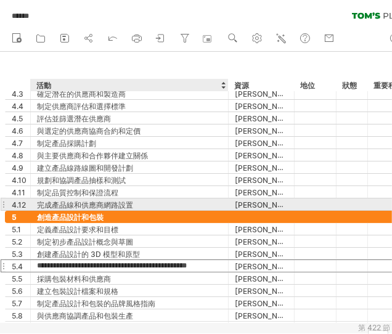
click at [149, 200] on div "完成產品線和供應商網路設置" at bounding box center [129, 204] width 185 height 12
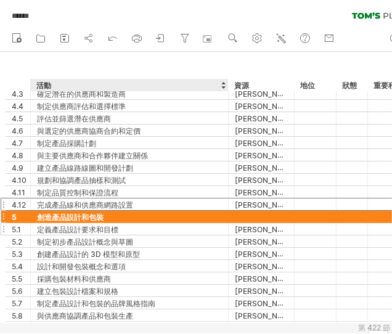
click at [163, 227] on div "定義產品設計要求和目標" at bounding box center [129, 229] width 185 height 12
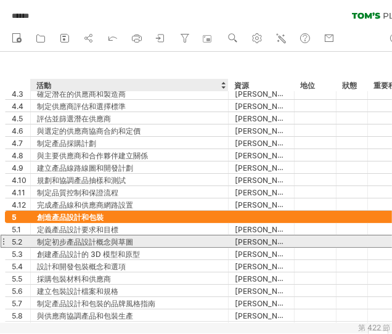
click at [169, 241] on div "制定初步產品設計概念與草圖" at bounding box center [129, 241] width 185 height 12
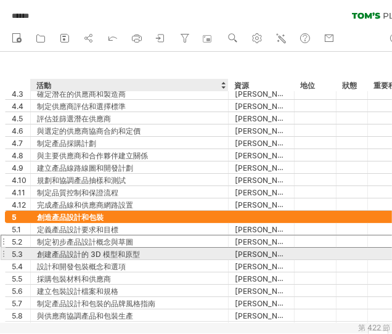
click at [185, 254] on div "創建產品設計的 3D 模型和原型" at bounding box center [129, 254] width 185 height 12
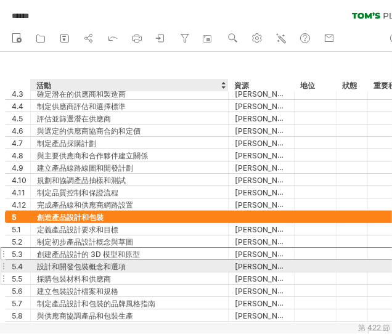
click at [180, 272] on div "採購包裝材料和供應商" at bounding box center [129, 278] width 185 height 12
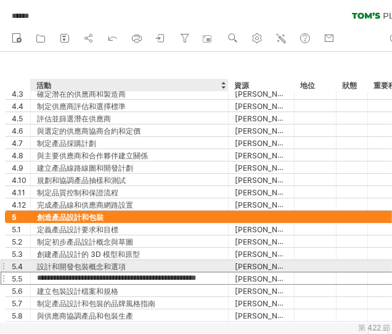
click at [178, 264] on div "設計和開發包裝概念和選項" at bounding box center [129, 266] width 185 height 12
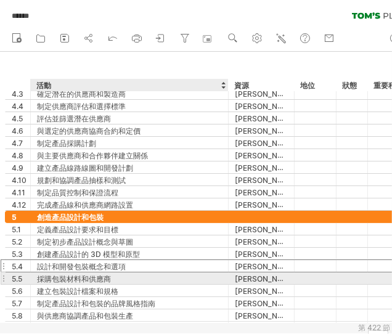
click at [198, 279] on div "採購包裝材料和供應商" at bounding box center [129, 278] width 185 height 12
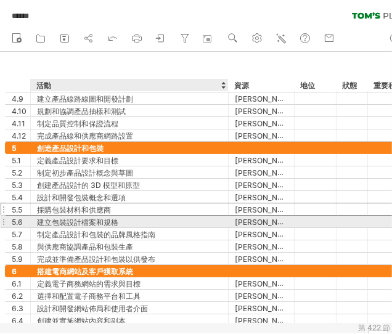
click at [160, 220] on div "建立包裝設計檔案和規格" at bounding box center [129, 222] width 185 height 12
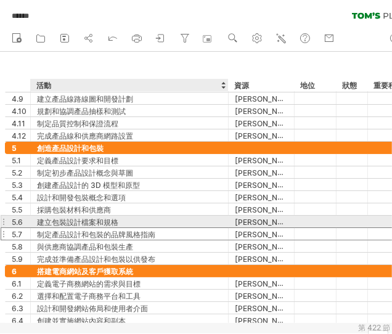
click at [162, 228] on div "制定產品設計和包裝的品牌風格指南" at bounding box center [129, 234] width 185 height 12
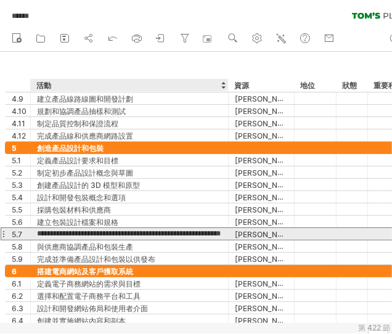
click at [164, 231] on input "**********" at bounding box center [129, 234] width 185 height 12
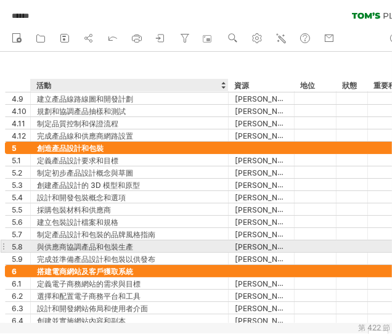
click at [132, 243] on font "與供應商協調產品和包裝生產" at bounding box center [85, 246] width 96 height 9
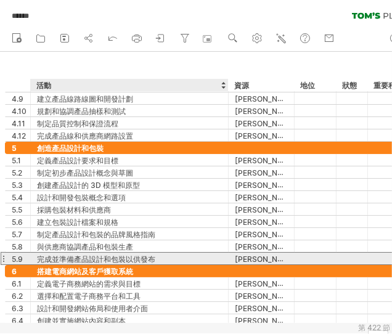
click at [167, 256] on div "完成並準備產品設計和包裝以供發布" at bounding box center [129, 259] width 185 height 12
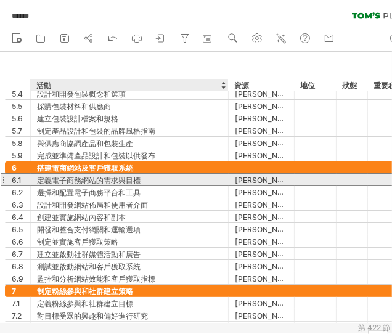
click at [148, 182] on div "定義電子商務網站的需求與目標" at bounding box center [129, 180] width 185 height 12
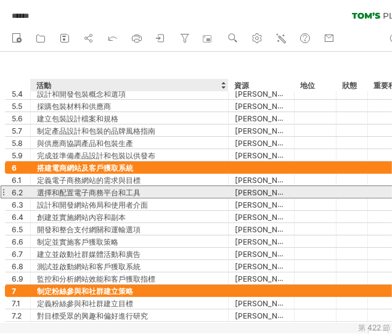
click at [124, 194] on font "選擇和配置電子商務平台和工具" at bounding box center [88, 192] width 103 height 9
click at [162, 192] on div "選擇和配置電子商務平台和工具" at bounding box center [129, 192] width 185 height 12
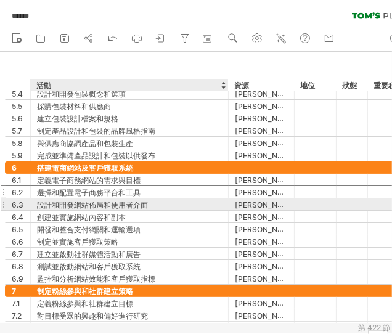
click at [196, 203] on div "設計和開發網站佈局和使用者介面" at bounding box center [129, 204] width 185 height 12
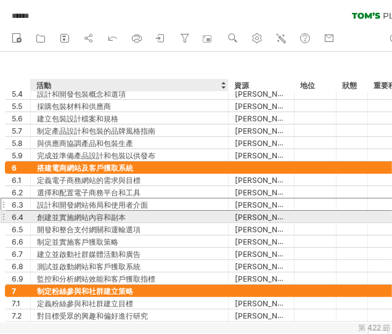
click at [206, 214] on div "創建並實施網站內容和副本" at bounding box center [129, 217] width 185 height 12
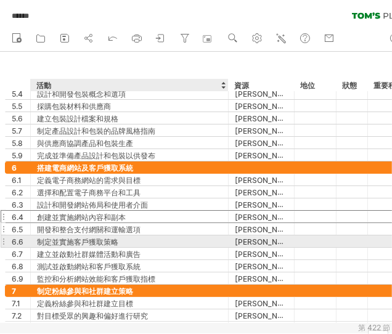
click at [199, 230] on div "開發和整合支付網關和運輸選項" at bounding box center [129, 229] width 185 height 12
click at [182, 239] on div "制定並實施客戶獲取策略" at bounding box center [129, 241] width 185 height 12
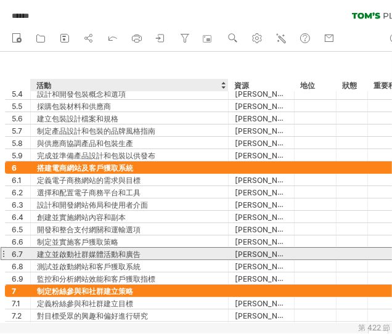
click at [185, 253] on div "建立並啟動社群媒體活動和廣告" at bounding box center [129, 254] width 185 height 12
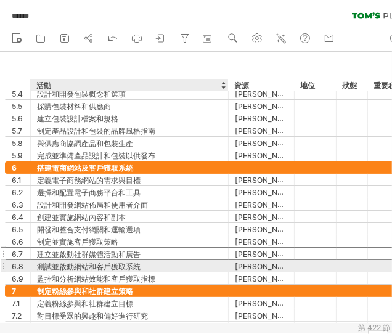
click at [198, 263] on div "測試並啟動網站和客戶獲取系統" at bounding box center [129, 266] width 185 height 12
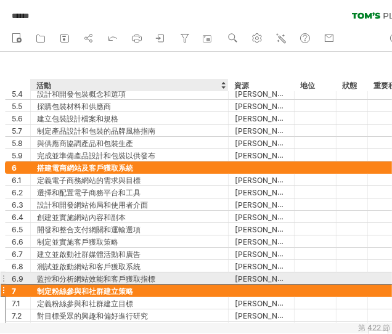
click at [208, 280] on div "**********" at bounding box center [222, 210] width 434 height 246
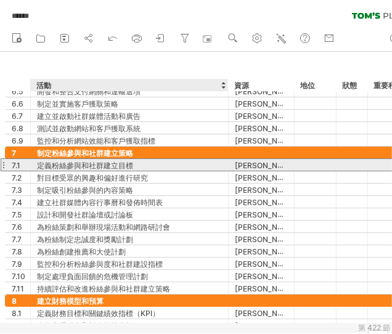
click at [121, 163] on font "定義粉絲參與和社群建立目標" at bounding box center [85, 165] width 96 height 9
click at [168, 166] on div "定義粉絲參與和社群建立目標" at bounding box center [129, 165] width 185 height 12
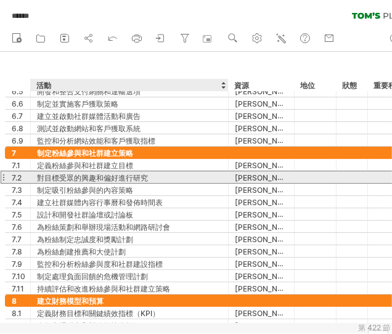
click at [184, 176] on div "對目標受眾的興趣和偏好進行研究" at bounding box center [129, 177] width 185 height 12
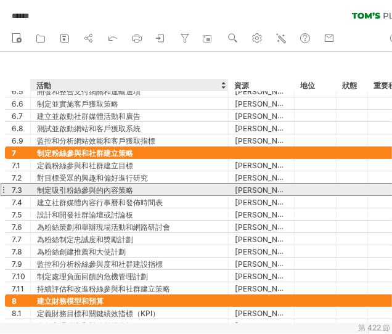
click at [144, 185] on div "制定吸引粉​​絲參與的內容策略" at bounding box center [129, 190] width 185 height 12
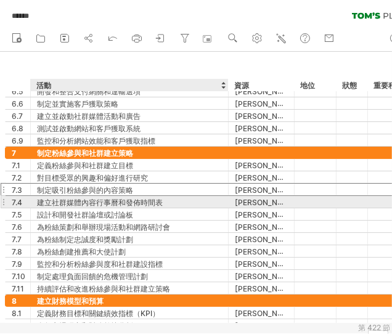
click at [212, 204] on div "建立社群媒體內容行事曆和發佈時間表" at bounding box center [129, 202] width 185 height 12
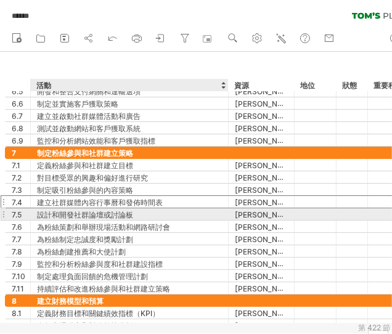
click at [212, 216] on div "設計和開發社群論壇或討論板" at bounding box center [129, 214] width 185 height 12
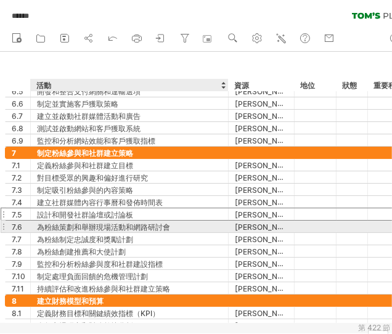
click at [209, 228] on div "為粉絲策劃和舉辦現場活動和網路研討會" at bounding box center [129, 226] width 185 height 12
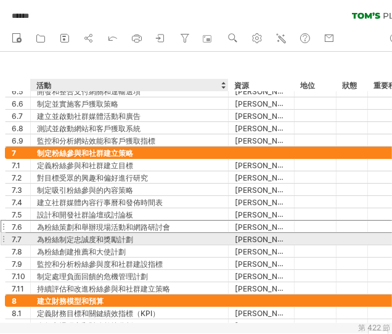
click at [187, 237] on div "為粉絲制定忠誠度和獎勵計劃" at bounding box center [129, 239] width 185 height 12
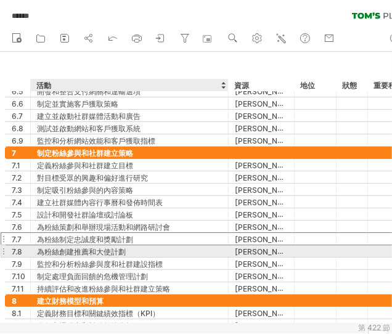
click at [192, 249] on div "為粉絲創建推薦和大使計劃" at bounding box center [129, 251] width 185 height 12
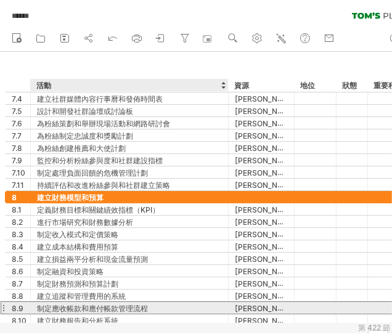
click at [152, 300] on div "制定應收帳款和應付帳款管理流程" at bounding box center [129, 308] width 185 height 12
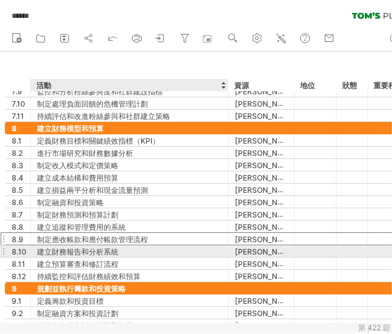
click at [161, 253] on div "建立財務報告和分析系統" at bounding box center [129, 251] width 185 height 12
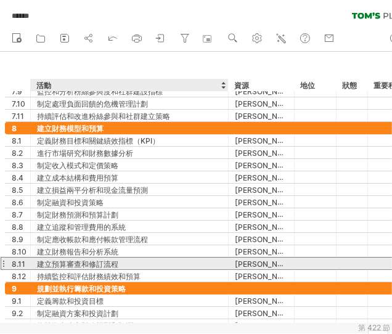
click at [198, 262] on div "建立預算審查和修訂流程" at bounding box center [129, 263] width 185 height 12
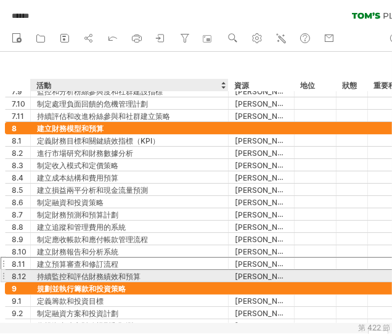
click at [127, 272] on font "持續監控和評估財務績效和預算" at bounding box center [88, 276] width 103 height 9
click at [128, 273] on font "持續監控和評估財務績效和預算" at bounding box center [88, 276] width 103 height 9
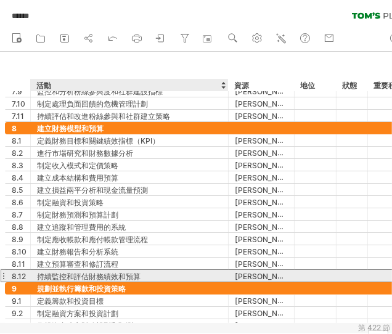
click at [180, 274] on div "持續監控和評估財務績效和預算" at bounding box center [129, 276] width 185 height 12
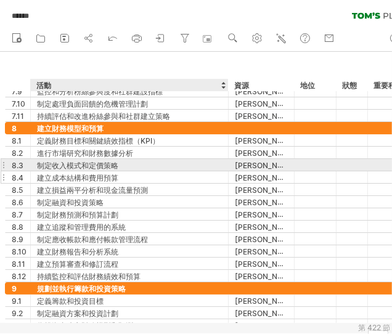
click at [66, 171] on div "建立成本結構和費用預算" at bounding box center [129, 177] width 185 height 12
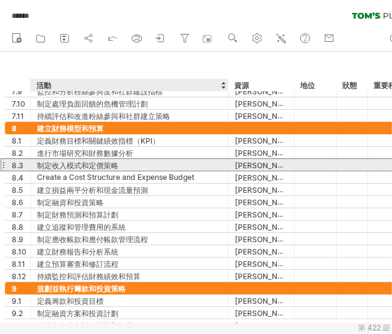
click at [107, 165] on font "制定收入模式和定價策略" at bounding box center [77, 165] width 81 height 9
click at [139, 164] on div "制定收入模式和定價策略" at bounding box center [129, 165] width 185 height 12
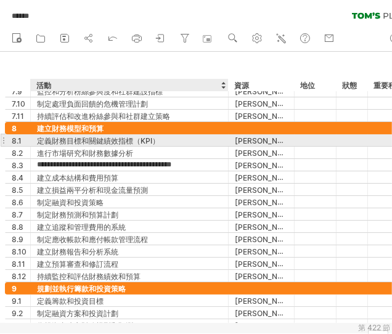
click at [140, 138] on font "定義財務目標和關鍵績效指標（KPI）" at bounding box center [98, 140] width 123 height 9
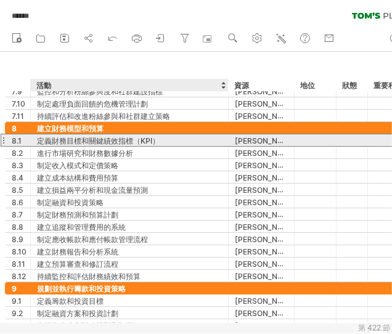
click at [194, 137] on div "定義財務目標和關鍵績效指標（KPI）" at bounding box center [129, 140] width 185 height 12
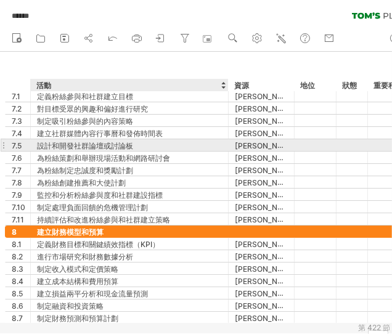
click at [142, 145] on div "設計和開發社群論壇或討論板" at bounding box center [129, 145] width 185 height 12
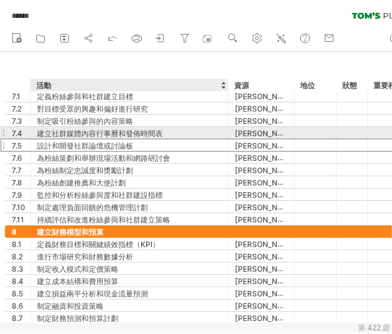
click at [130, 134] on font "建立社群媒體內容行事曆和發佈時間表" at bounding box center [100, 133] width 126 height 9
click at [196, 132] on div "建立社群媒體內容行事曆和發佈時間表" at bounding box center [129, 133] width 185 height 12
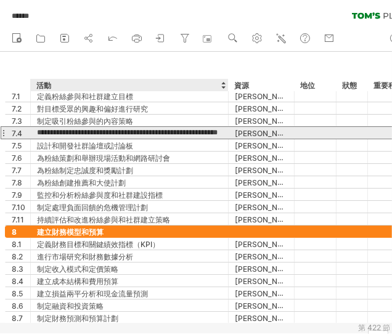
click at [214, 132] on input "**********" at bounding box center [129, 133] width 185 height 12
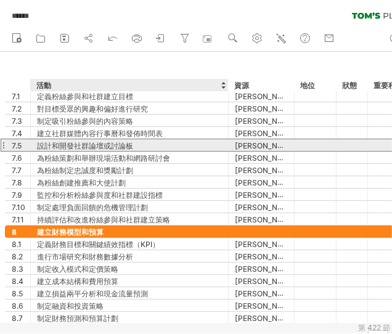
click at [121, 146] on font "設計和開發社群論壇或討論板" at bounding box center [85, 145] width 96 height 9
click at [163, 145] on div "設計和開發社群論壇或討論板" at bounding box center [129, 145] width 185 height 12
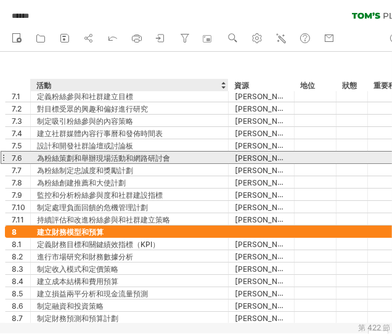
click at [182, 155] on div "為粉絲策劃和舉辦現場活動和網路研討會" at bounding box center [129, 158] width 185 height 12
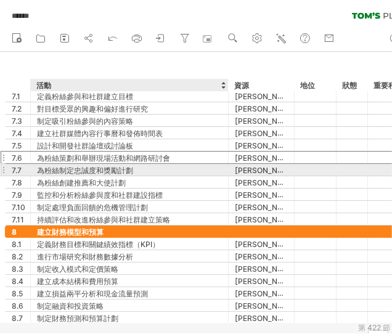
click at [169, 165] on div "為粉絲制定忠誠度和獎勵計劃" at bounding box center [129, 170] width 185 height 12
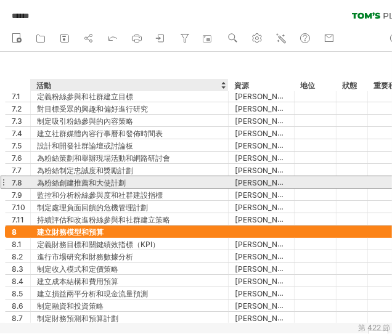
click at [161, 180] on div "為粉絲創建推薦和大使計劃" at bounding box center [129, 182] width 185 height 12
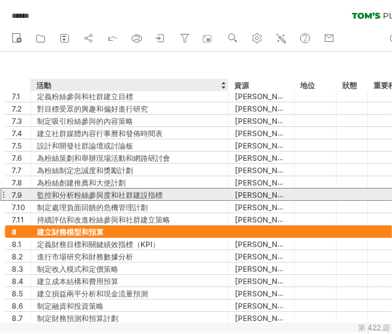
click at [184, 192] on div "監控和分析粉絲參與度和社群建設指標" at bounding box center [129, 194] width 185 height 12
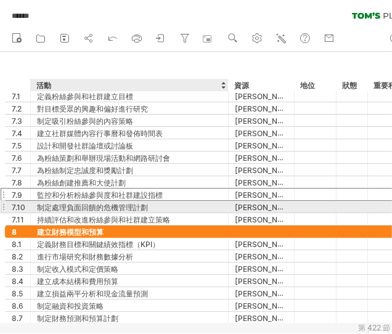
click at [179, 205] on div "制定處理負面回饋的危機管理計劃" at bounding box center [129, 207] width 185 height 12
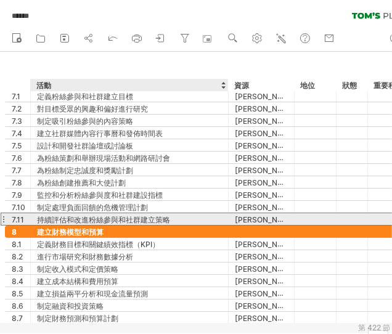
click at [193, 219] on div "持續評估和改進粉絲參與和社群建立策略" at bounding box center [129, 219] width 185 height 12
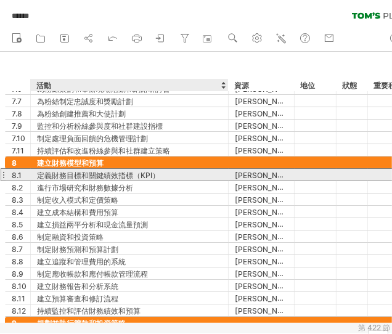
click at [192, 178] on div "定義財務目標和關鍵績效指標（KPI）" at bounding box center [129, 175] width 185 height 12
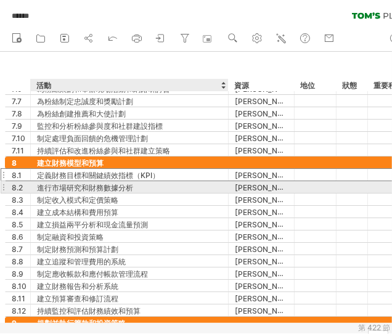
click at [184, 188] on div "進行市場研究和財務數據分析" at bounding box center [129, 187] width 185 height 12
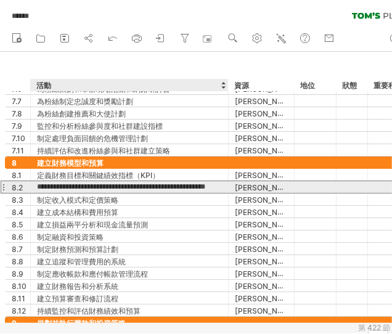
type input "**********"
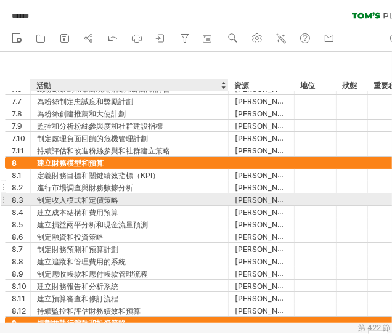
click at [184, 200] on div "制定收入模式和定價策略" at bounding box center [129, 199] width 185 height 12
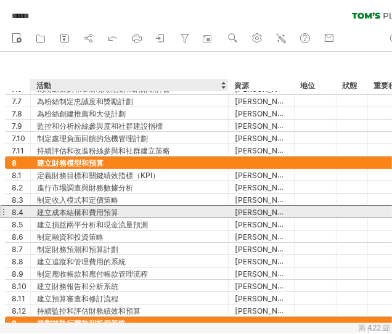
click at [185, 214] on div "建立成本結構和費用預算" at bounding box center [129, 212] width 185 height 12
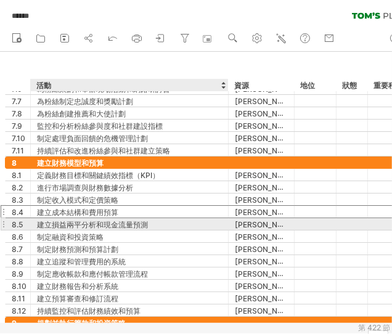
click at [199, 226] on div "建立損益兩平分析和現金流量預測" at bounding box center [129, 224] width 185 height 12
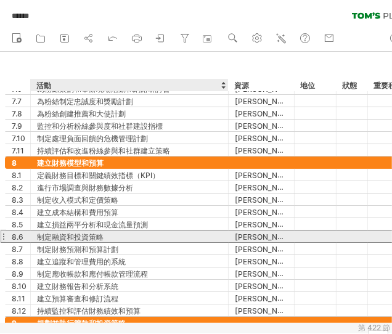
click at [196, 235] on div "制定融資和投資策略" at bounding box center [129, 236] width 185 height 12
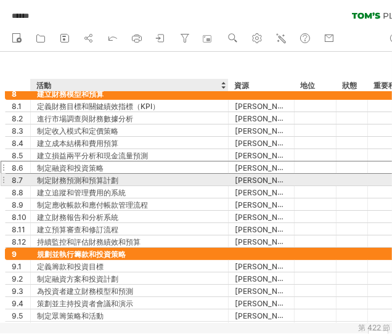
click at [173, 184] on div "制定財務預測和預算計劃" at bounding box center [129, 180] width 185 height 12
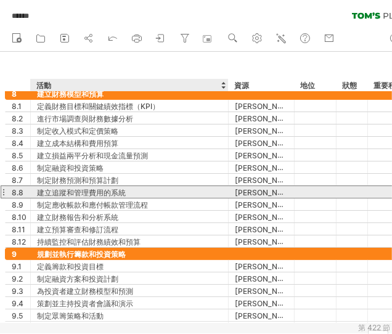
click at [189, 192] on div "建立追蹤和管理費用的系統" at bounding box center [129, 192] width 185 height 12
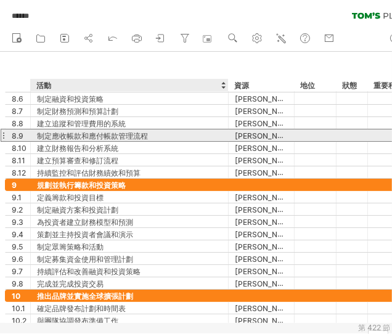
click at [179, 134] on div "制定應收帳款和應付帳款管理流程" at bounding box center [129, 135] width 185 height 12
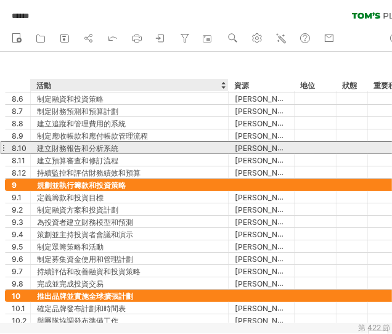
click at [211, 150] on div "建立財務報告和分析系統" at bounding box center [129, 148] width 185 height 12
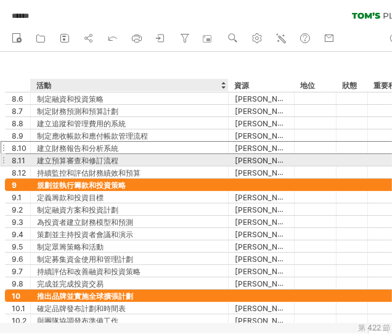
click at [143, 157] on div "建立預算審查和修訂流程" at bounding box center [129, 160] width 185 height 12
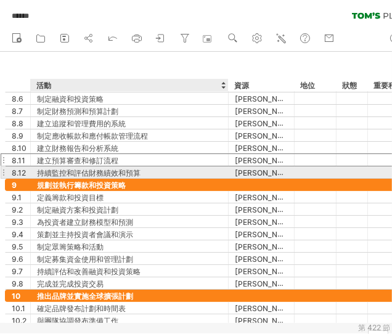
click at [124, 169] on font "持續監控和評估財務績效和預算" at bounding box center [88, 172] width 103 height 9
click at [176, 169] on div "持續監控和評估財務績效和預算" at bounding box center [129, 172] width 185 height 12
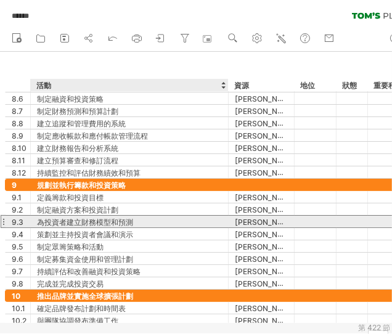
click at [152, 220] on div "為投資者建立財務模型和預測" at bounding box center [129, 222] width 185 height 12
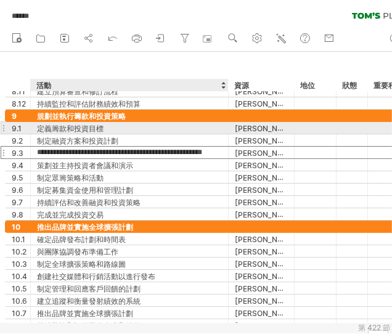
click at [150, 131] on div "定義籌款和投資目標" at bounding box center [129, 128] width 185 height 12
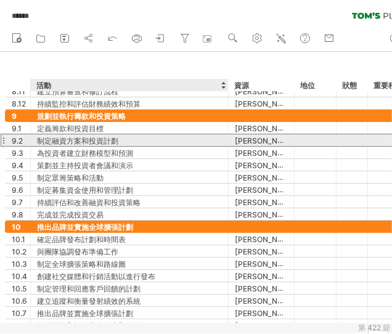
click at [155, 140] on div "制定融資方案和投資計劃" at bounding box center [129, 140] width 185 height 12
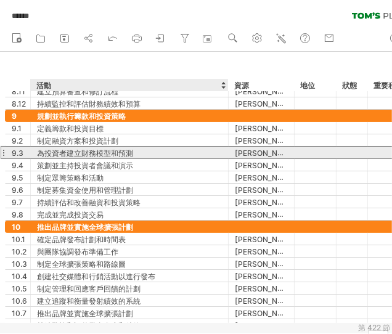
click at [176, 155] on div "為投資者建立財務模型和預測" at bounding box center [129, 153] width 185 height 12
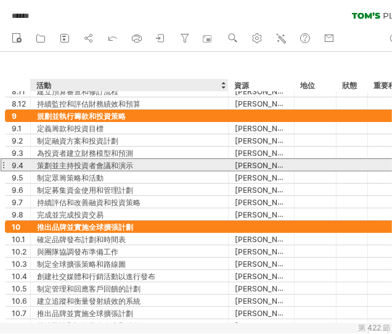
click at [175, 169] on div "策劃並主持投資者會議和演示" at bounding box center [129, 165] width 185 height 12
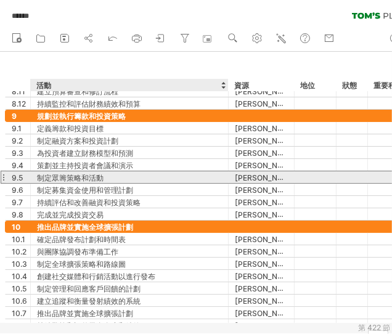
click at [163, 179] on div "制定眾籌策略和活動" at bounding box center [129, 177] width 185 height 12
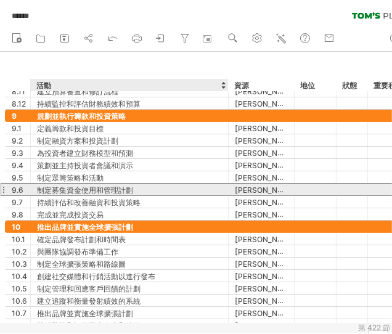
click at [211, 186] on div "制定募集資金使用和管理計劃" at bounding box center [129, 190] width 185 height 12
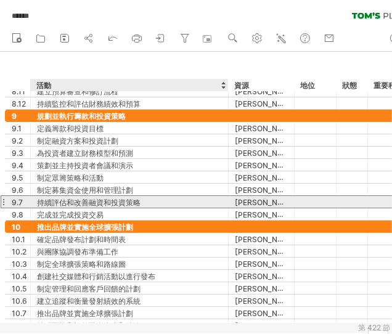
click at [174, 201] on div "持續評估和改善融資和投資策略" at bounding box center [129, 202] width 185 height 12
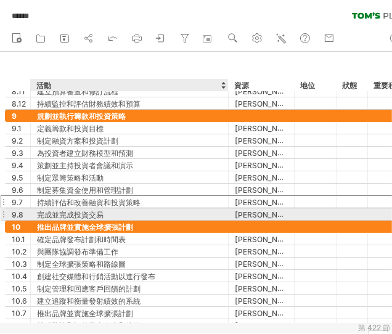
click at [201, 216] on div "完成並完成投資交易" at bounding box center [129, 214] width 185 height 12
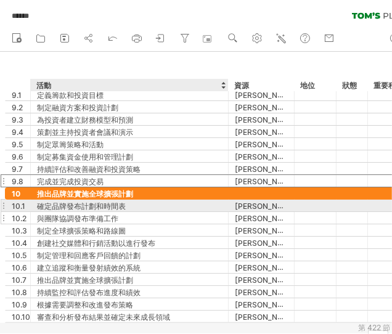
click at [178, 220] on div "**********" at bounding box center [222, 254] width 434 height 135
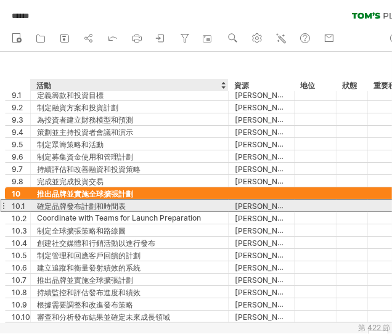
click at [181, 203] on div "確定品牌發布計劃和時間表" at bounding box center [129, 206] width 185 height 12
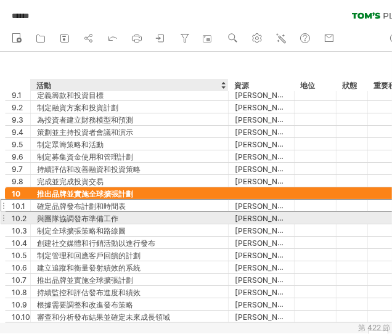
click at [198, 217] on div "與團隊協調發布準備工作" at bounding box center [129, 218] width 185 height 12
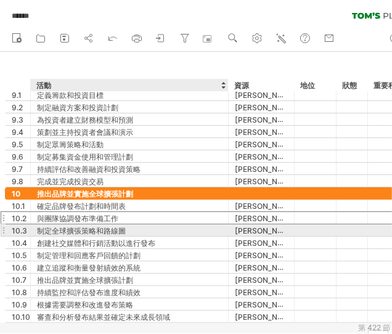
click at [179, 224] on div "制定全球擴張策略和路線圖" at bounding box center [129, 230] width 185 height 12
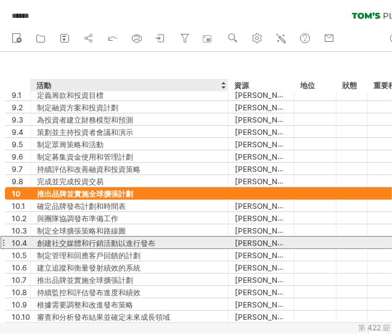
click at [195, 244] on div "創建社交媒體和行銷活動以進行發布" at bounding box center [129, 243] width 185 height 12
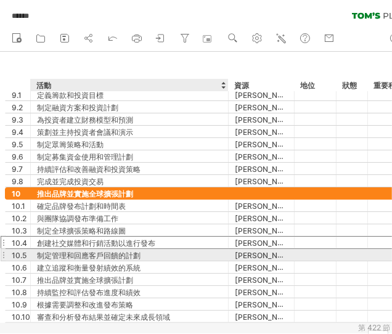
click at [213, 255] on div "制定管理和回應客戶回饋的計劃" at bounding box center [129, 255] width 185 height 12
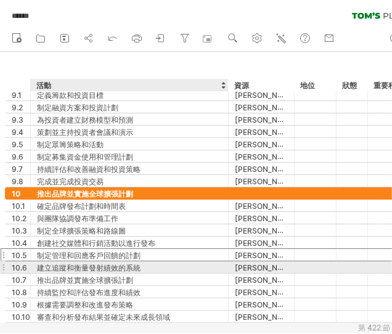
click at [200, 267] on div "建立追蹤和衡量發射績效的系統" at bounding box center [129, 267] width 185 height 12
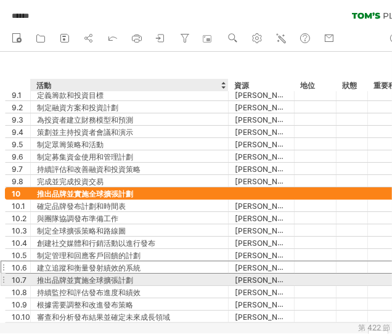
click at [190, 277] on div "推出品牌並實施全球擴張計劃" at bounding box center [129, 279] width 185 height 12
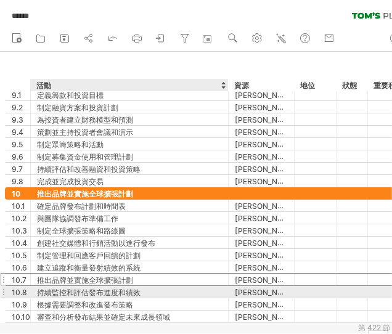
click at [217, 291] on div "持續監控和評估發布進度和績效" at bounding box center [129, 292] width 185 height 12
click at [152, 300] on div "根據需要調整和改進發布策略" at bounding box center [129, 304] width 185 height 12
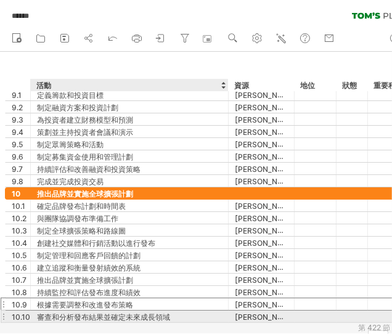
click at [200, 300] on div "審查和分析發布結果並確定未來成長領域" at bounding box center [129, 316] width 185 height 12
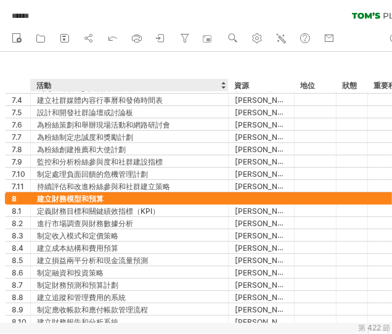
drag, startPoint x: 134, startPoint y: 183, endPoint x: 135, endPoint y: 175, distance: 8.1
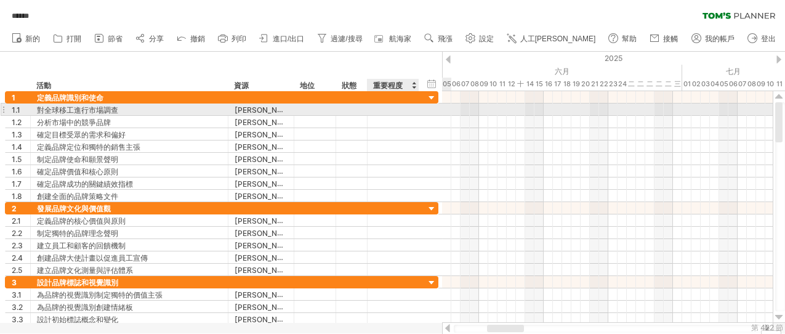
click at [423, 111] on div "**********" at bounding box center [222, 109] width 434 height 12
click at [390, 111] on div at bounding box center [393, 109] width 39 height 9
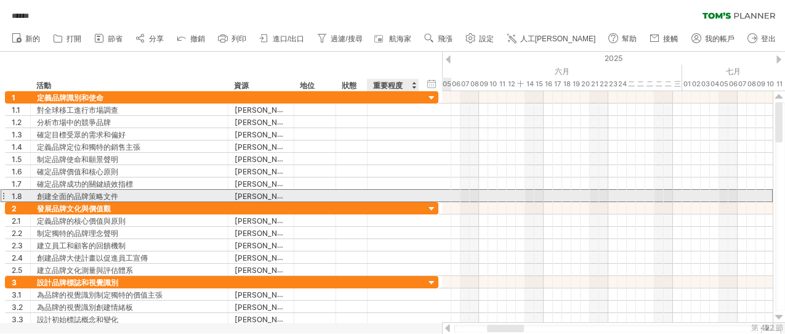
click at [382, 195] on div at bounding box center [393, 196] width 39 height 9
click at [350, 192] on div at bounding box center [352, 195] width 12 height 10
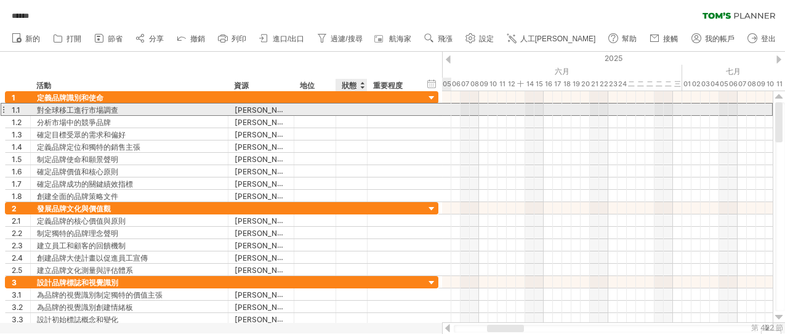
click at [350, 110] on div at bounding box center [352, 109] width 12 height 10
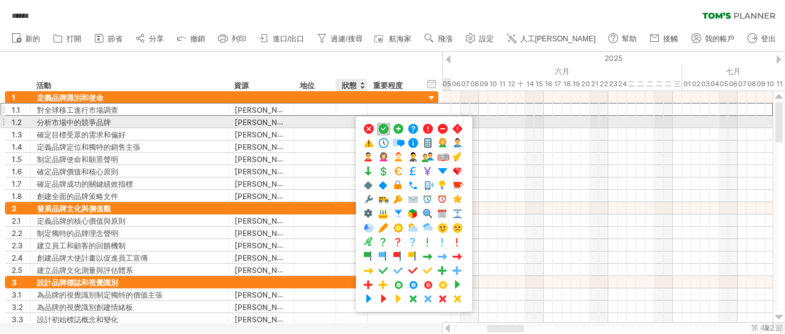
click at [384, 126] on span at bounding box center [384, 129] width 12 height 12
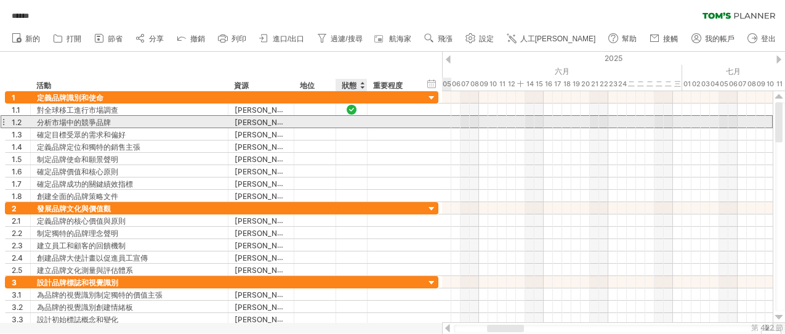
click at [354, 121] on div at bounding box center [352, 121] width 12 height 10
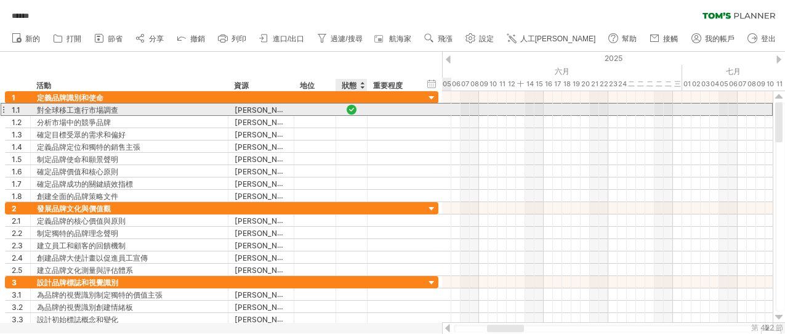
click at [354, 109] on div at bounding box center [352, 109] width 12 height 10
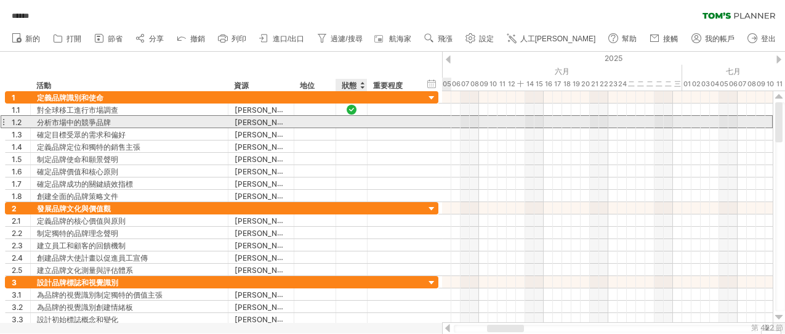
click at [346, 126] on div at bounding box center [352, 121] width 12 height 10
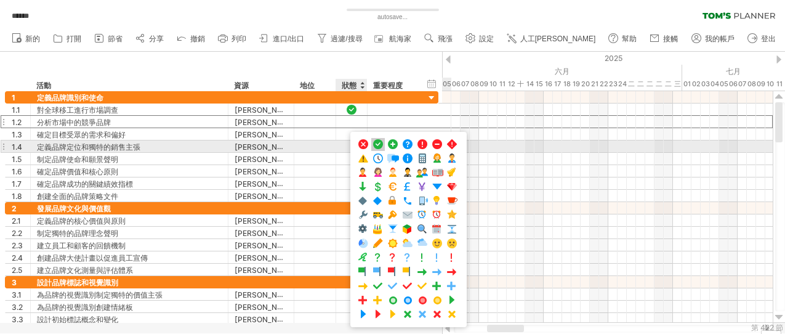
click at [374, 142] on span at bounding box center [378, 145] width 12 height 12
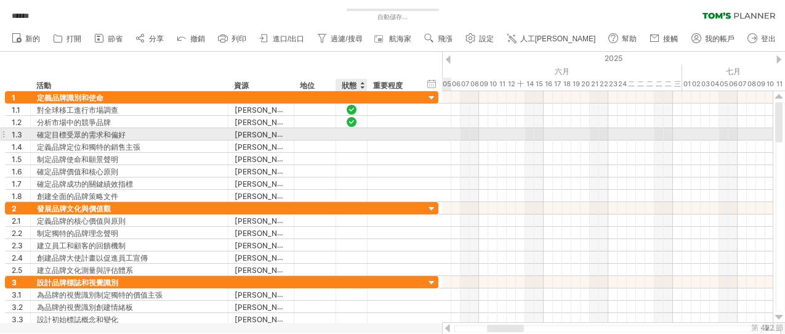
click at [354, 135] on div at bounding box center [352, 134] width 12 height 10
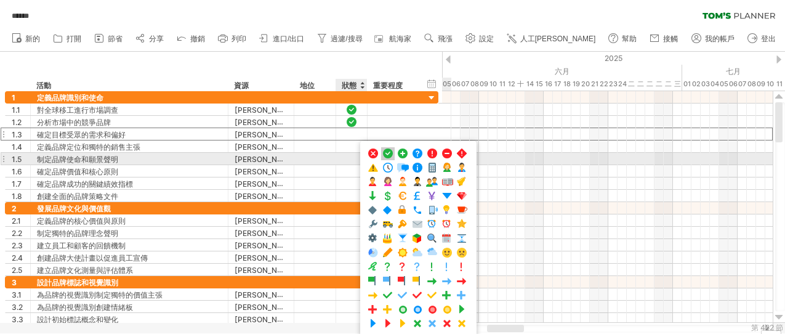
click at [387, 153] on span at bounding box center [388, 154] width 12 height 12
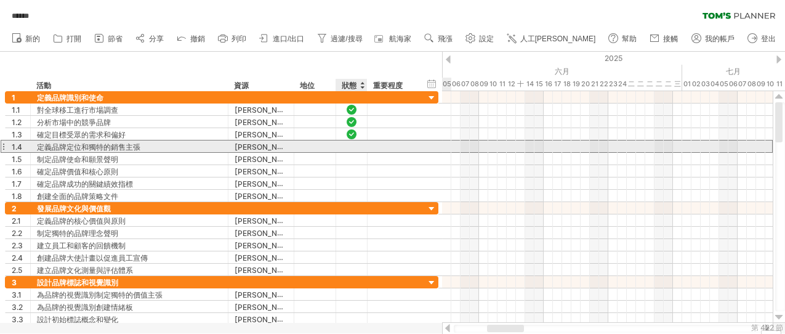
click at [350, 145] on div at bounding box center [352, 146] width 12 height 10
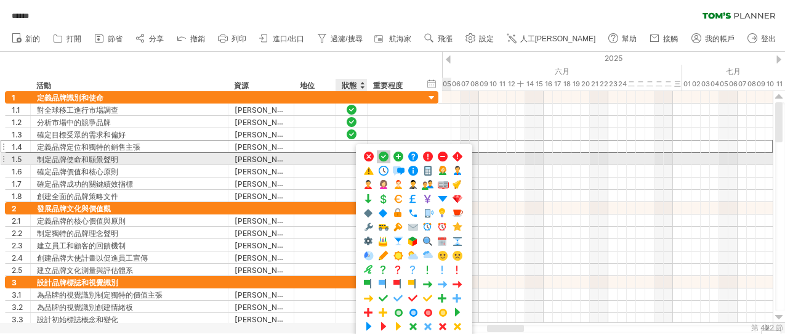
click at [386, 158] on span at bounding box center [384, 157] width 12 height 12
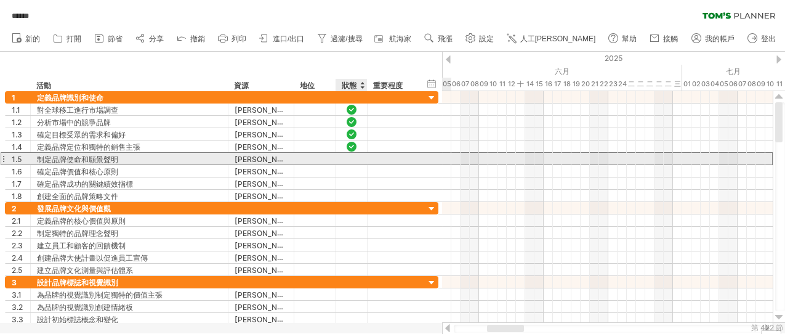
click at [353, 156] on div at bounding box center [352, 158] width 12 height 10
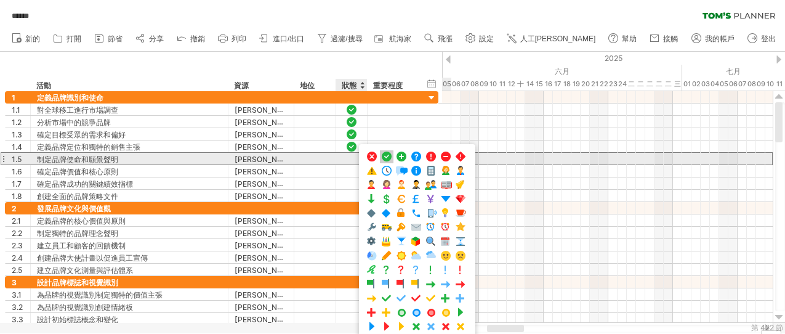
click at [386, 158] on span at bounding box center [387, 157] width 12 height 12
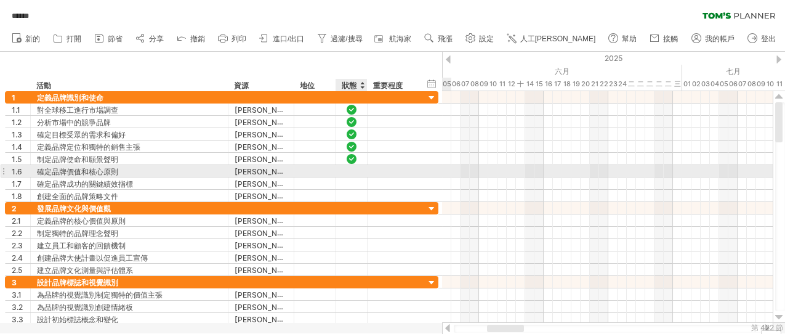
click at [346, 169] on div at bounding box center [352, 171] width 12 height 10
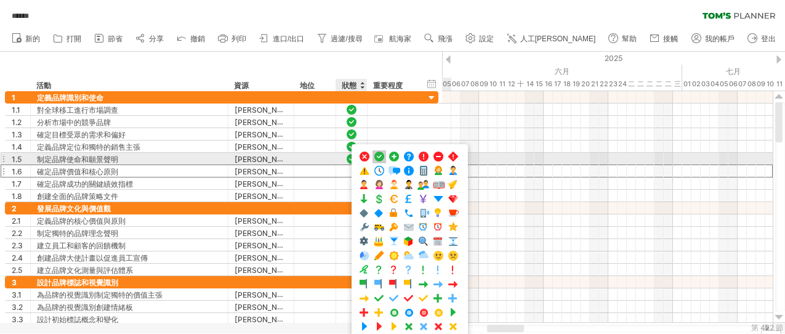
click at [377, 160] on span at bounding box center [379, 157] width 12 height 12
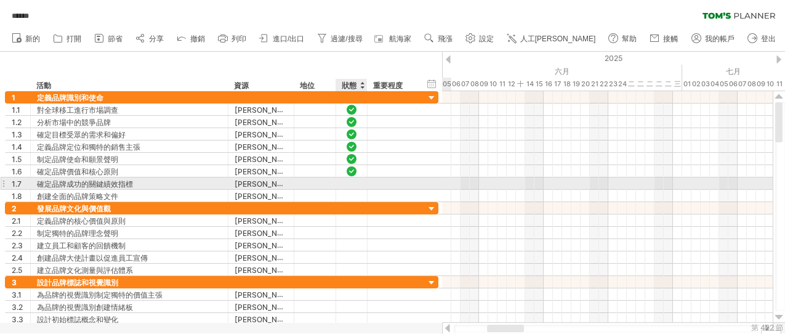
click at [350, 182] on div at bounding box center [352, 183] width 12 height 10
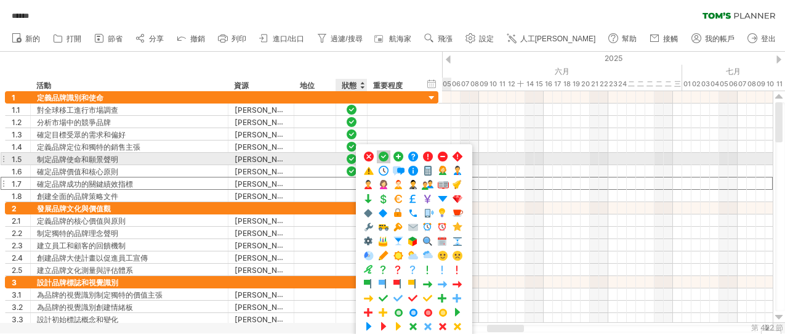
click at [384, 156] on span at bounding box center [384, 157] width 12 height 12
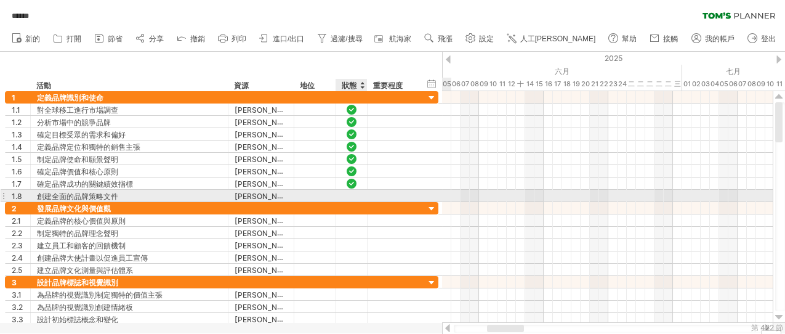
click at [350, 196] on div at bounding box center [352, 195] width 12 height 10
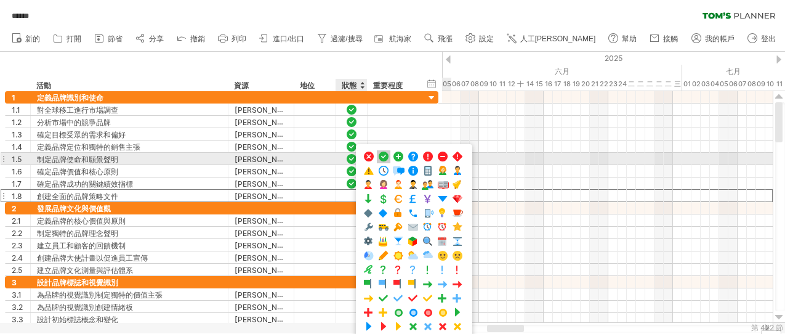
click at [384, 156] on span at bounding box center [384, 157] width 12 height 12
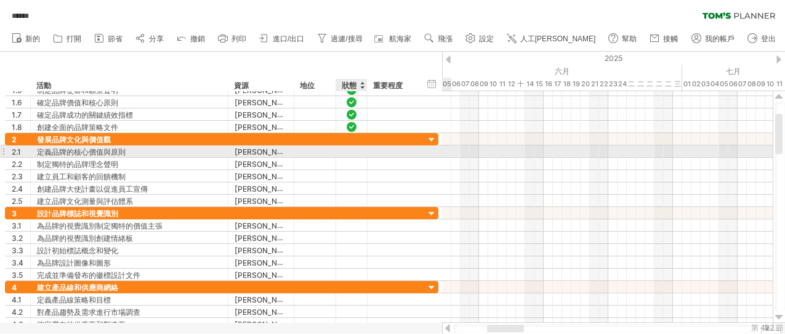
click at [355, 150] on div at bounding box center [352, 151] width 12 height 10
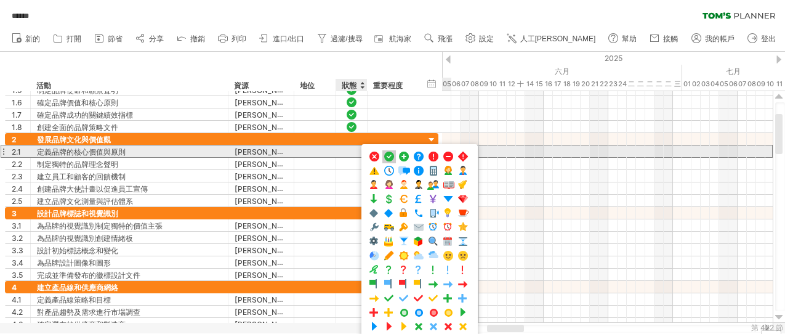
click at [387, 155] on span at bounding box center [389, 157] width 12 height 12
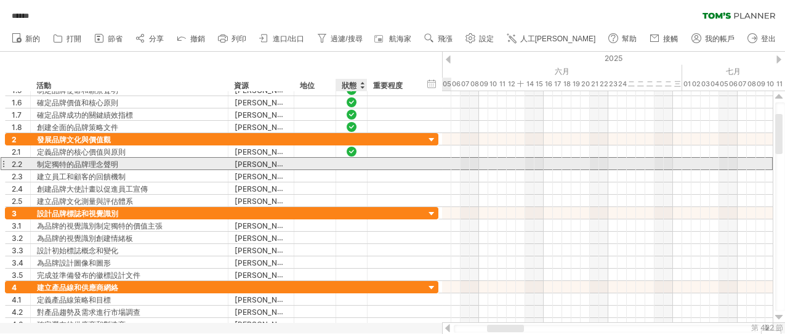
click at [344, 163] on div at bounding box center [351, 164] width 31 height 12
click at [352, 165] on div at bounding box center [352, 163] width 12 height 10
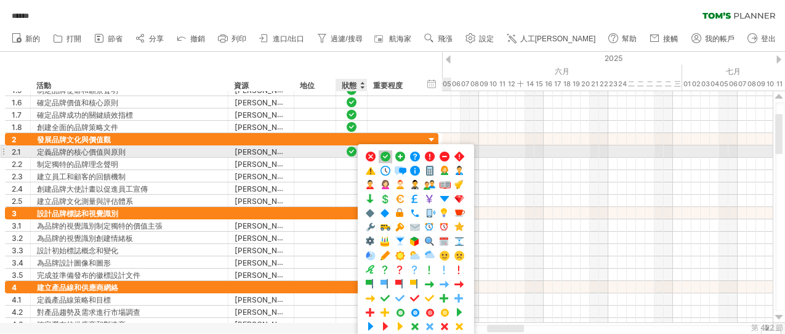
click at [383, 156] on span at bounding box center [385, 157] width 12 height 12
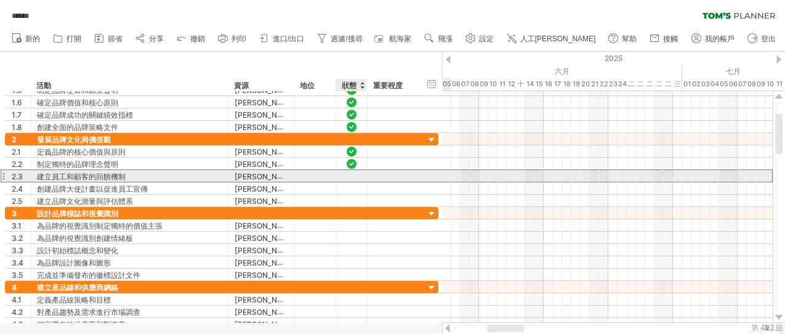
click at [349, 178] on div at bounding box center [352, 176] width 12 height 10
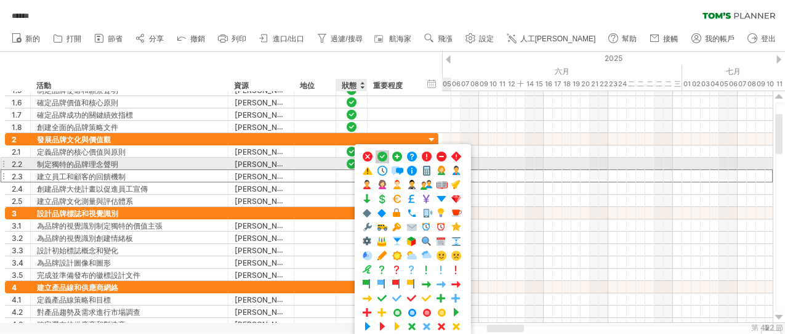
click at [382, 158] on span at bounding box center [382, 157] width 12 height 12
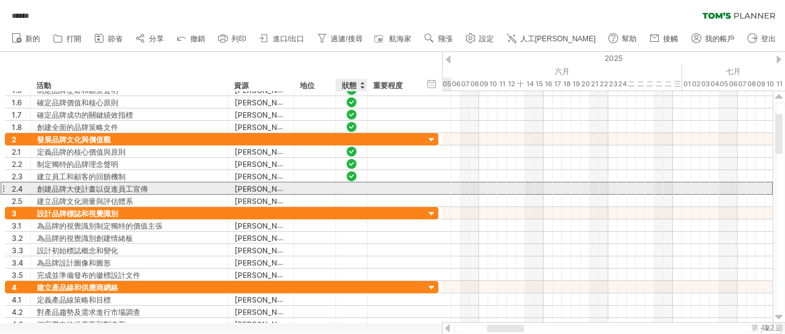
click at [353, 188] on div at bounding box center [352, 188] width 12 height 10
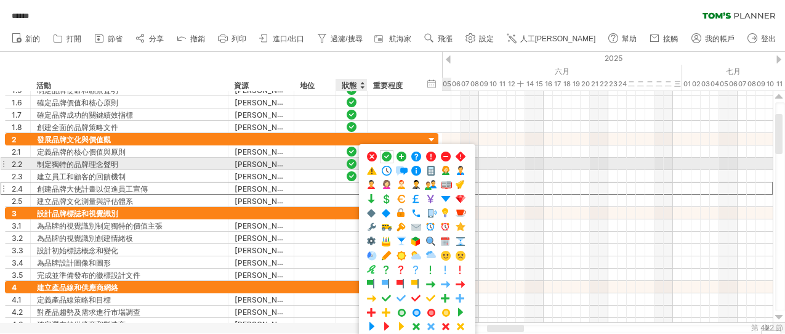
click at [388, 160] on span at bounding box center [387, 157] width 12 height 12
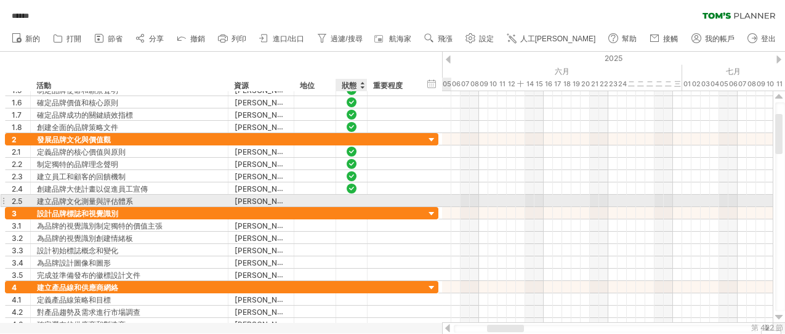
click at [355, 200] on div at bounding box center [352, 200] width 12 height 10
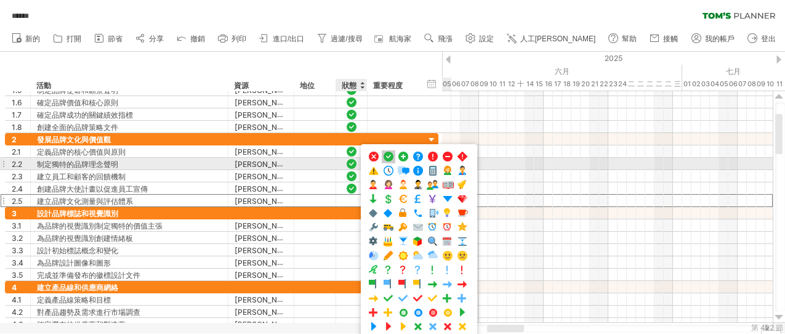
click at [388, 158] on span at bounding box center [388, 157] width 12 height 12
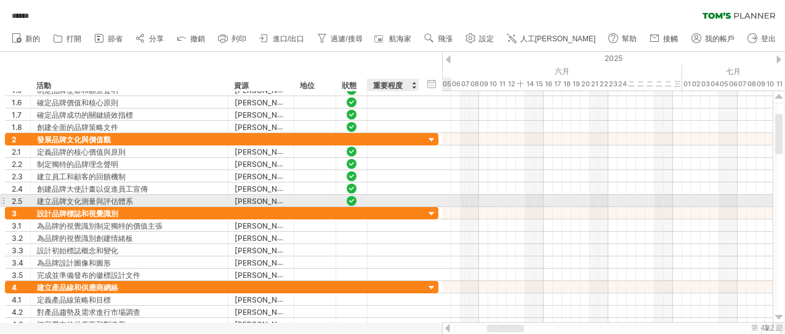
click at [439, 200] on div "**********" at bounding box center [222, 201] width 434 height 12
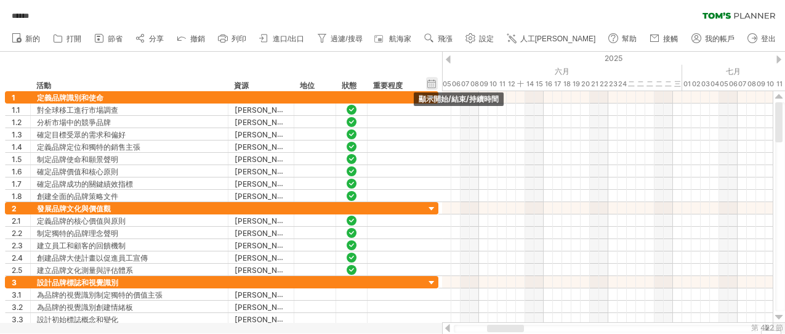
click at [431, 79] on div "隱藏開始/結束/持續時間 顯示開始/結束/持續時間" at bounding box center [432, 83] width 12 height 13
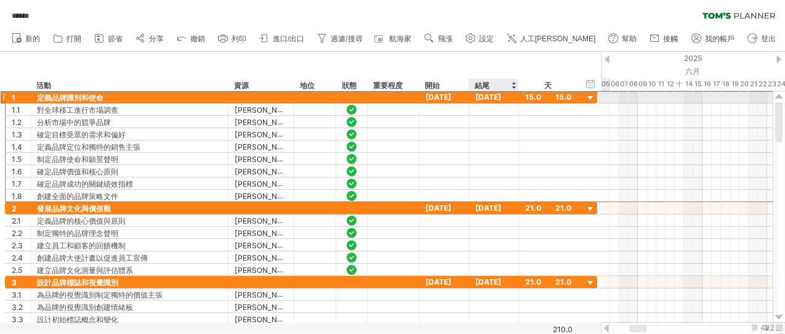
click at [495, 100] on font "[DATE]" at bounding box center [488, 96] width 26 height 9
click at [496, 96] on font "[DATE]" at bounding box center [488, 96] width 26 height 9
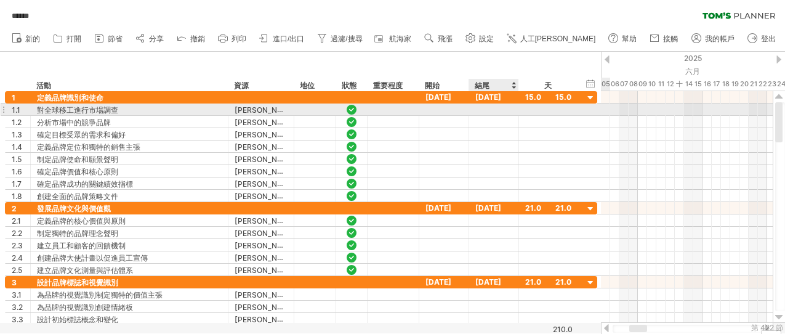
click at [490, 114] on div at bounding box center [494, 109] width 50 height 12
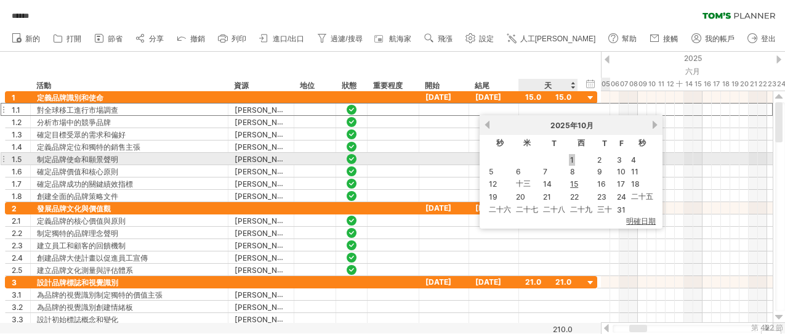
click at [571, 159] on font "1" at bounding box center [572, 159] width 4 height 9
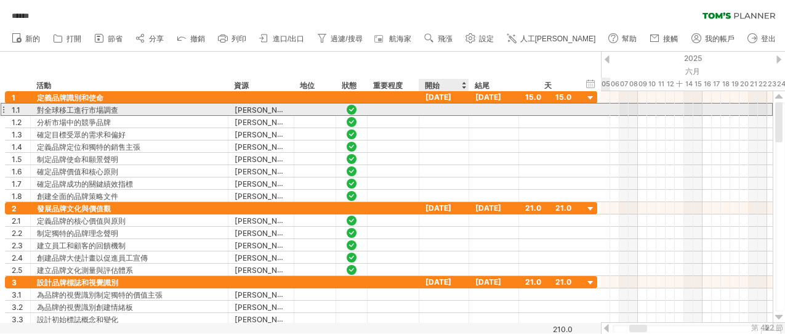
click at [439, 110] on div at bounding box center [444, 109] width 50 height 12
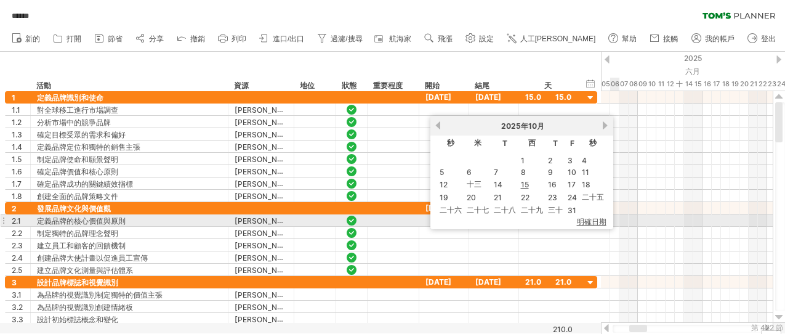
click at [597, 220] on font "明確日期" at bounding box center [592, 221] width 30 height 9
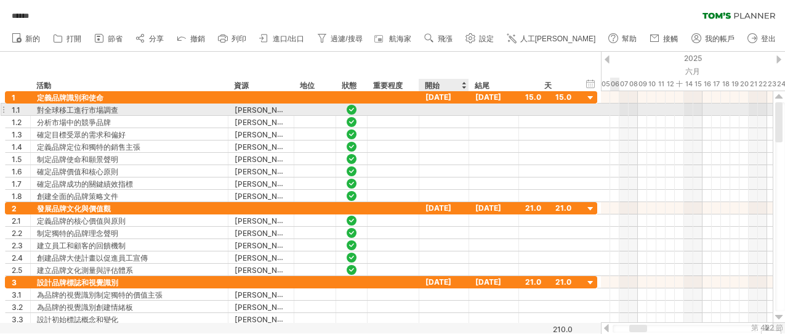
click at [449, 110] on div at bounding box center [444, 109] width 50 height 12
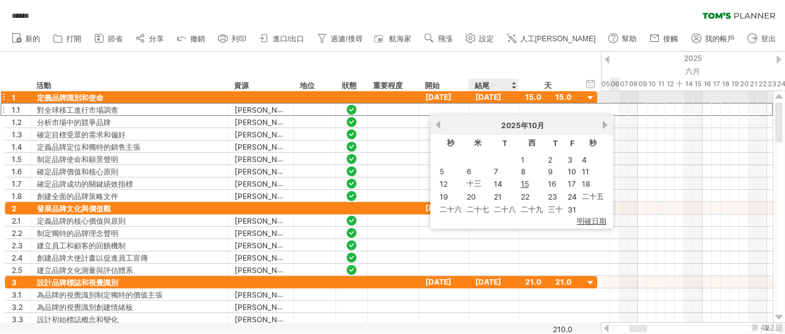
click at [501, 97] on font "[DATE]" at bounding box center [488, 96] width 26 height 9
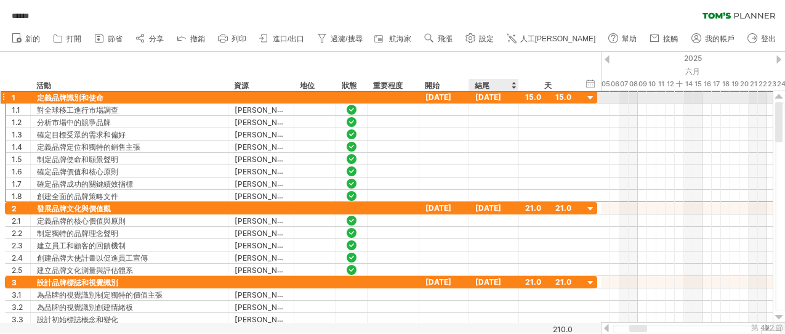
click at [480, 96] on font "[DATE]" at bounding box center [488, 96] width 26 height 9
click at [500, 99] on font "[DATE]" at bounding box center [488, 96] width 26 height 9
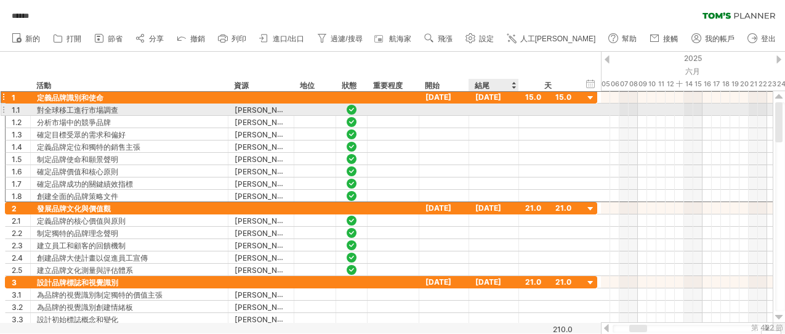
click at [498, 111] on div at bounding box center [494, 109] width 50 height 12
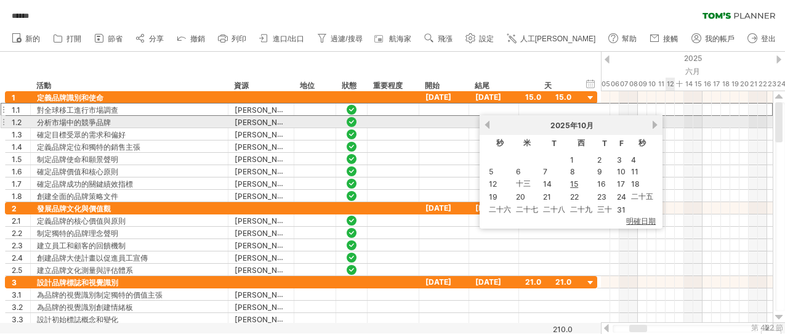
click at [653, 126] on link "下一個" at bounding box center [654, 124] width 9 height 9
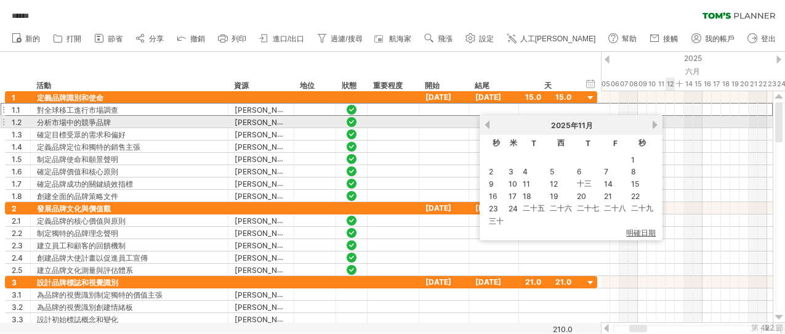
click at [653, 127] on link "下一個" at bounding box center [654, 124] width 9 height 9
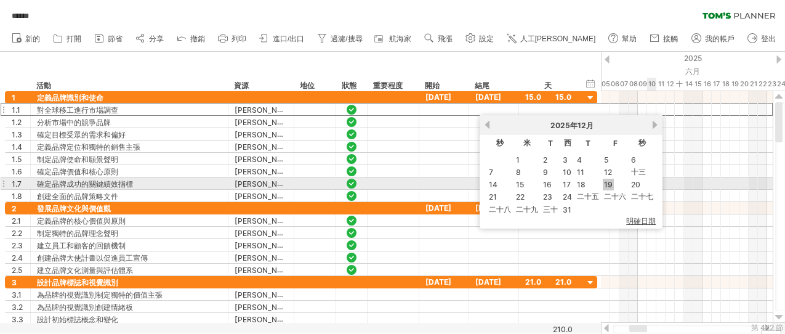
click at [609, 185] on font "19" at bounding box center [608, 184] width 9 height 9
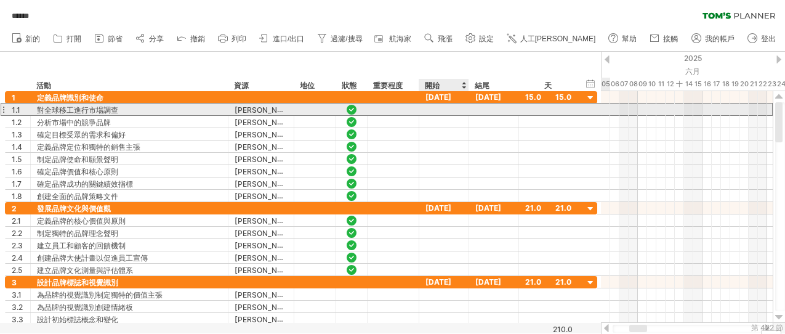
click at [444, 110] on div at bounding box center [444, 109] width 50 height 12
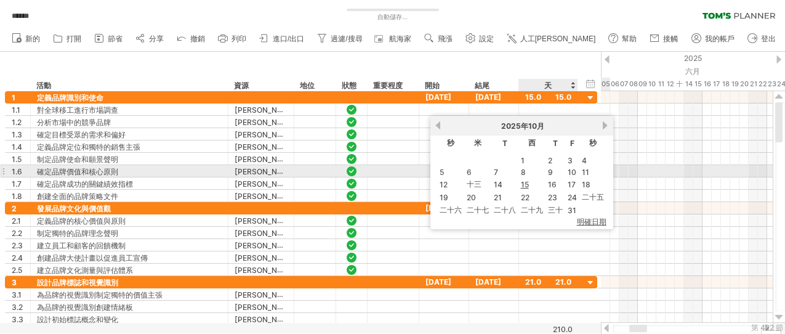
click at [546, 176] on td "9" at bounding box center [555, 172] width 18 height 10
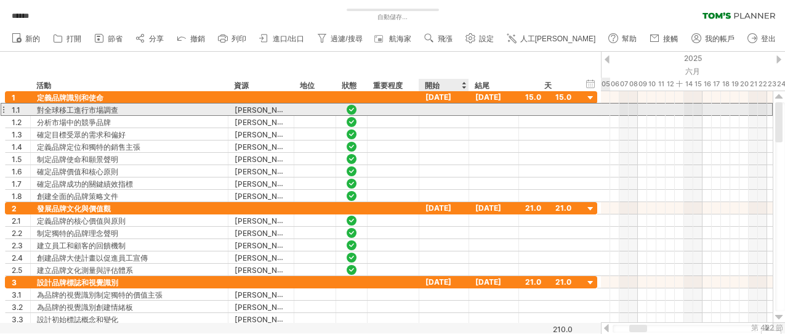
click at [448, 111] on div at bounding box center [444, 109] width 50 height 12
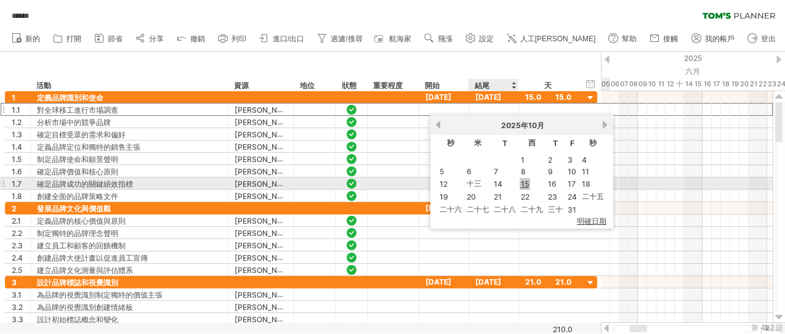
click at [524, 184] on font "15" at bounding box center [525, 183] width 8 height 9
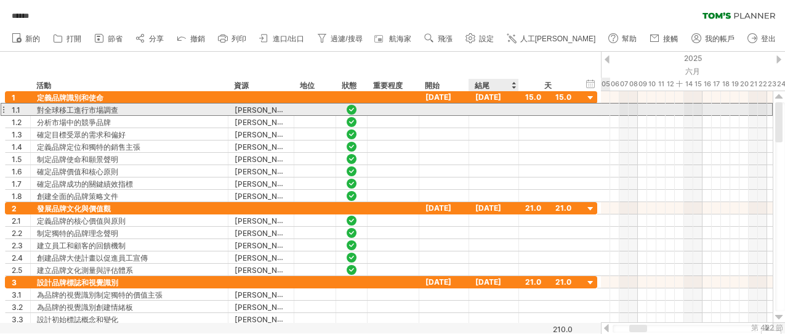
click at [490, 111] on div at bounding box center [494, 109] width 50 height 12
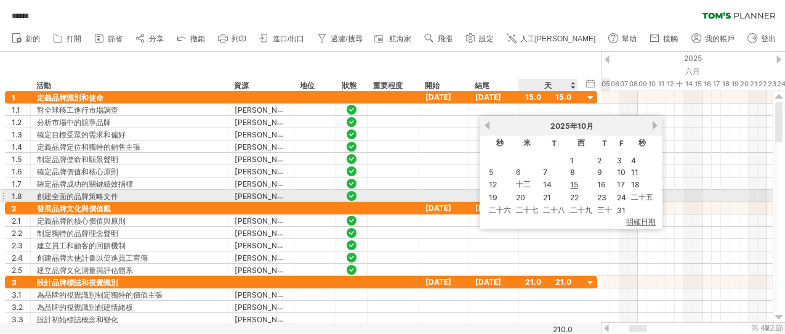
click at [588, 194] on td "22" at bounding box center [581, 198] width 26 height 12
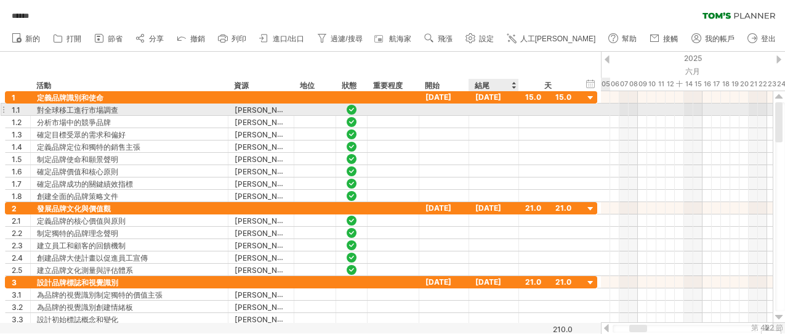
click at [495, 113] on div at bounding box center [494, 109] width 50 height 12
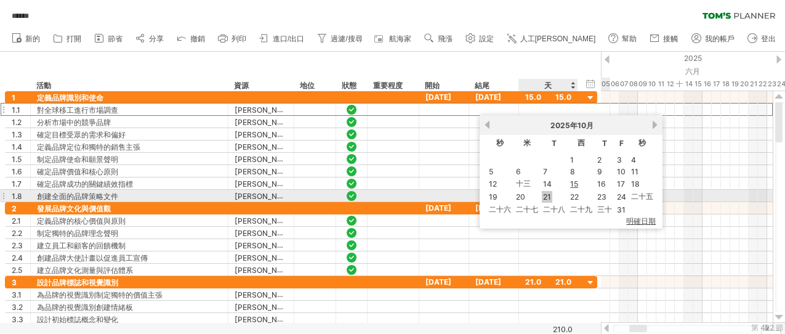
click at [549, 193] on font "21" at bounding box center [547, 196] width 8 height 9
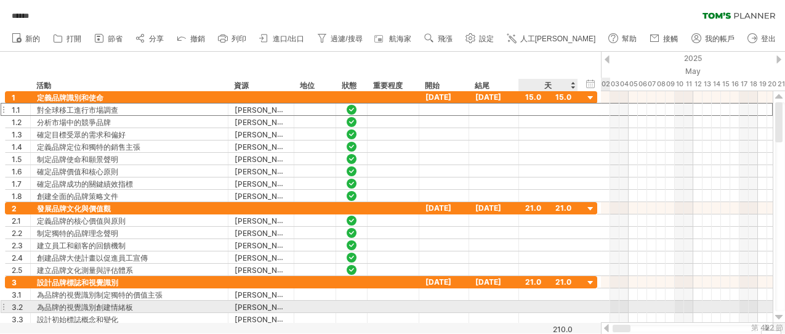
drag, startPoint x: 636, startPoint y: 329, endPoint x: 532, endPoint y: 307, distance: 105.7
click at [532, 300] on div "嘗試造訪 [DOMAIN_NAME] 再次連接... 0% 自動儲存... ****** 清除過濾器 重新套用濾鏡 新的" at bounding box center [392, 167] width 785 height 334
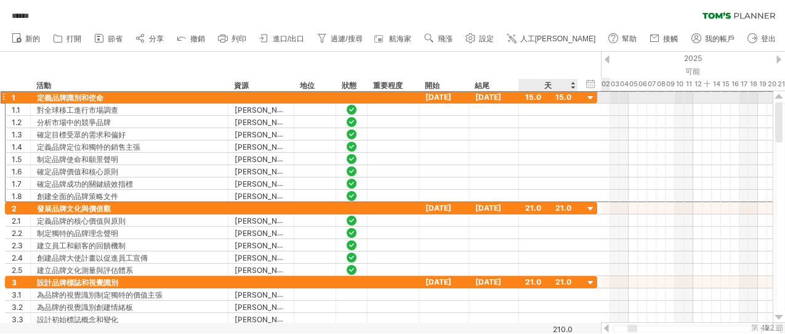
click at [561, 99] on div "15.0" at bounding box center [548, 97] width 46 height 12
click at [527, 96] on input "****" at bounding box center [536, 97] width 23 height 12
click at [535, 97] on input "****" at bounding box center [536, 97] width 23 height 12
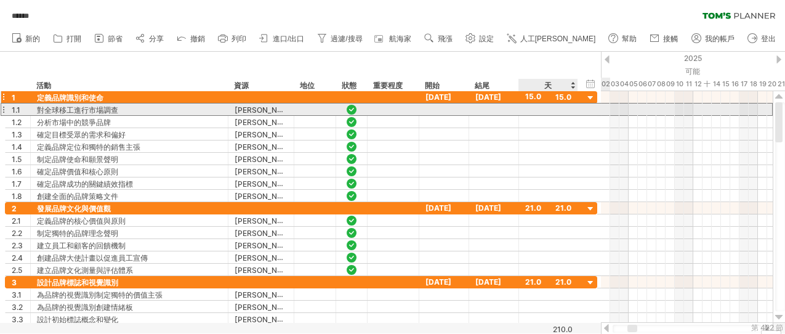
scroll to position [0, 0]
click at [535, 111] on div at bounding box center [548, 109] width 46 height 12
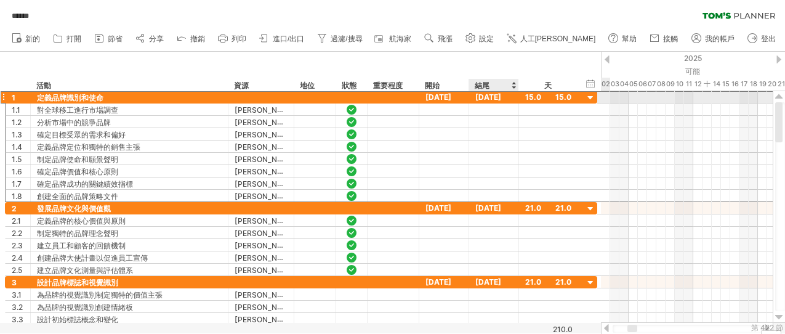
click at [479, 99] on font "[DATE]" at bounding box center [488, 96] width 26 height 9
click at [501, 99] on font "[DATE]" at bounding box center [488, 96] width 26 height 9
click at [496, 97] on font "[DATE]" at bounding box center [488, 96] width 26 height 9
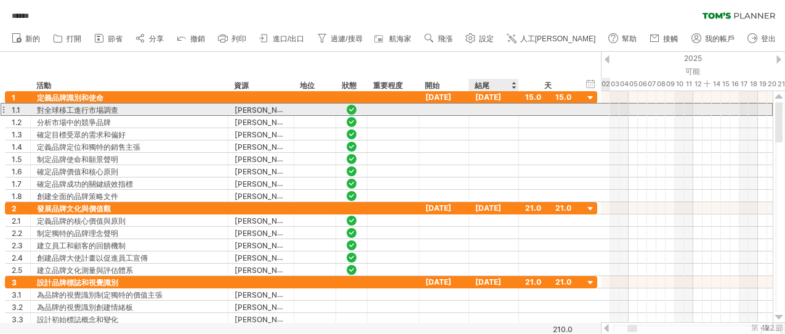
click at [492, 113] on div at bounding box center [494, 109] width 50 height 12
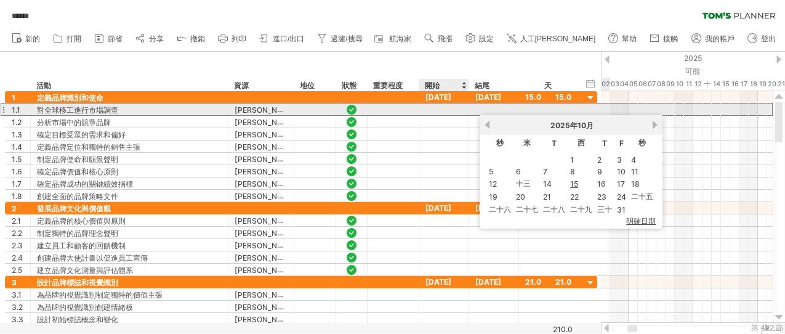
click at [439, 111] on div at bounding box center [444, 109] width 50 height 12
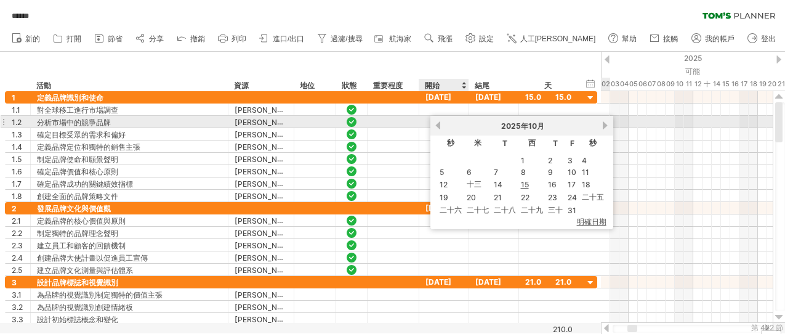
click at [440, 126] on link "以前的" at bounding box center [438, 125] width 9 height 9
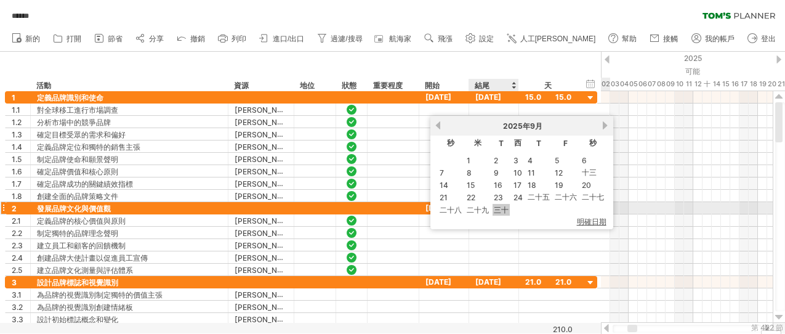
click at [499, 210] on font "三十" at bounding box center [501, 209] width 15 height 9
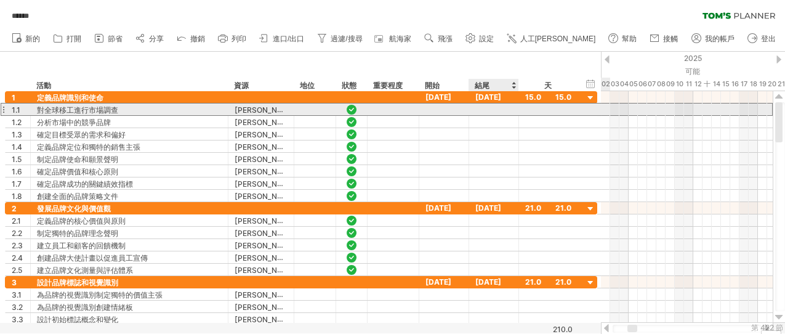
click at [490, 110] on div at bounding box center [494, 109] width 50 height 12
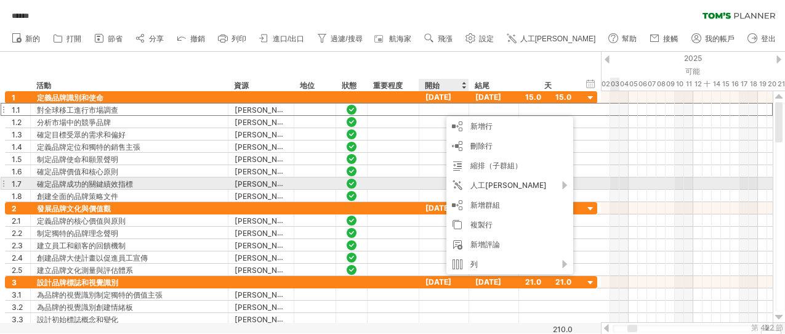
click at [637, 161] on div at bounding box center [687, 159] width 172 height 12
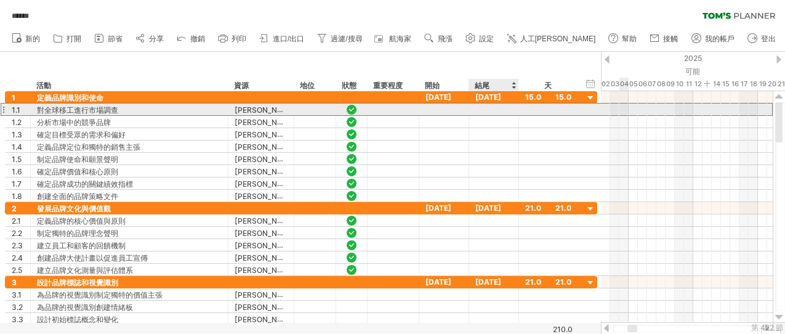
click at [498, 110] on div at bounding box center [494, 109] width 50 height 12
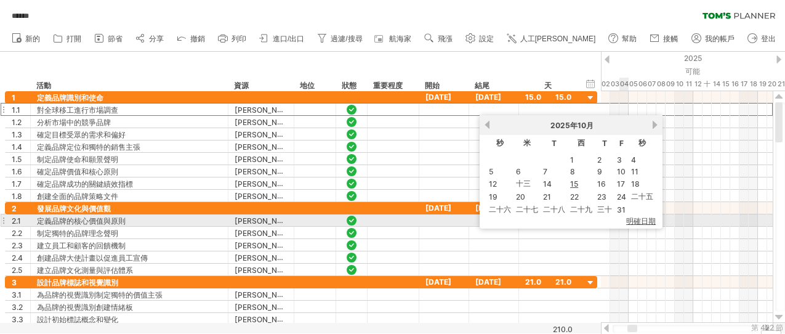
click at [638, 219] on font "明確日期" at bounding box center [641, 220] width 30 height 9
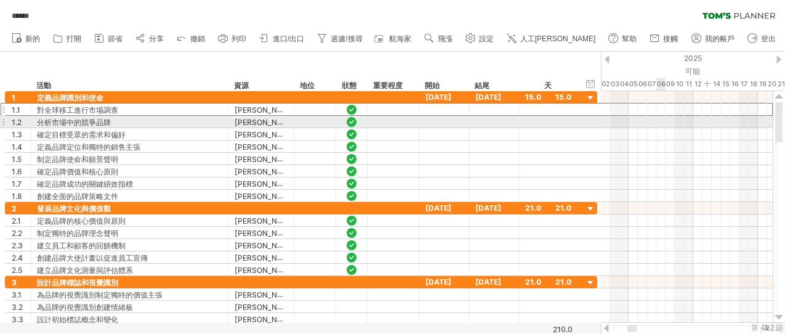
click at [657, 123] on div at bounding box center [687, 122] width 172 height 12
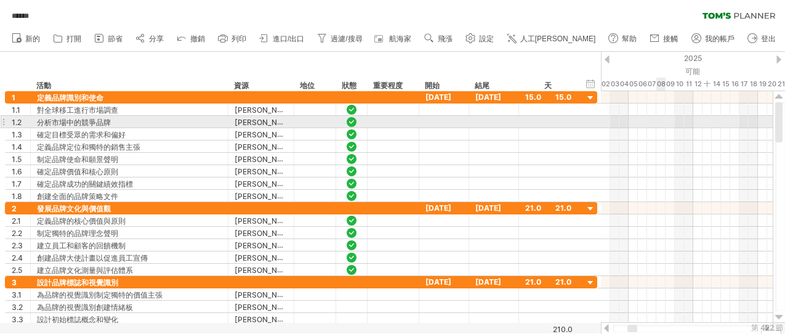
click at [657, 122] on div at bounding box center [687, 122] width 172 height 12
click at [665, 121] on div at bounding box center [687, 122] width 172 height 12
drag, startPoint x: 683, startPoint y: 121, endPoint x: 702, endPoint y: 121, distance: 19.1
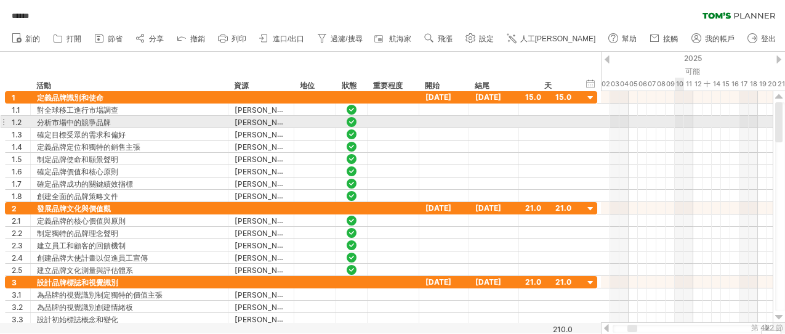
click at [684, 121] on div at bounding box center [687, 122] width 172 height 12
click at [703, 121] on div at bounding box center [687, 122] width 172 height 12
click at [697, 123] on div at bounding box center [687, 122] width 172 height 12
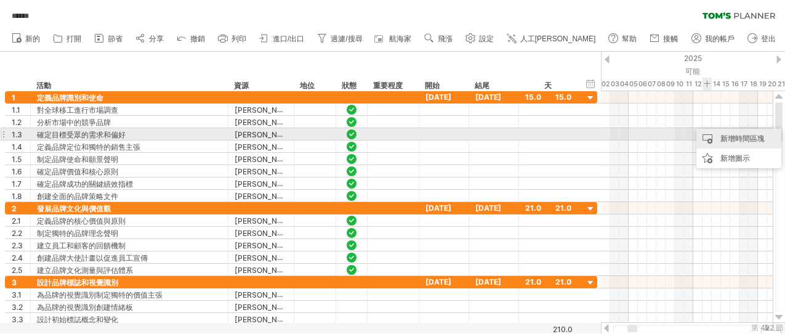
click at [706, 136] on div "新增時間區塊" at bounding box center [739, 139] width 85 height 20
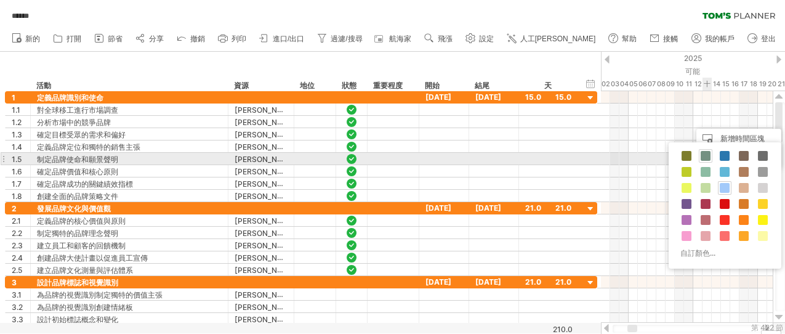
click at [703, 159] on span at bounding box center [706, 156] width 10 height 10
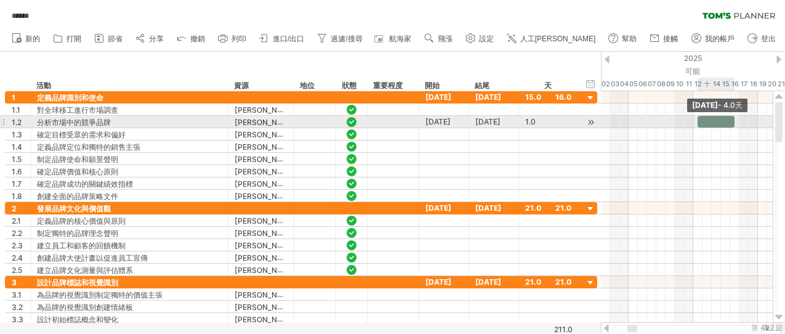
drag, startPoint x: 706, startPoint y: 121, endPoint x: 631, endPoint y: 128, distance: 74.8
click at [706, 120] on span at bounding box center [734, 122] width 5 height 12
click at [444, 124] on font "[DATE]" at bounding box center [438, 121] width 25 height 9
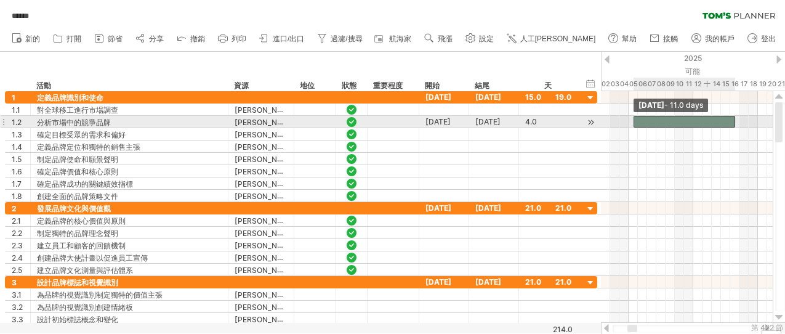
drag, startPoint x: 697, startPoint y: 122, endPoint x: 631, endPoint y: 124, distance: 65.3
click at [631, 124] on span at bounding box center [633, 122] width 5 height 12
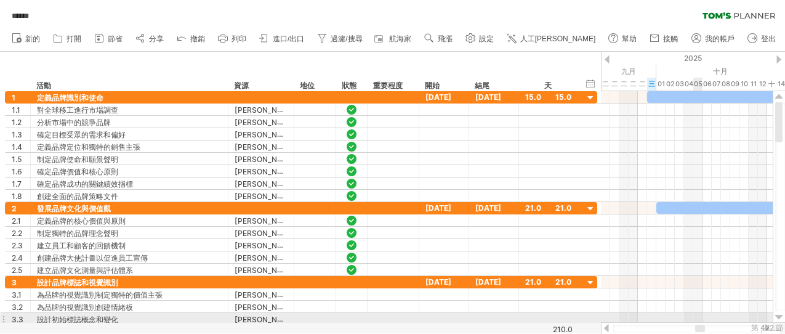
drag, startPoint x: 630, startPoint y: 327, endPoint x: 698, endPoint y: 319, distance: 68.8
click at [698, 300] on div "嘗試造訪 [DOMAIN_NAME] 再次連接... 0% 自動儲存... ****** 清除過濾器 重新套用濾鏡 新的" at bounding box center [392, 167] width 785 height 334
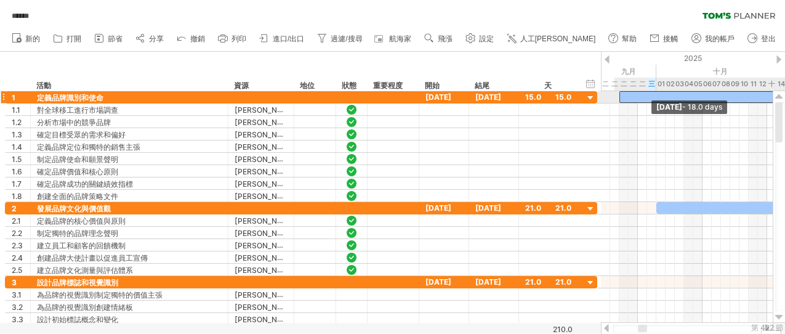
drag, startPoint x: 647, startPoint y: 96, endPoint x: 617, endPoint y: 96, distance: 29.6
click at [617, 96] on span at bounding box center [619, 97] width 5 height 12
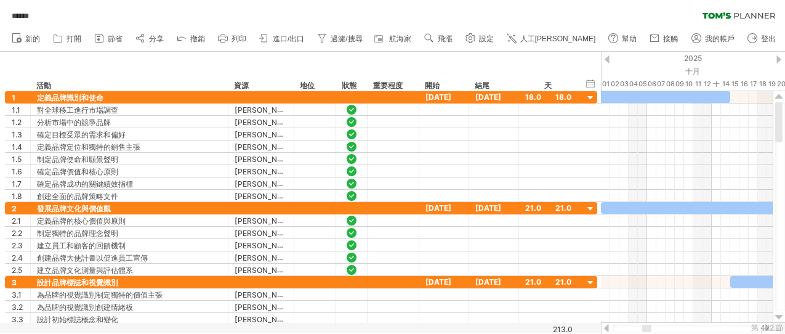
drag, startPoint x: 644, startPoint y: 328, endPoint x: 650, endPoint y: 327, distance: 6.8
click at [650, 300] on div at bounding box center [646, 328] width 9 height 7
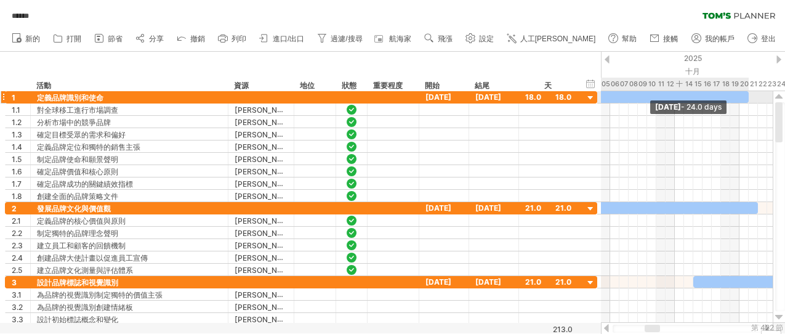
drag, startPoint x: 694, startPoint y: 100, endPoint x: 748, endPoint y: 95, distance: 54.4
click at [706, 95] on span at bounding box center [748, 97] width 5 height 12
drag, startPoint x: 750, startPoint y: 93, endPoint x: 773, endPoint y: 94, distance: 23.4
click at [706, 94] on div "嘗試造訪 [DOMAIN_NAME] 再次連接... 0% 自動儲存... ****** 清除過濾器 重新套用濾鏡 新的" at bounding box center [392, 167] width 785 height 334
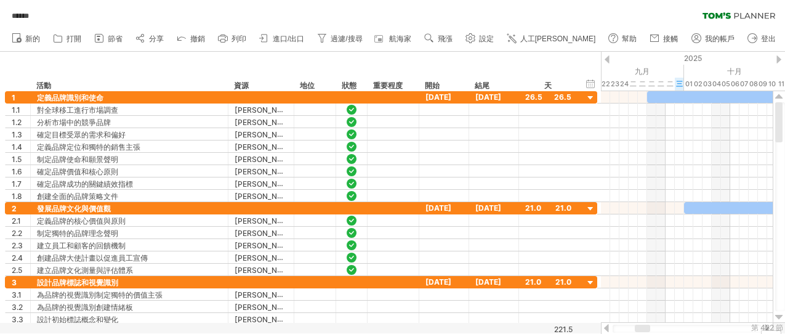
drag, startPoint x: 652, startPoint y: 326, endPoint x: 642, endPoint y: 326, distance: 9.9
click at [642, 300] on div at bounding box center [642, 328] width 15 height 7
click at [565, 207] on div "21.0" at bounding box center [548, 208] width 46 height 12
click at [532, 206] on input "****" at bounding box center [536, 208] width 23 height 12
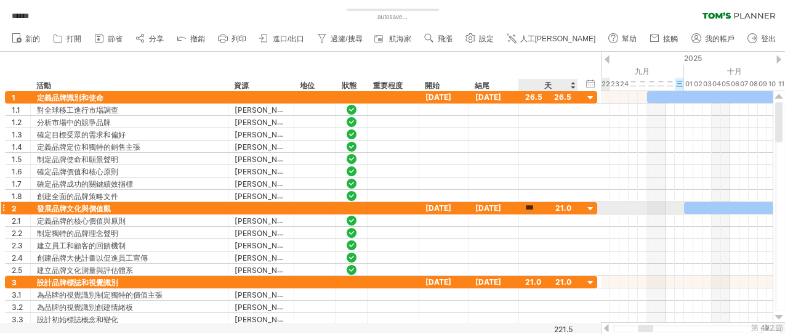
type input "****"
click at [443, 207] on font "[DATE]" at bounding box center [439, 207] width 26 height 9
click at [444, 204] on font "[DATE]" at bounding box center [439, 207] width 26 height 9
click at [450, 207] on font "[DATE]" at bounding box center [439, 207] width 26 height 9
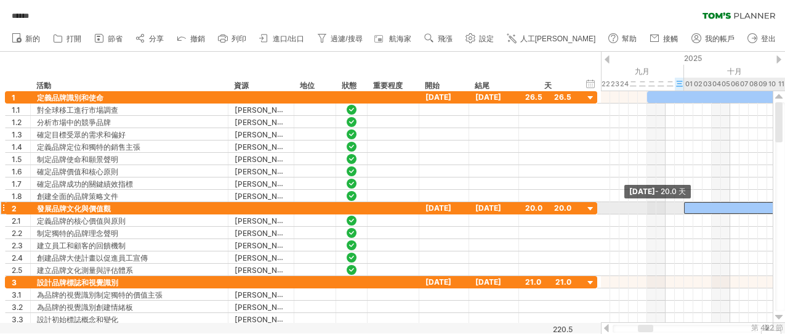
click at [684, 206] on span at bounding box center [684, 208] width 5 height 12
drag, startPoint x: 684, startPoint y: 206, endPoint x: 645, endPoint y: 208, distance: 38.8
click at [645, 208] on span at bounding box center [647, 208] width 5 height 12
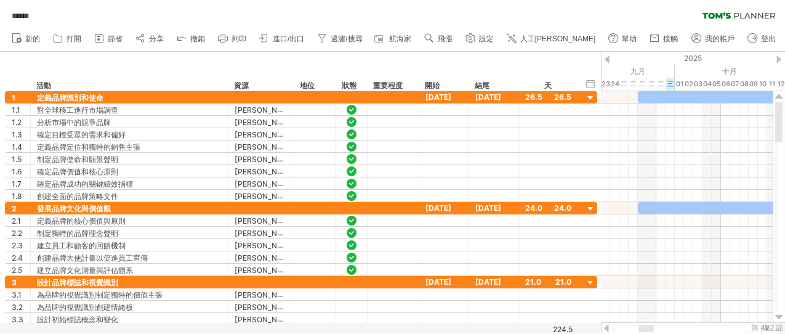
click at [647, 300] on div at bounding box center [646, 328] width 15 height 7
click at [530, 97] on font "26.5" at bounding box center [533, 96] width 17 height 9
click at [535, 97] on font "26.5" at bounding box center [533, 96] width 17 height 9
click at [529, 97] on font "26.5" at bounding box center [533, 96] width 17 height 9
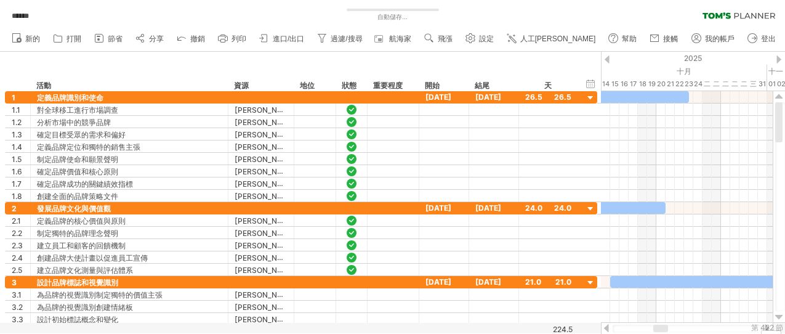
drag, startPoint x: 646, startPoint y: 329, endPoint x: 661, endPoint y: 328, distance: 15.4
click at [661, 300] on div at bounding box center [660, 328] width 15 height 7
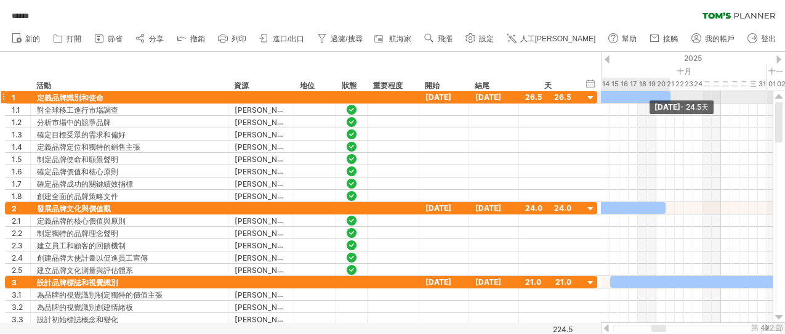
drag, startPoint x: 689, startPoint y: 100, endPoint x: 671, endPoint y: 100, distance: 18.5
click at [671, 100] on div "[DATE] - [DATE].5天 [DATE] - 24.0天" at bounding box center [687, 207] width 172 height 232
click at [668, 100] on div "[DATE] - [DATE].0天 [DATE] - 24.0天" at bounding box center [687, 207] width 172 height 232
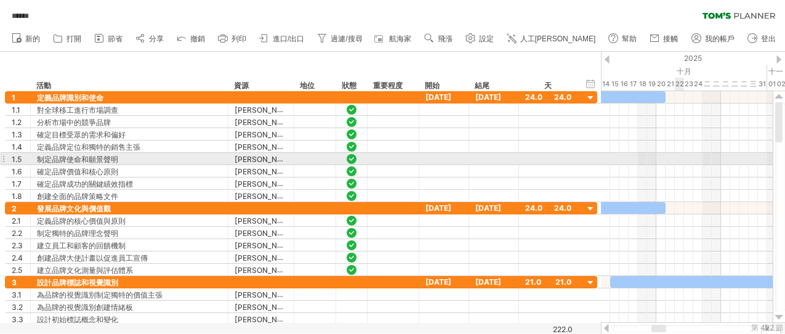
click at [678, 154] on div at bounding box center [687, 159] width 172 height 12
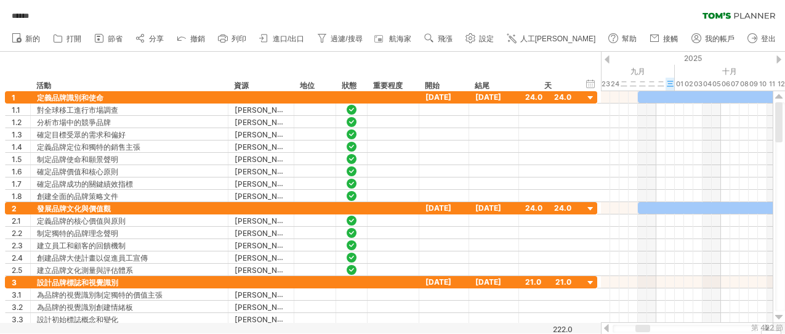
drag, startPoint x: 657, startPoint y: 328, endPoint x: 641, endPoint y: 327, distance: 16.0
click at [641, 300] on div at bounding box center [643, 328] width 15 height 7
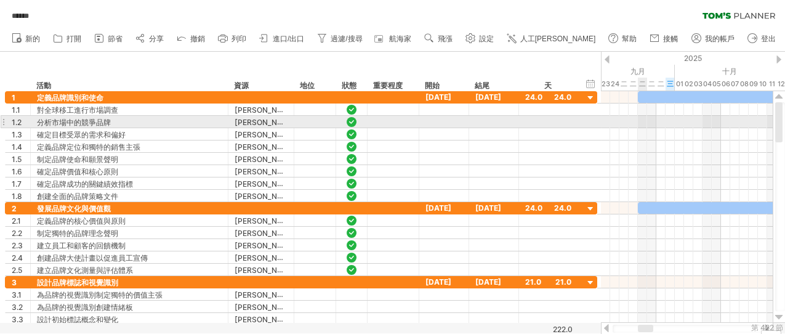
click at [641, 123] on div at bounding box center [687, 122] width 172 height 12
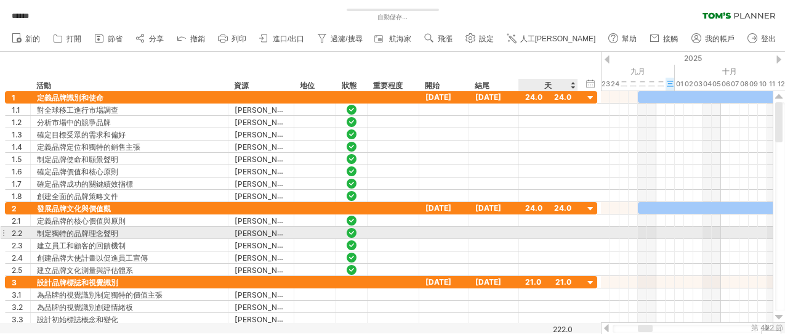
click at [533, 227] on div at bounding box center [548, 233] width 46 height 12
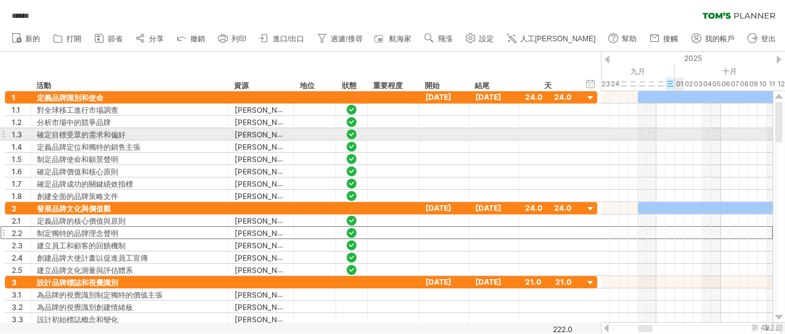
click at [676, 133] on div at bounding box center [687, 134] width 172 height 12
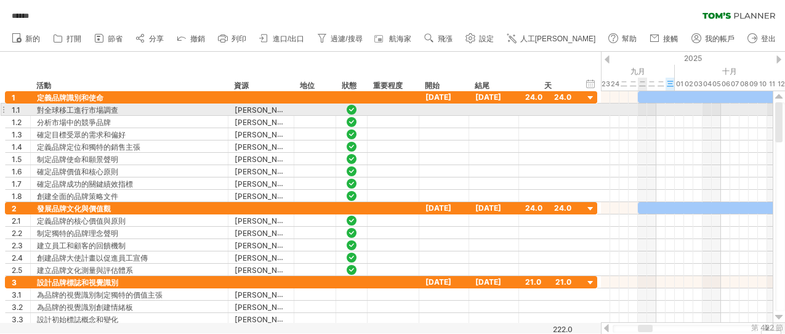
click at [642, 111] on div at bounding box center [687, 109] width 172 height 12
click at [614, 110] on div at bounding box center [687, 109] width 172 height 12
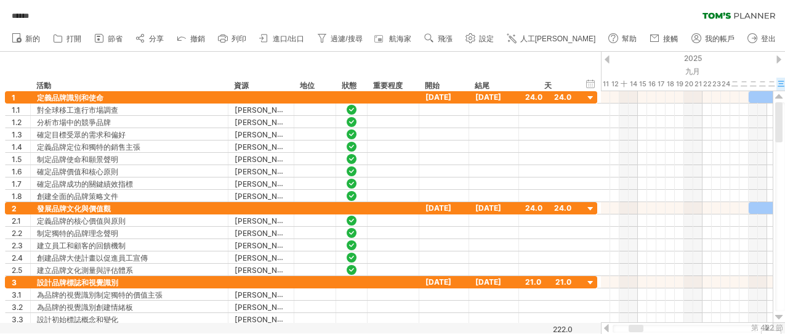
drag, startPoint x: 646, startPoint y: 329, endPoint x: 637, endPoint y: 330, distance: 9.3
click at [637, 300] on div at bounding box center [636, 328] width 15 height 7
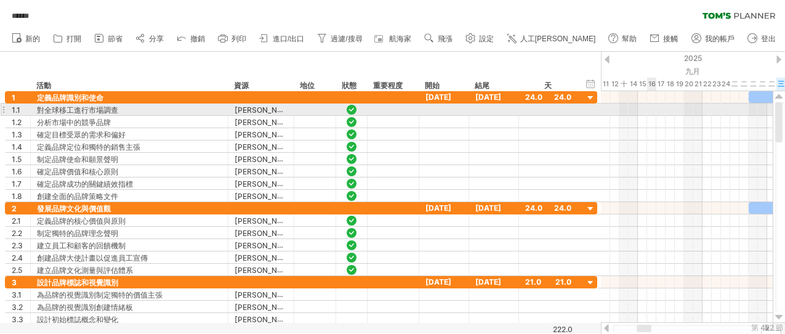
click at [649, 109] on div at bounding box center [687, 109] width 172 height 12
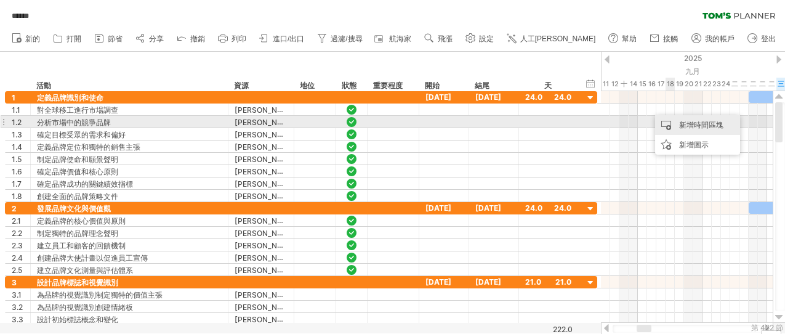
click at [678, 123] on div "新增時間區塊" at bounding box center [697, 125] width 85 height 20
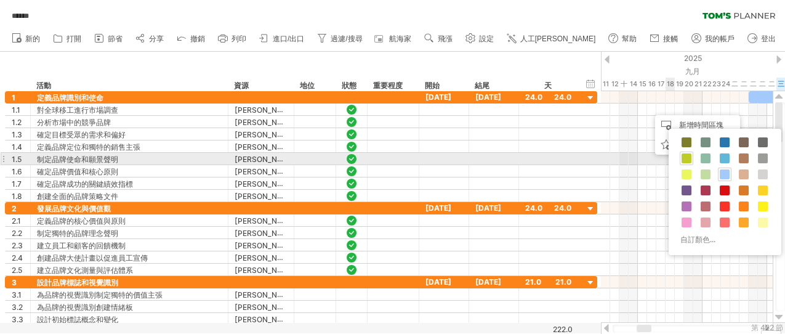
click at [685, 160] on span at bounding box center [687, 158] width 10 height 10
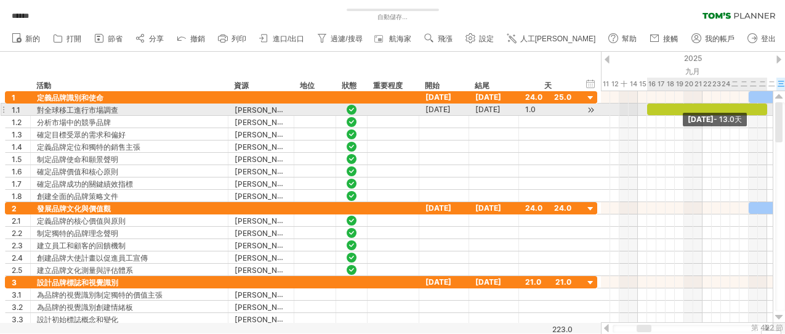
drag, startPoint x: 657, startPoint y: 110, endPoint x: 766, endPoint y: 113, distance: 109.7
click at [706, 113] on div "[DATE] - 13.0天 [DATE] - 24.0天" at bounding box center [687, 207] width 172 height 232
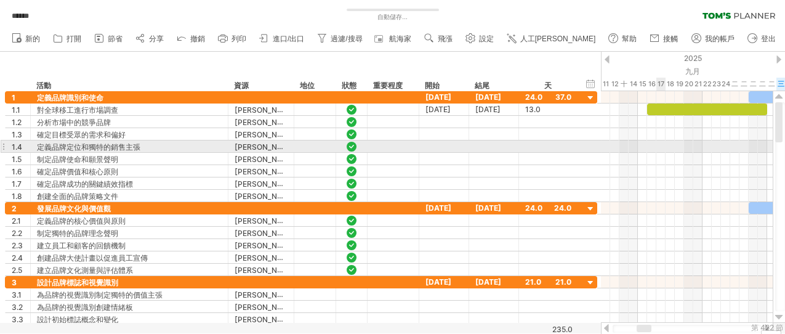
click at [660, 141] on div at bounding box center [687, 146] width 172 height 12
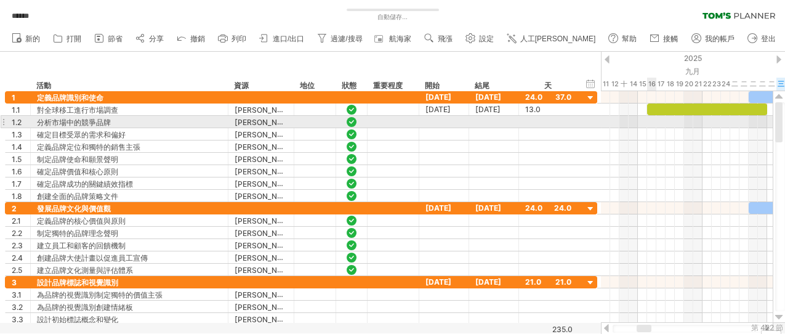
click at [649, 125] on div at bounding box center [687, 122] width 172 height 12
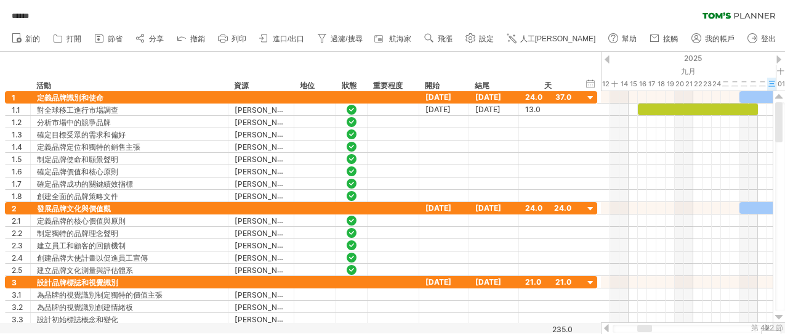
click at [644, 300] on div at bounding box center [644, 328] width 15 height 7
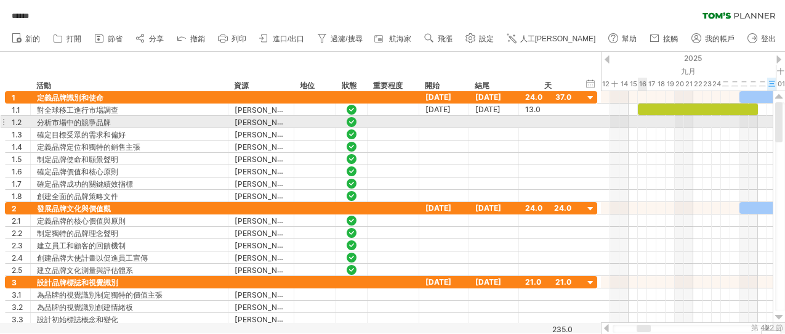
click at [642, 122] on div at bounding box center [687, 122] width 172 height 12
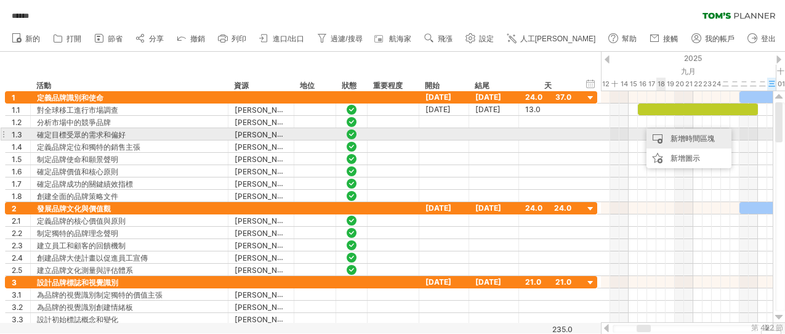
click at [662, 132] on div "新增時間區塊" at bounding box center [689, 139] width 85 height 20
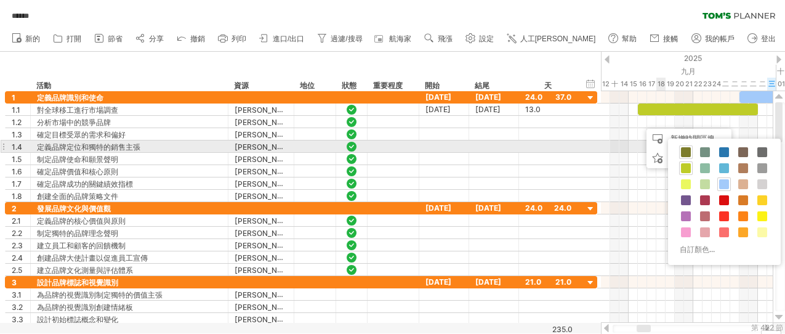
click at [685, 152] on span at bounding box center [686, 152] width 10 height 10
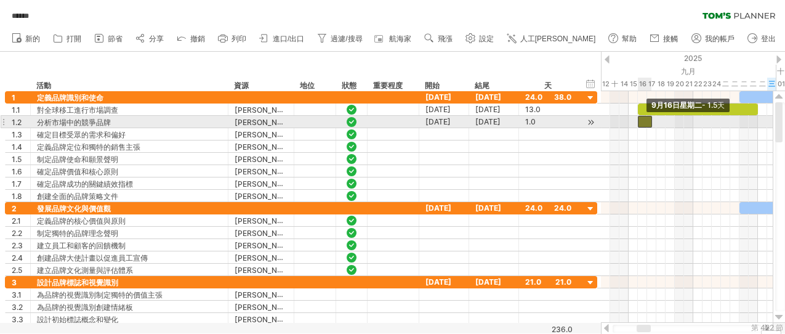
click at [638, 124] on span at bounding box center [638, 122] width 5 height 12
drag, startPoint x: 650, startPoint y: 120, endPoint x: 690, endPoint y: 127, distance: 41.2
click at [690, 127] on div "[DATE] - 6.0 days [DATE] - 1.5天" at bounding box center [687, 207] width 172 height 232
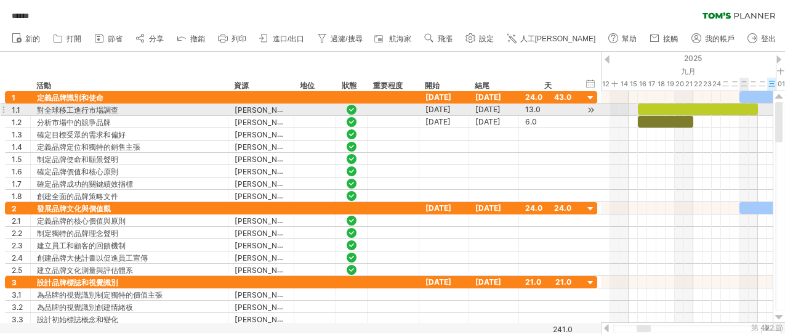
click at [706, 111] on div at bounding box center [698, 109] width 120 height 12
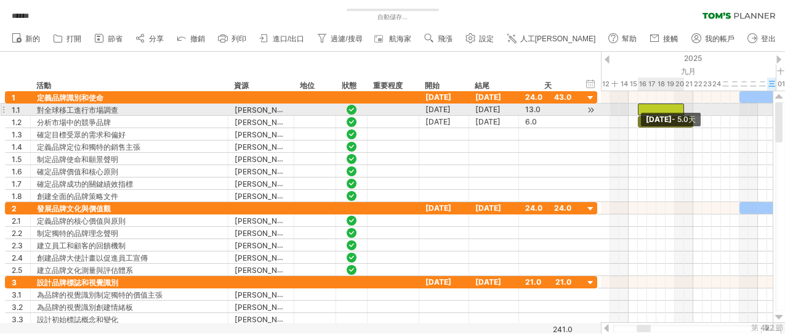
drag, startPoint x: 758, startPoint y: 110, endPoint x: 684, endPoint y: 113, distance: 74.0
click at [684, 113] on div "[DATE] - 5.0天 [DATE]" at bounding box center [687, 207] width 172 height 232
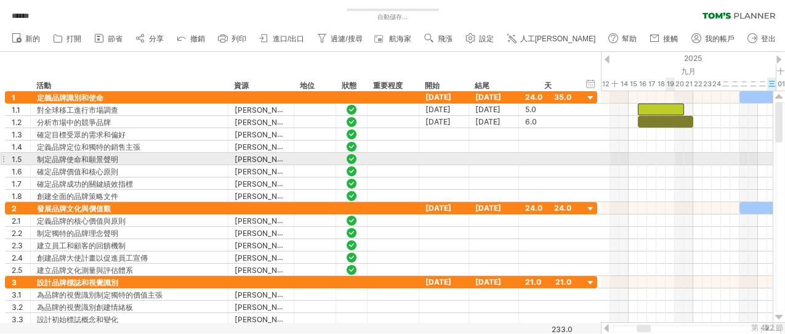
click at [669, 172] on div at bounding box center [687, 171] width 172 height 12
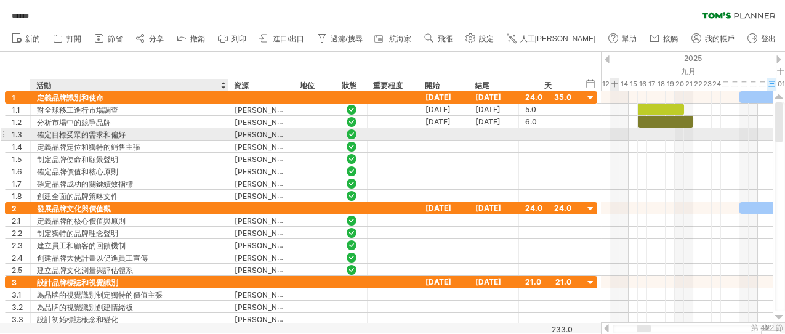
click at [124, 131] on font "確定目標受眾的需求和偏好" at bounding box center [81, 134] width 89 height 9
click at [643, 135] on div at bounding box center [687, 133] width 172 height 13
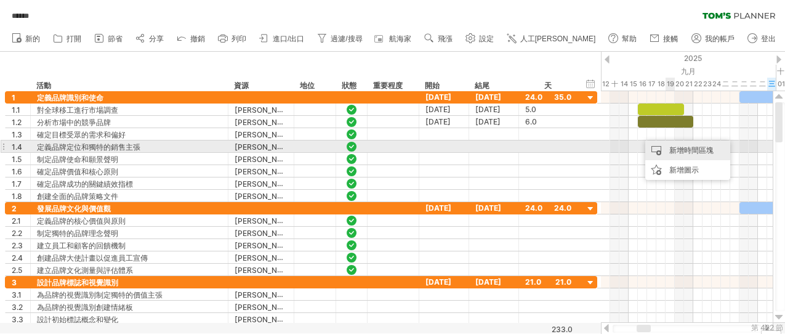
click at [668, 142] on div "新增時間區塊" at bounding box center [687, 150] width 85 height 20
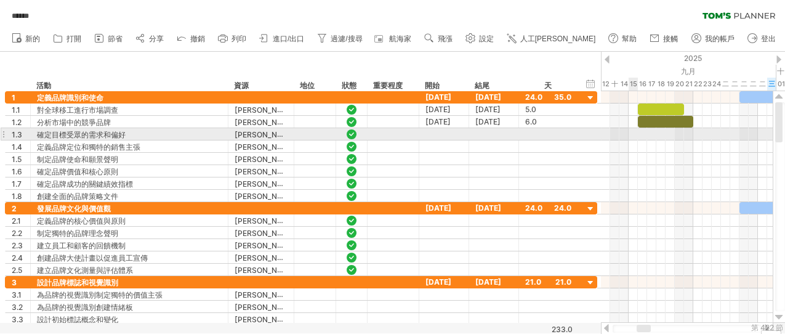
click at [633, 135] on div at bounding box center [687, 134] width 172 height 12
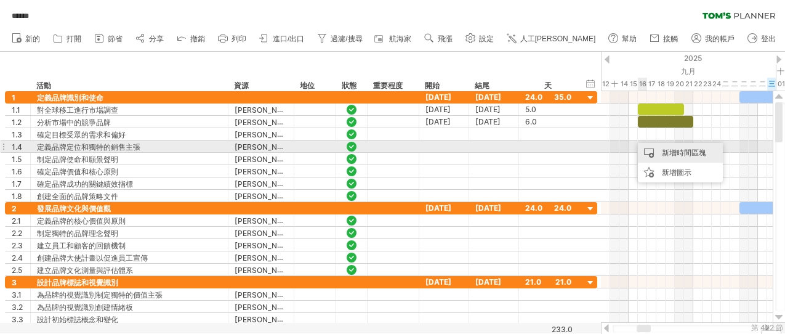
click at [657, 148] on div "新增時間區塊" at bounding box center [680, 153] width 85 height 20
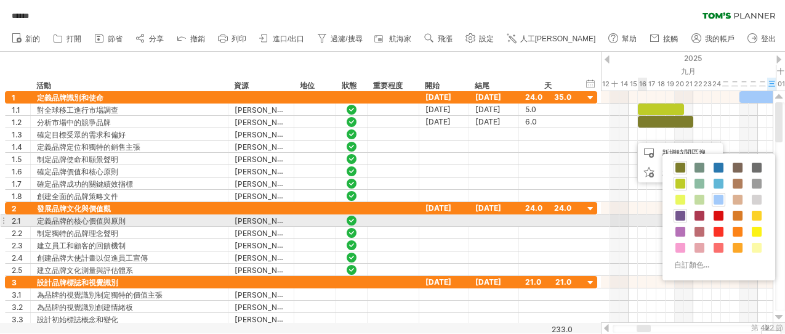
click at [683, 216] on span at bounding box center [681, 216] width 10 height 10
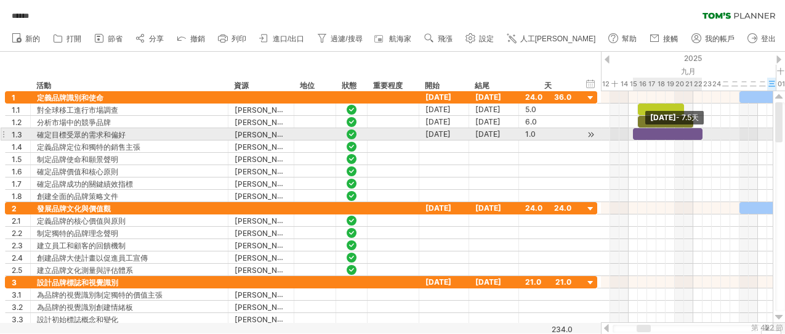
drag, startPoint x: 642, startPoint y: 134, endPoint x: 702, endPoint y: 140, distance: 60.6
click at [702, 140] on div "[DATE] - 7.5天 [DATE]" at bounding box center [687, 207] width 172 height 232
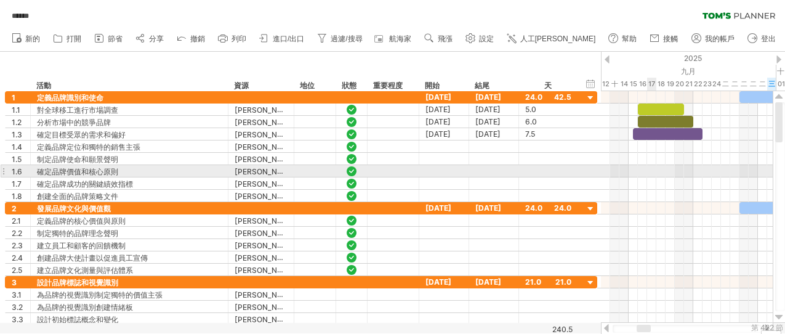
click at [648, 171] on div at bounding box center [687, 171] width 172 height 12
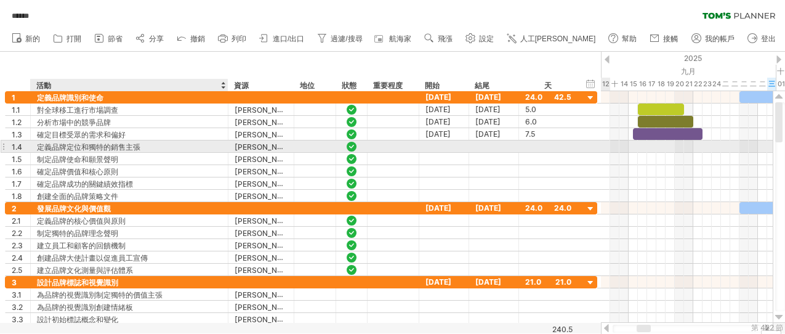
click at [137, 145] on font "定義品牌定位和獨特的銷售主張" at bounding box center [88, 146] width 103 height 9
click at [637, 147] on div at bounding box center [687, 146] width 172 height 12
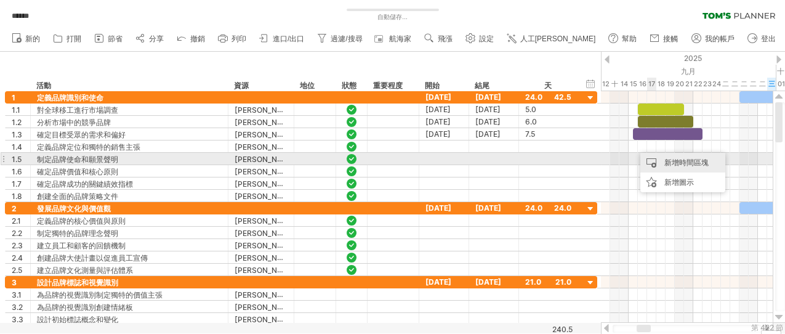
click at [655, 155] on div "新增時間區塊" at bounding box center [683, 163] width 85 height 20
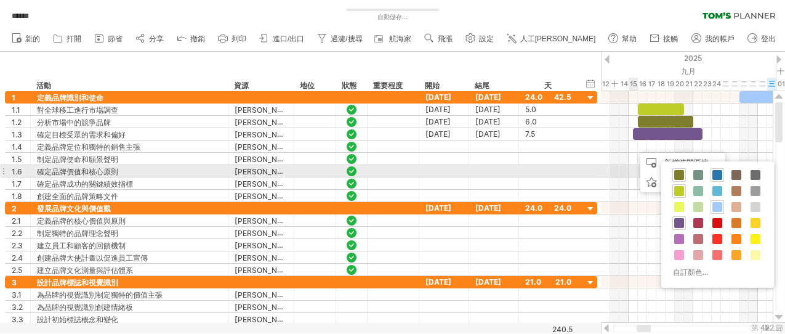
click at [706, 173] on span at bounding box center [718, 175] width 10 height 10
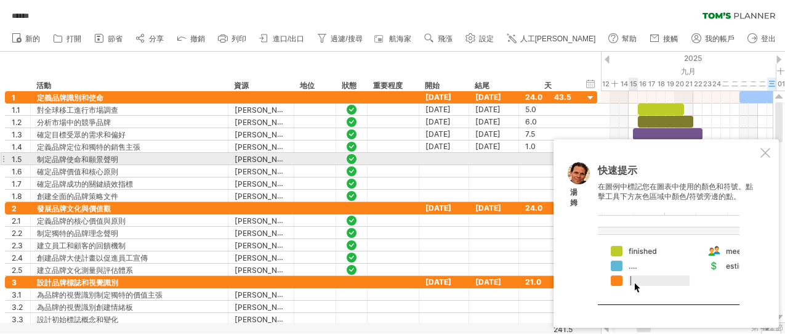
click at [706, 153] on div at bounding box center [766, 153] width 10 height 10
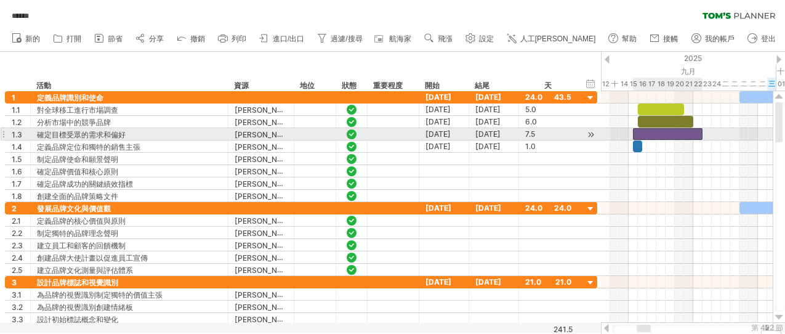
click at [665, 132] on div at bounding box center [668, 134] width 70 height 12
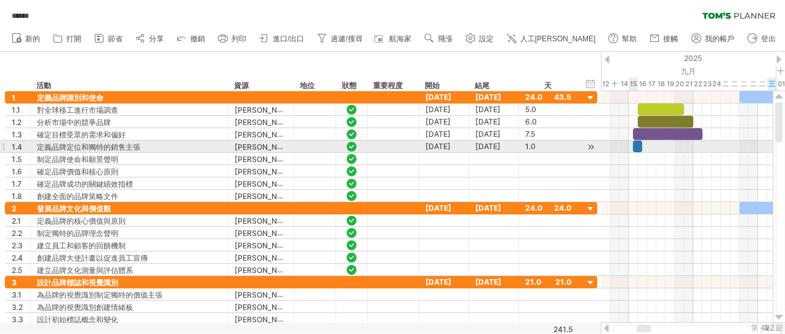
click at [636, 145] on div at bounding box center [637, 146] width 9 height 12
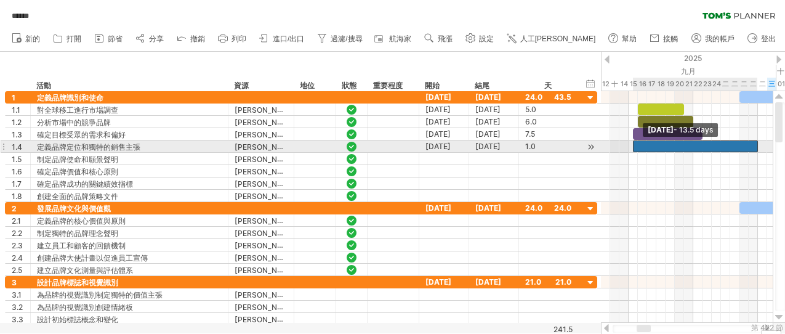
drag, startPoint x: 643, startPoint y: 146, endPoint x: 757, endPoint y: 144, distance: 114.0
click at [706, 144] on span at bounding box center [758, 146] width 5 height 12
drag, startPoint x: 632, startPoint y: 147, endPoint x: 665, endPoint y: 145, distance: 33.3
click at [665, 145] on span at bounding box center [665, 146] width 5 height 12
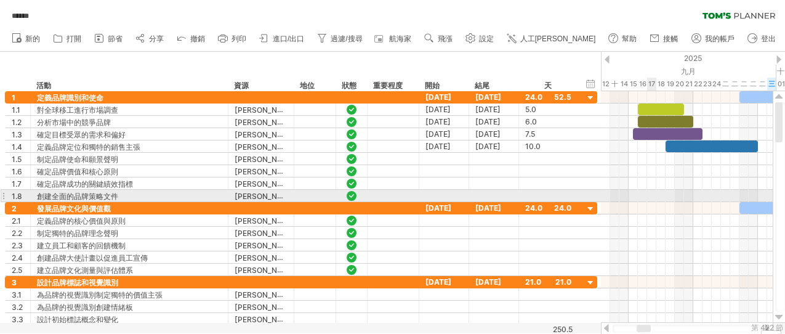
click at [654, 202] on div at bounding box center [687, 208] width 172 height 12
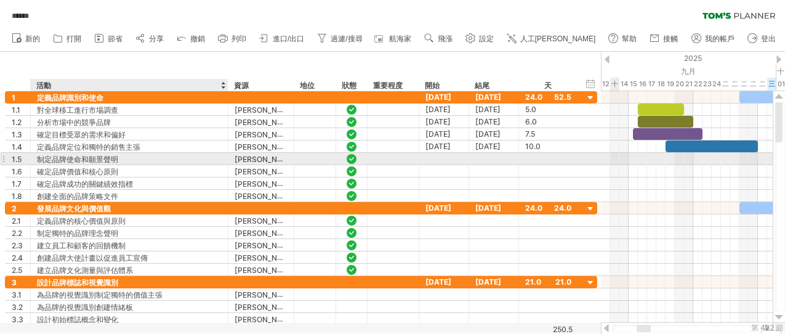
click at [116, 158] on font "制定品牌使命和願景聲明" at bounding box center [77, 159] width 81 height 9
click at [701, 158] on div at bounding box center [687, 158] width 172 height 13
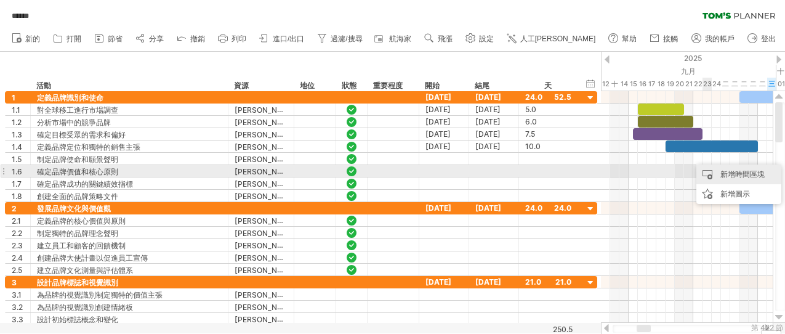
click at [706, 171] on div "新增時間區塊" at bounding box center [739, 174] width 85 height 20
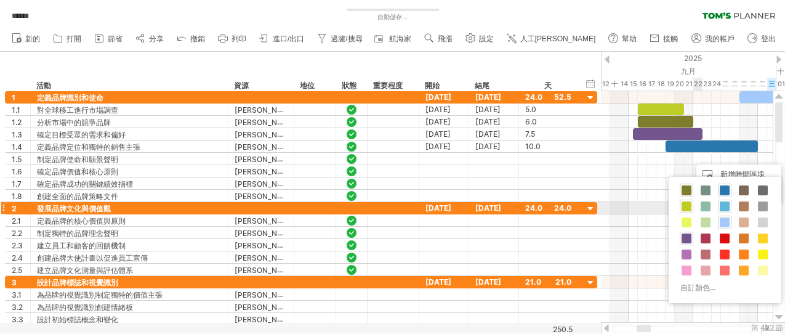
click at [706, 206] on span at bounding box center [725, 206] width 10 height 10
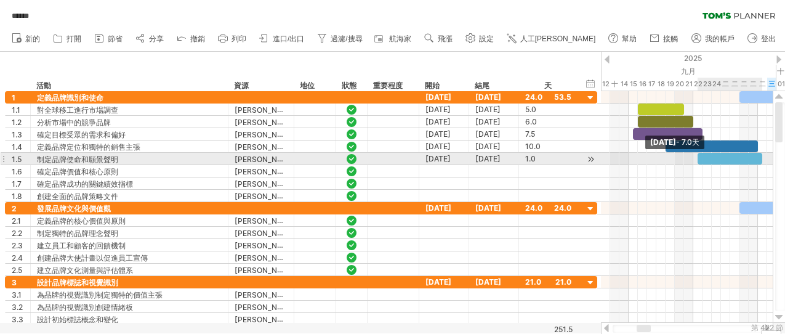
drag, startPoint x: 708, startPoint y: 159, endPoint x: 764, endPoint y: 155, distance: 56.2
click at [706, 155] on span at bounding box center [762, 159] width 5 height 12
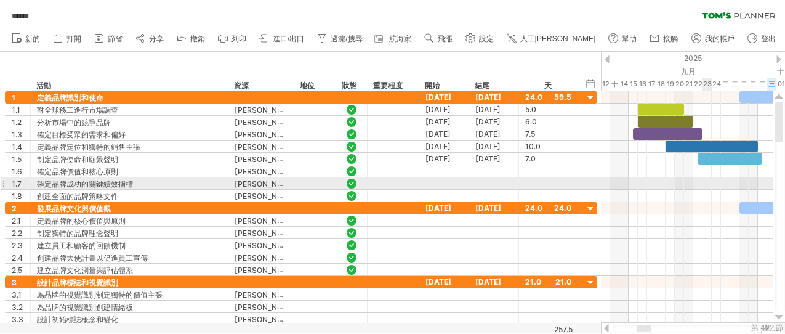
click at [703, 183] on div at bounding box center [687, 183] width 172 height 12
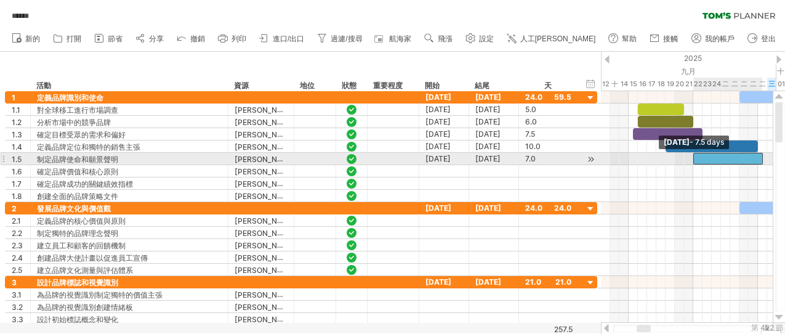
click at [693, 160] on span at bounding box center [693, 159] width 5 height 12
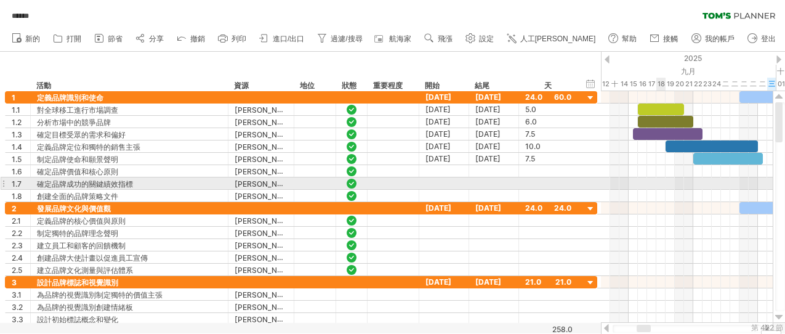
click at [664, 179] on div at bounding box center [687, 183] width 172 height 12
click at [688, 181] on div "新增時間區塊" at bounding box center [715, 186] width 85 height 20
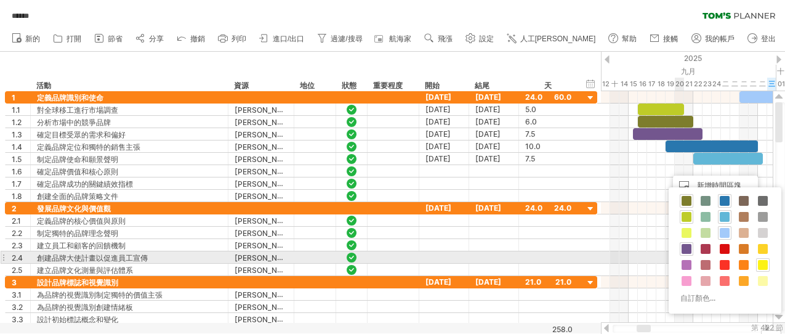
drag, startPoint x: 740, startPoint y: 217, endPoint x: 761, endPoint y: 262, distance: 49.3
click at [706, 262] on div "自訂顏色..." at bounding box center [725, 250] width 113 height 126
click at [706, 261] on span at bounding box center [763, 265] width 10 height 10
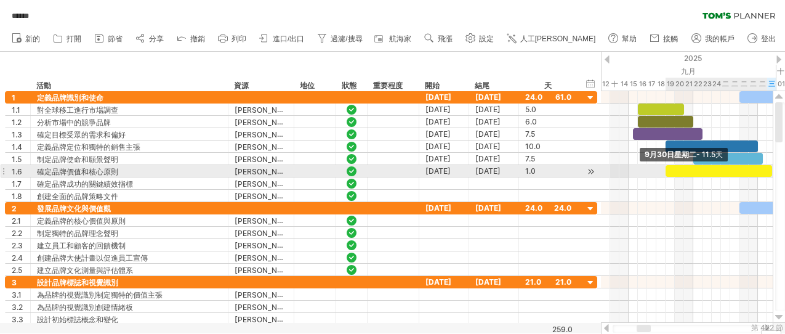
drag, startPoint x: 675, startPoint y: 171, endPoint x: 774, endPoint y: 170, distance: 99.2
click at [706, 170] on div "嘗試造訪 [DOMAIN_NAME] 再次連接... 0% 自動儲存... ****** 清除過濾器 重新套用濾鏡 新的" at bounding box center [392, 167] width 785 height 334
click at [706, 172] on div at bounding box center [719, 171] width 107 height 12
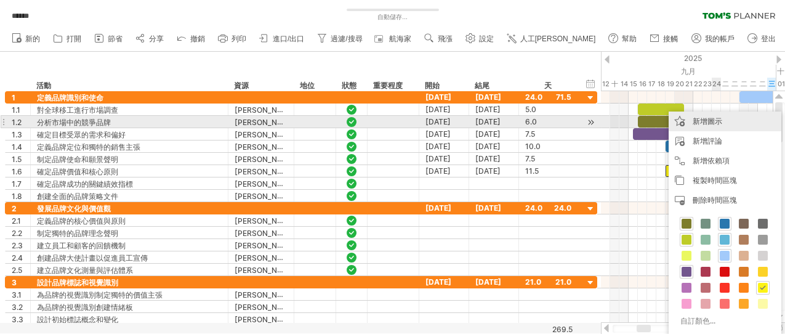
click at [706, 125] on div "新增圖示" at bounding box center [725, 121] width 113 height 20
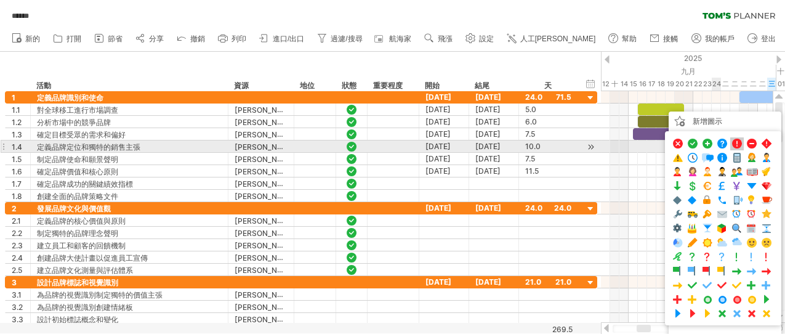
click at [706, 145] on span at bounding box center [737, 144] width 12 height 12
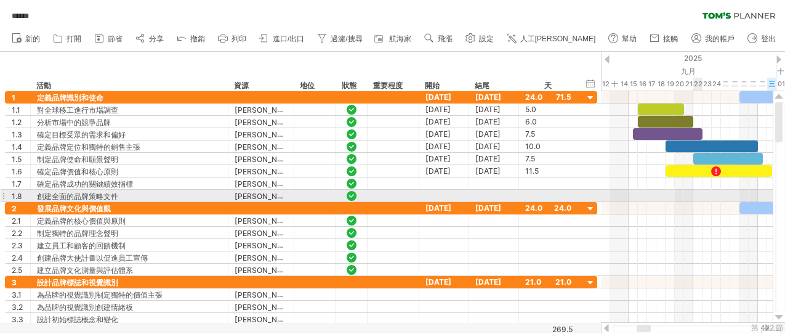
click at [694, 195] on div at bounding box center [687, 196] width 172 height 12
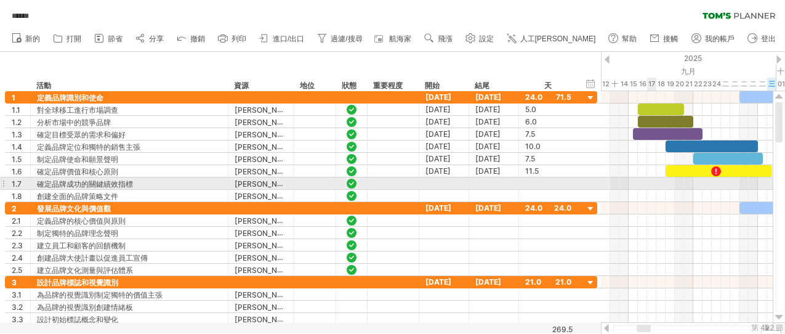
click at [649, 184] on div at bounding box center [687, 183] width 172 height 12
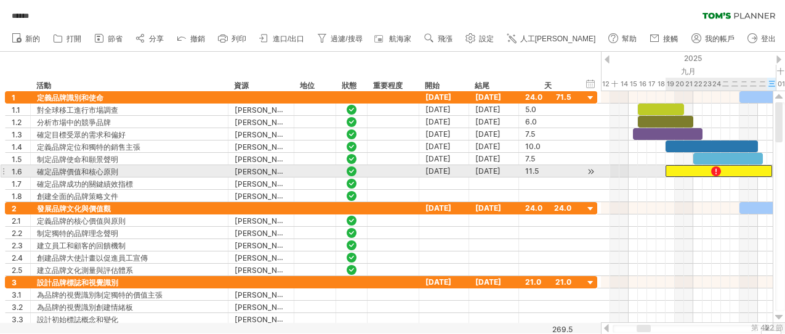
click at [687, 171] on div at bounding box center [719, 171] width 107 height 12
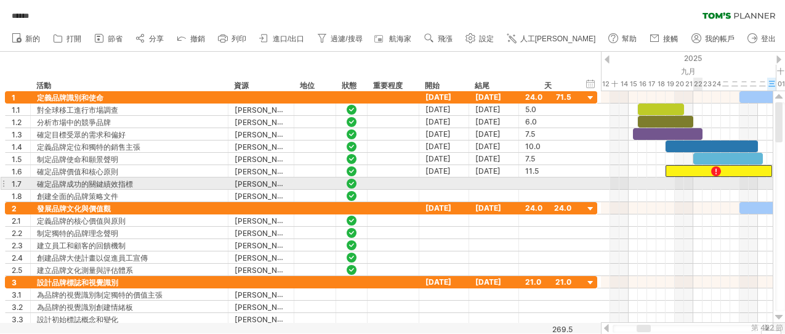
click at [698, 185] on div at bounding box center [687, 183] width 172 height 12
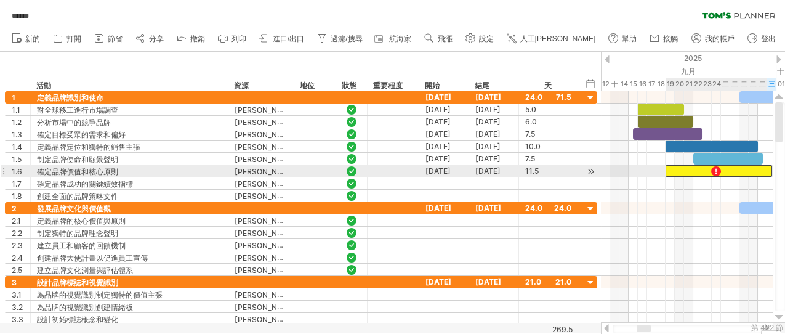
click at [695, 172] on div at bounding box center [719, 171] width 107 height 12
drag, startPoint x: 430, startPoint y: 170, endPoint x: 483, endPoint y: 169, distance: 53.0
click at [483, 169] on div "**********" at bounding box center [301, 170] width 592 height 13
click at [592, 171] on div at bounding box center [591, 171] width 12 height 13
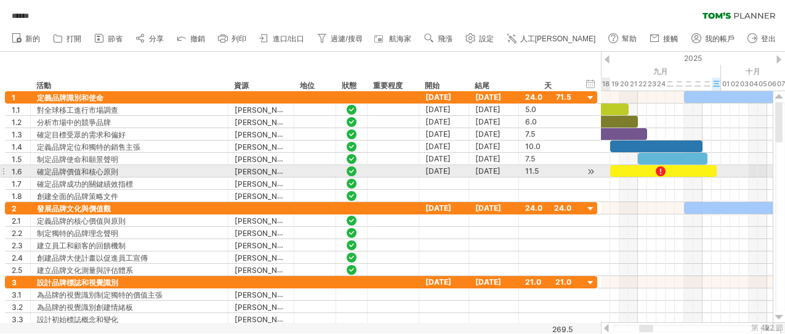
click at [592, 171] on div at bounding box center [591, 171] width 12 height 13
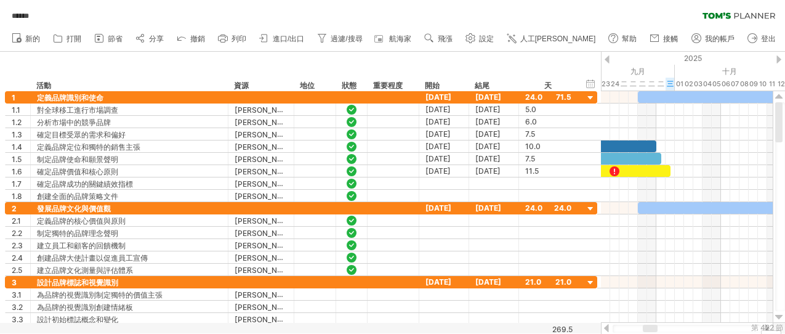
click at [606, 61] on div at bounding box center [607, 59] width 5 height 8
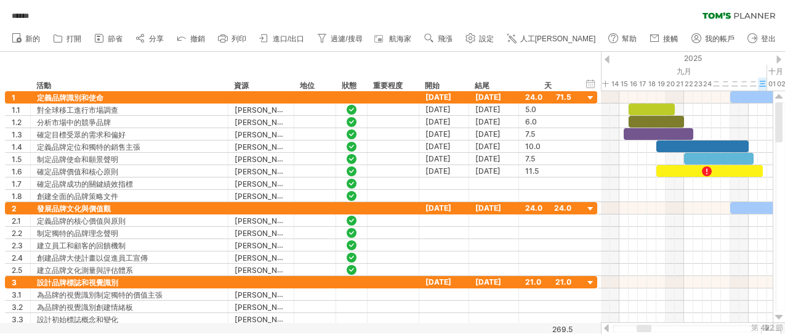
click at [606, 61] on div at bounding box center [607, 59] width 5 height 8
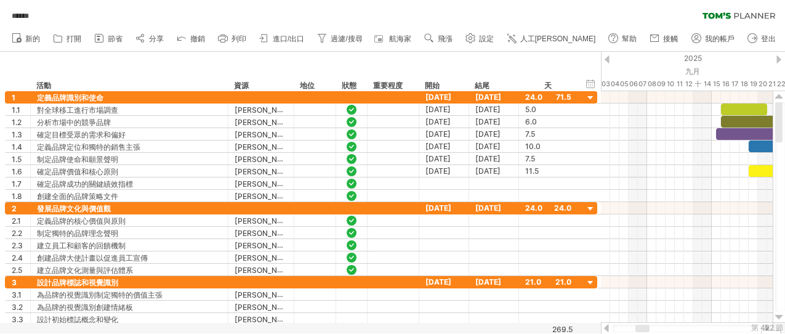
click at [606, 61] on div at bounding box center [607, 59] width 5 height 8
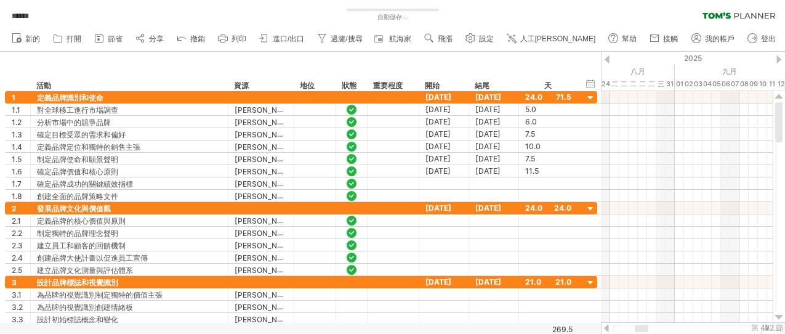
click at [706, 59] on div at bounding box center [779, 59] width 5 height 8
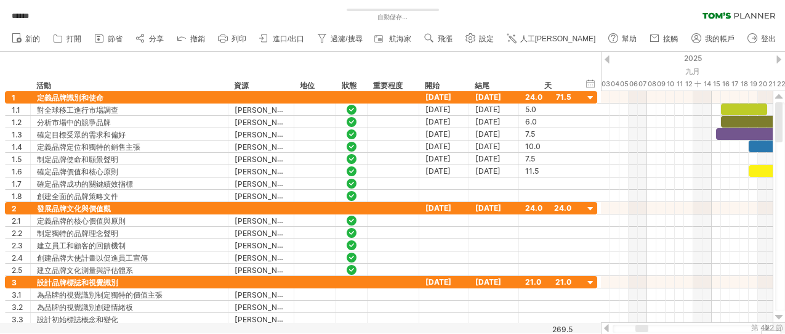
click at [706, 60] on div at bounding box center [779, 59] width 5 height 8
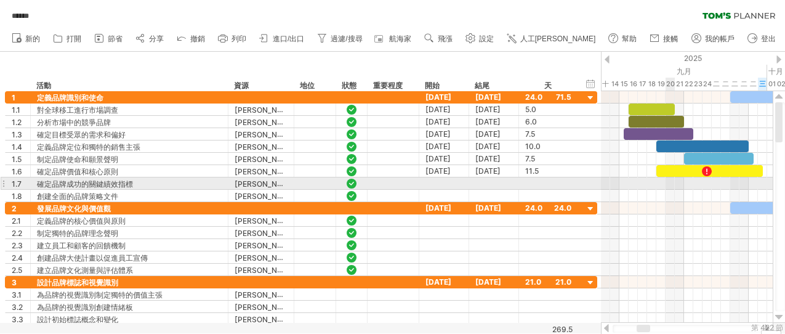
click at [674, 185] on div at bounding box center [687, 183] width 172 height 12
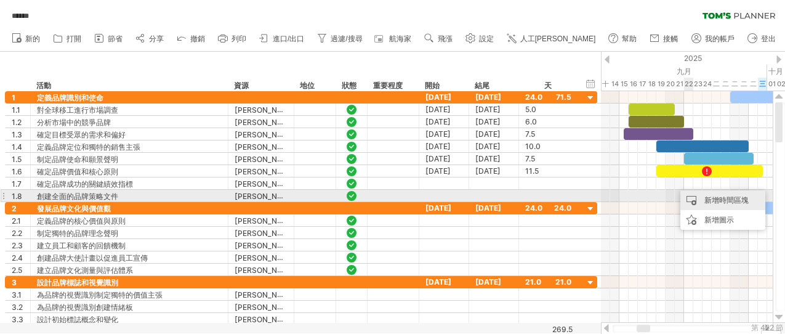
click at [706, 195] on font "新增時間區塊" at bounding box center [727, 199] width 44 height 9
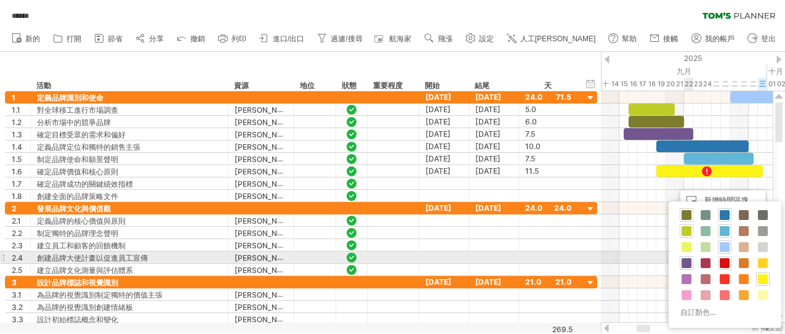
click at [706, 261] on span at bounding box center [725, 263] width 10 height 10
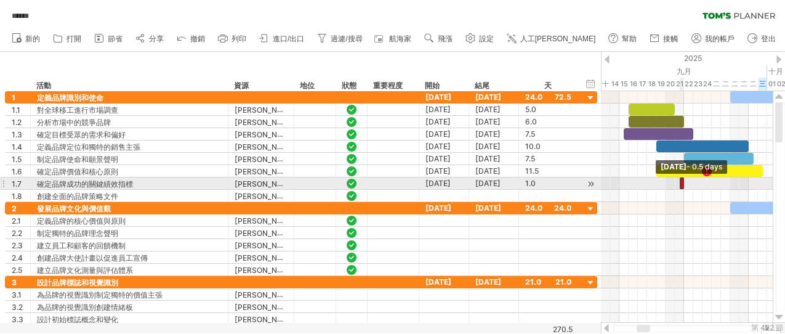
drag, startPoint x: 676, startPoint y: 182, endPoint x: 685, endPoint y: 181, distance: 9.3
click at [685, 181] on div at bounding box center [682, 183] width 5 height 12
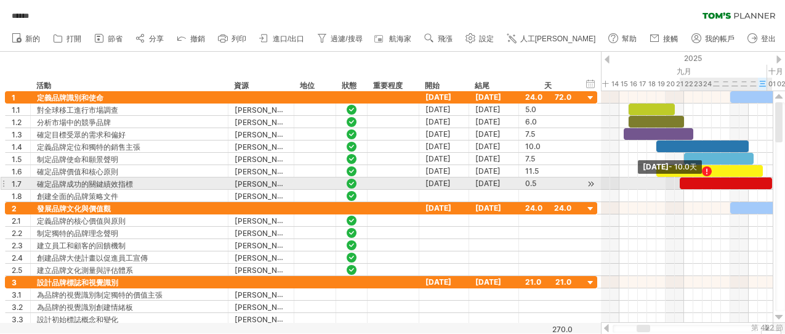
drag, startPoint x: 685, startPoint y: 181, endPoint x: 772, endPoint y: 183, distance: 86.9
click at [706, 183] on span at bounding box center [772, 183] width 5 height 12
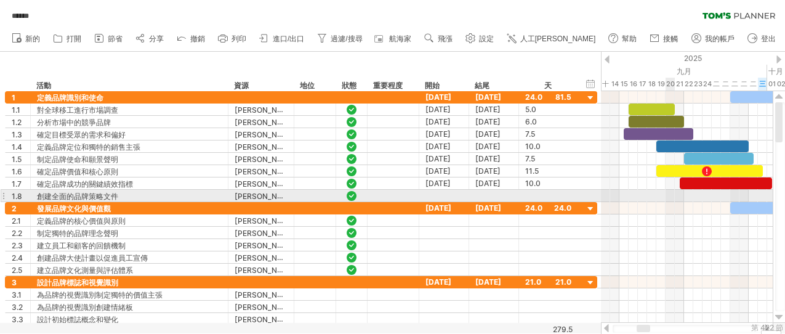
click at [669, 209] on div at bounding box center [687, 208] width 172 height 12
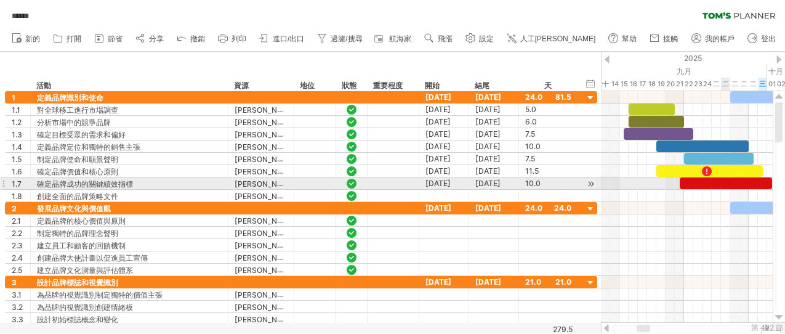
click at [706, 183] on div at bounding box center [726, 183] width 92 height 12
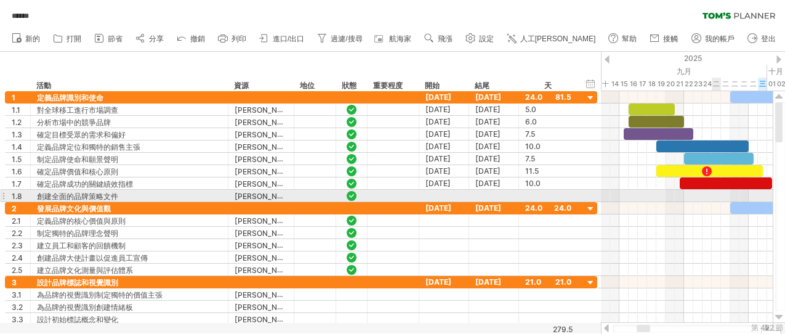
click at [706, 195] on div at bounding box center [687, 196] width 172 height 12
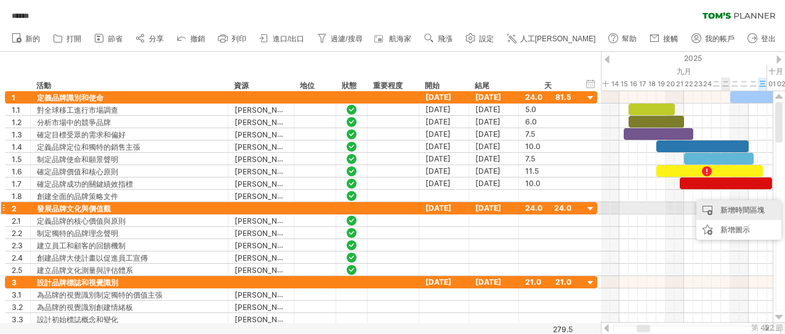
click at [706, 211] on font "新增時間區塊" at bounding box center [743, 209] width 44 height 9
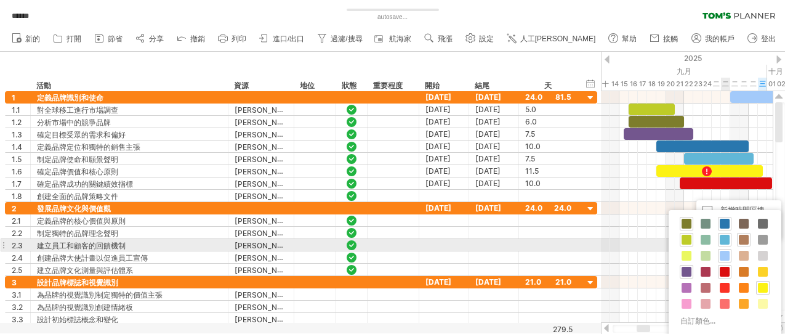
click at [706, 241] on span at bounding box center [744, 240] width 10 height 10
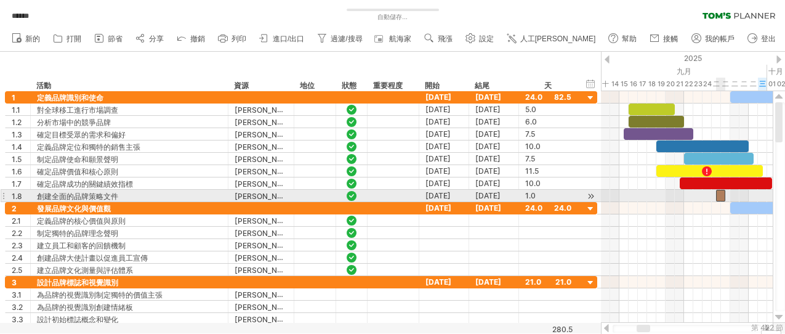
click at [706, 195] on div at bounding box center [720, 196] width 9 height 12
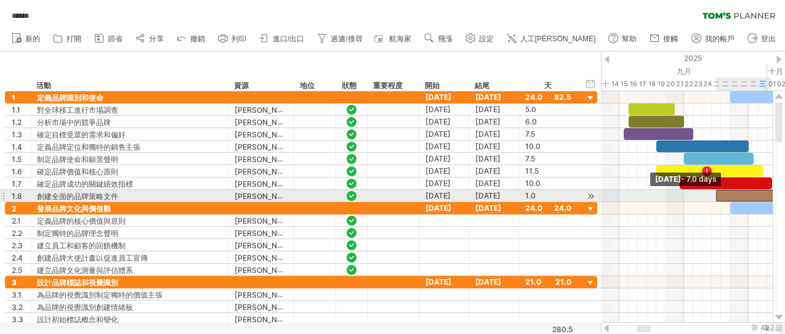
drag, startPoint x: 724, startPoint y: 193, endPoint x: 783, endPoint y: 190, distance: 59.2
click at [706, 190] on div "嘗試造訪 [DOMAIN_NAME] 再次連接... 0% 自動儲存... ****** 清除過濾器 重新套用濾鏡 新的" at bounding box center [392, 167] width 785 height 334
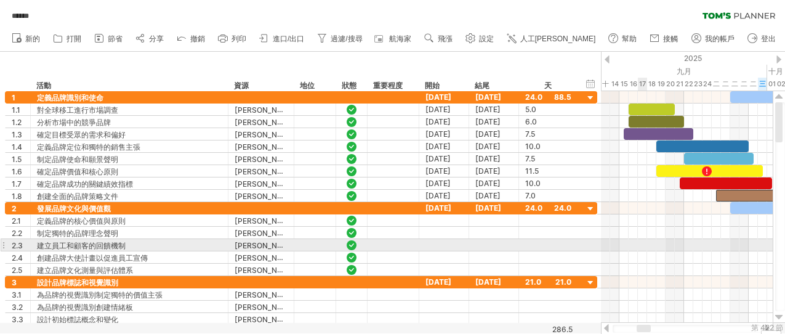
click at [641, 246] on div at bounding box center [687, 245] width 172 height 12
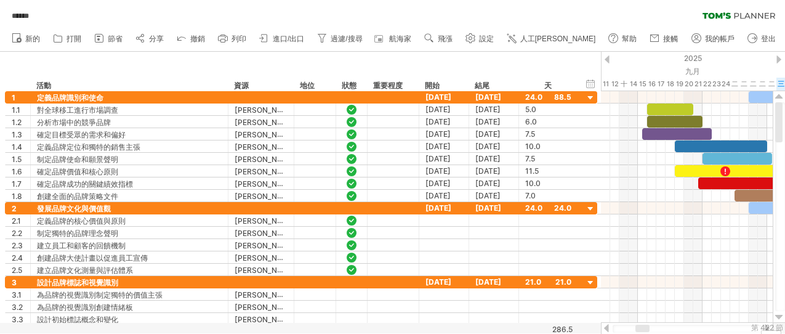
click at [643, 300] on div at bounding box center [643, 328] width 14 height 7
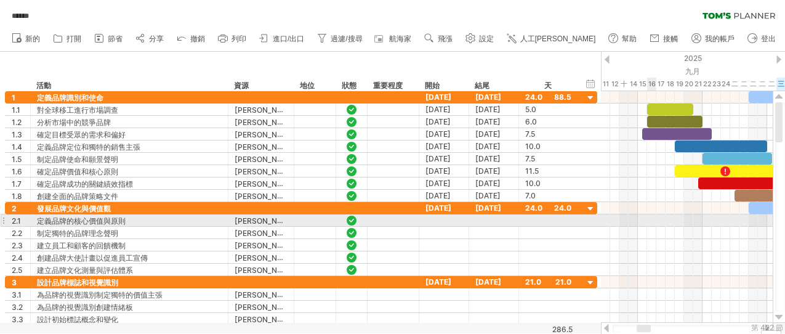
click at [653, 216] on div at bounding box center [687, 220] width 172 height 12
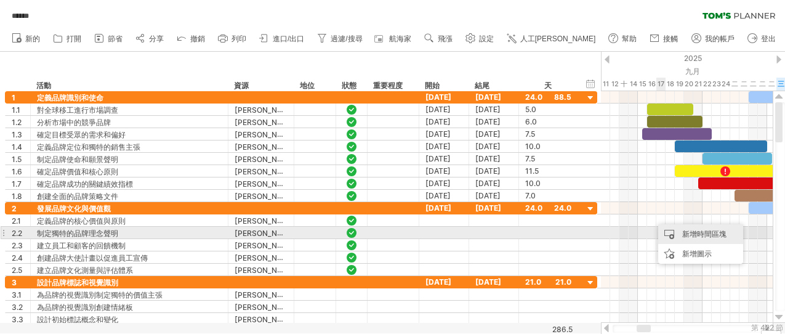
click at [674, 230] on div "新增時間區塊" at bounding box center [700, 234] width 85 height 20
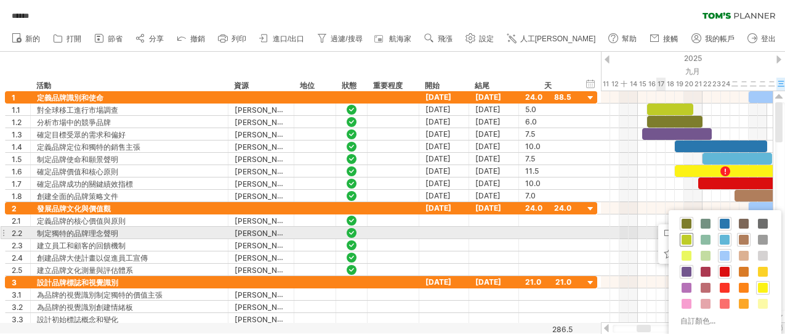
click at [687, 239] on span at bounding box center [687, 240] width 10 height 10
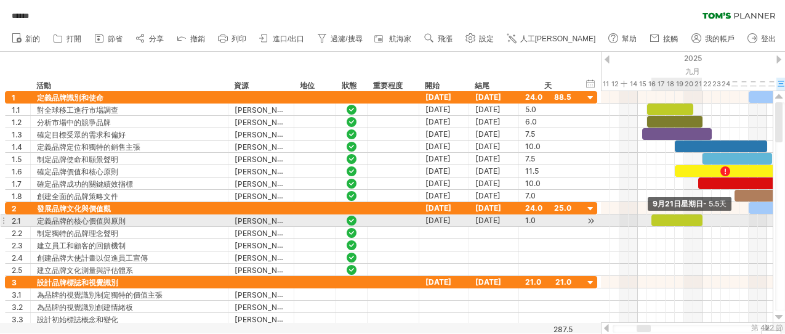
drag, startPoint x: 660, startPoint y: 220, endPoint x: 700, endPoint y: 215, distance: 40.3
click at [700, 215] on span at bounding box center [702, 220] width 5 height 12
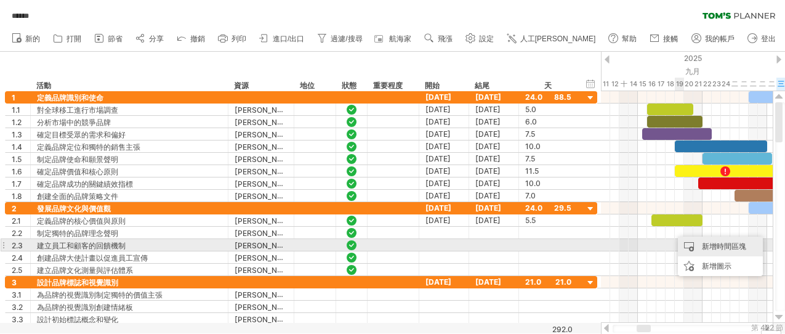
click at [700, 245] on div "新增時間區塊" at bounding box center [720, 247] width 85 height 20
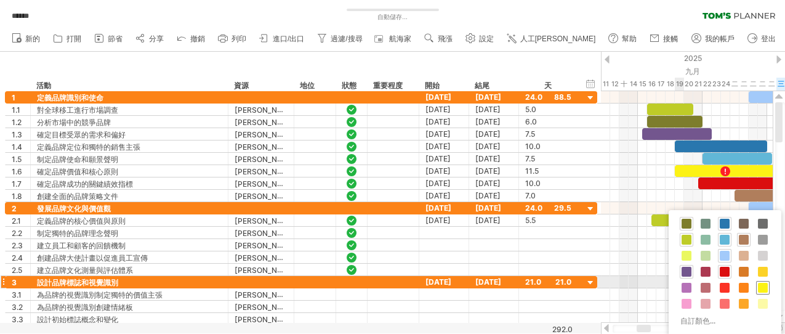
drag, startPoint x: 687, startPoint y: 253, endPoint x: 764, endPoint y: 285, distance: 82.6
click at [706, 285] on div "自訂顏色..." at bounding box center [725, 273] width 113 height 126
click at [706, 285] on span at bounding box center [763, 288] width 10 height 10
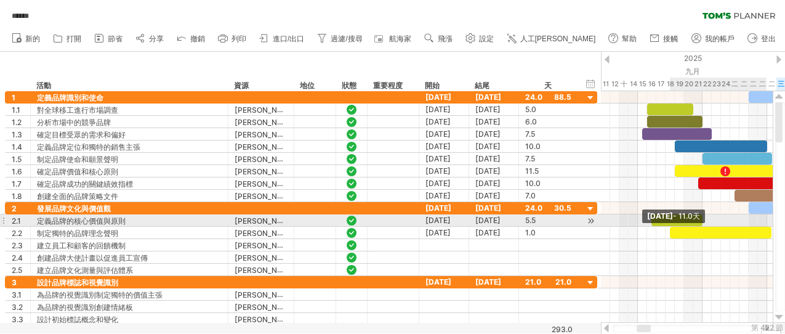
drag, startPoint x: 679, startPoint y: 232, endPoint x: 770, endPoint y: 226, distance: 90.7
click at [706, 227] on span at bounding box center [771, 233] width 5 height 12
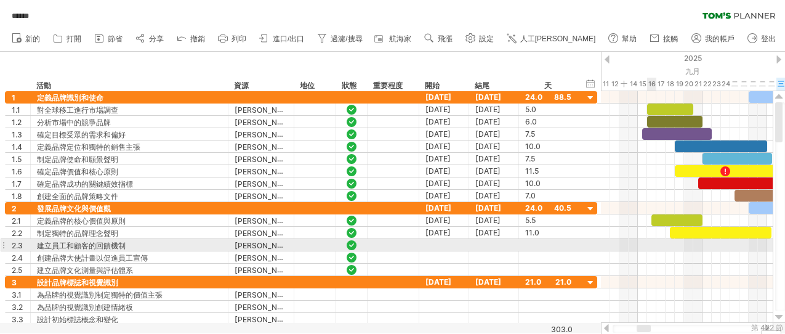
click at [653, 244] on div at bounding box center [687, 245] width 172 height 12
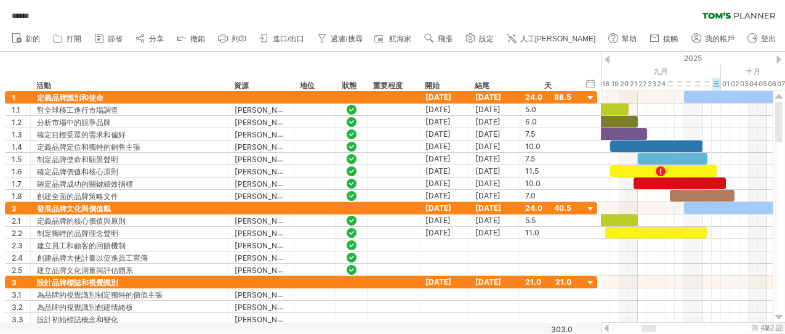
click at [650, 300] on div at bounding box center [649, 328] width 14 height 7
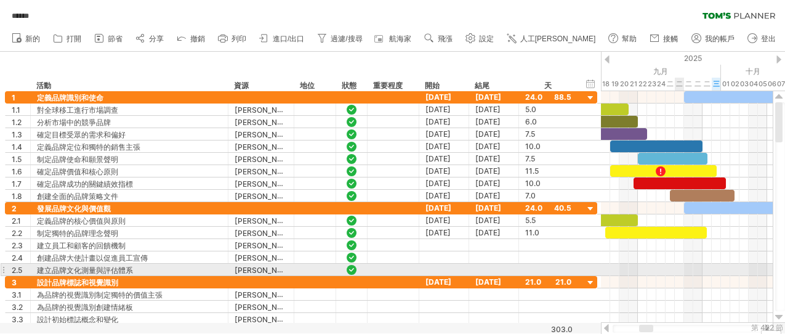
click at [688, 270] on div at bounding box center [687, 270] width 172 height 12
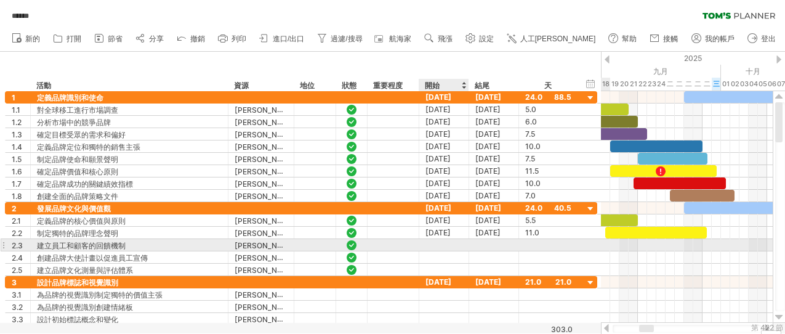
click at [443, 242] on div at bounding box center [444, 245] width 50 height 12
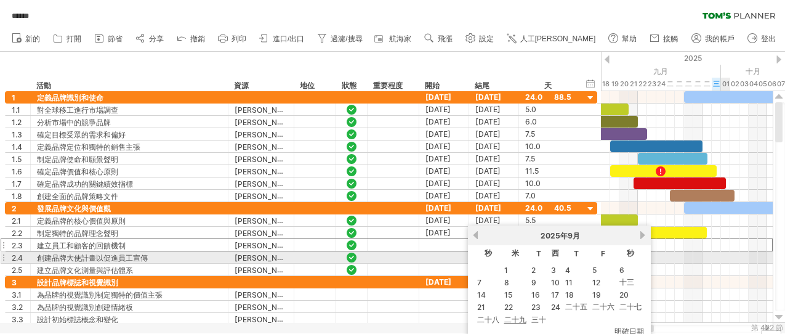
click at [706, 252] on div at bounding box center [687, 257] width 172 height 12
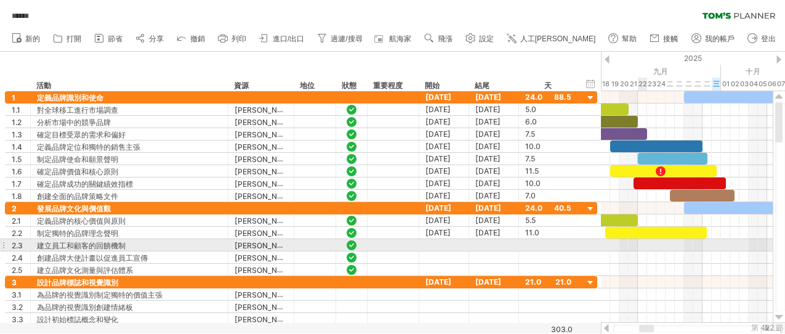
click at [640, 243] on div at bounding box center [687, 245] width 172 height 12
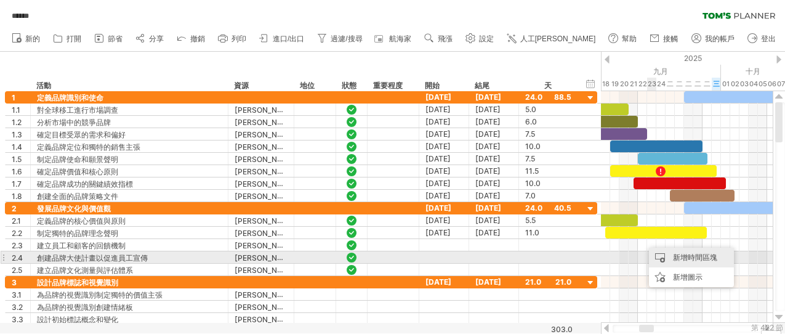
click at [669, 257] on div "新增時間區塊" at bounding box center [691, 258] width 85 height 20
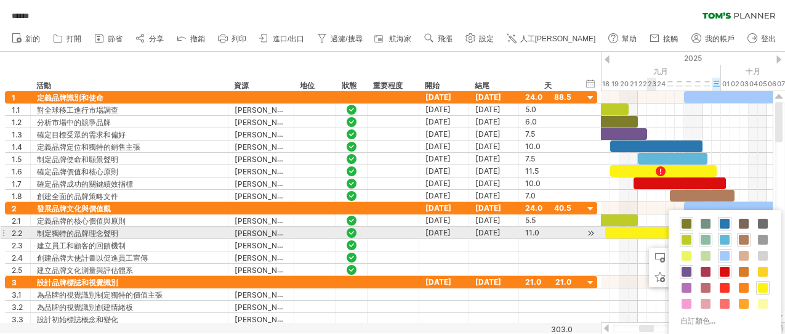
click at [702, 238] on span at bounding box center [706, 240] width 10 height 10
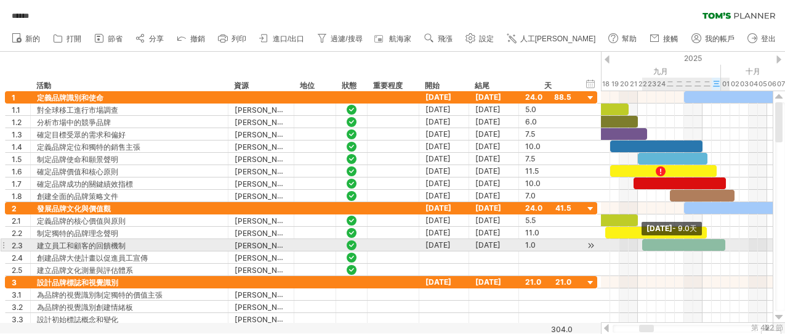
drag, startPoint x: 649, startPoint y: 242, endPoint x: 725, endPoint y: 243, distance: 75.8
click at [706, 243] on span at bounding box center [725, 245] width 5 height 12
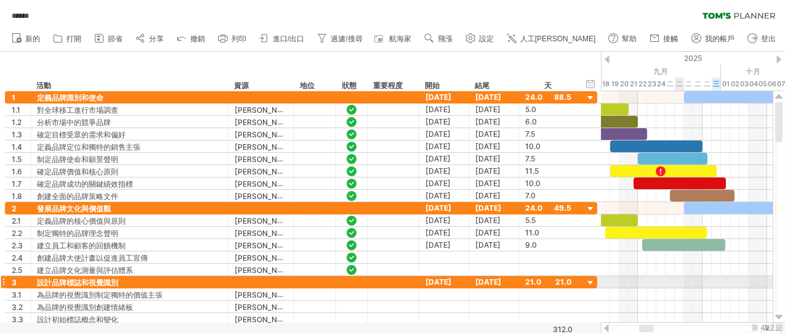
click at [682, 283] on div at bounding box center [687, 282] width 172 height 12
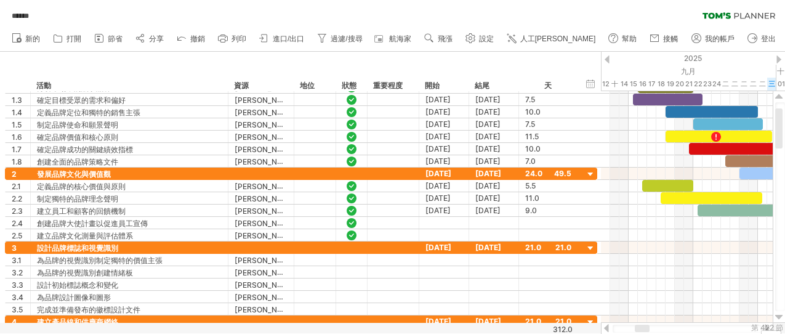
click at [644, 300] on div at bounding box center [642, 328] width 15 height 7
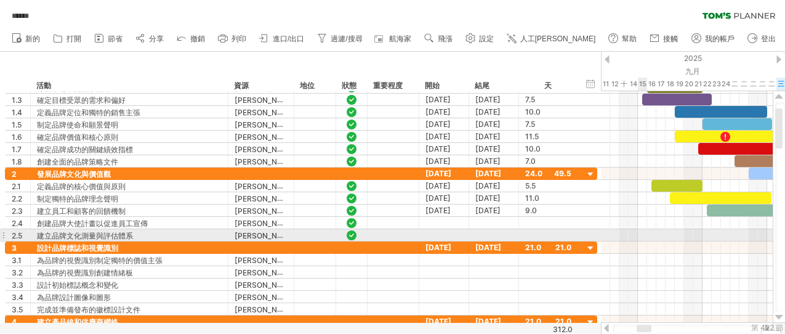
click at [644, 230] on div at bounding box center [687, 235] width 172 height 12
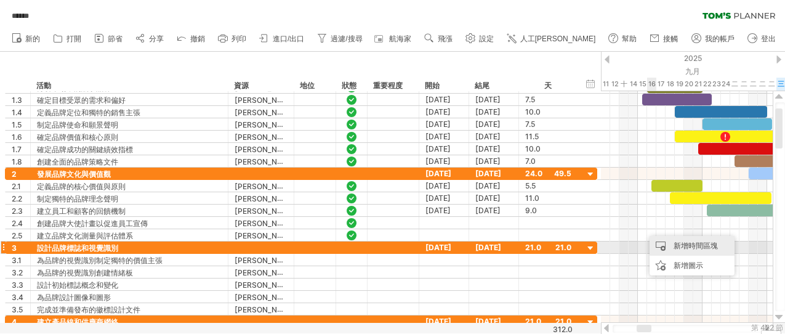
click at [663, 244] on div "新增時間區塊" at bounding box center [692, 246] width 85 height 20
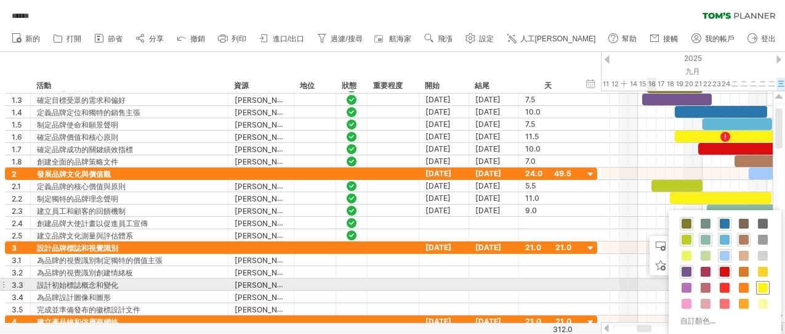
click at [706, 287] on span at bounding box center [763, 288] width 10 height 10
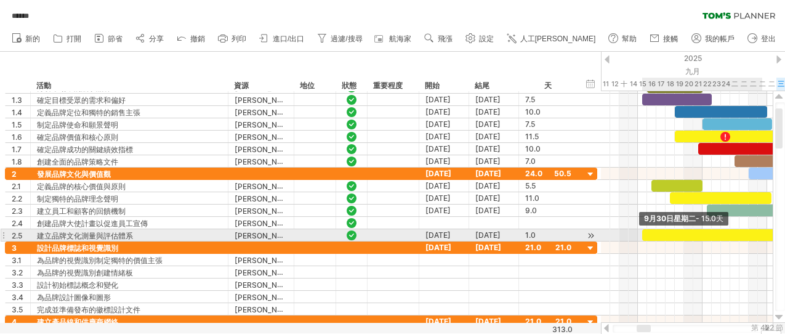
drag, startPoint x: 652, startPoint y: 235, endPoint x: 781, endPoint y: 233, distance: 129.3
click at [706, 233] on div "嘗試造訪 [DOMAIN_NAME] 再次連接... 0% 自動儲存... ****** 清除過濾器 重新套用濾鏡 新的" at bounding box center [392, 167] width 785 height 334
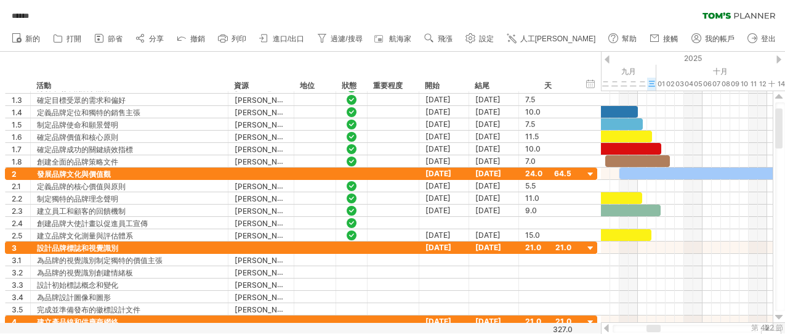
drag, startPoint x: 643, startPoint y: 329, endPoint x: 652, endPoint y: 326, distance: 9.0
click at [652, 300] on div at bounding box center [654, 328] width 14 height 7
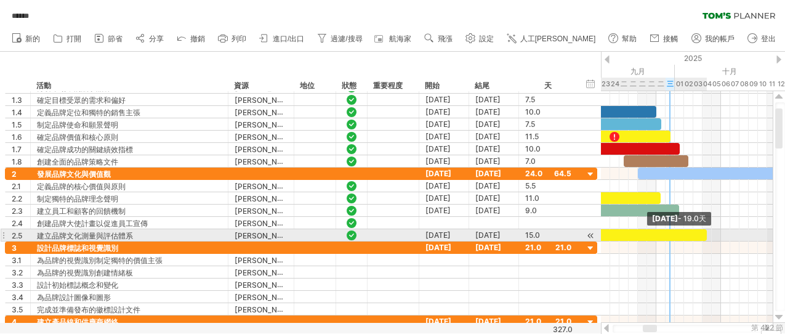
drag, startPoint x: 669, startPoint y: 232, endPoint x: 706, endPoint y: 232, distance: 37.6
click at [706, 232] on span at bounding box center [707, 235] width 5 height 12
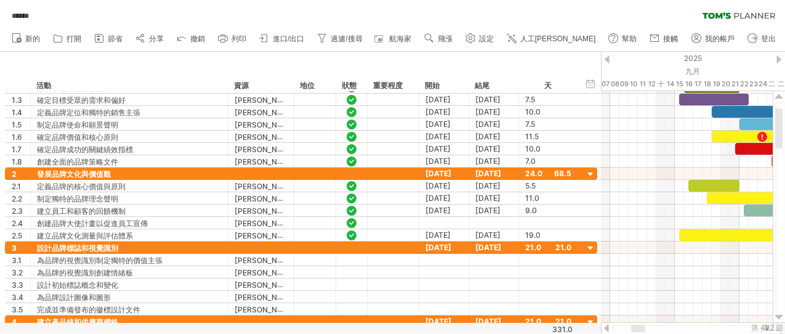
drag, startPoint x: 649, startPoint y: 329, endPoint x: 642, endPoint y: 327, distance: 7.6
click at [642, 300] on div at bounding box center [638, 328] width 14 height 7
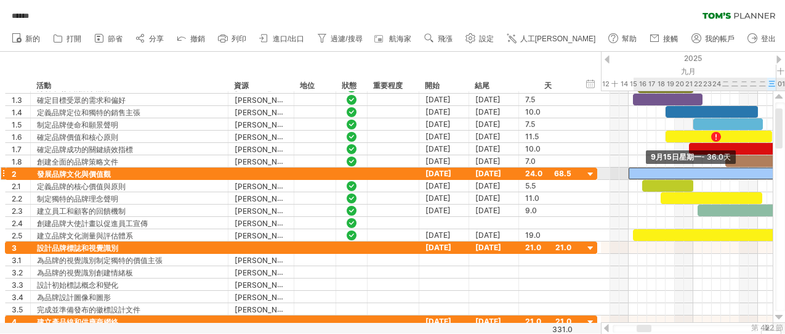
drag, startPoint x: 739, startPoint y: 172, endPoint x: 630, endPoint y: 173, distance: 109.0
click at [630, 173] on span at bounding box center [628, 174] width 5 height 12
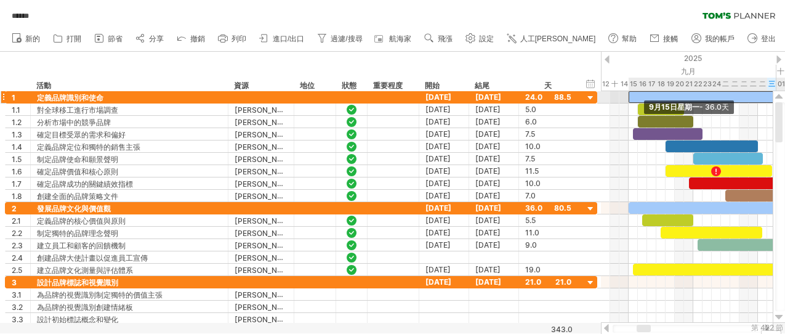
drag, startPoint x: 738, startPoint y: 94, endPoint x: 628, endPoint y: 92, distance: 110.3
click at [628, 92] on span at bounding box center [628, 97] width 5 height 12
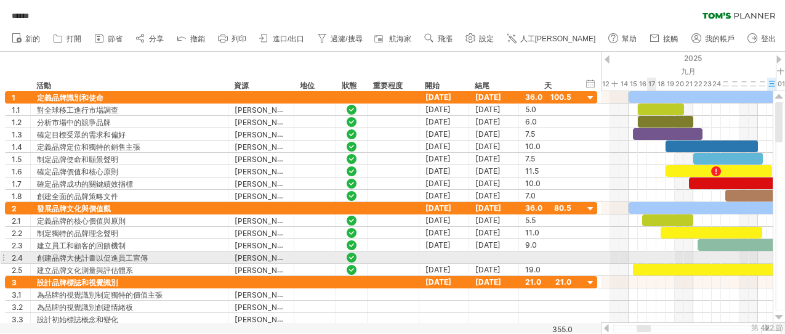
click at [654, 256] on div at bounding box center [687, 257] width 172 height 12
click at [706, 255] on div at bounding box center [687, 257] width 172 height 12
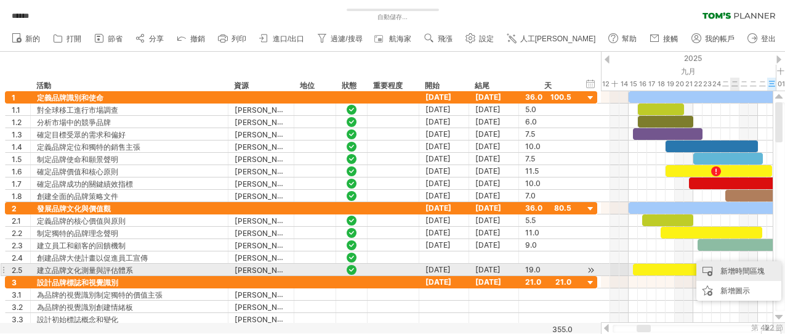
click at [706, 269] on font "新增時間區塊" at bounding box center [743, 270] width 44 height 9
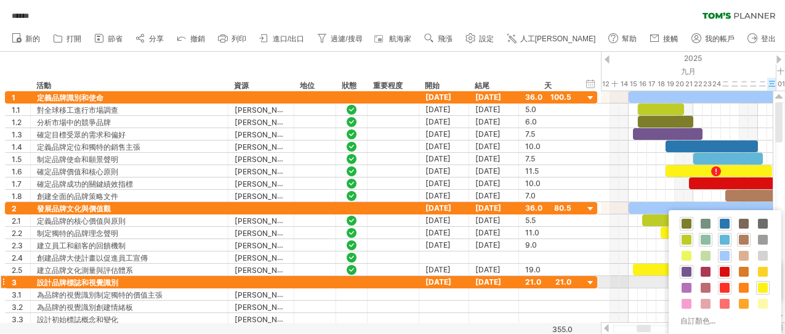
click at [706, 286] on span at bounding box center [725, 288] width 10 height 10
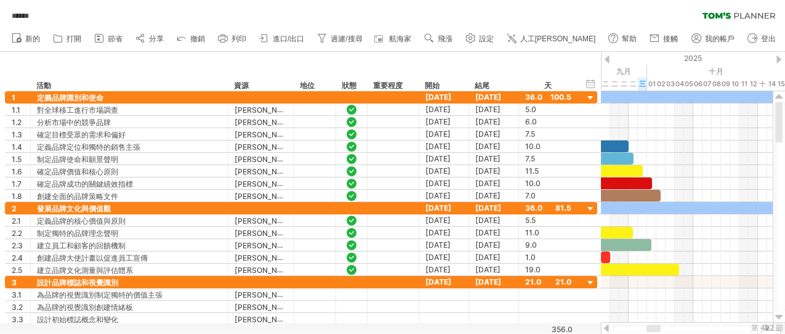
drag, startPoint x: 644, startPoint y: 328, endPoint x: 653, endPoint y: 324, distance: 9.9
click at [653, 300] on div at bounding box center [687, 328] width 172 height 12
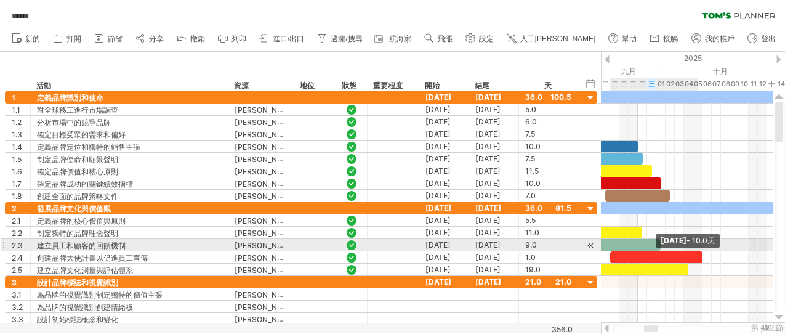
drag, startPoint x: 620, startPoint y: 254, endPoint x: 702, endPoint y: 245, distance: 82.4
click at [702, 245] on div "[DATE] - [DATE].0天 [DATE] - 36.0天" at bounding box center [687, 207] width 172 height 232
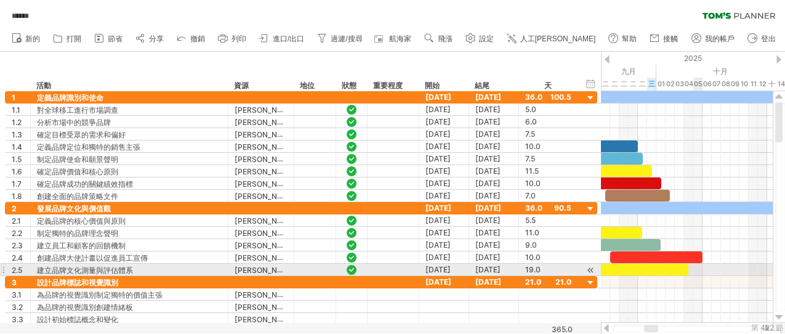
click at [693, 281] on div at bounding box center [687, 282] width 172 height 12
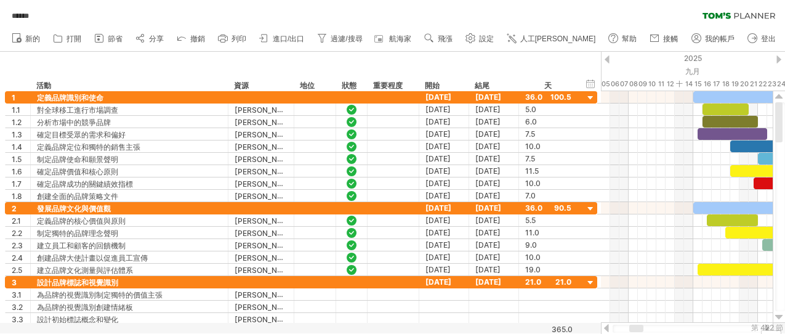
drag, startPoint x: 651, startPoint y: 329, endPoint x: 636, endPoint y: 326, distance: 15.0
click at [636, 300] on div at bounding box center [636, 328] width 14 height 7
click at [607, 62] on div at bounding box center [607, 59] width 5 height 8
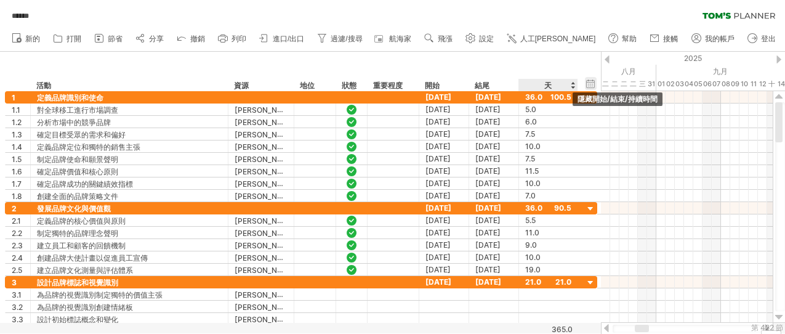
click at [592, 82] on div "隱藏開始/結束/持續時間 顯示開始/結束/持續時間" at bounding box center [591, 83] width 12 height 13
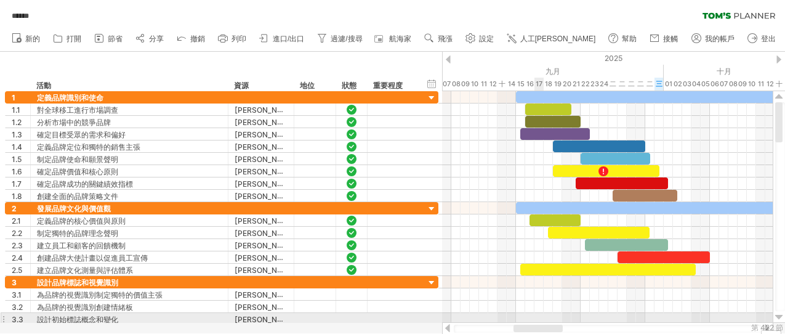
drag, startPoint x: 522, startPoint y: 330, endPoint x: 537, endPoint y: 318, distance: 19.7
click at [537, 300] on div "嘗試造訪 [DOMAIN_NAME] 再次連接... 0% 自動儲存... ****** 清除過濾器 重新套用濾鏡 新的" at bounding box center [392, 167] width 785 height 334
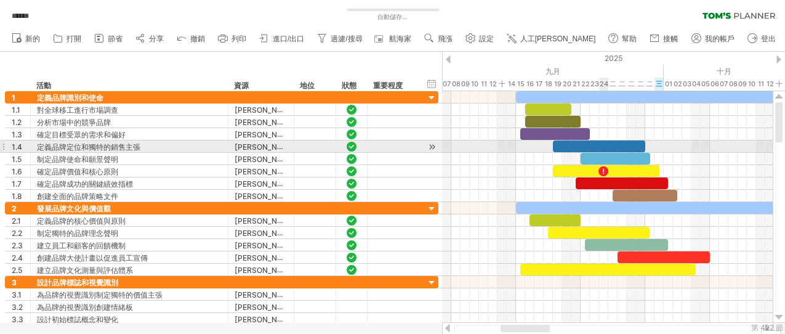
click at [599, 144] on div at bounding box center [599, 146] width 92 height 12
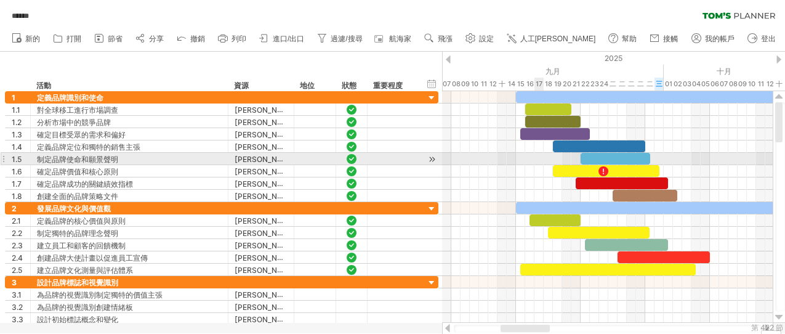
click at [537, 157] on div at bounding box center [607, 159] width 331 height 12
